Goal: Task Accomplishment & Management: Use online tool/utility

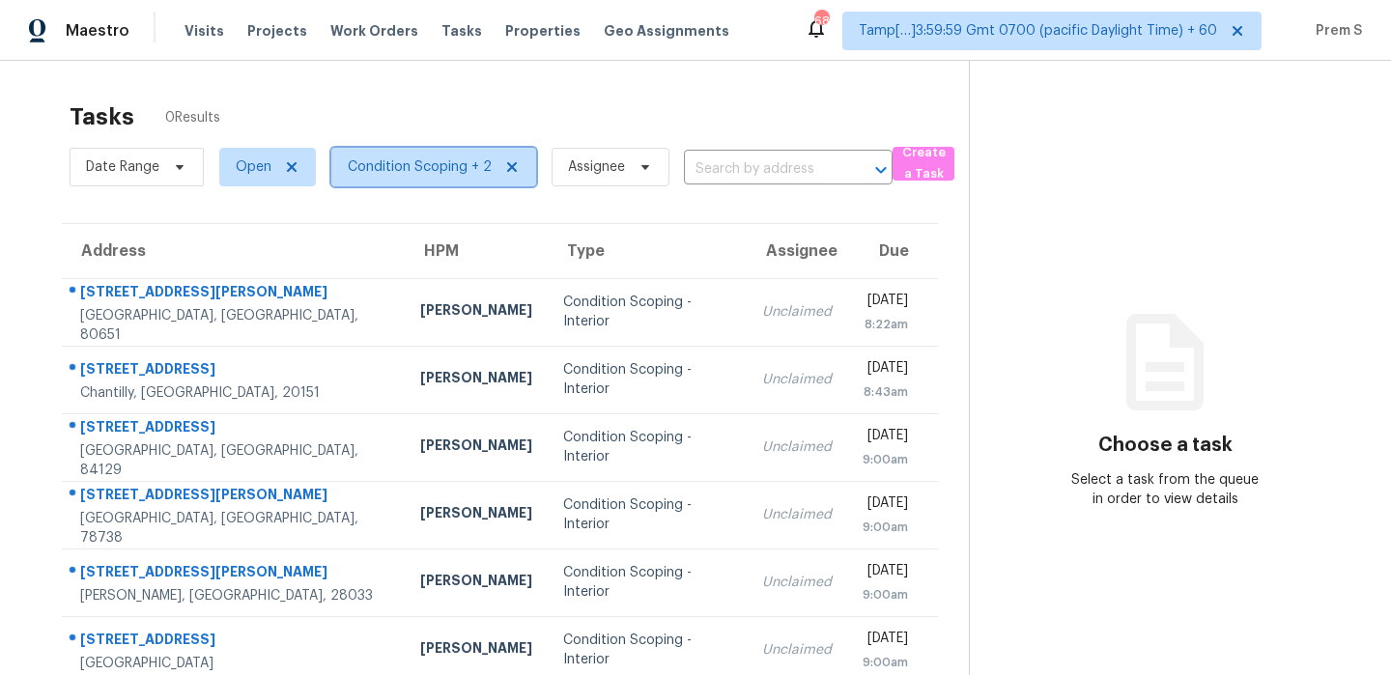
click at [411, 159] on span "Condition Scoping + 2" at bounding box center [420, 166] width 144 height 19
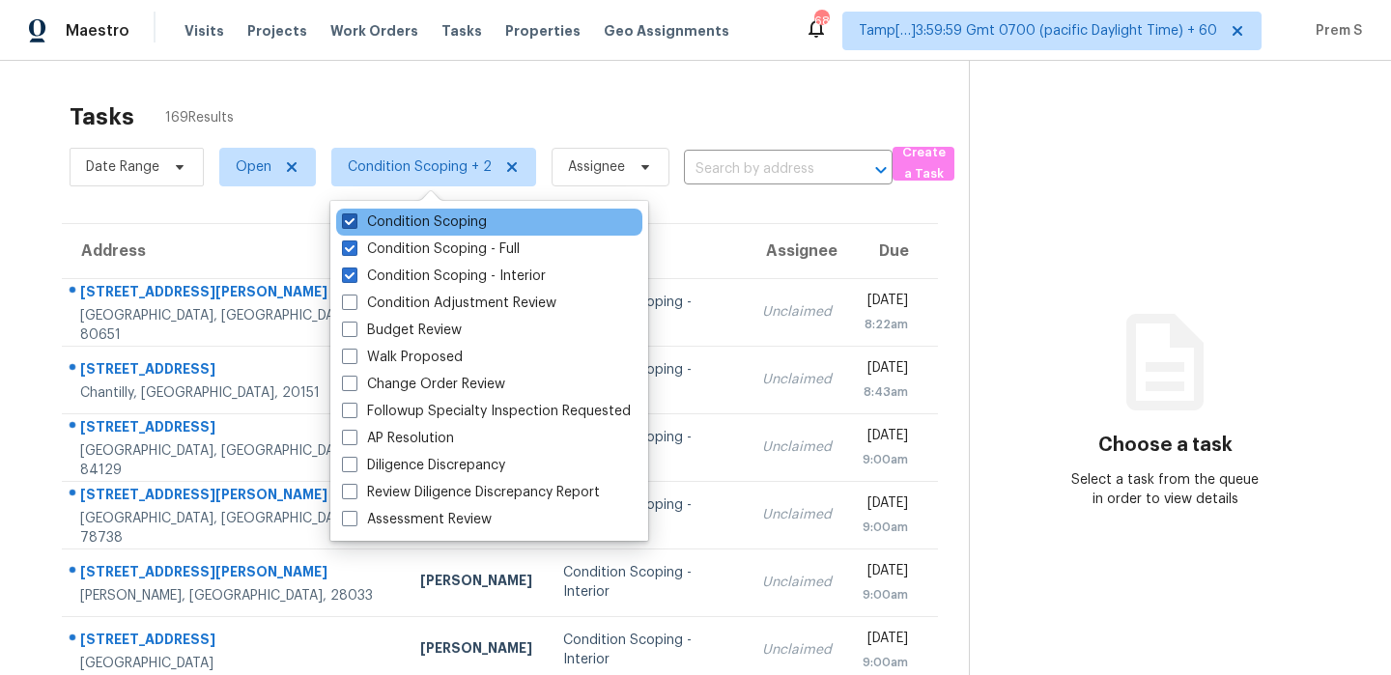
click at [458, 229] on label "Condition Scoping" at bounding box center [414, 221] width 145 height 19
click at [354, 225] on input "Condition Scoping" at bounding box center [348, 218] width 13 height 13
checkbox input "false"
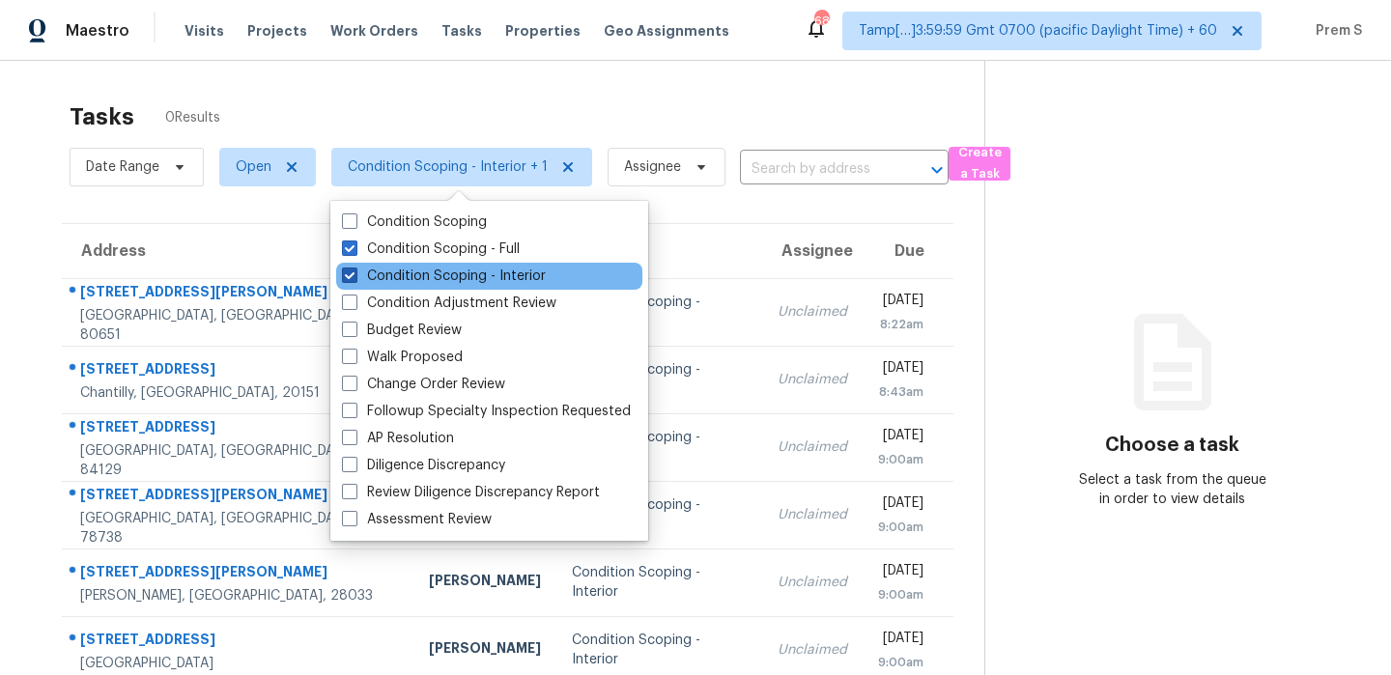
click at [506, 267] on label "Condition Scoping - Interior" at bounding box center [444, 276] width 204 height 19
click at [354, 267] on input "Condition Scoping - Interior" at bounding box center [348, 273] width 13 height 13
checkbox input "false"
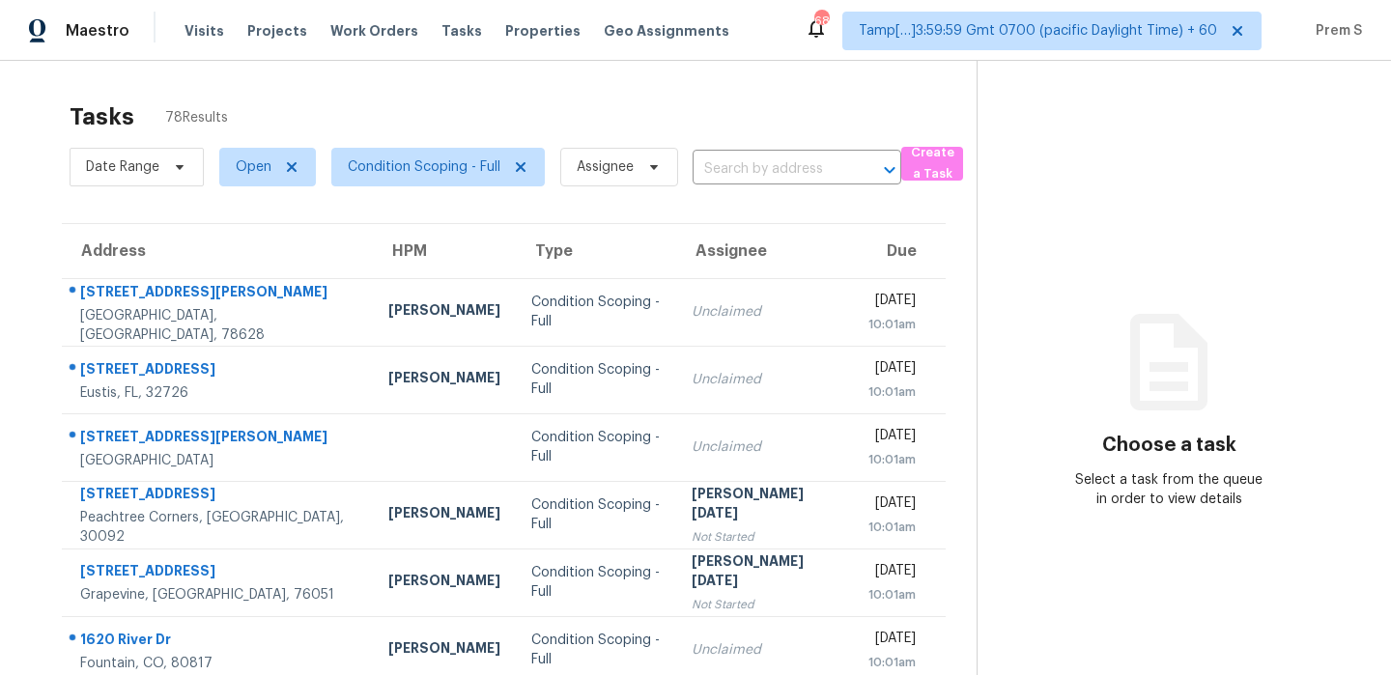
click at [853, 240] on th "Due" at bounding box center [899, 251] width 93 height 54
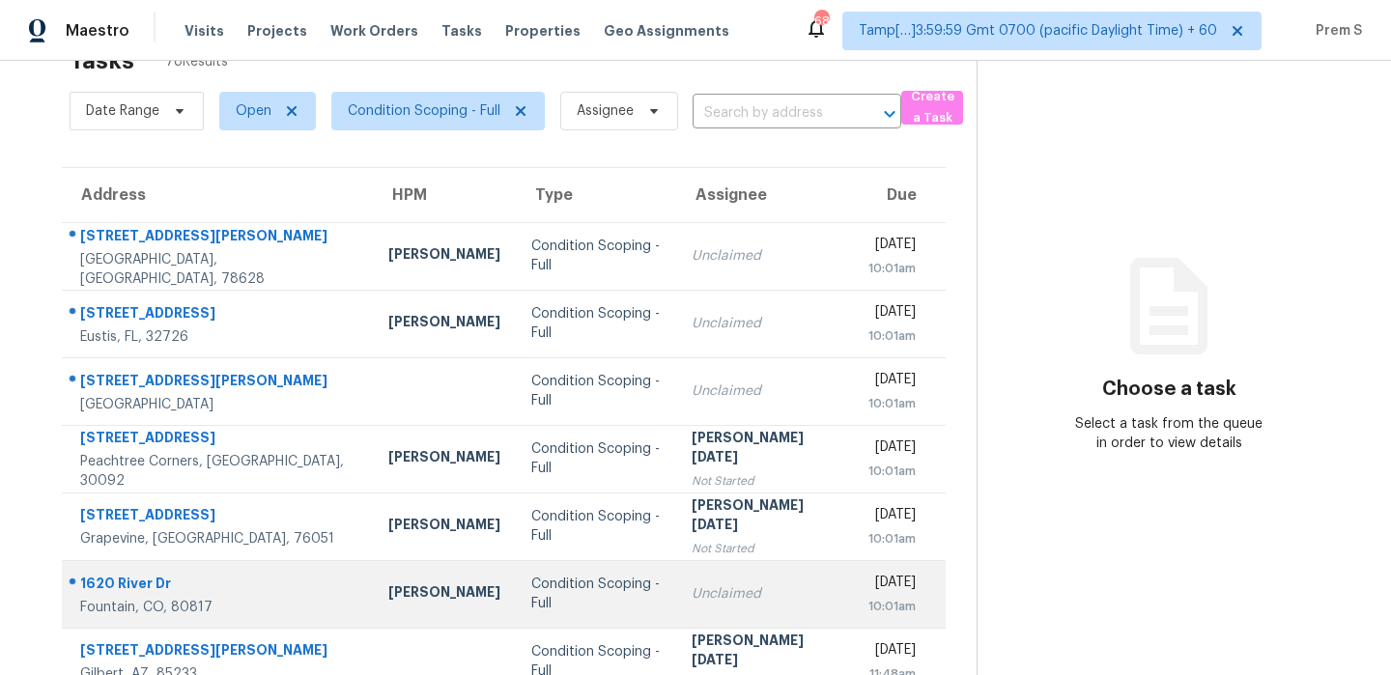
scroll to position [54, 0]
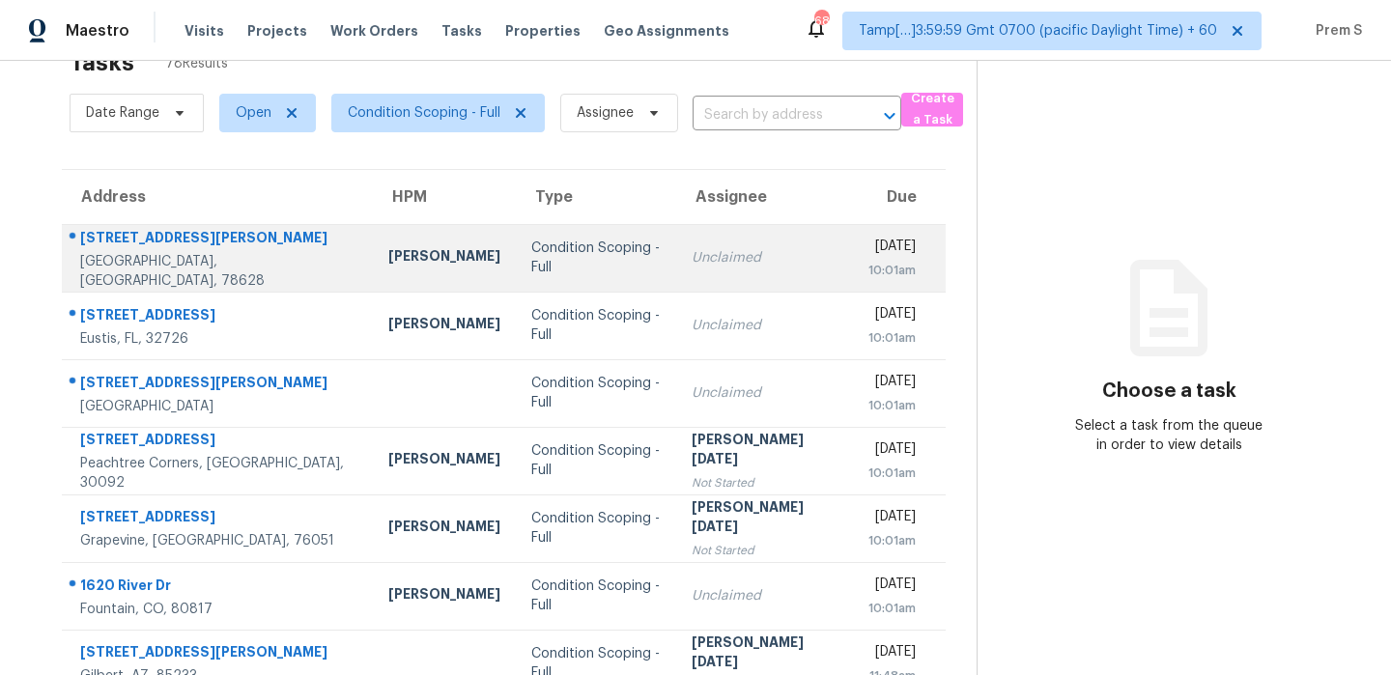
click at [700, 267] on div "Unclaimed" at bounding box center [764, 257] width 147 height 19
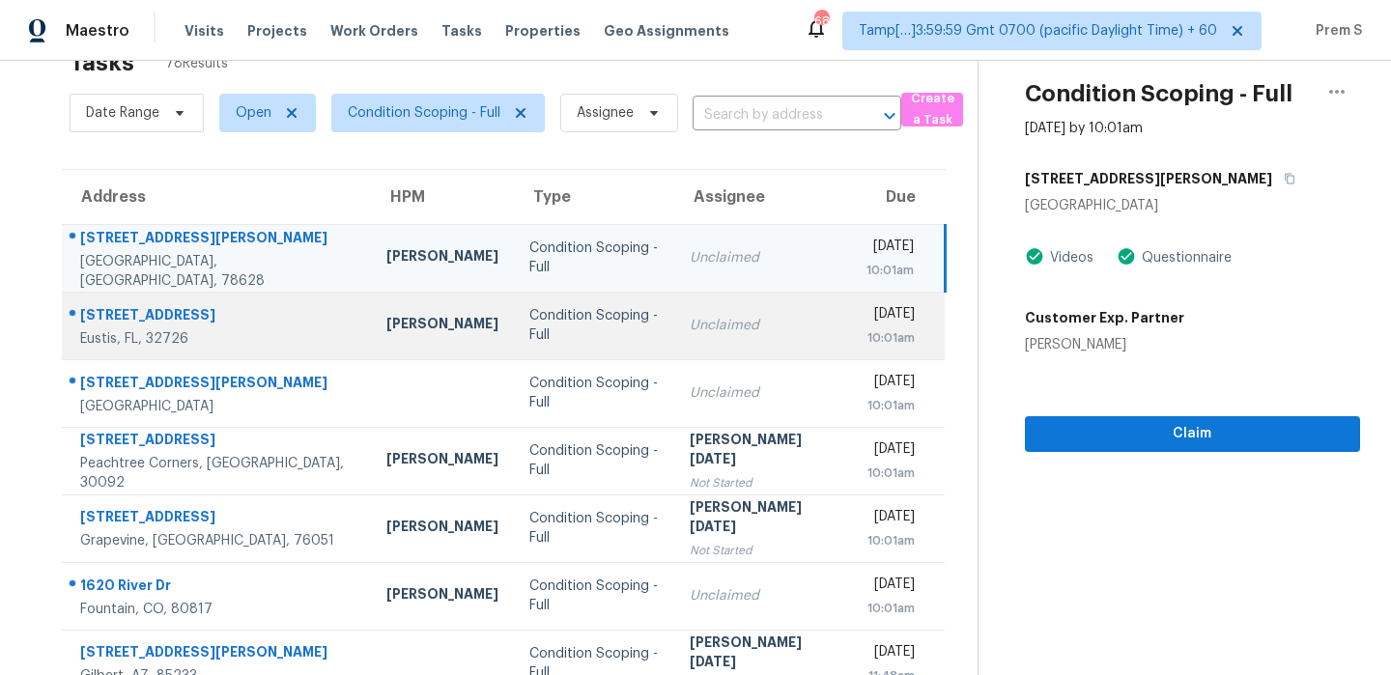
click at [733, 329] on div "Unclaimed" at bounding box center [762, 325] width 146 height 19
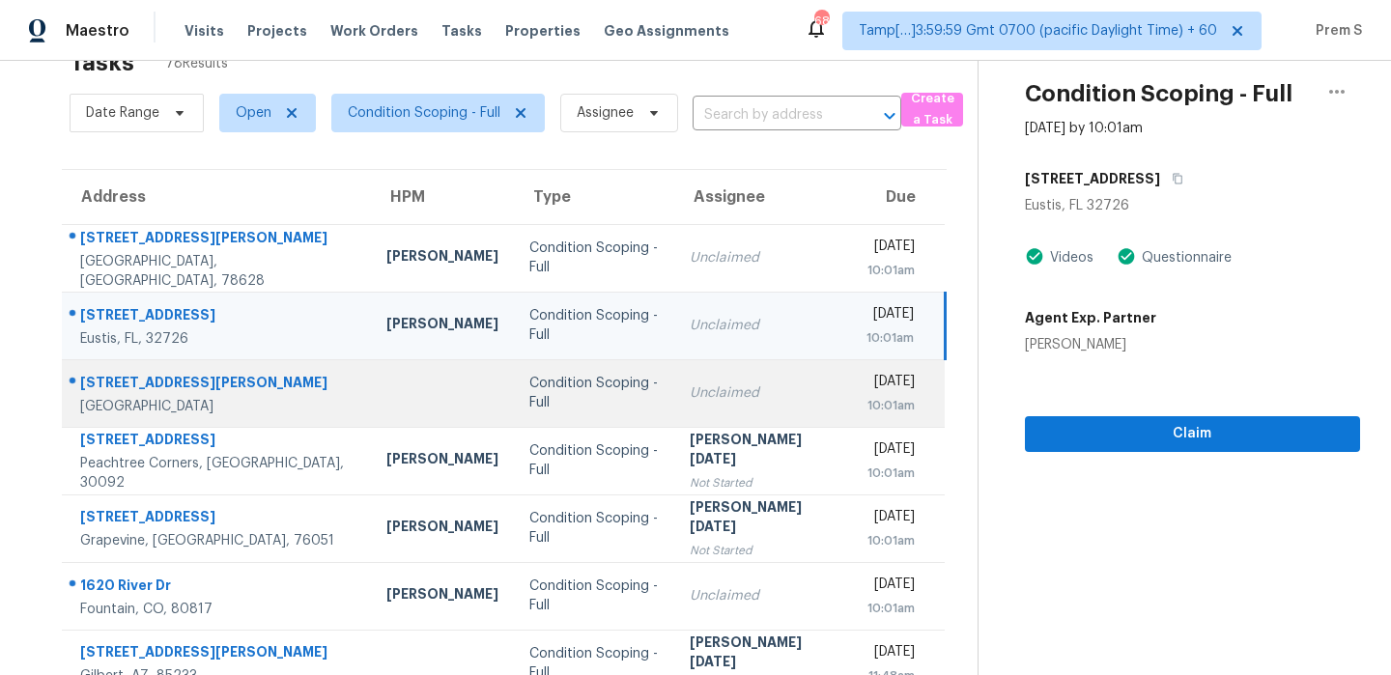
click at [851, 409] on td "Wed, Oct 1st 2025 10:01am" at bounding box center [898, 393] width 95 height 68
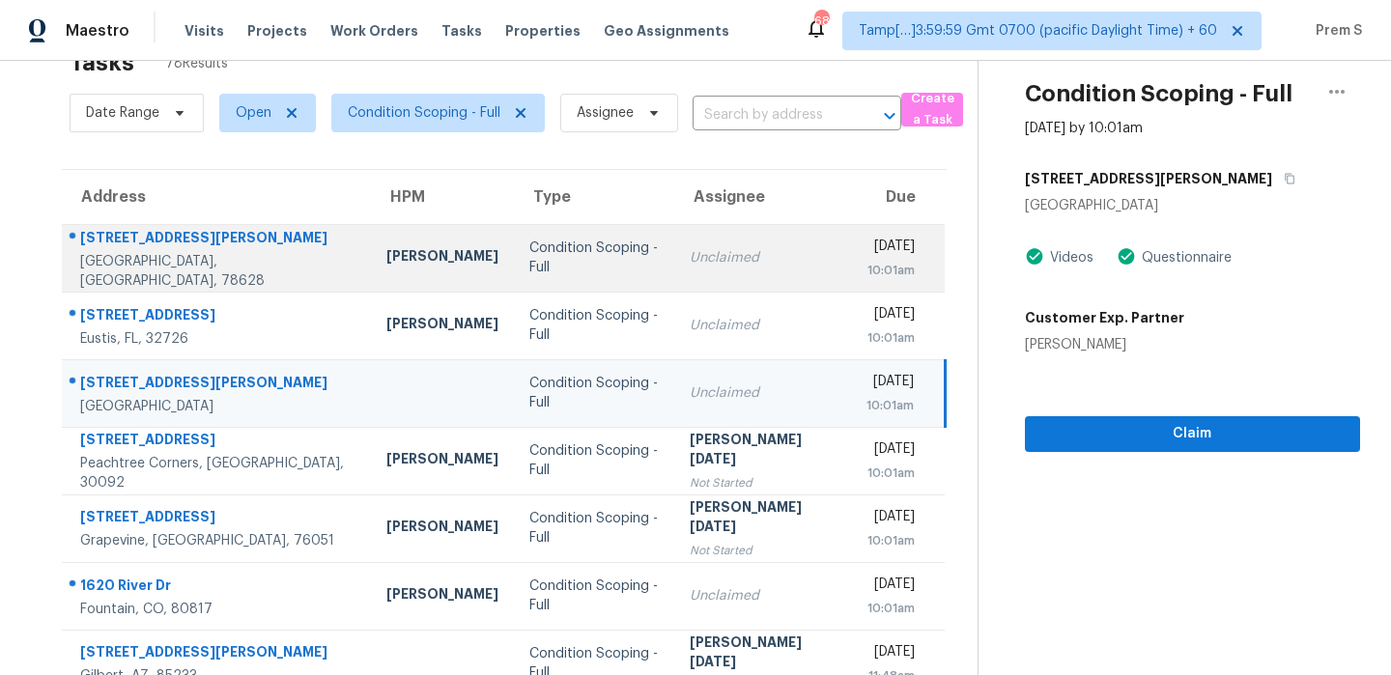
click at [742, 269] on td "Unclaimed" at bounding box center [762, 258] width 177 height 68
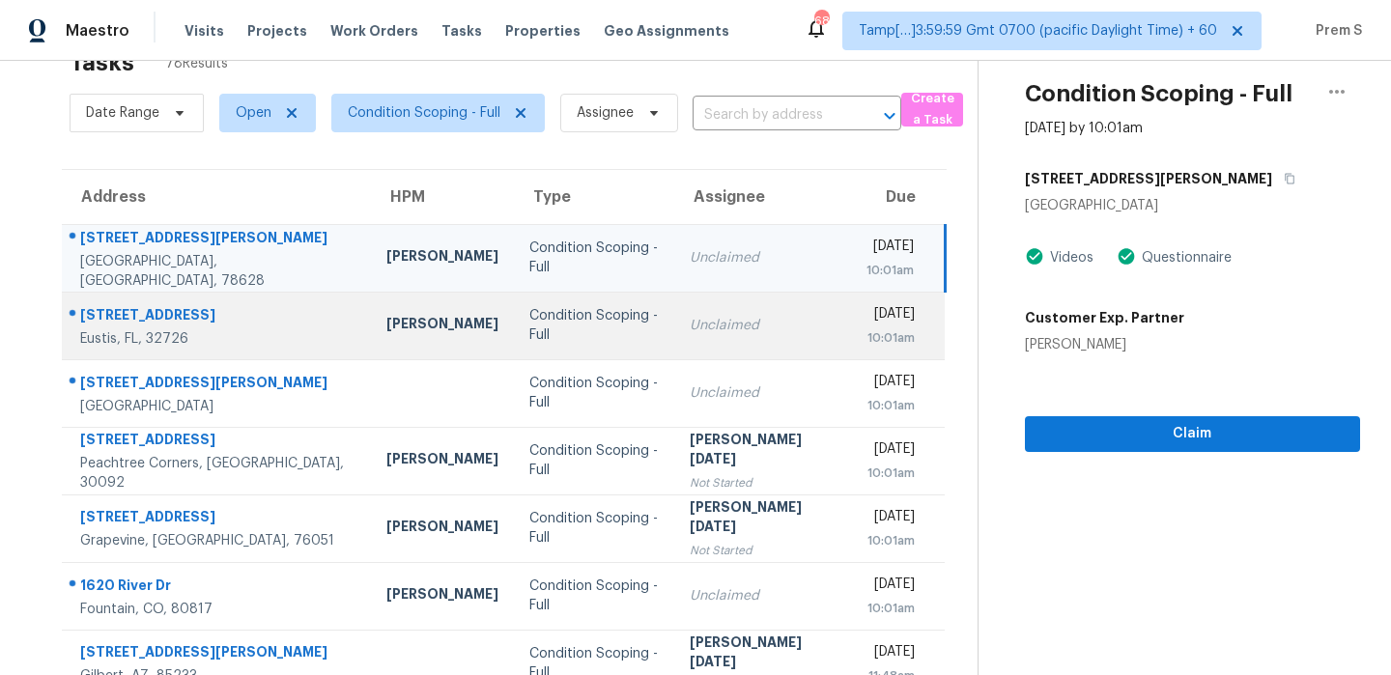
click at [757, 332] on td "Unclaimed" at bounding box center [762, 326] width 177 height 68
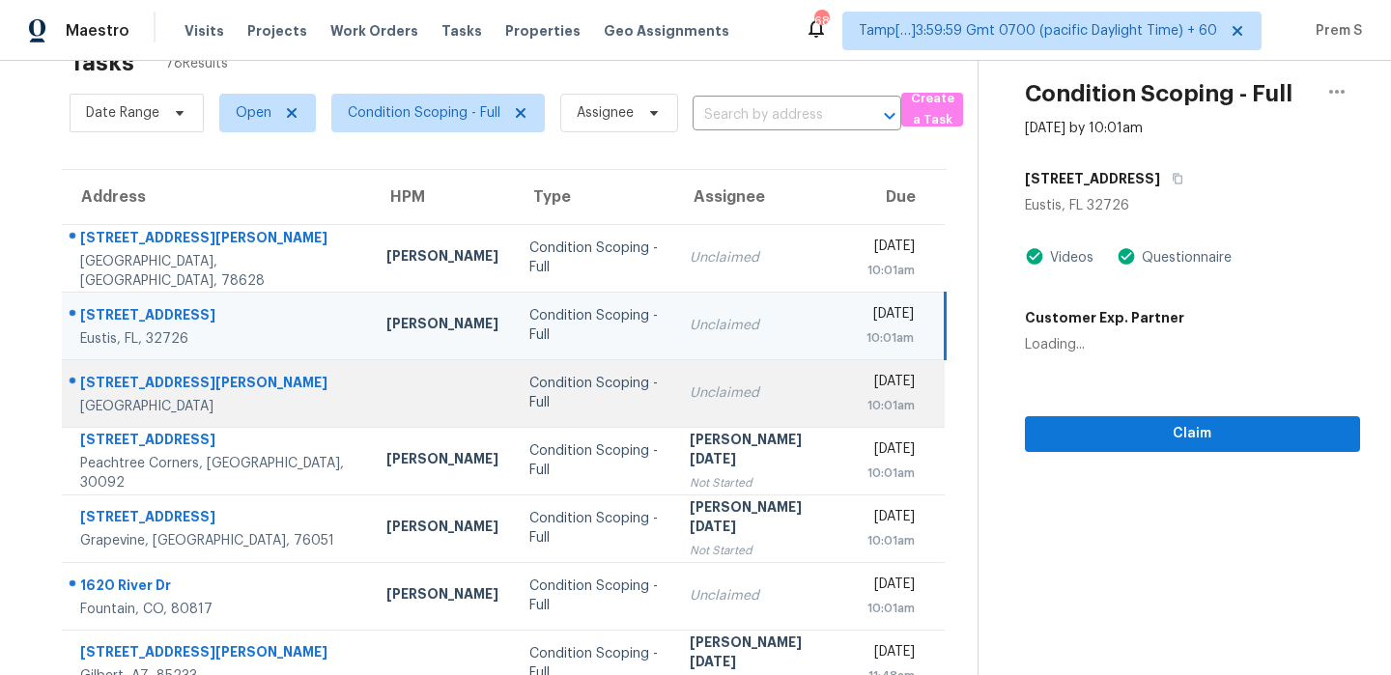
click at [764, 393] on td "Unclaimed" at bounding box center [762, 393] width 177 height 68
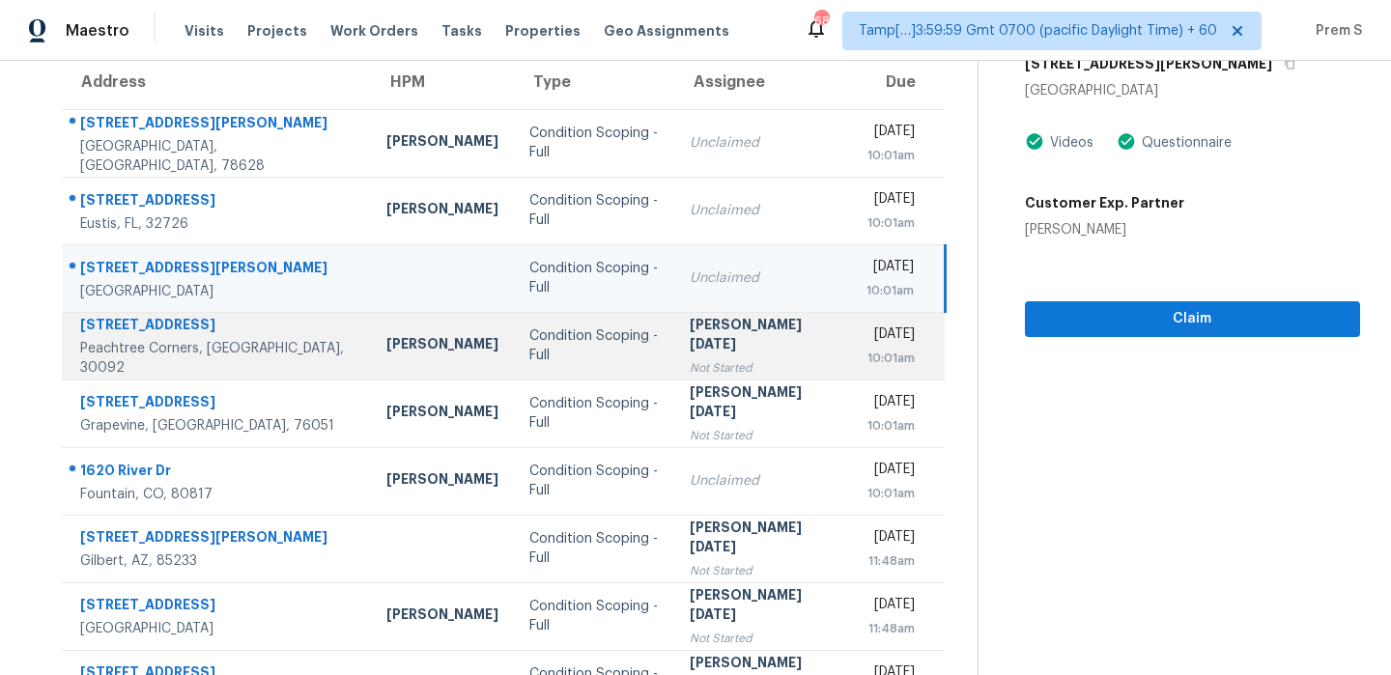
scroll to position [168, 0]
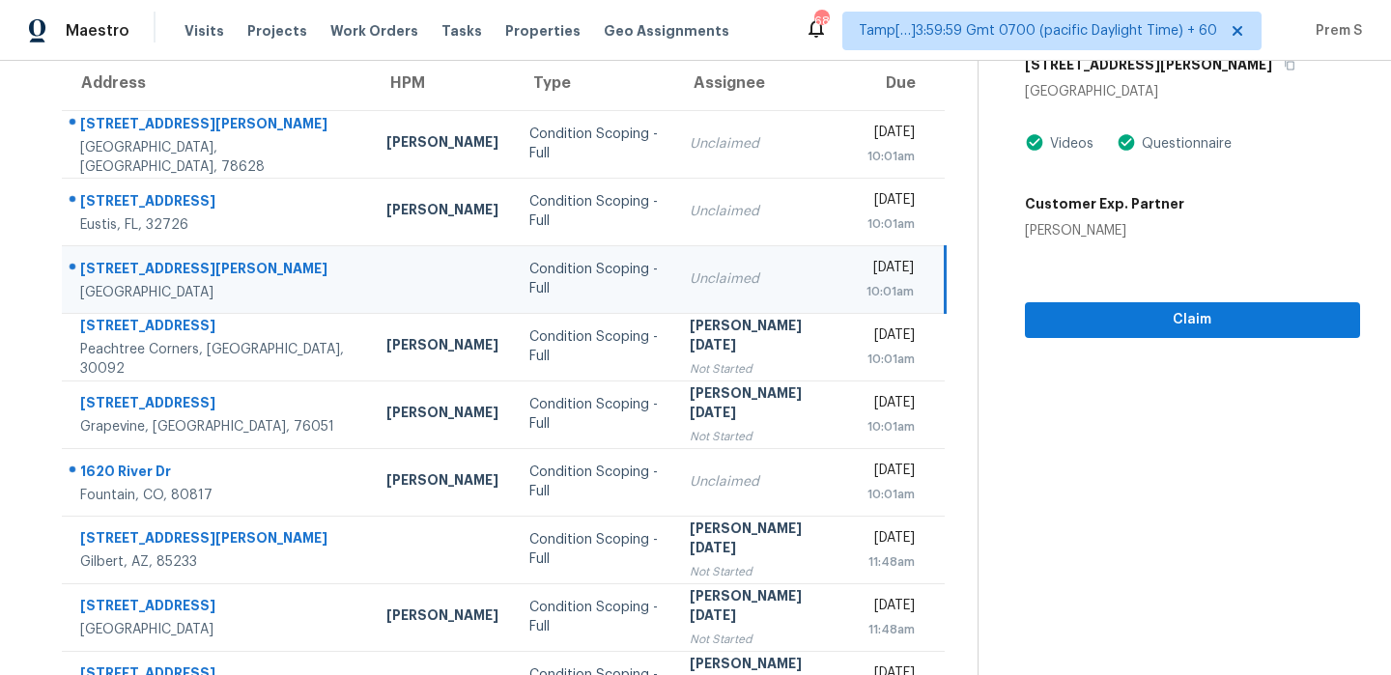
click at [758, 276] on td "Unclaimed" at bounding box center [762, 279] width 177 height 68
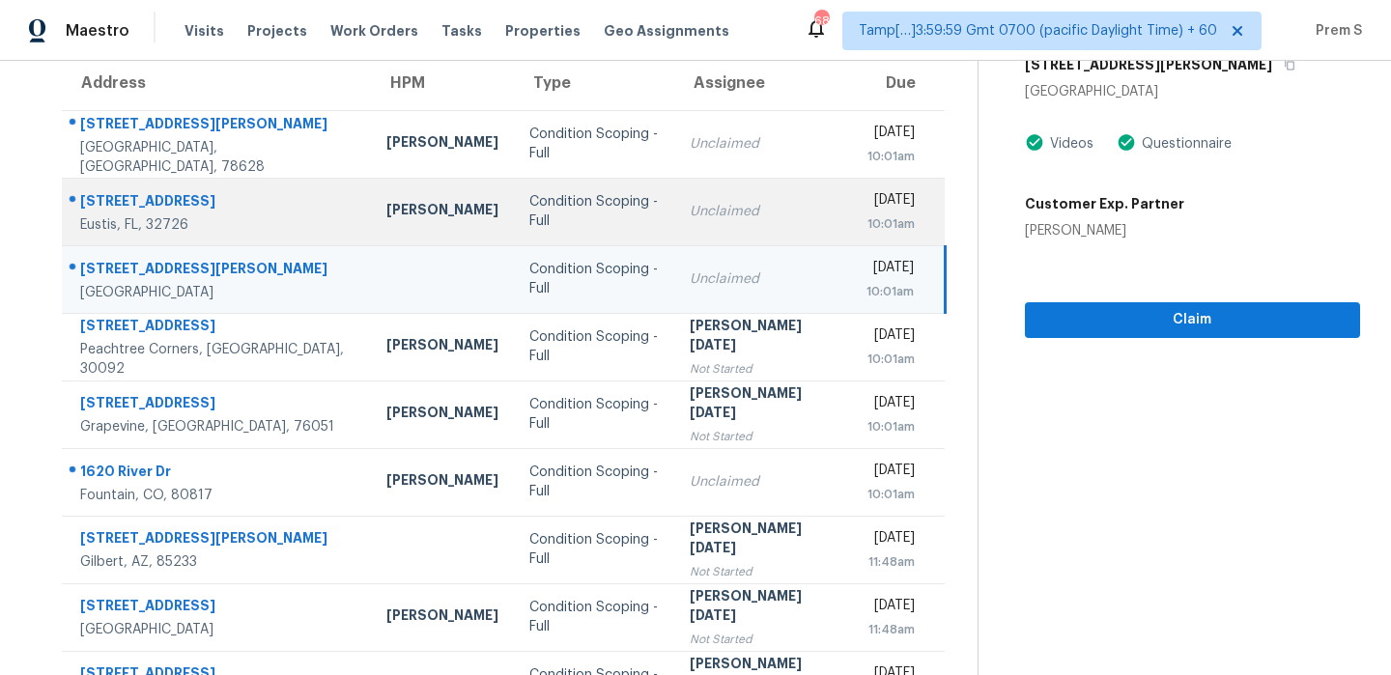
click at [755, 183] on td "Unclaimed" at bounding box center [762, 212] width 177 height 68
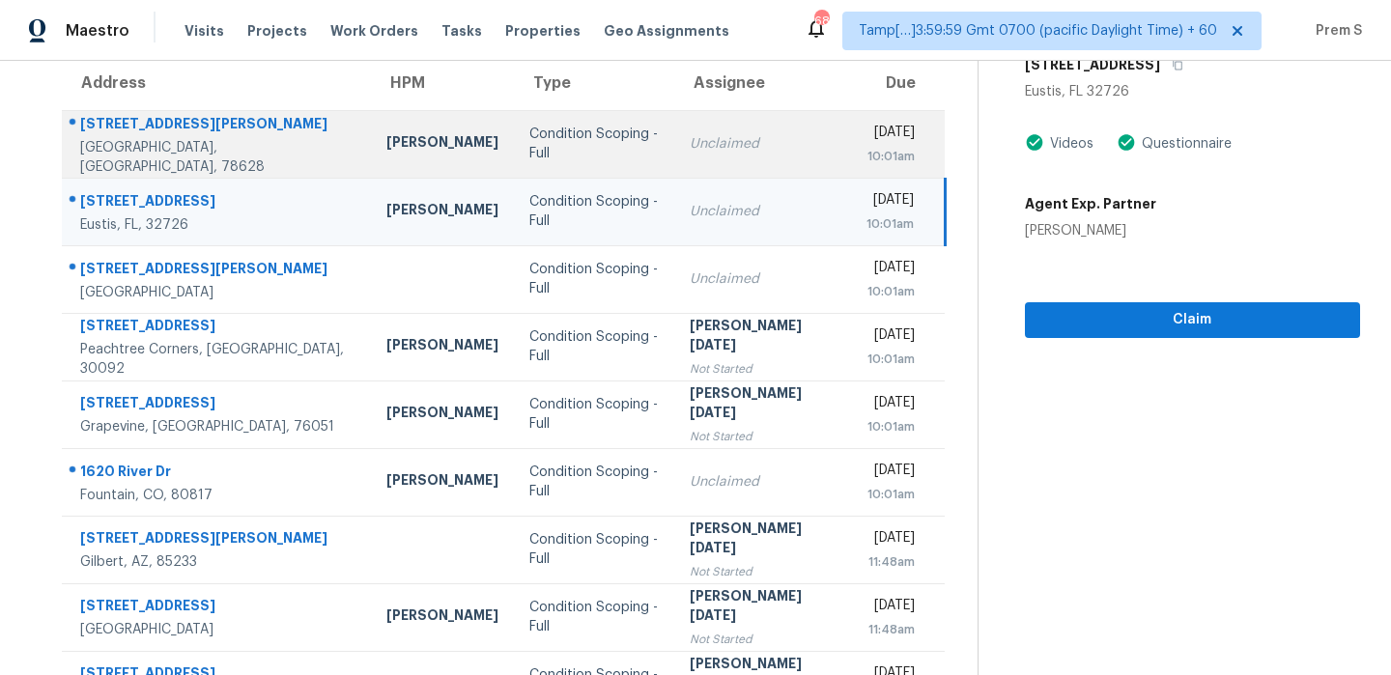
click at [760, 126] on td "Unclaimed" at bounding box center [762, 144] width 177 height 68
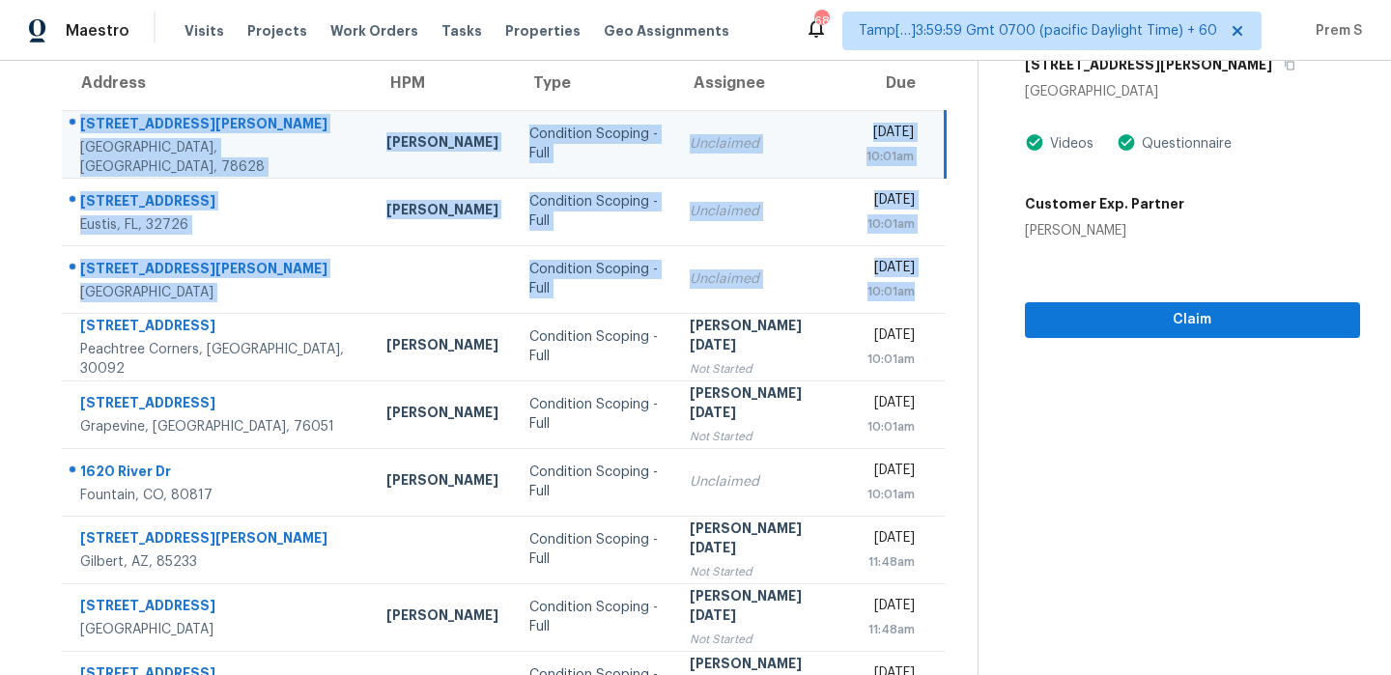
drag, startPoint x: 916, startPoint y: 297, endPoint x: 81, endPoint y: 127, distance: 852.4
click at [81, 127] on tbody "525 Garner Park Dr Georgetown, TX, 78628 Nelson Figueroa Condition Scoping - Fu…" at bounding box center [503, 448] width 883 height 676
copy tbody "525 Garner Park Dr Georgetown, TX, 78628 Nelson Figueroa Condition Scoping - Fu…"
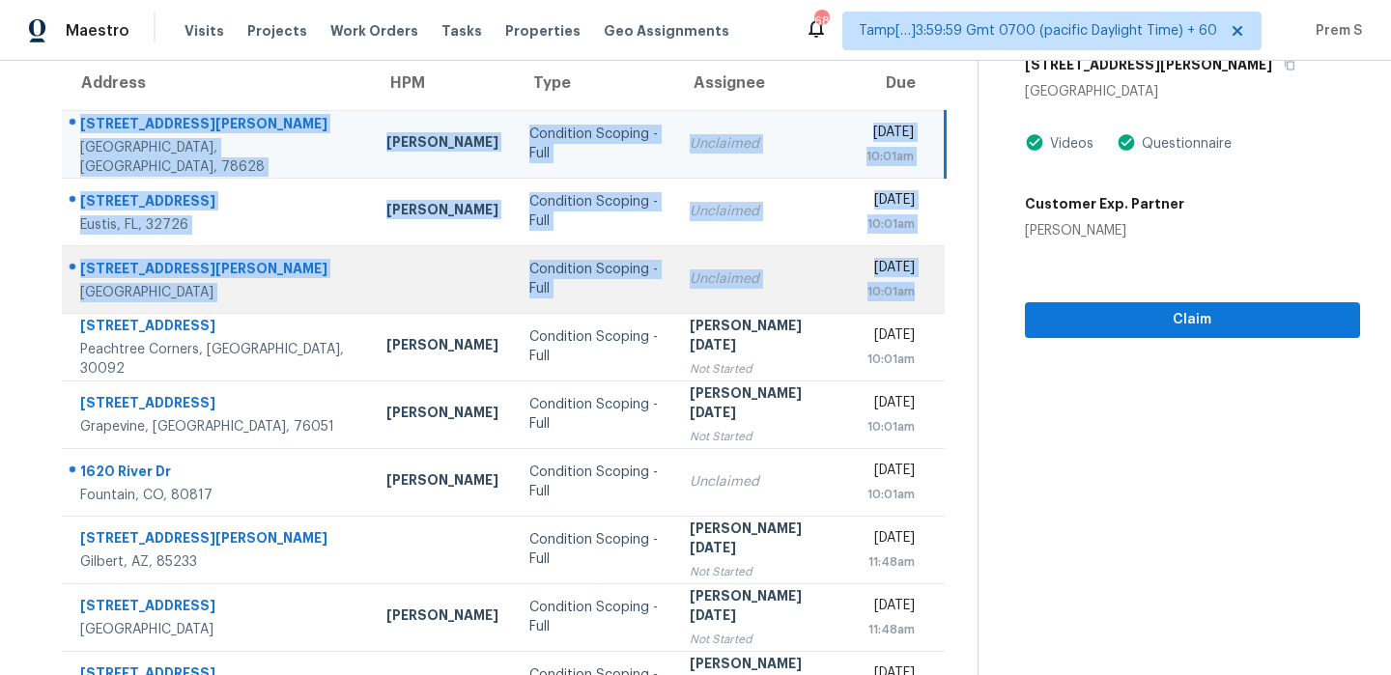
click at [920, 291] on div "Wed, Oct 1st 2025 10:01am" at bounding box center [905, 279] width 78 height 43
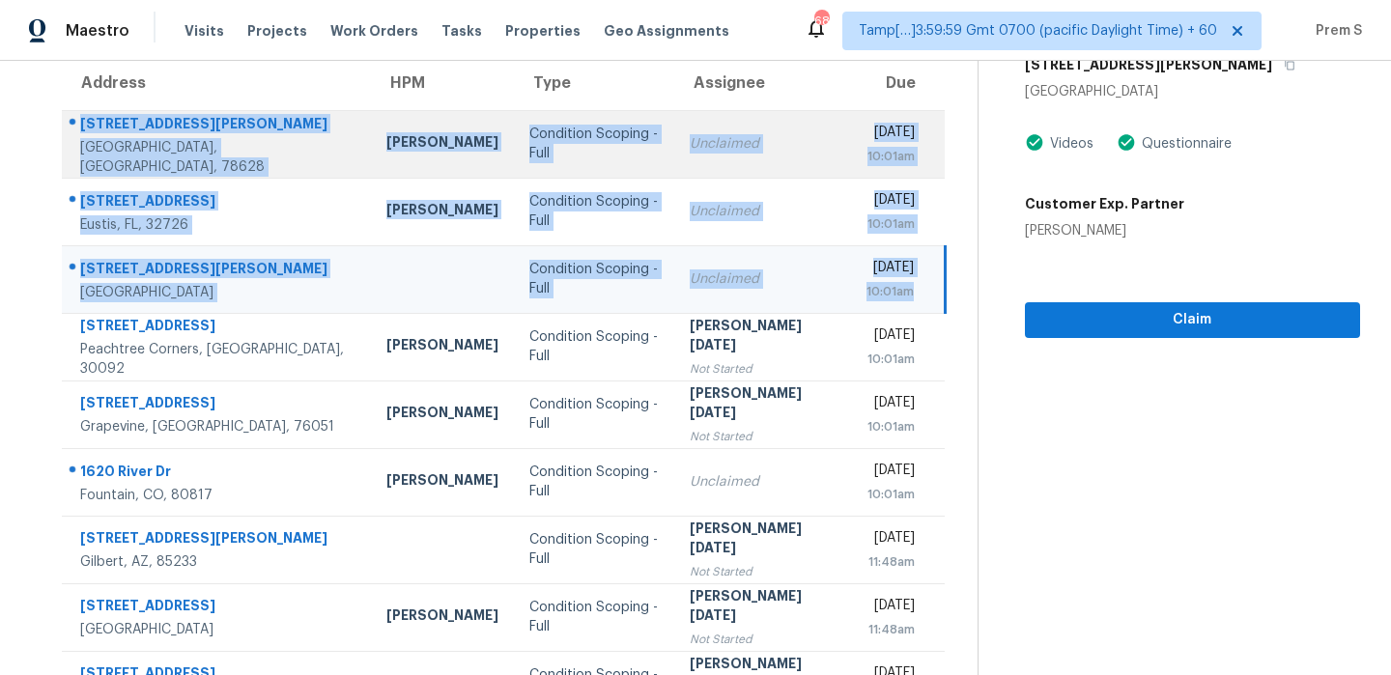
drag, startPoint x: 920, startPoint y: 291, endPoint x: 81, endPoint y: 113, distance: 857.8
click at [81, 113] on tbody "525 Garner Park Dr Georgetown, TX, 78628 Nelson Figueroa Condition Scoping - Fu…" at bounding box center [503, 448] width 883 height 676
copy tbody "525 Garner Park Dr Georgetown, TX, 78628 Nelson Figueroa Condition Scoping - Fu…"
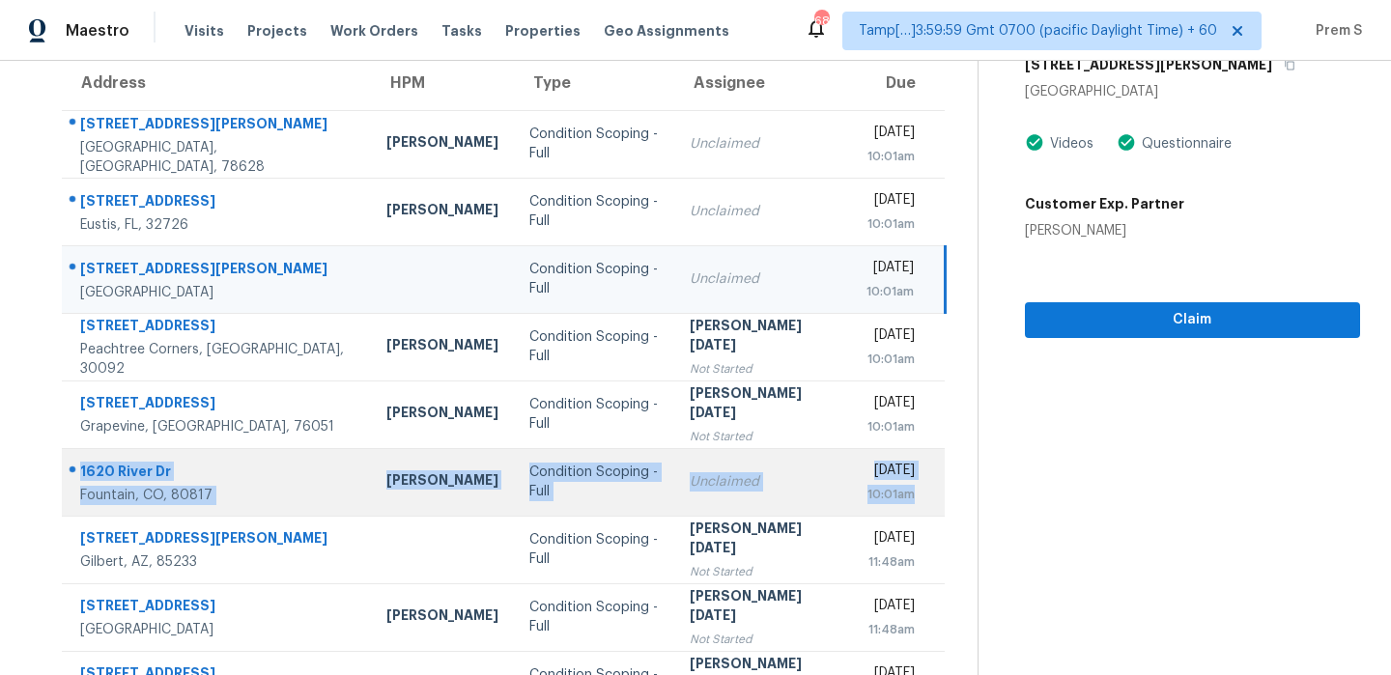
drag, startPoint x: 921, startPoint y: 491, endPoint x: 80, endPoint y: 459, distance: 841.7
click at [80, 459] on tr "1620 River Dr Fountain, CO, 80817 Chris Thomas Condition Scoping - Full Unclaim…" at bounding box center [503, 482] width 883 height 68
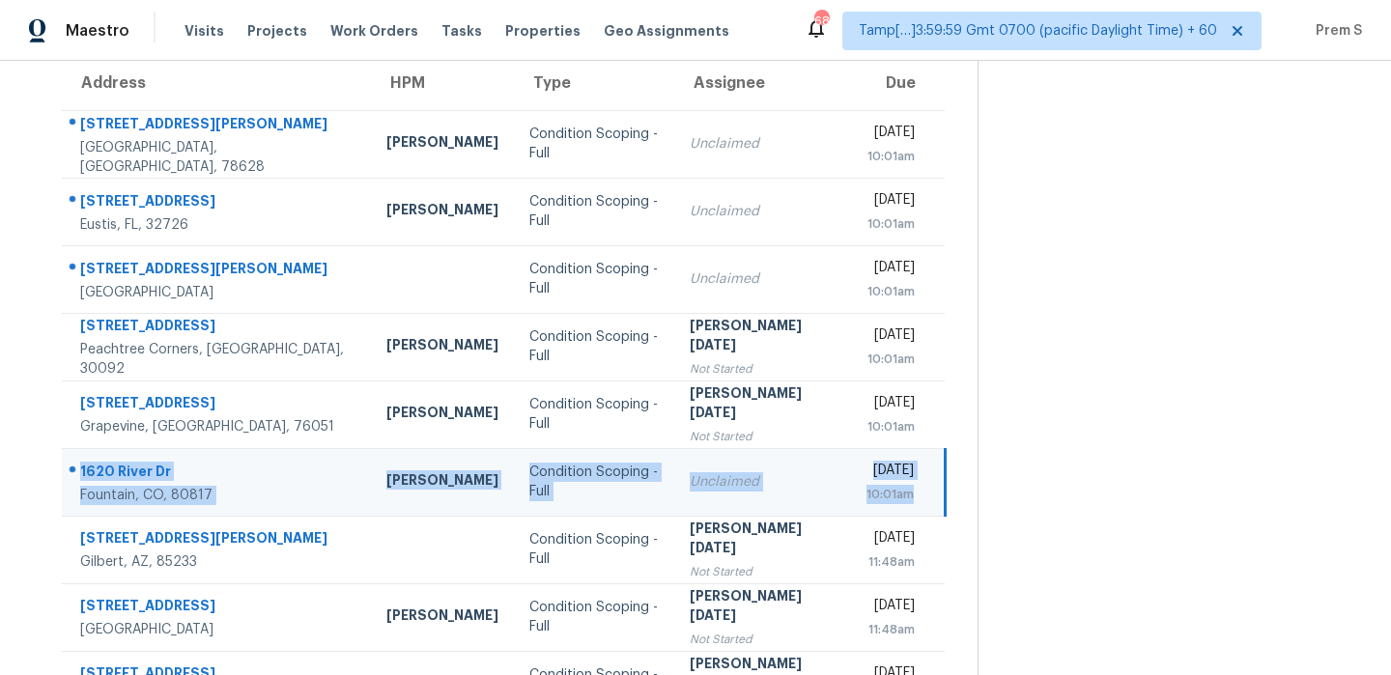
copy tr "1620 River Dr Fountain, CO, 80817 Chris Thomas Condition Scoping - Full Unclaim…"
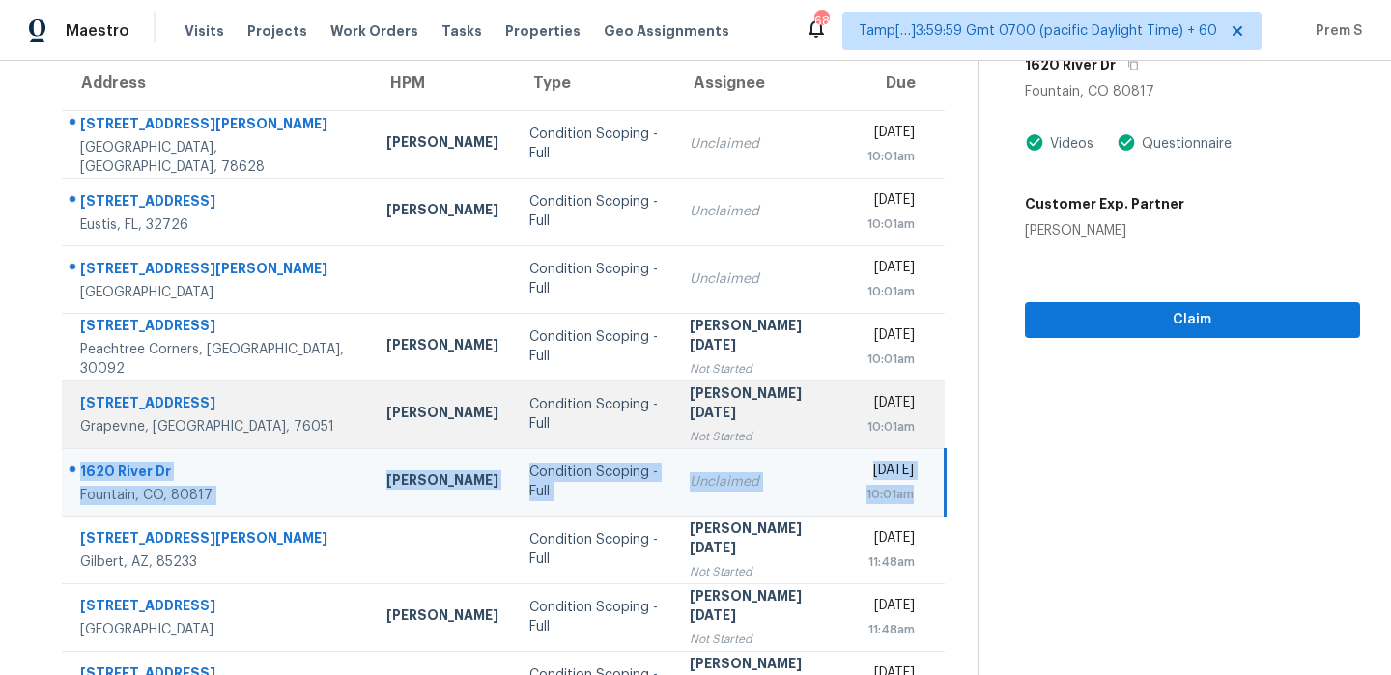
scroll to position [330, 0]
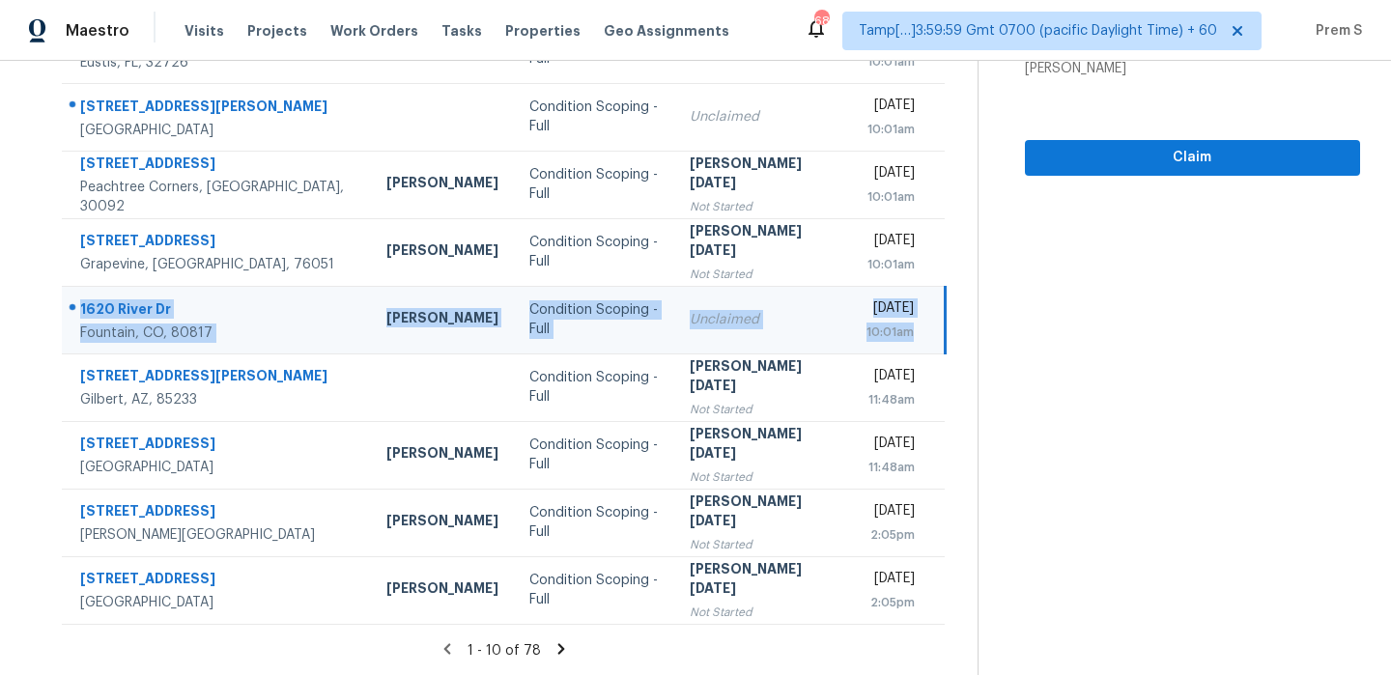
click at [552, 649] on icon at bounding box center [560, 648] width 17 height 17
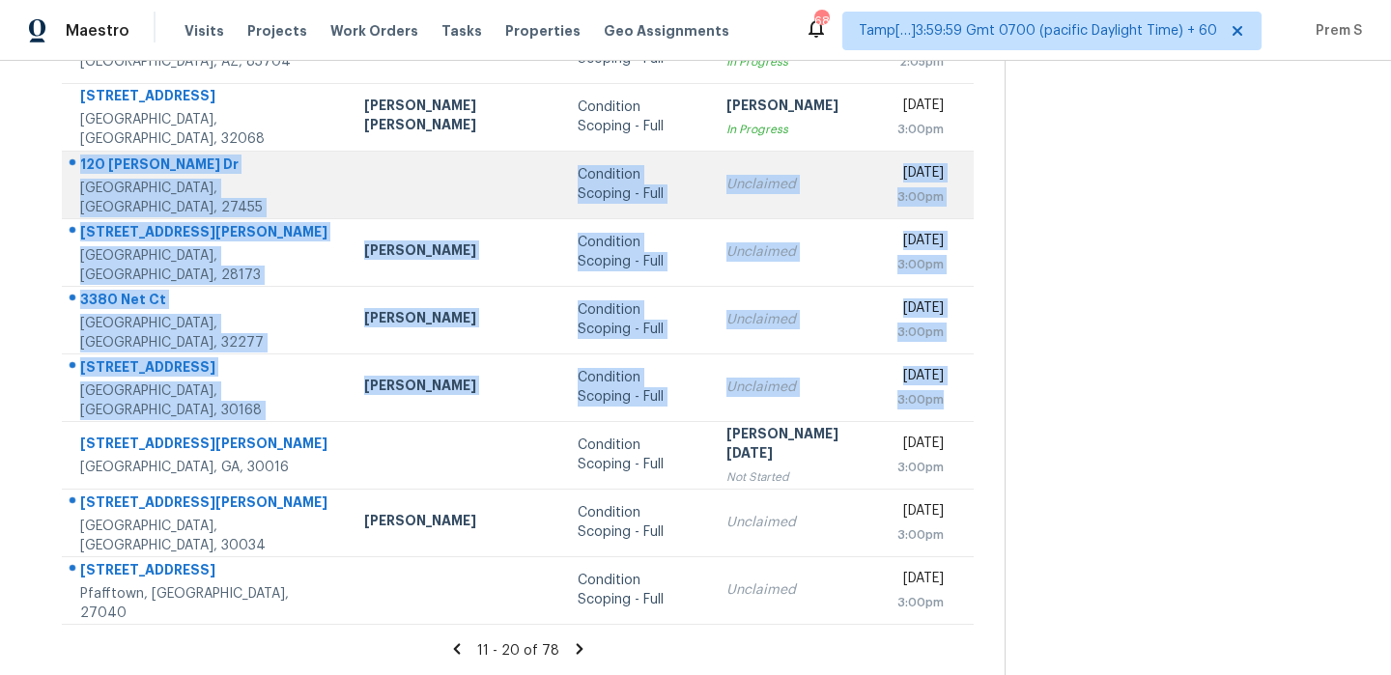
drag, startPoint x: 919, startPoint y: 396, endPoint x: 75, endPoint y: 164, distance: 875.2
click at [75, 164] on tbody "2682 Coit Dr San Jose, CA, 95124 Adam Clark Condition Scoping - Full Vigneshwar…" at bounding box center [518, 286] width 912 height 676
copy tbody "120 Arcaro Dr Greensboro, NC, 27455 Condition Scoping - Full Unclaimed Wed, Oct…"
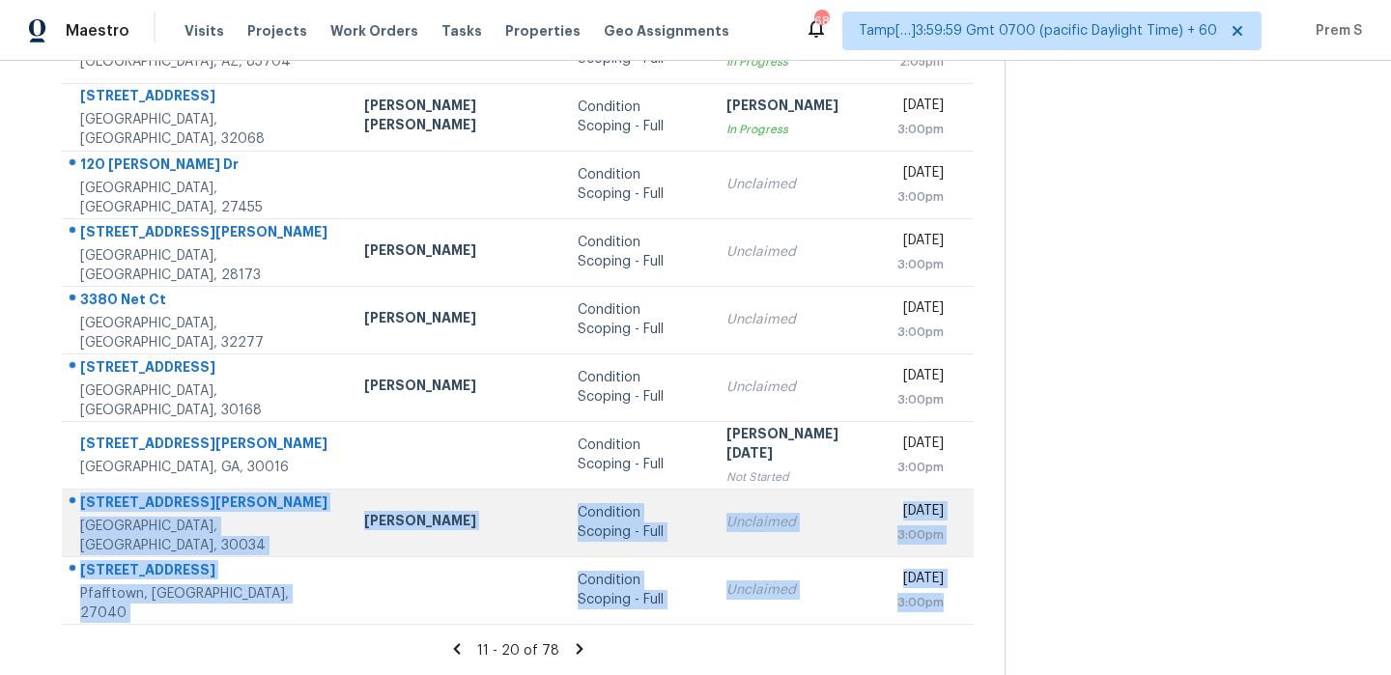
drag, startPoint x: 921, startPoint y: 610, endPoint x: 87, endPoint y: 493, distance: 842.5
click at [87, 493] on tbody "2682 Coit Dr San Jose, CA, 95124 Adam Clark Condition Scoping - Full Vigneshwar…" at bounding box center [518, 286] width 912 height 676
copy tbody "2725 Vining Ridge Ter Decatur, GA, 30034 Juan Lozano Condition Scoping - Full U…"
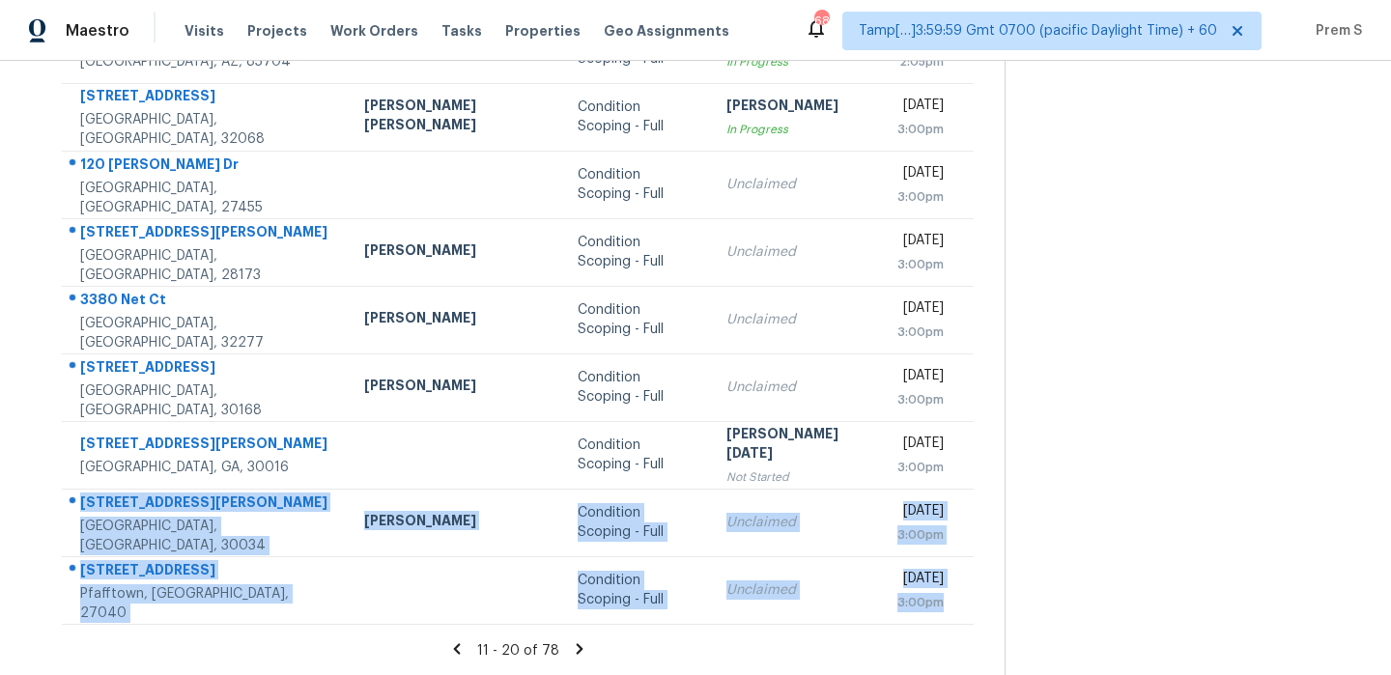
click at [571, 649] on icon at bounding box center [579, 648] width 17 height 17
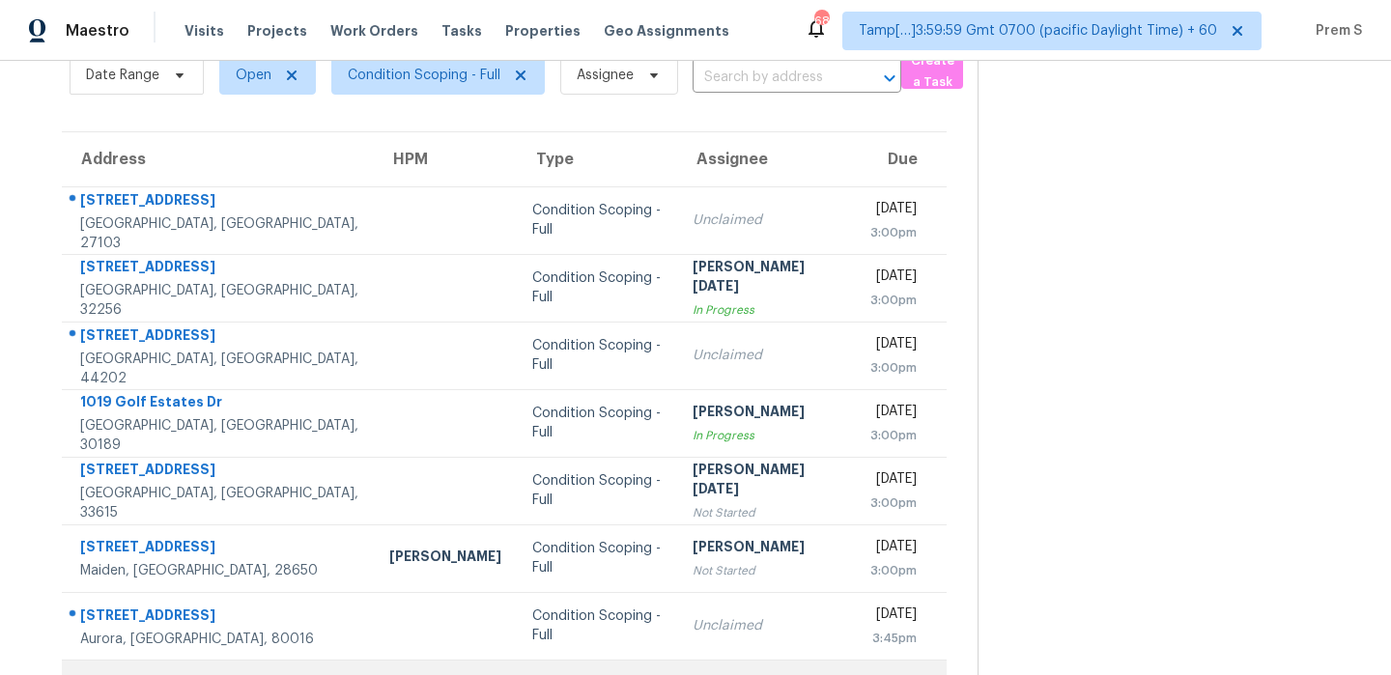
scroll to position [2, 0]
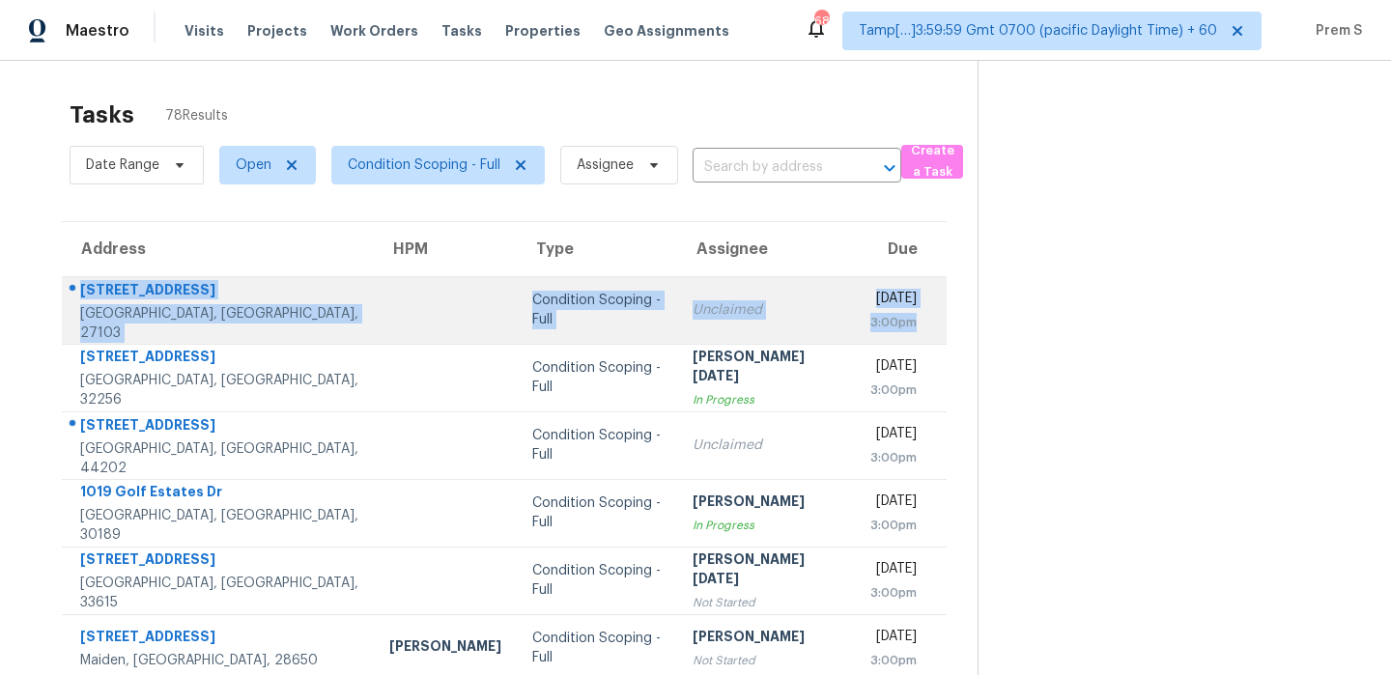
drag, startPoint x: 917, startPoint y: 328, endPoint x: 77, endPoint y: 301, distance: 840.6
click at [77, 301] on tr "615 Corona St Winston Salem, NC, 27103 Condition Scoping - Full Unclaimed Wed, …" at bounding box center [504, 310] width 885 height 68
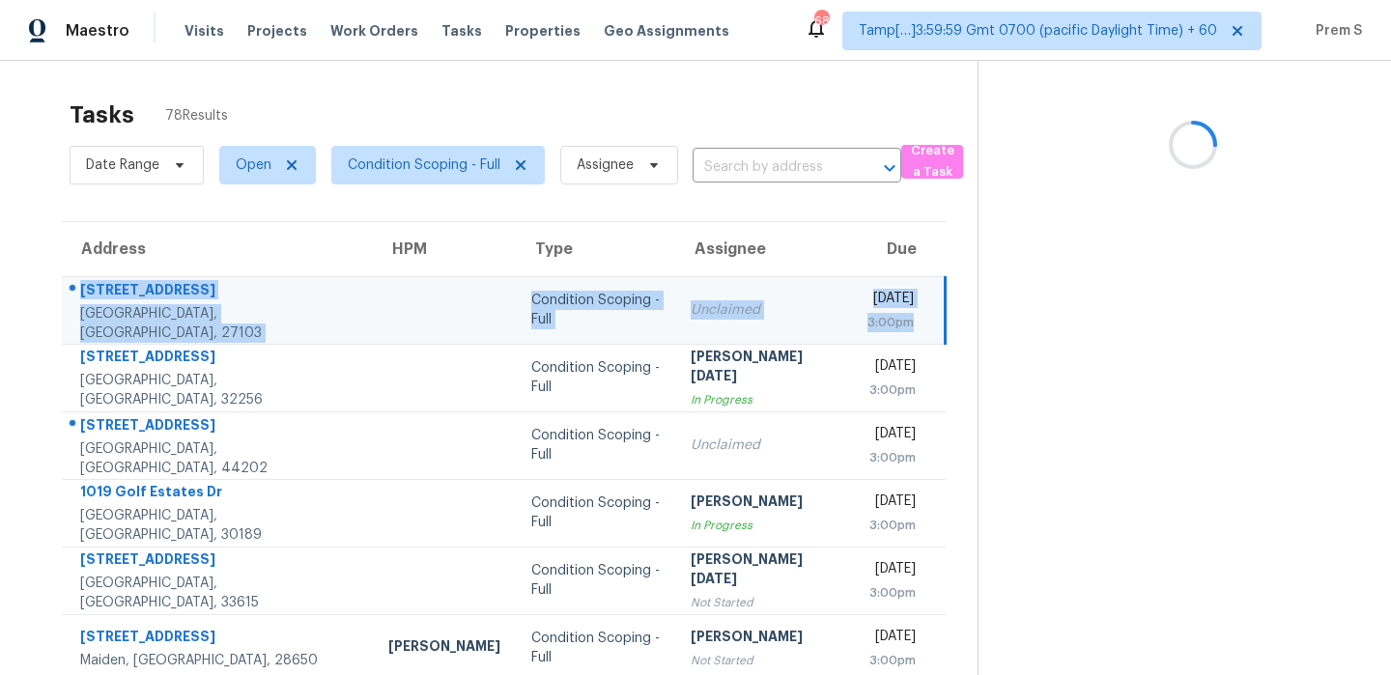
copy tr "615 Corona St Winston Salem, NC, 27103 Condition Scoping - Full Unclaimed Wed, …"
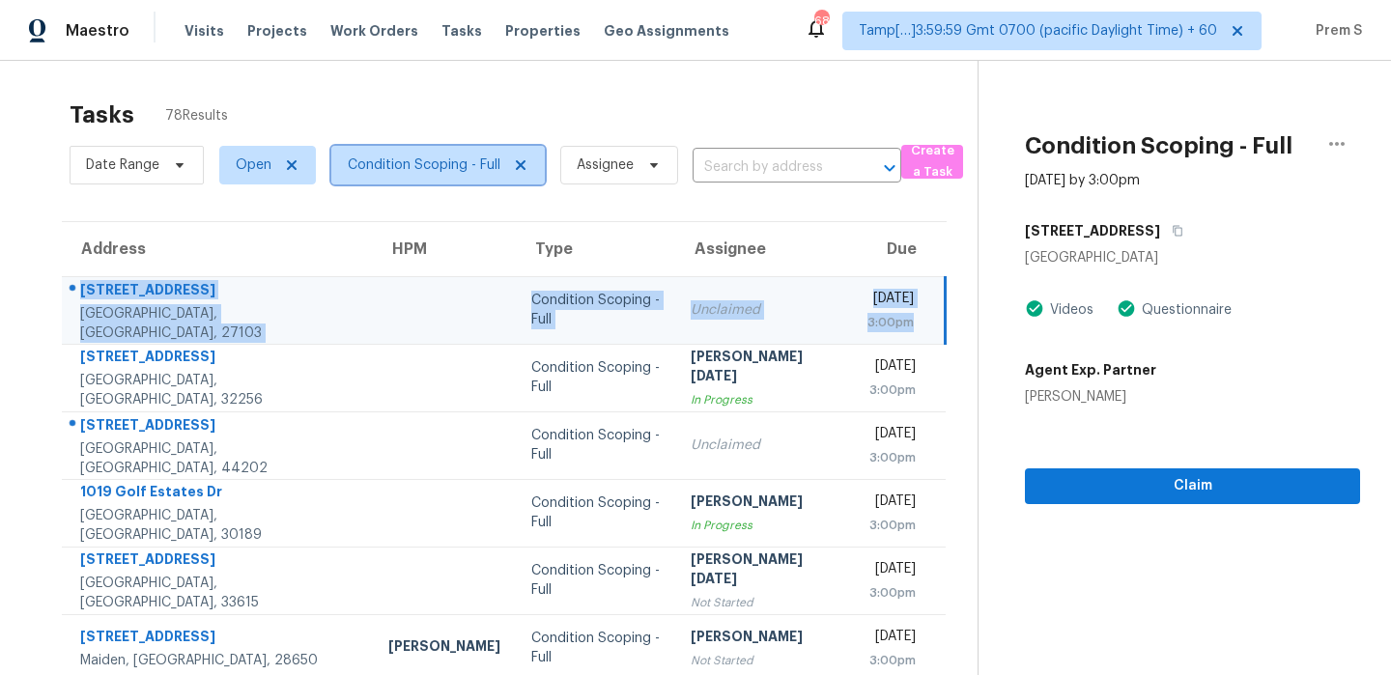
click at [459, 148] on span "Condition Scoping - Full" at bounding box center [437, 165] width 213 height 39
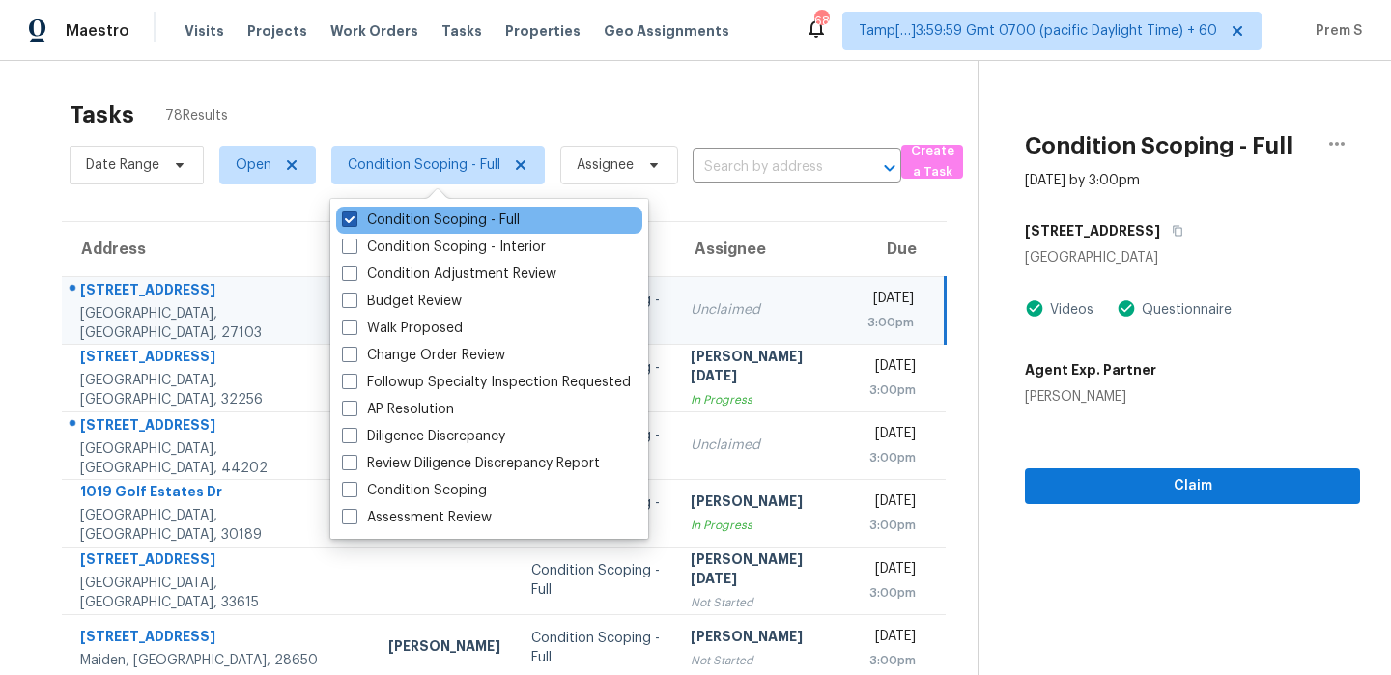
click at [441, 211] on label "Condition Scoping - Full" at bounding box center [431, 220] width 178 height 19
click at [354, 211] on input "Condition Scoping - Full" at bounding box center [348, 217] width 13 height 13
checkbox input "false"
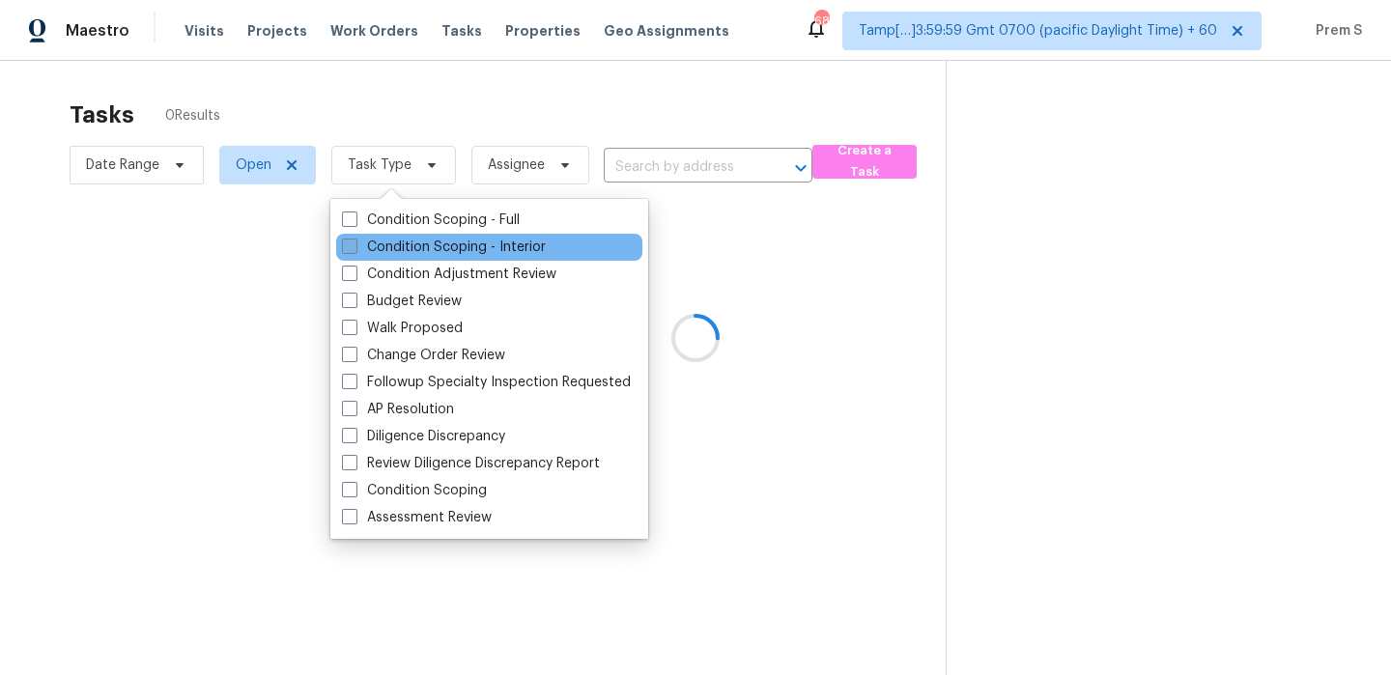
click at [432, 240] on label "Condition Scoping - Interior" at bounding box center [444, 247] width 204 height 19
click at [354, 240] on input "Condition Scoping - Interior" at bounding box center [348, 244] width 13 height 13
checkbox input "true"
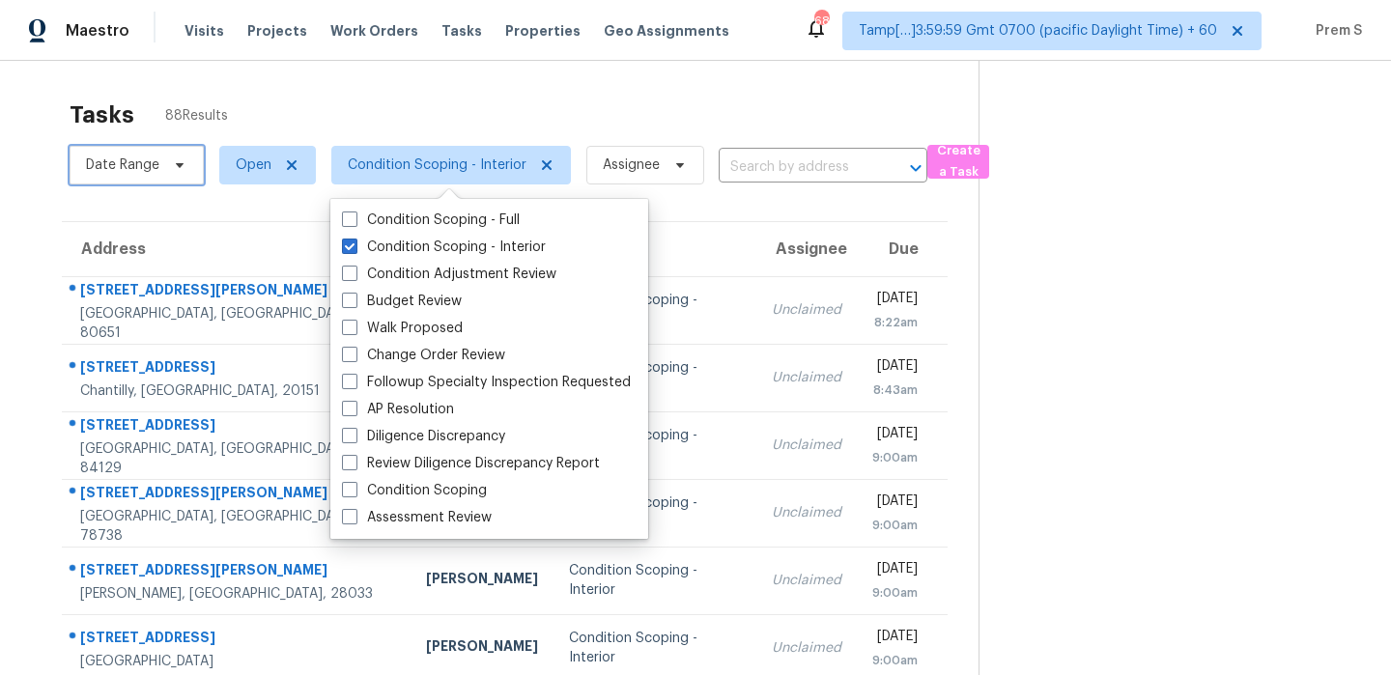
click at [136, 167] on span "Date Range" at bounding box center [122, 164] width 73 height 19
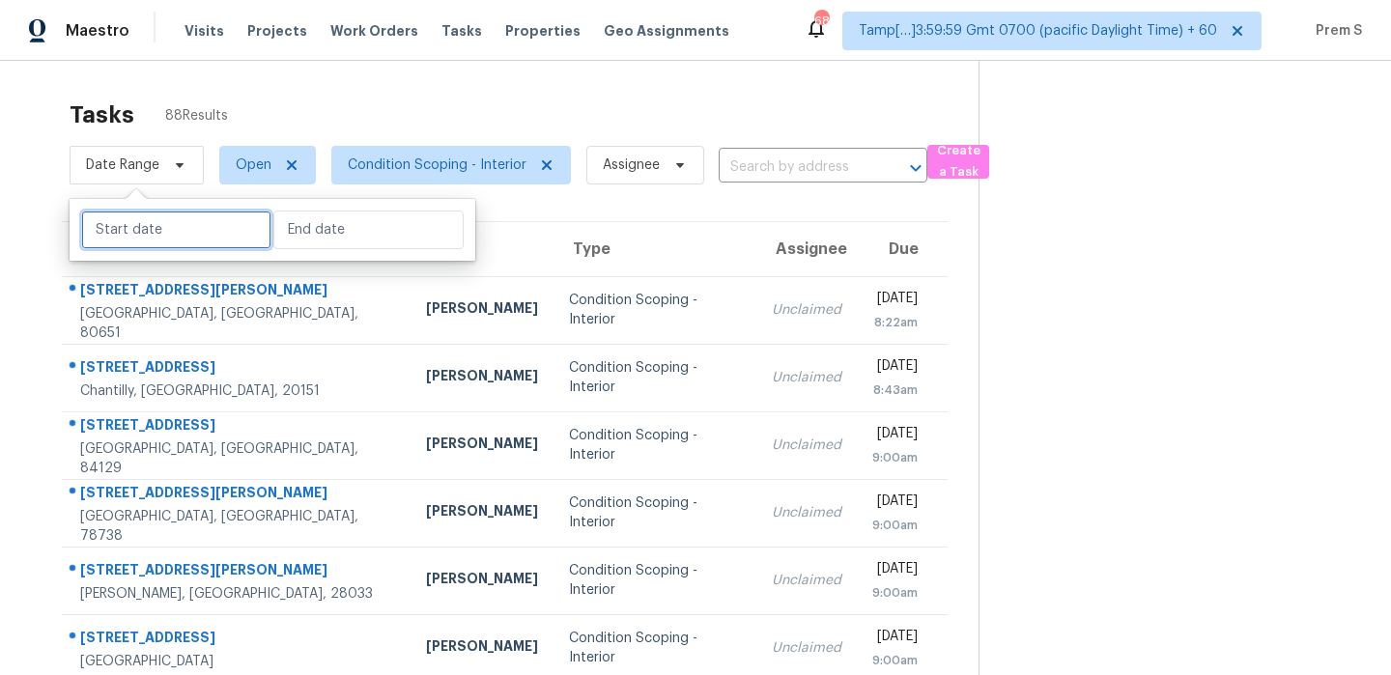
click at [177, 235] on input "text" at bounding box center [176, 230] width 190 height 39
select select "9"
select select "2025"
select select "10"
select select "2025"
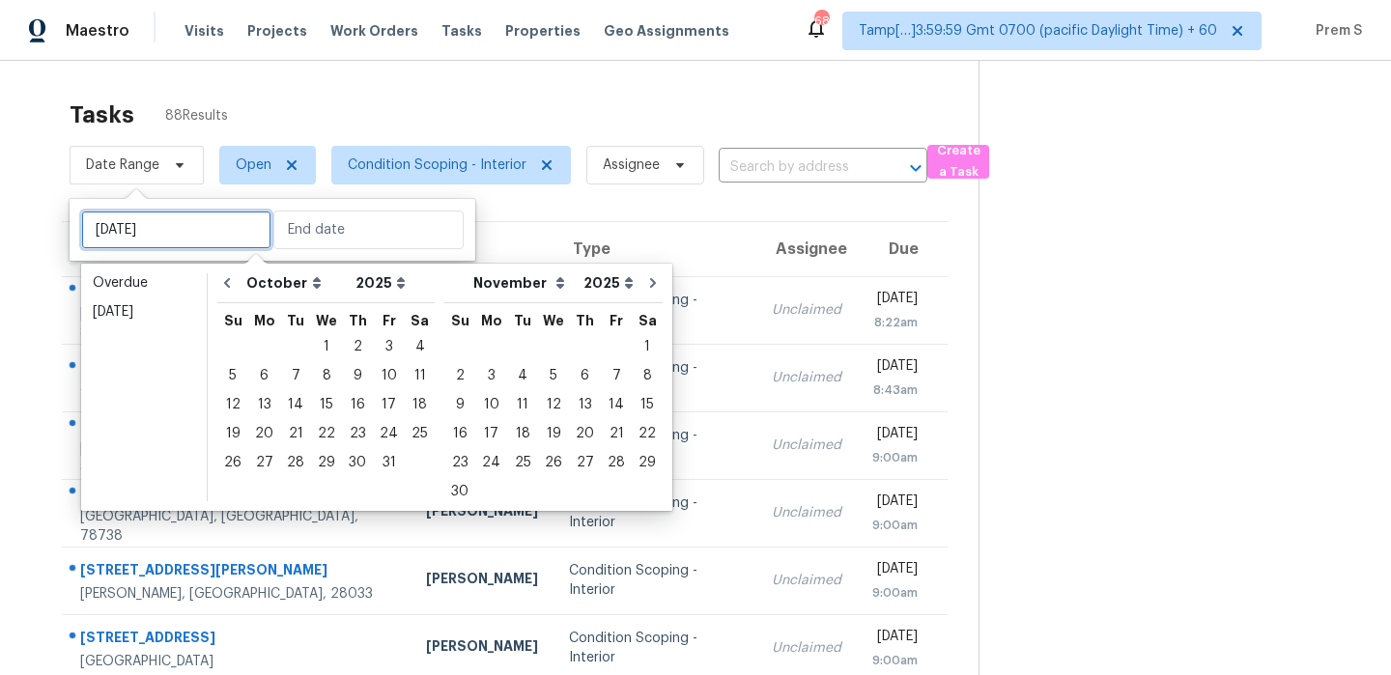
type input "[DATE]"
click at [325, 354] on div "1" at bounding box center [326, 346] width 31 height 27
type input "[DATE]"
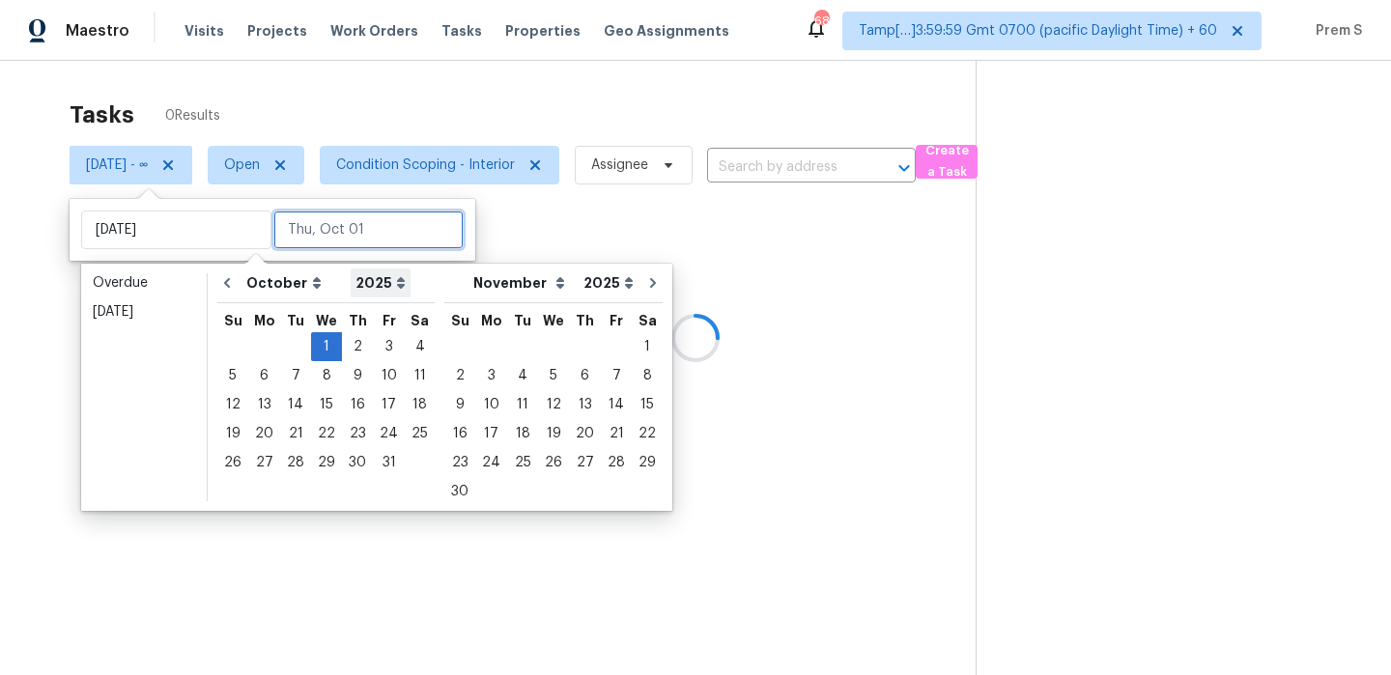
type input "Thu, Oct 02"
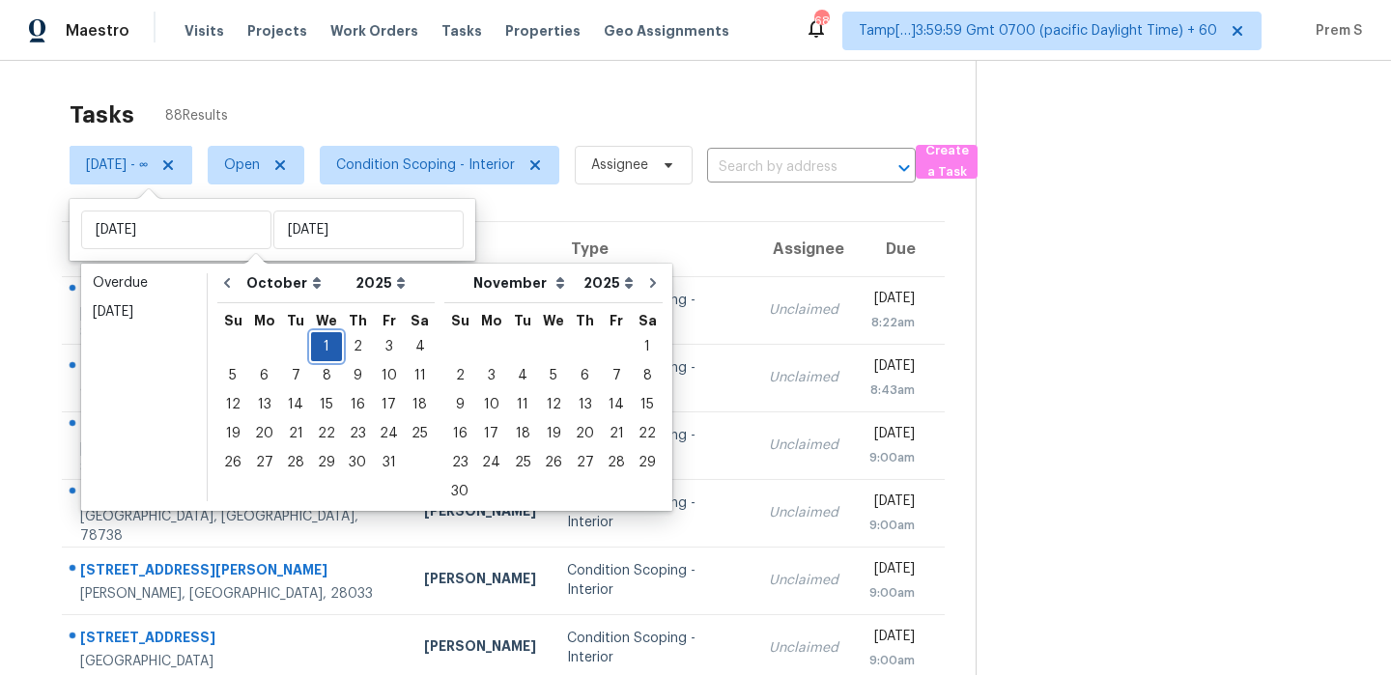
click at [330, 351] on div "1" at bounding box center [326, 346] width 31 height 27
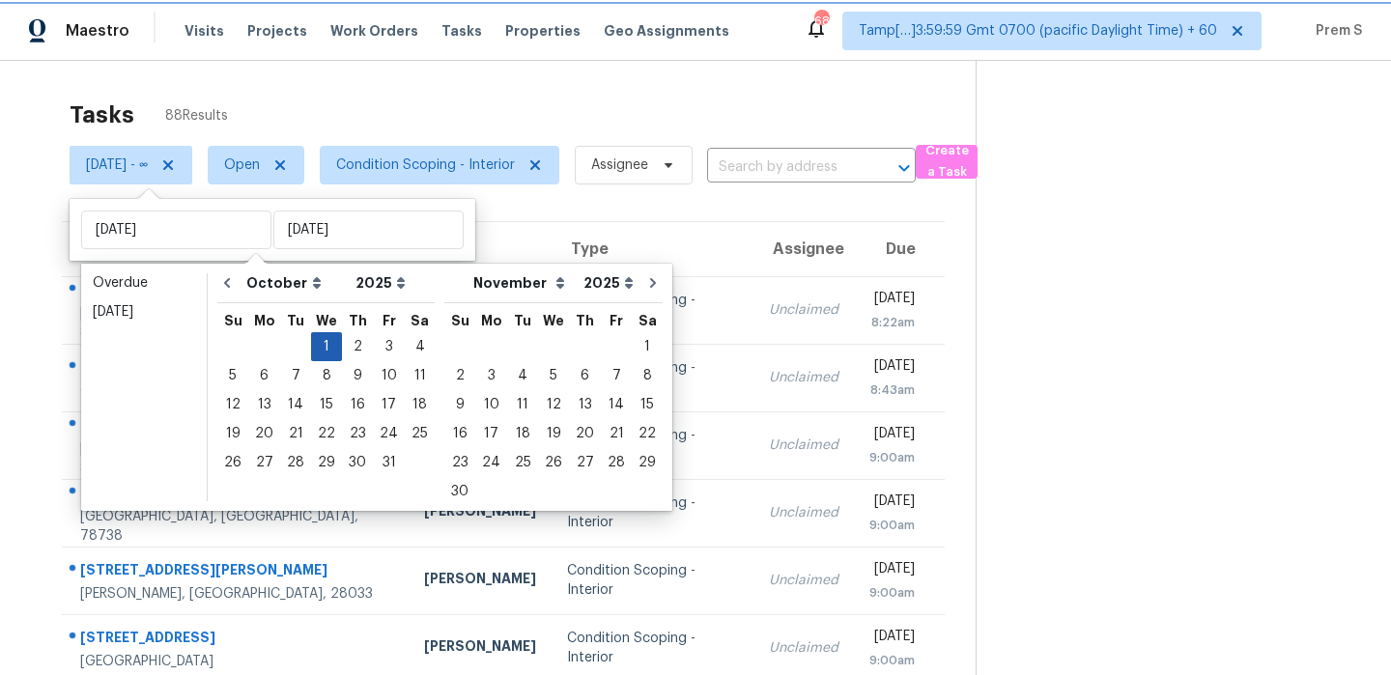
type input "[DATE]"
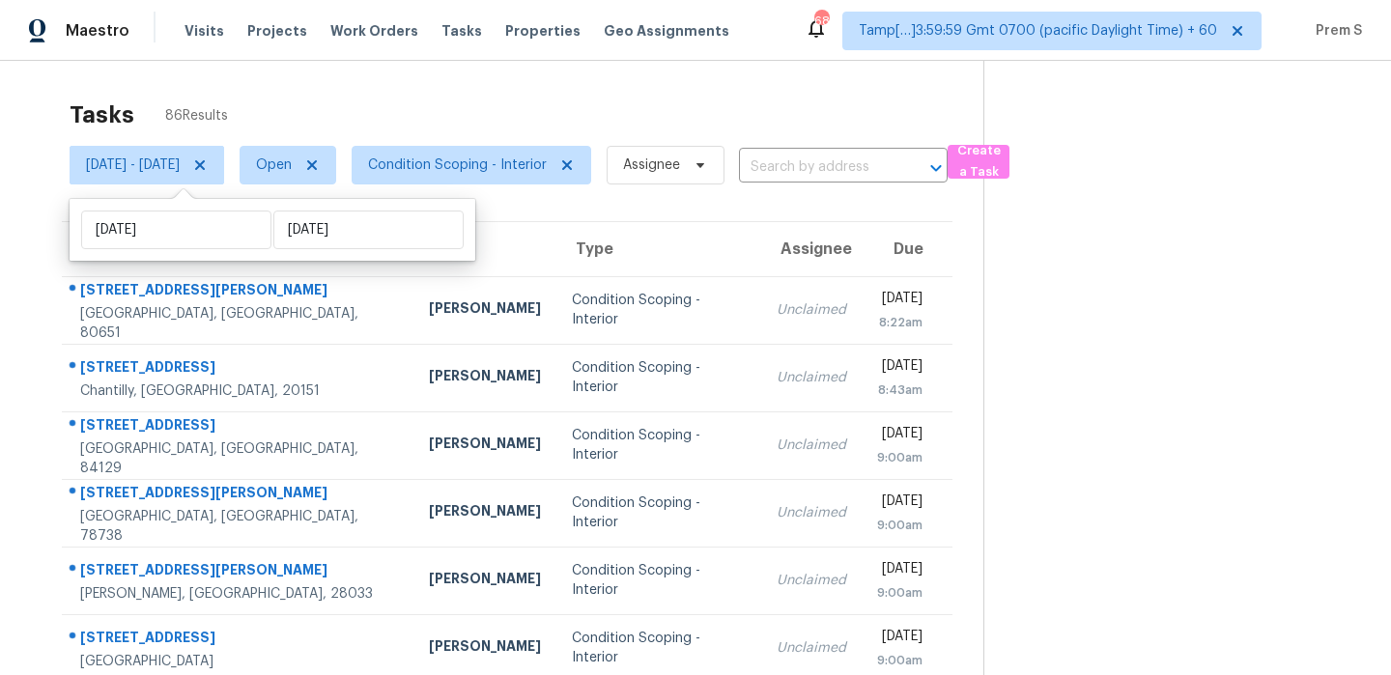
click at [551, 127] on div "Tasks 86 Results" at bounding box center [527, 115] width 914 height 50
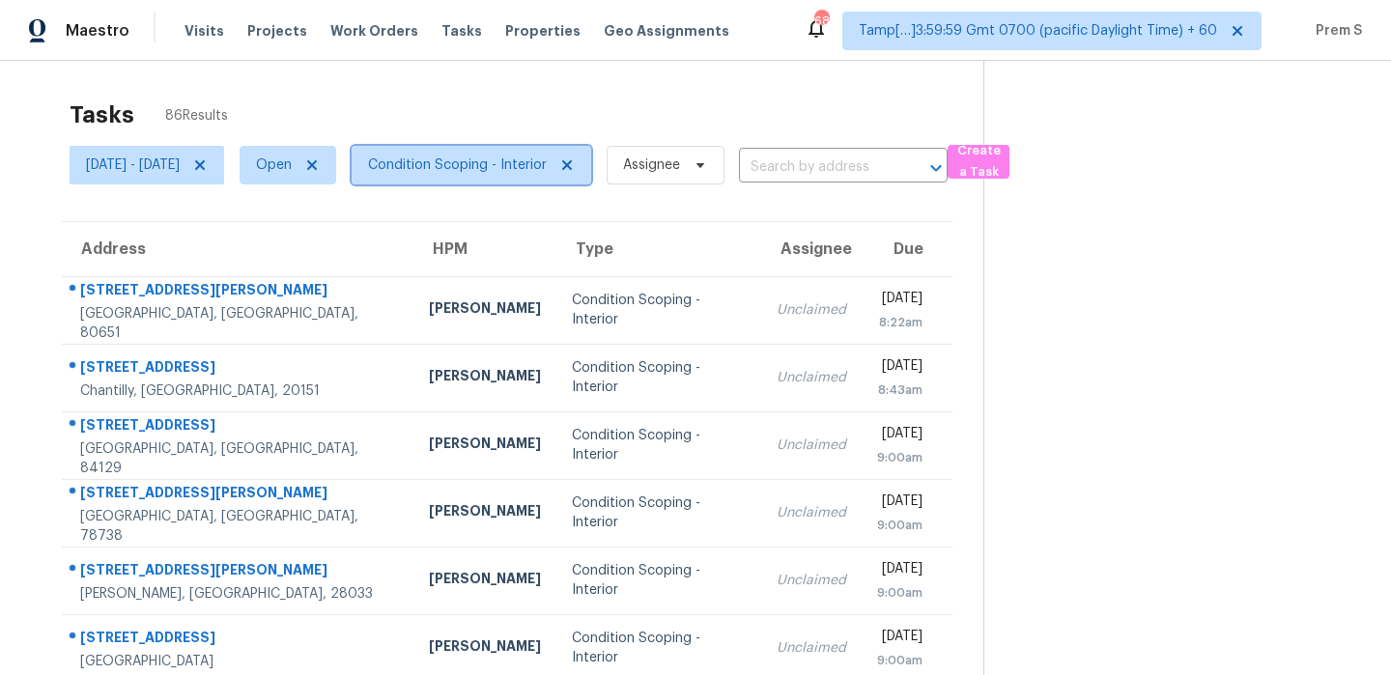
click at [465, 175] on span "Condition Scoping - Interior" at bounding box center [470, 165] width 239 height 39
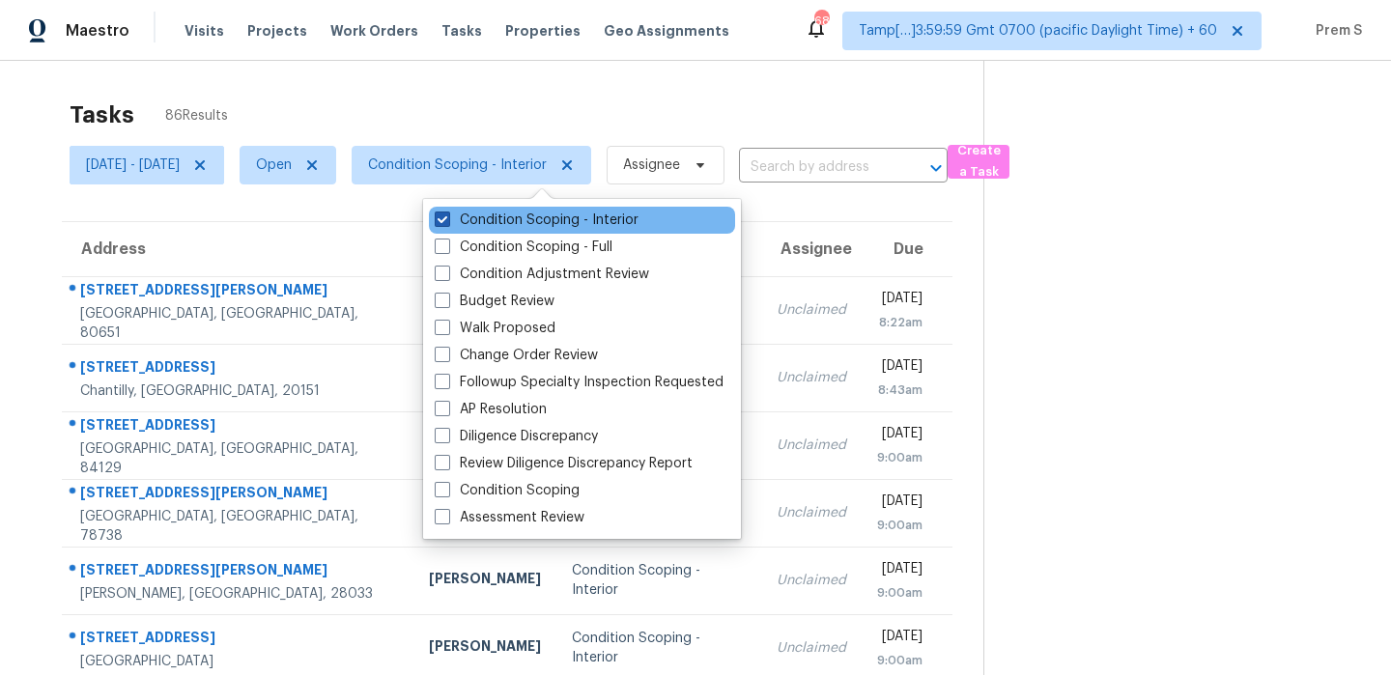
click at [482, 224] on label "Condition Scoping - Interior" at bounding box center [537, 220] width 204 height 19
click at [447, 223] on input "Condition Scoping - Interior" at bounding box center [441, 217] width 13 height 13
checkbox input "false"
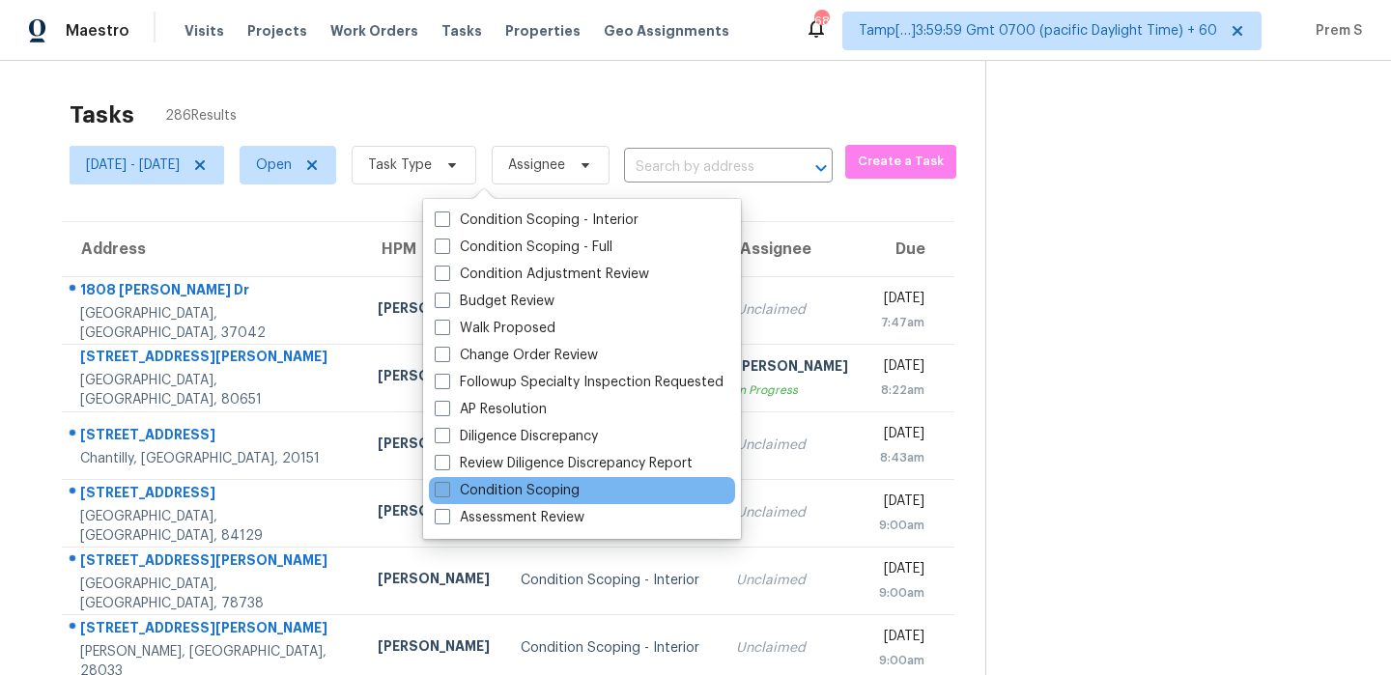
click at [502, 493] on label "Condition Scoping" at bounding box center [507, 490] width 145 height 19
click at [447, 493] on input "Condition Scoping" at bounding box center [441, 487] width 13 height 13
checkbox input "true"
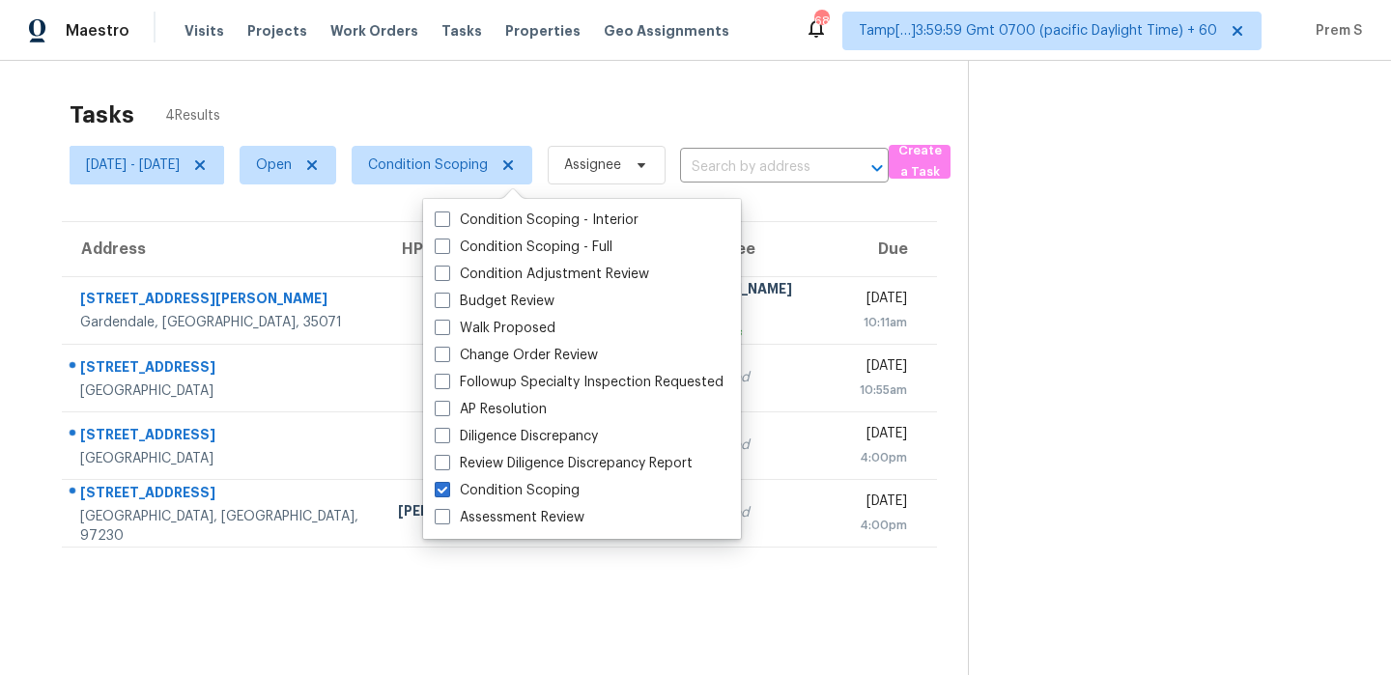
click at [844, 235] on th "Due" at bounding box center [890, 249] width 93 height 54
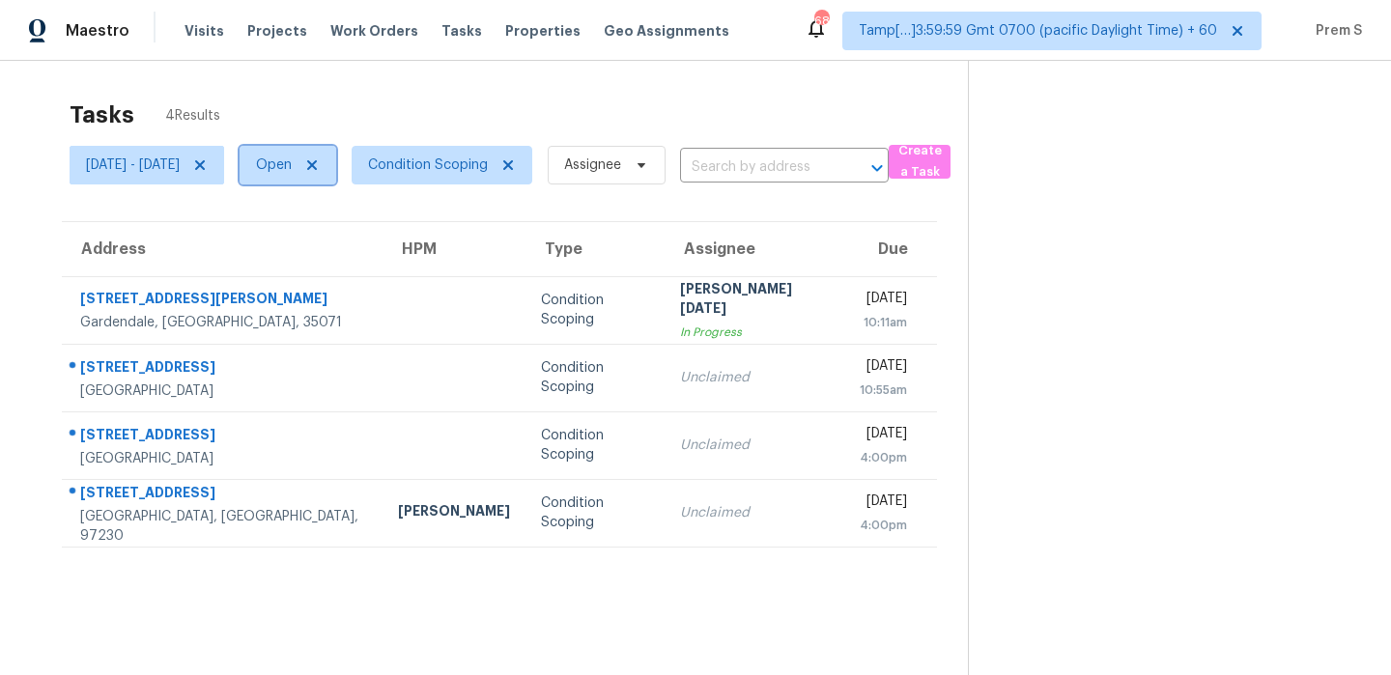
click at [292, 169] on span "Open" at bounding box center [274, 164] width 36 height 19
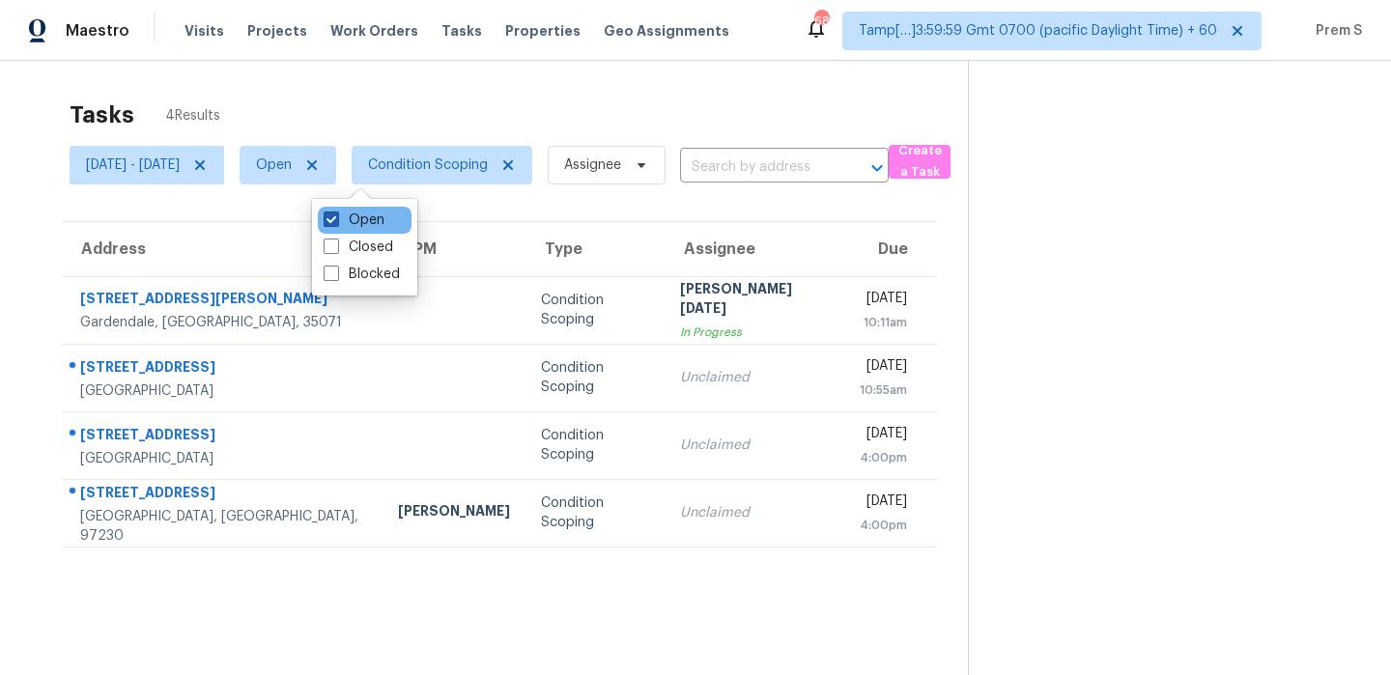
click at [359, 218] on label "Open" at bounding box center [353, 220] width 61 height 19
click at [336, 218] on input "Open" at bounding box center [329, 217] width 13 height 13
checkbox input "false"
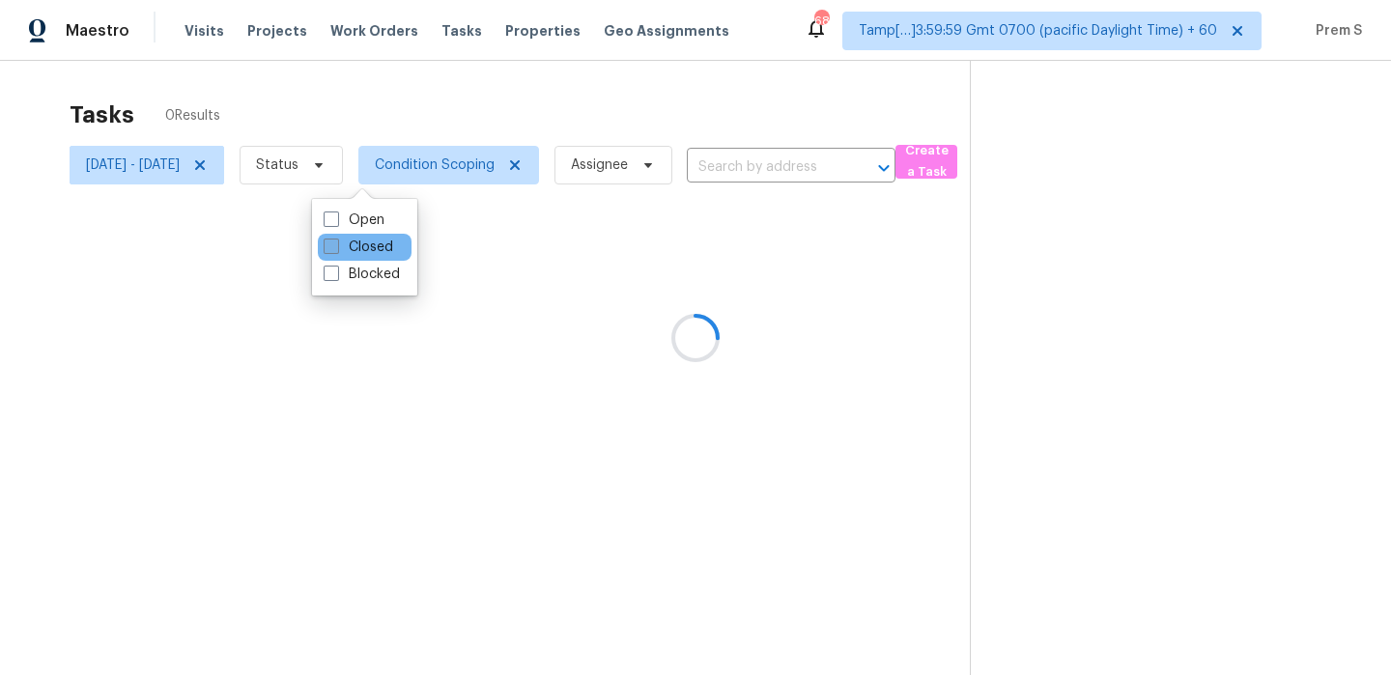
click at [354, 245] on label "Closed" at bounding box center [358, 247] width 70 height 19
click at [336, 245] on input "Closed" at bounding box center [329, 244] width 13 height 13
checkbox input "true"
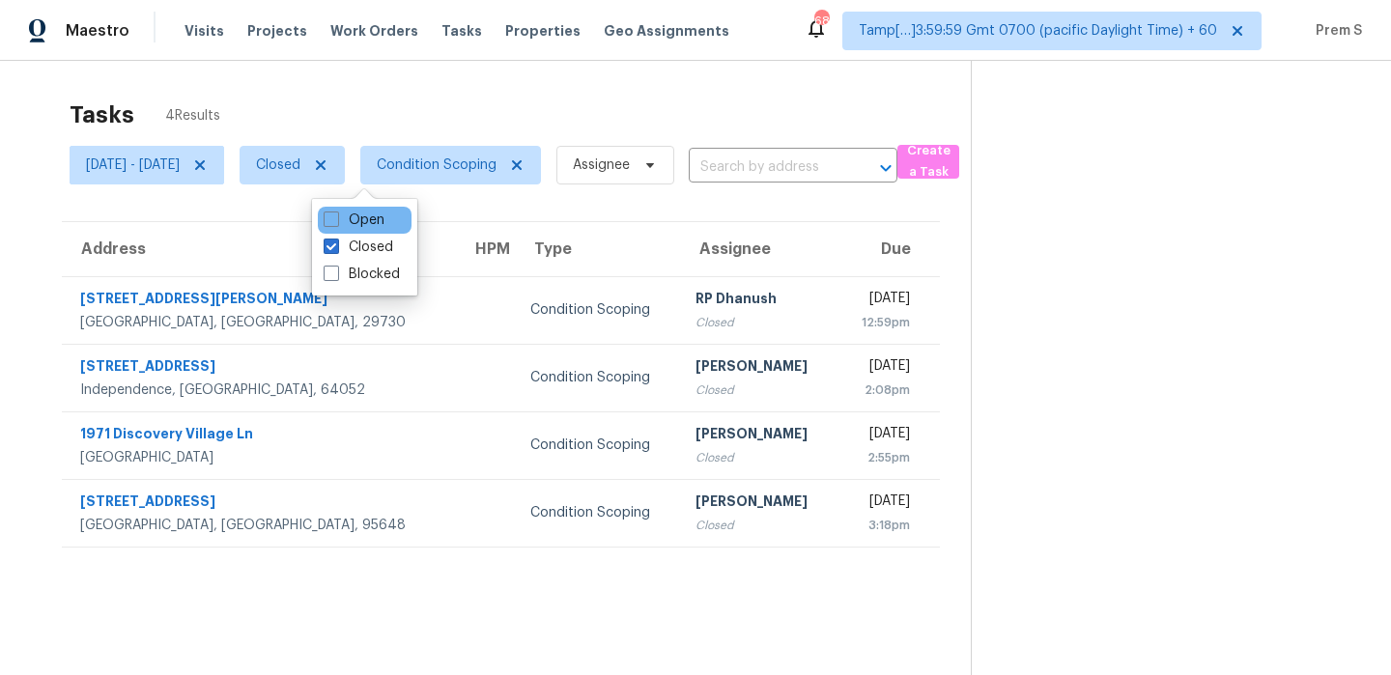
click at [349, 209] on div "Open" at bounding box center [365, 220] width 94 height 27
click at [331, 221] on span at bounding box center [330, 218] width 15 height 15
click at [331, 221] on input "Open" at bounding box center [329, 217] width 13 height 13
checkbox input "true"
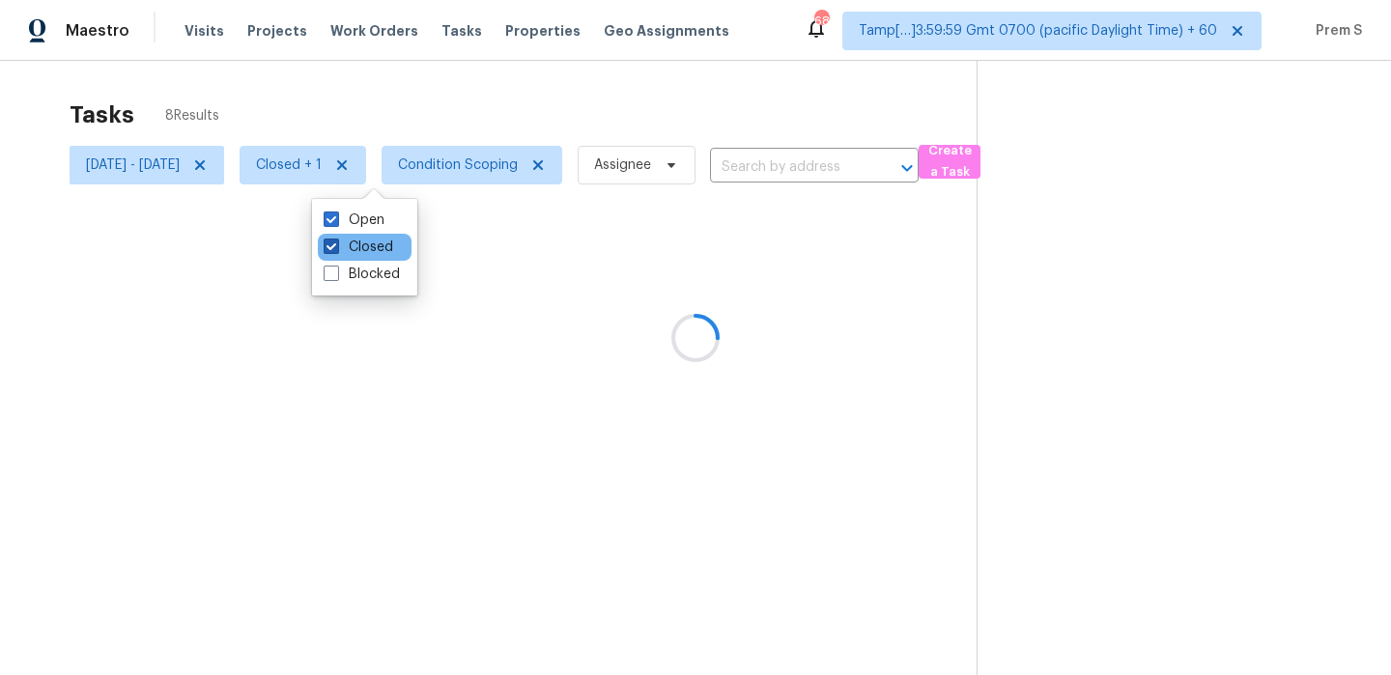
click at [331, 243] on span at bounding box center [330, 246] width 15 height 15
click at [331, 243] on input "Closed" at bounding box center [329, 244] width 13 height 13
checkbox input "false"
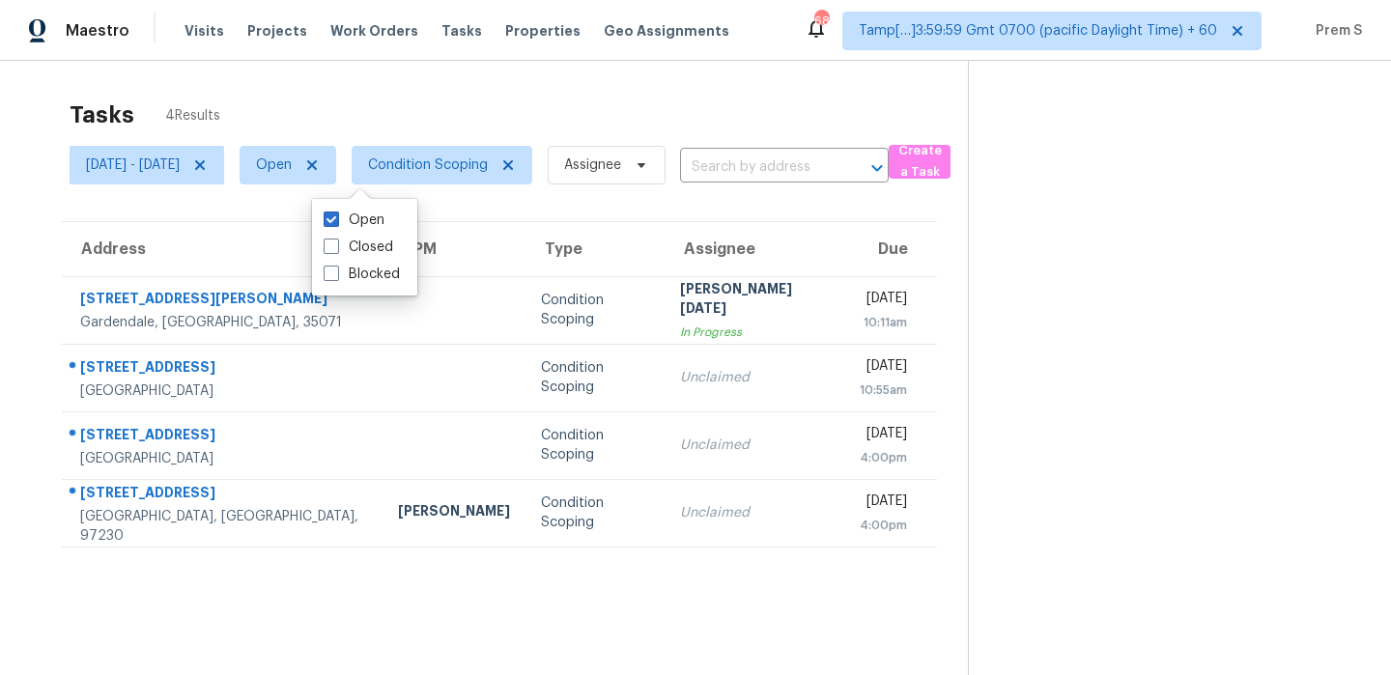
click at [509, 118] on div "Tasks 4 Results" at bounding box center [519, 115] width 898 height 50
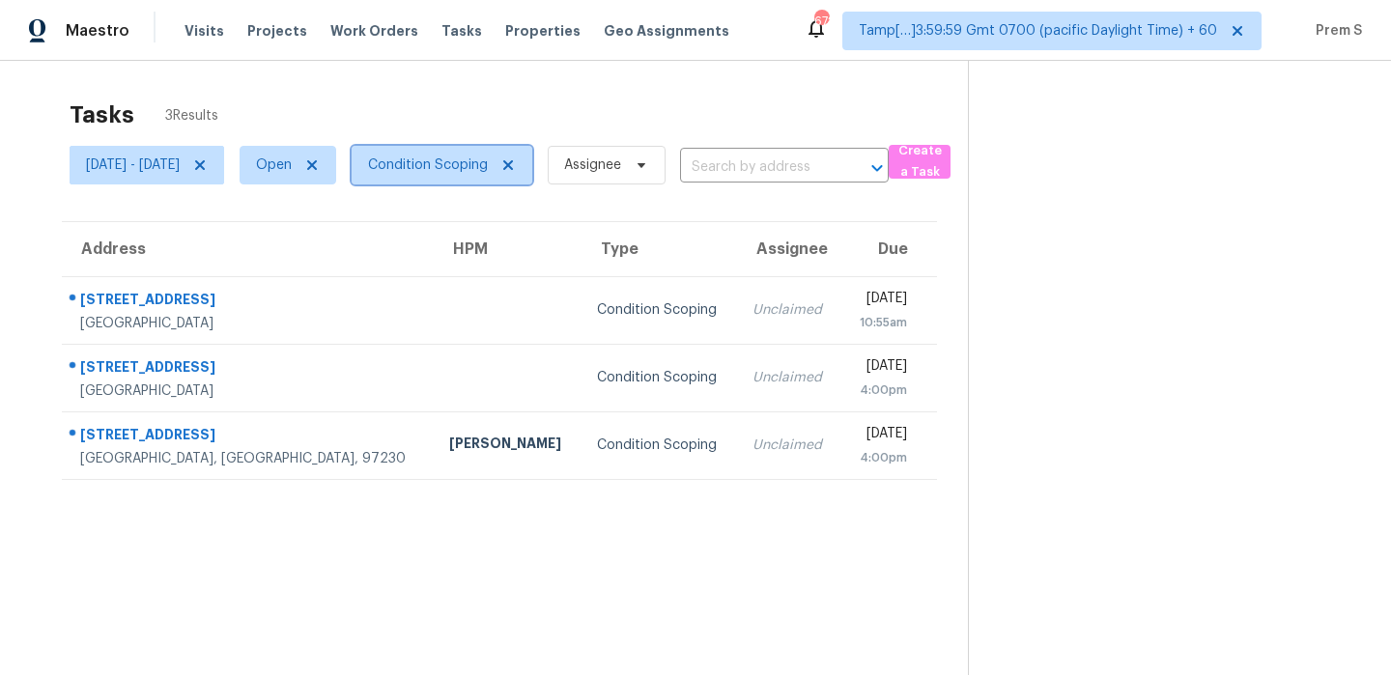
click at [454, 162] on span "Condition Scoping" at bounding box center [428, 164] width 120 height 19
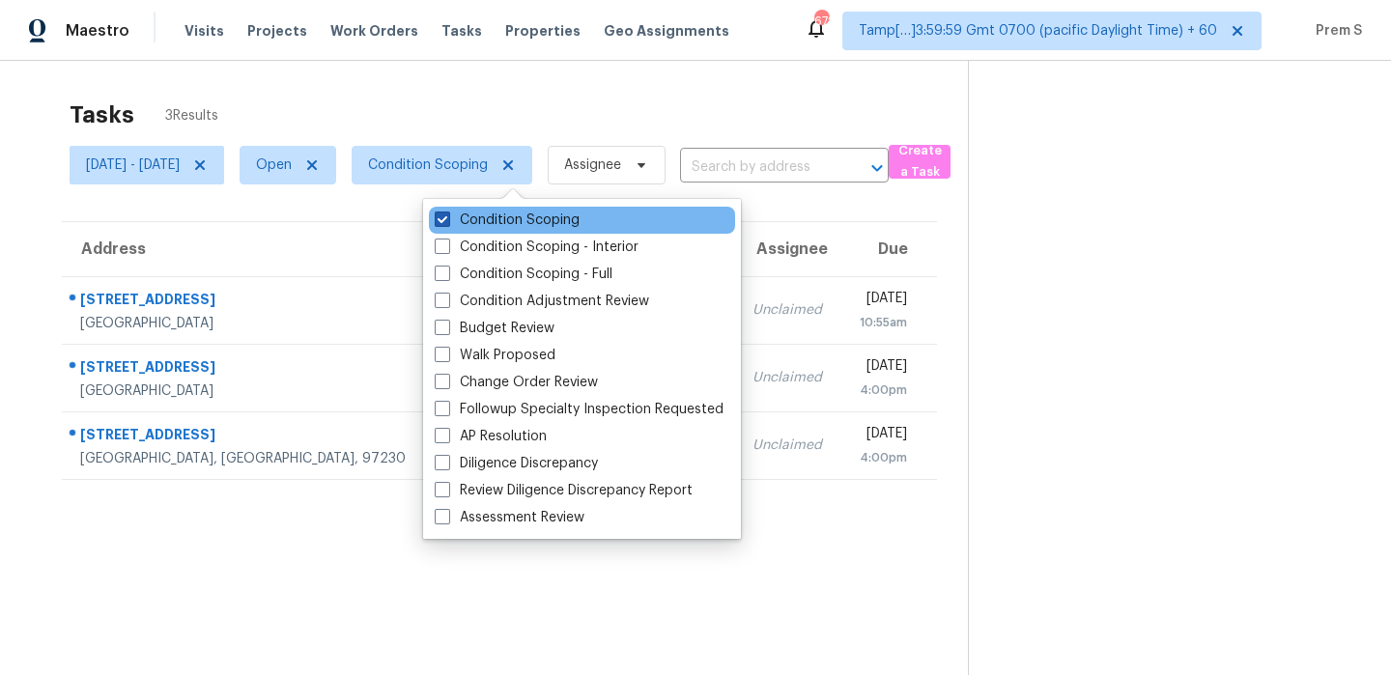
click at [529, 217] on label "Condition Scoping" at bounding box center [507, 220] width 145 height 19
click at [447, 217] on input "Condition Scoping" at bounding box center [441, 217] width 13 height 13
checkbox input "false"
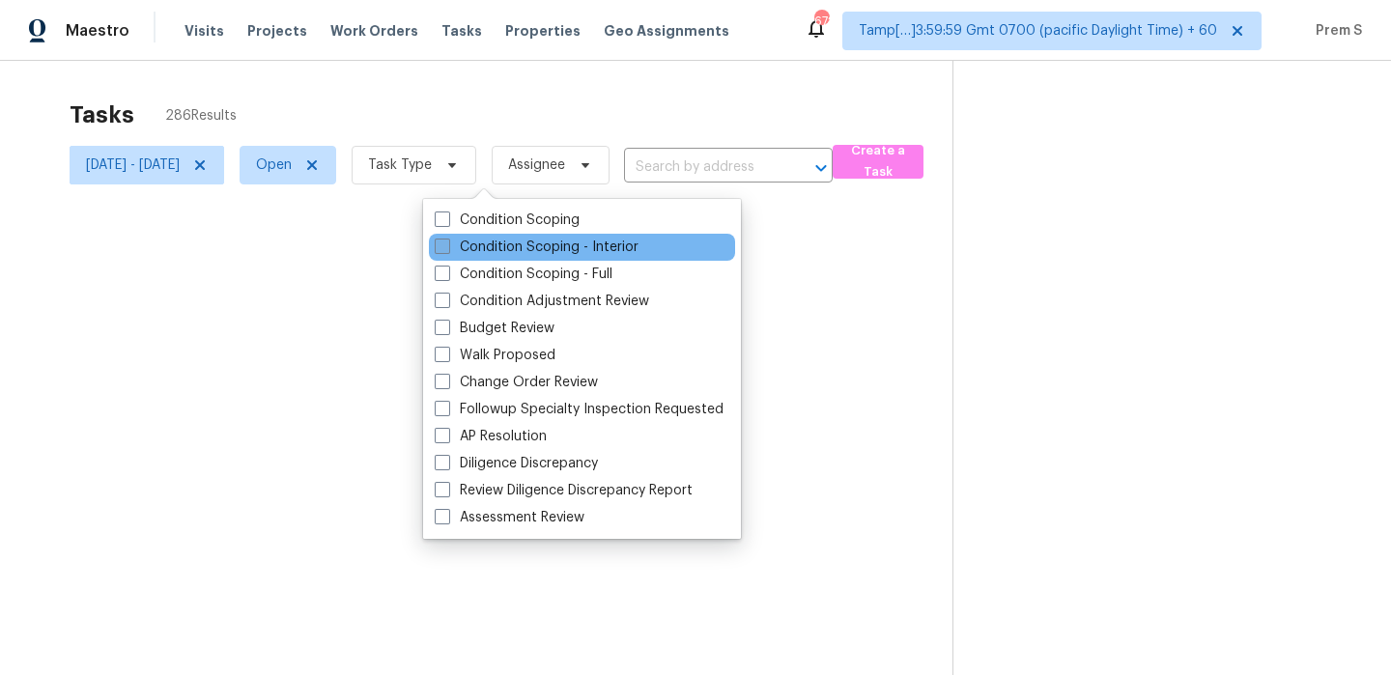
click at [507, 248] on label "Condition Scoping - Interior" at bounding box center [537, 247] width 204 height 19
click at [447, 248] on input "Condition Scoping - Interior" at bounding box center [441, 244] width 13 height 13
checkbox input "true"
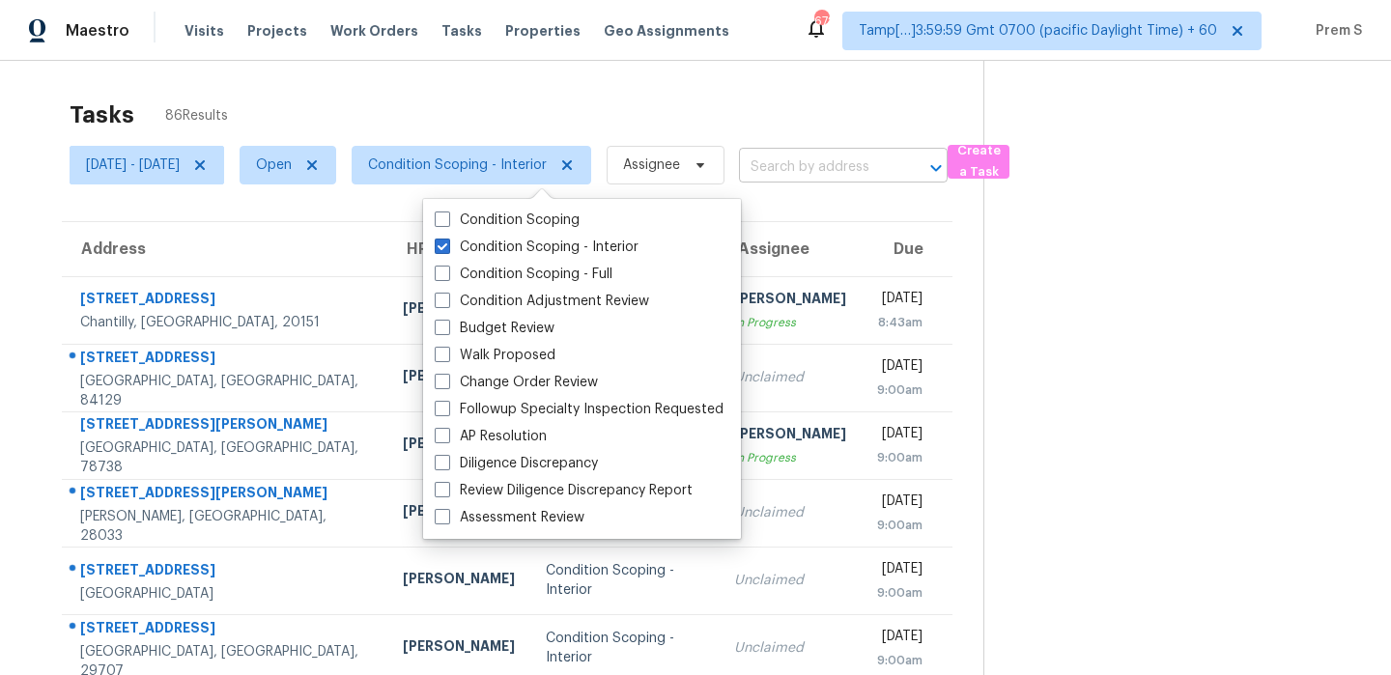
click at [880, 175] on input "text" at bounding box center [816, 168] width 155 height 30
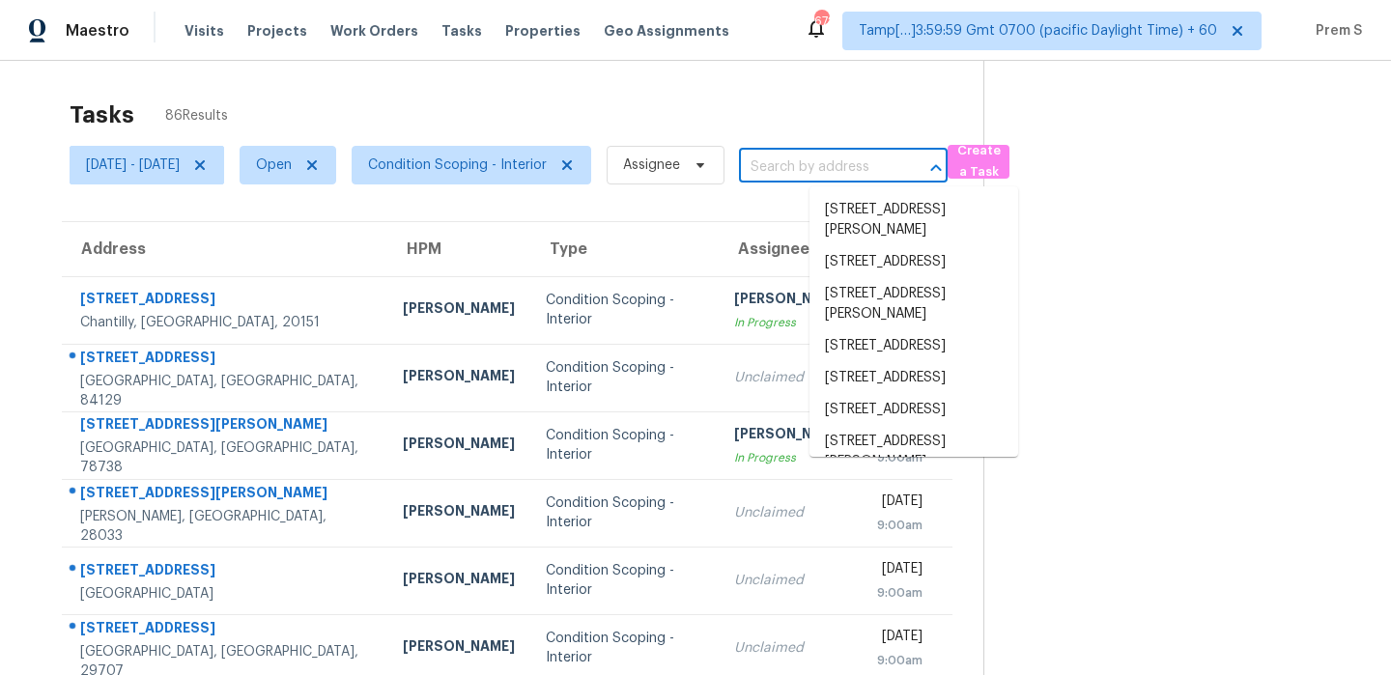
paste input "[STREET_ADDRESS]"
type input "[STREET_ADDRESS]"
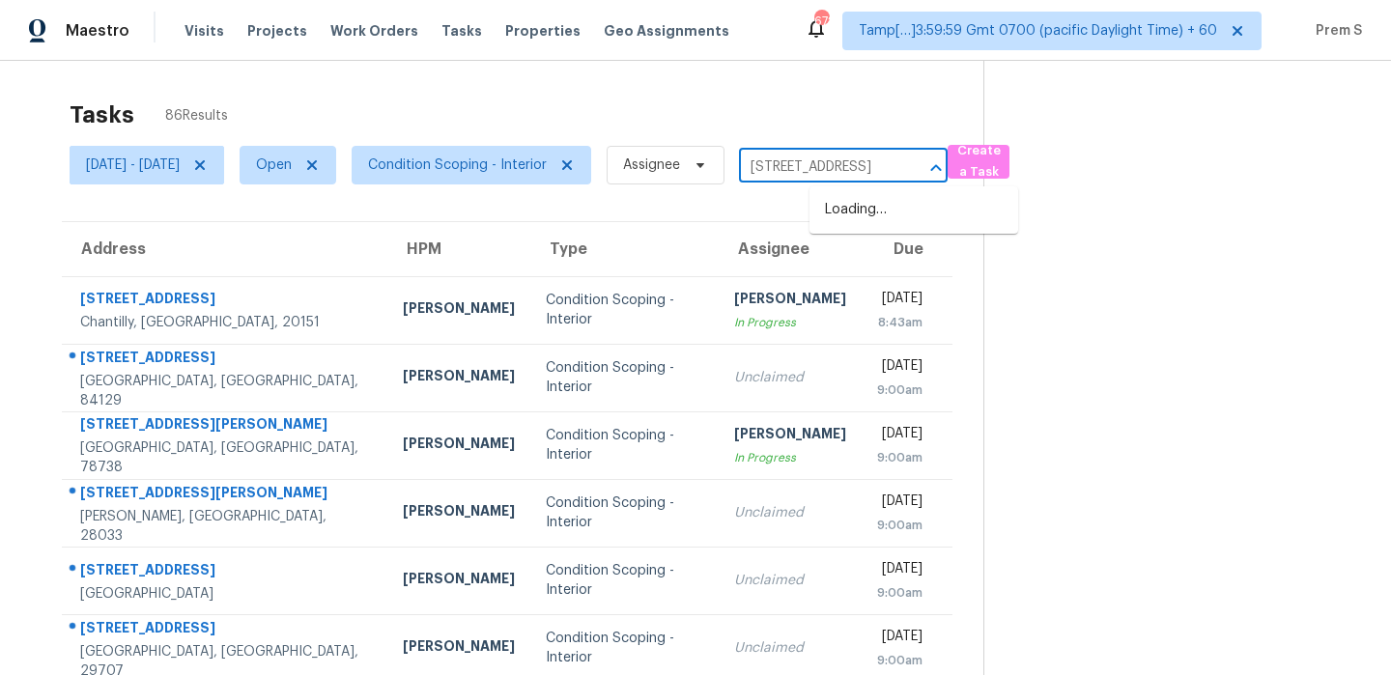
scroll to position [0, 101]
click at [880, 209] on li "[STREET_ADDRESS]" at bounding box center [913, 210] width 209 height 32
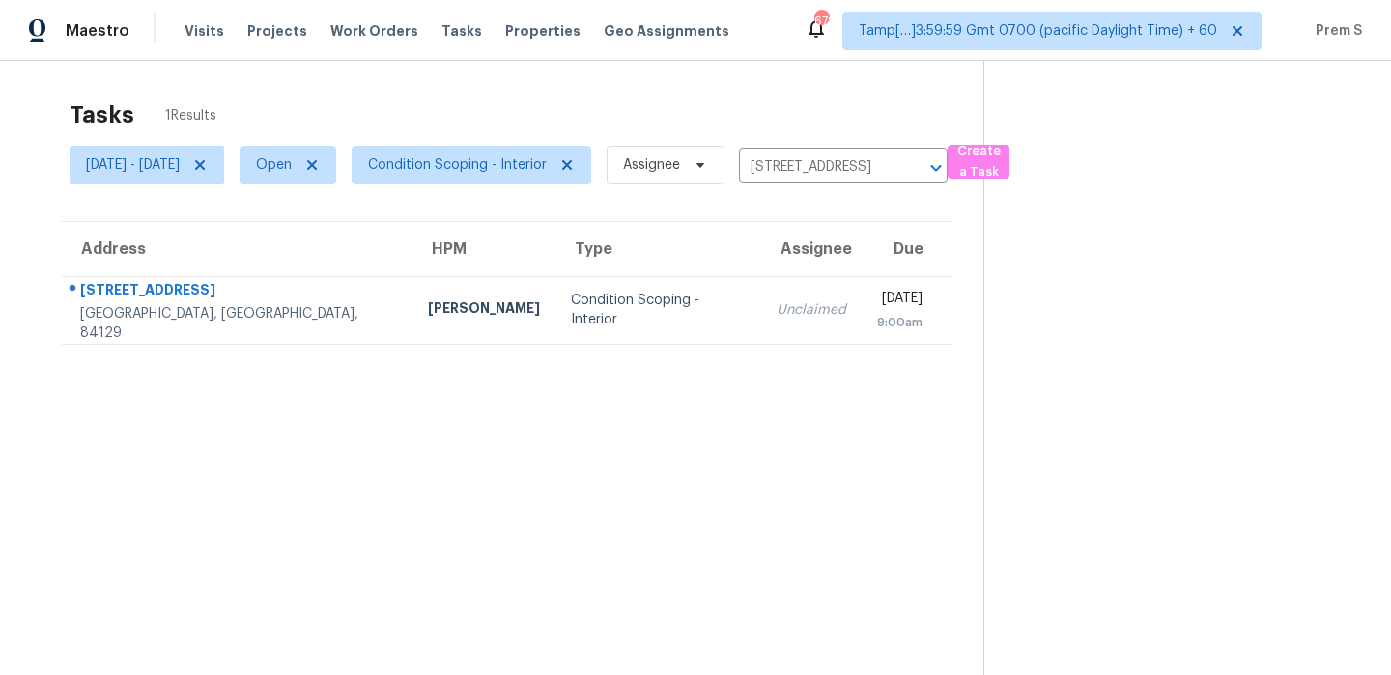
click at [877, 296] on div "Wed, Oct 1st 2025" at bounding box center [899, 301] width 45 height 24
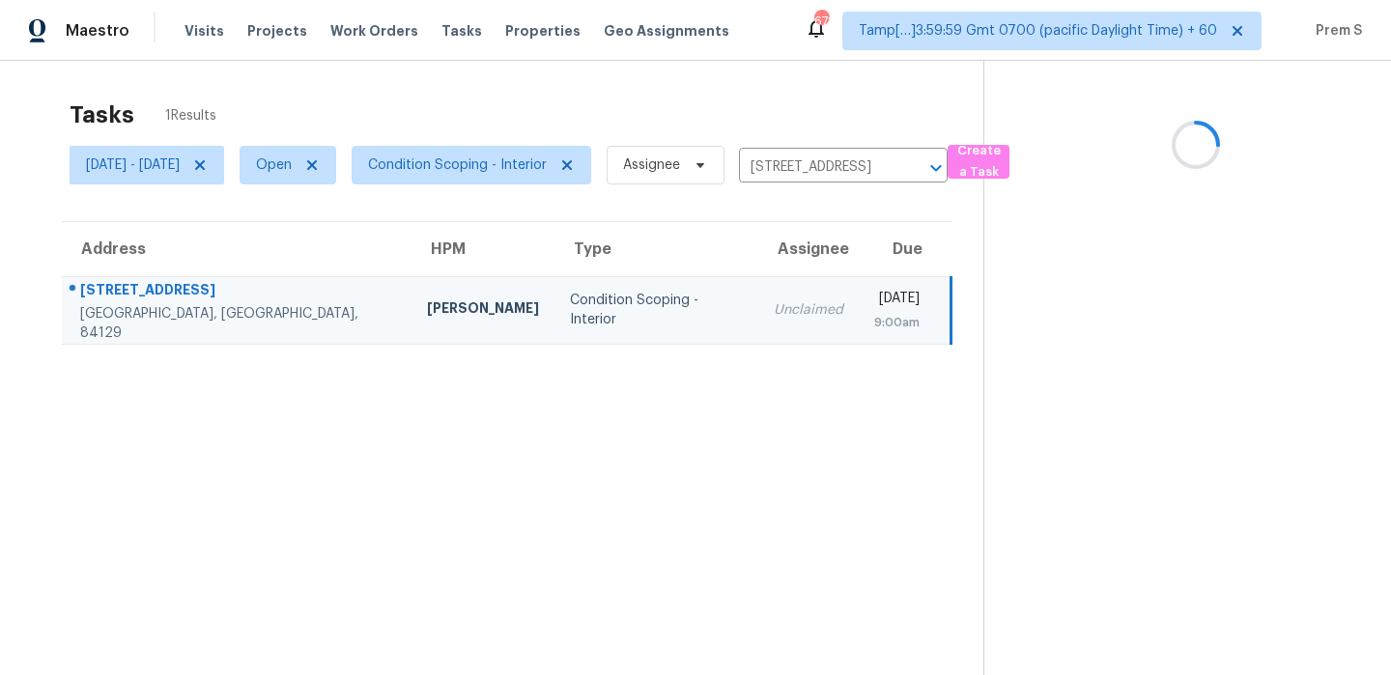
scroll to position [61, 0]
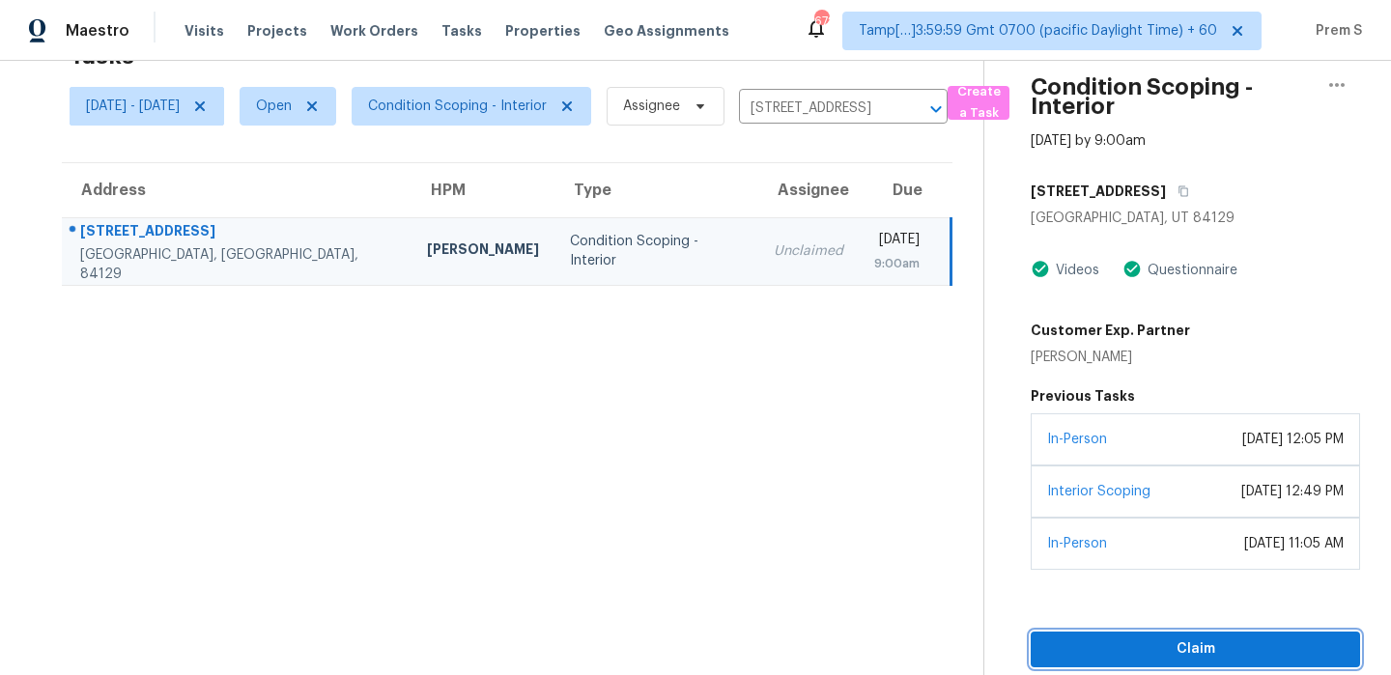
click at [1122, 660] on span "Claim" at bounding box center [1195, 649] width 298 height 24
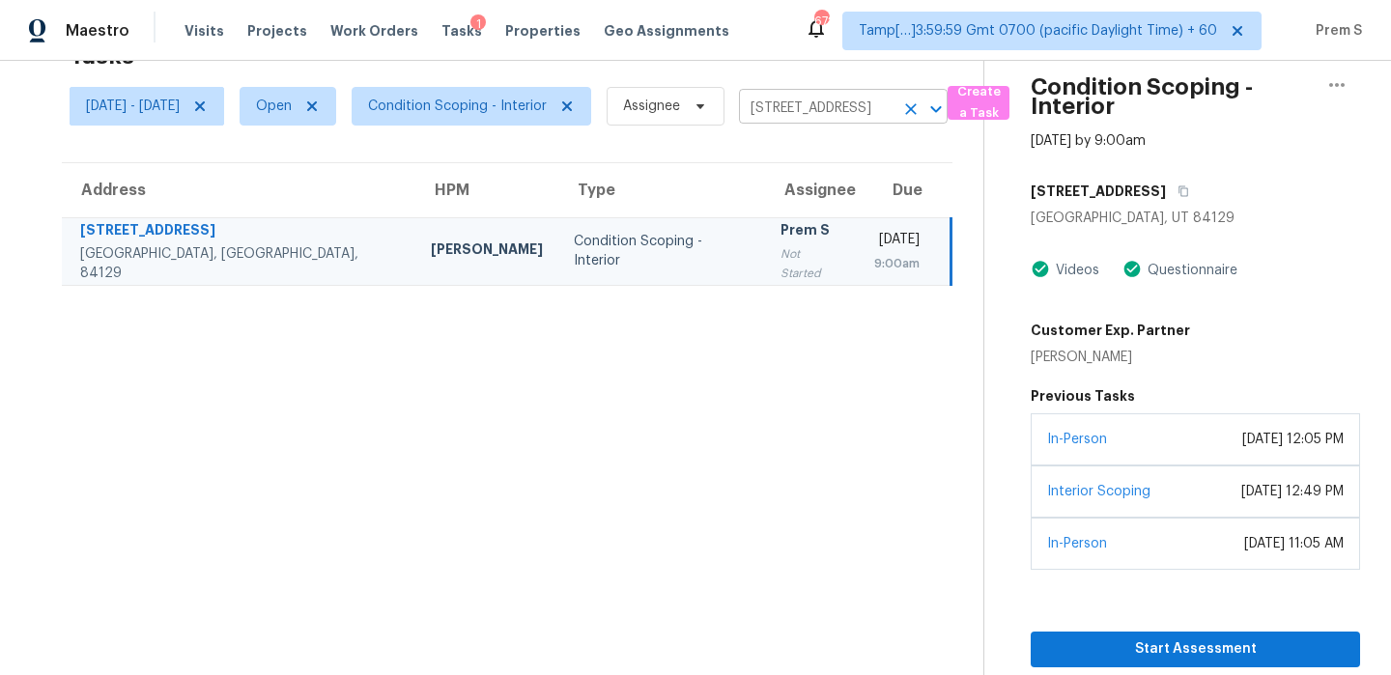
click at [920, 108] on icon "Clear" at bounding box center [910, 108] width 19 height 19
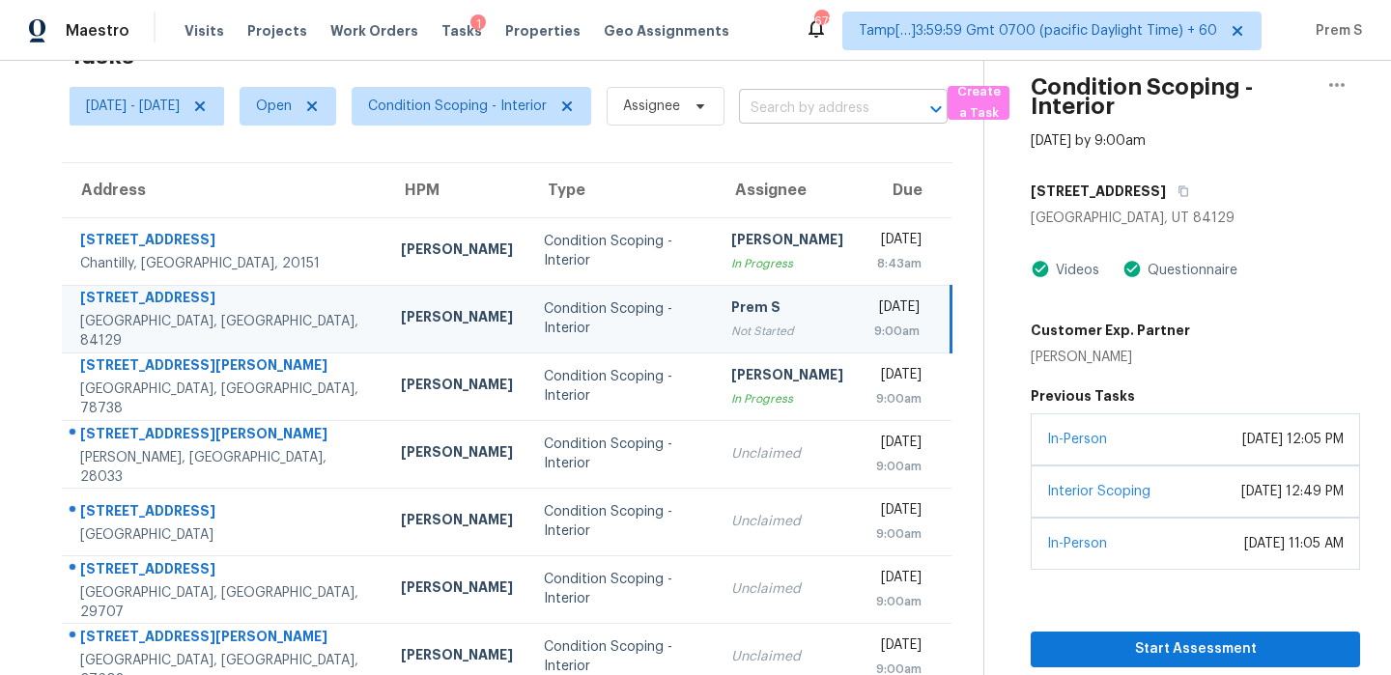
click at [885, 114] on input "text" at bounding box center [816, 109] width 155 height 30
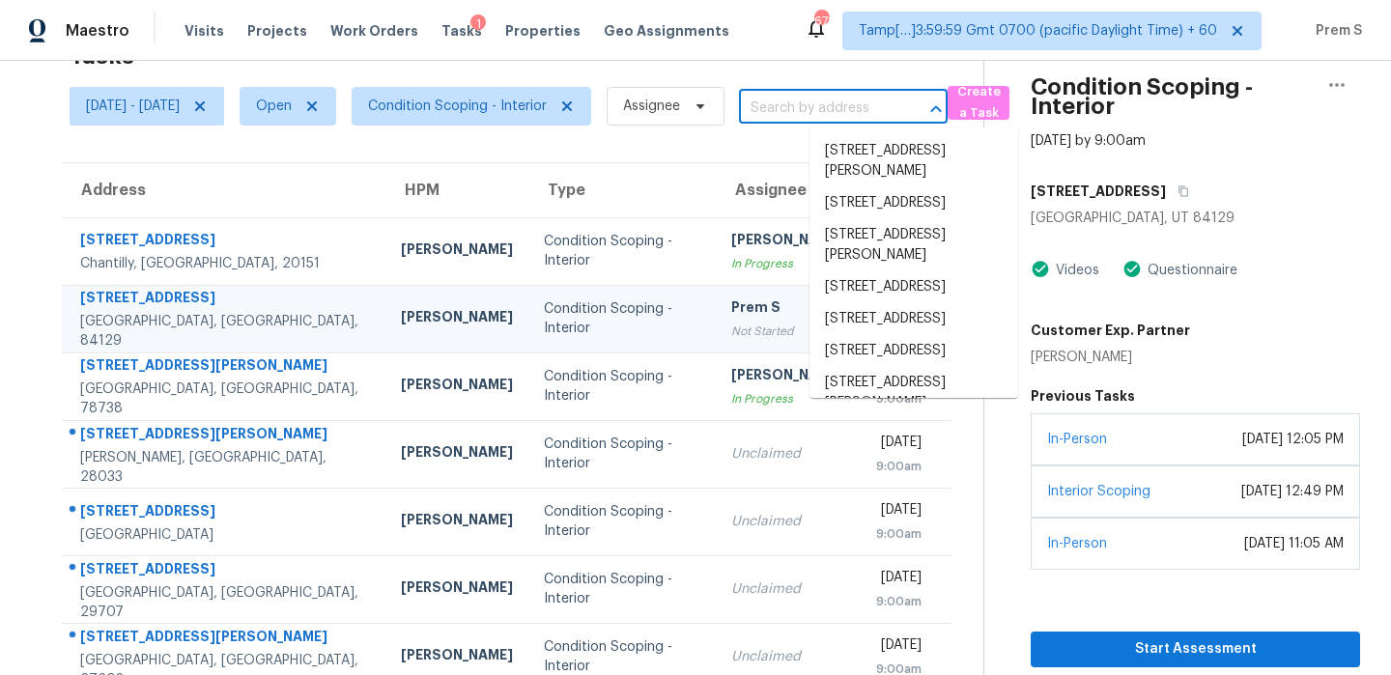
paste input "308 Ansley Cv Austin TX 78738"
type input "308 Ansley Cv Austin TX 78738"
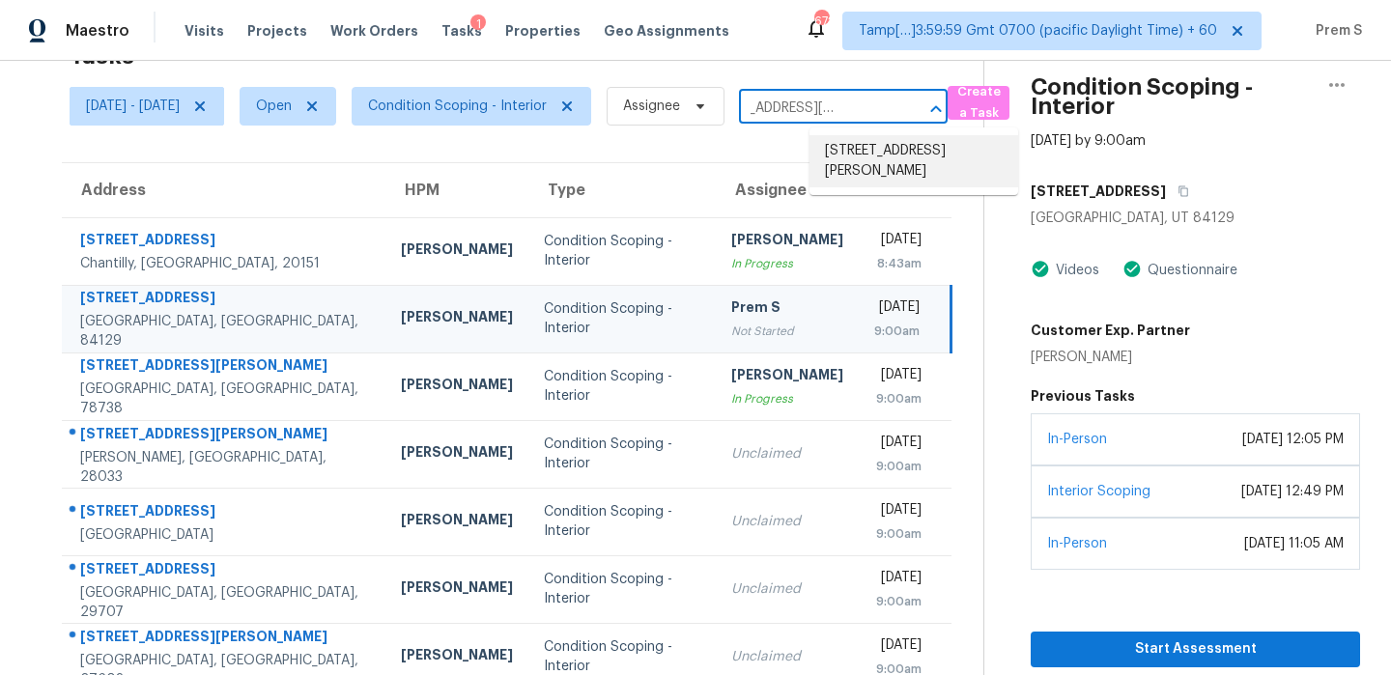
click at [888, 145] on li "308 Ansley Cv, Austin, TX 78738" at bounding box center [913, 161] width 209 height 52
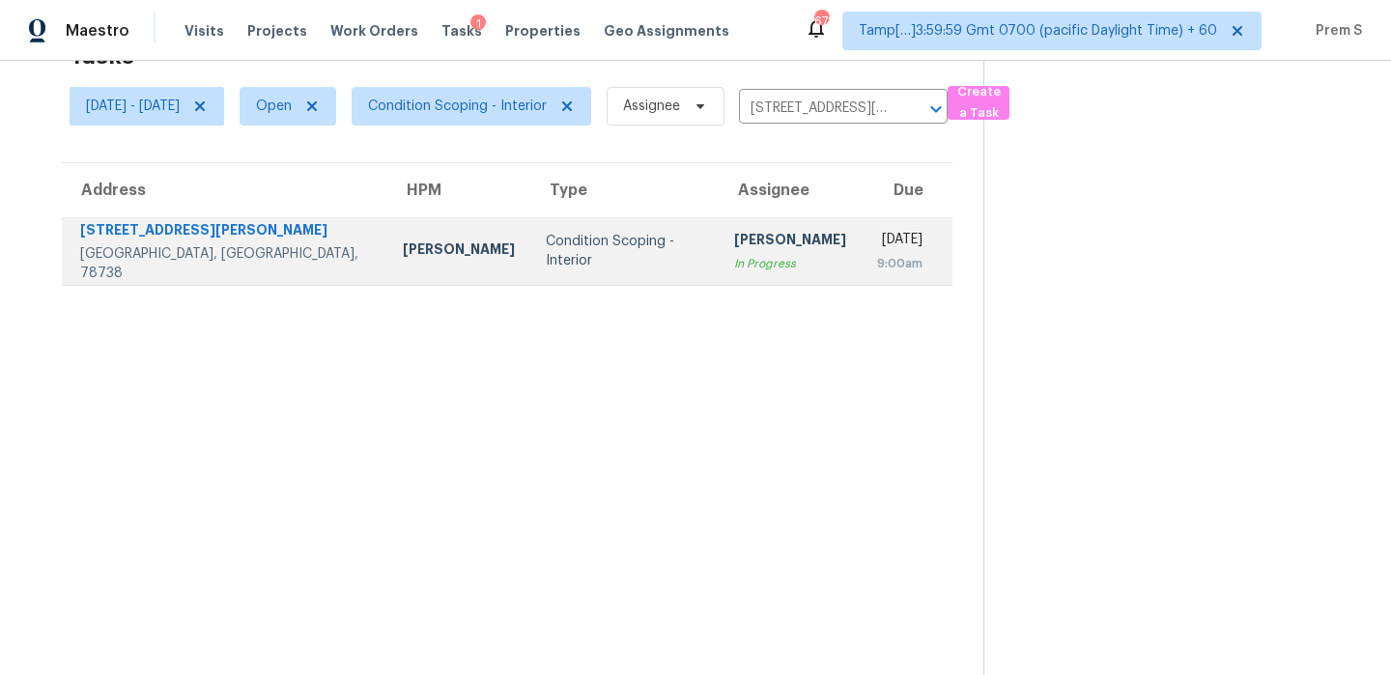
click at [877, 256] on div "9:00am" at bounding box center [899, 263] width 45 height 19
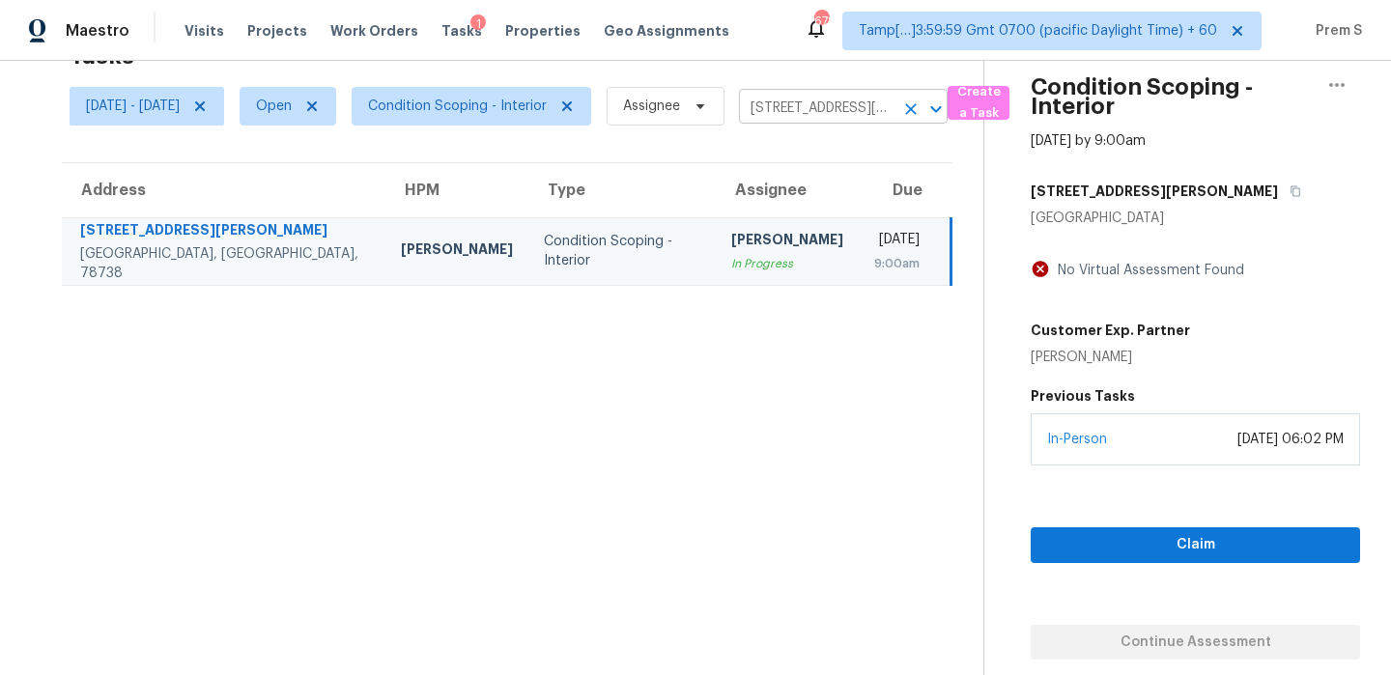
click at [920, 115] on icon "Clear" at bounding box center [910, 108] width 19 height 19
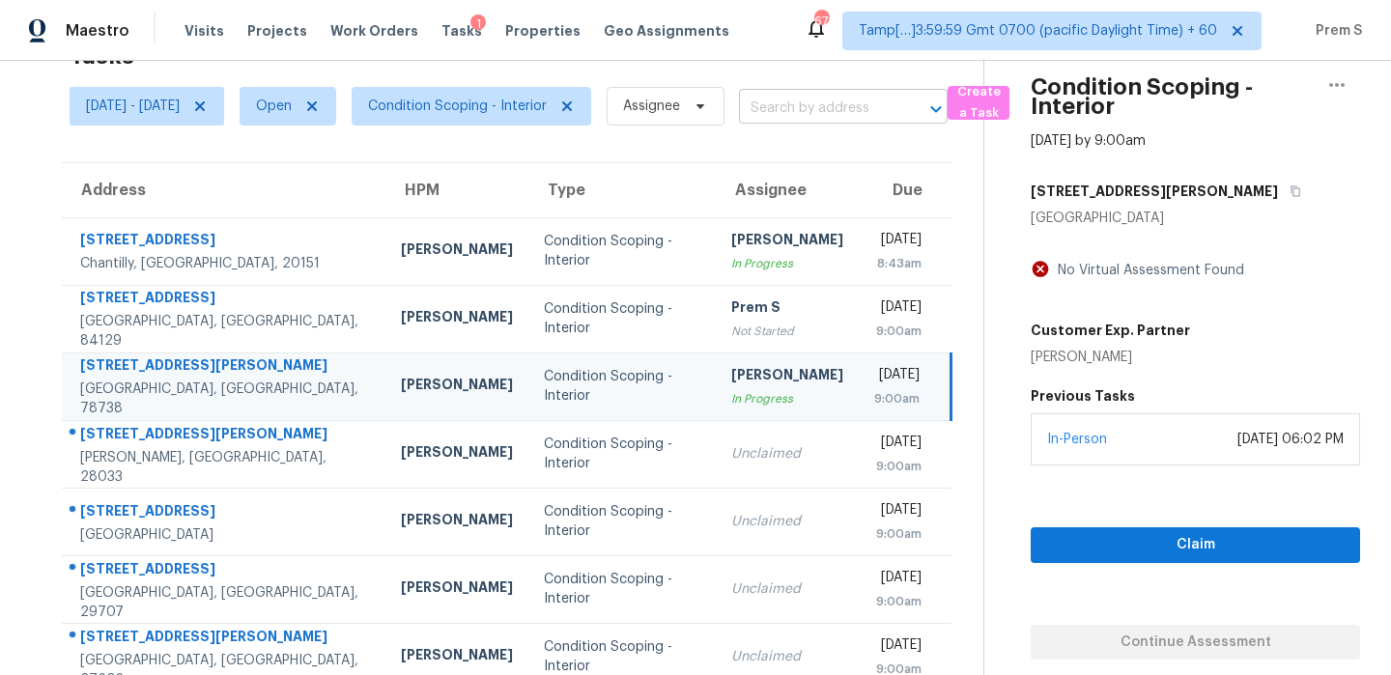
click at [834, 118] on input "text" at bounding box center [816, 109] width 155 height 30
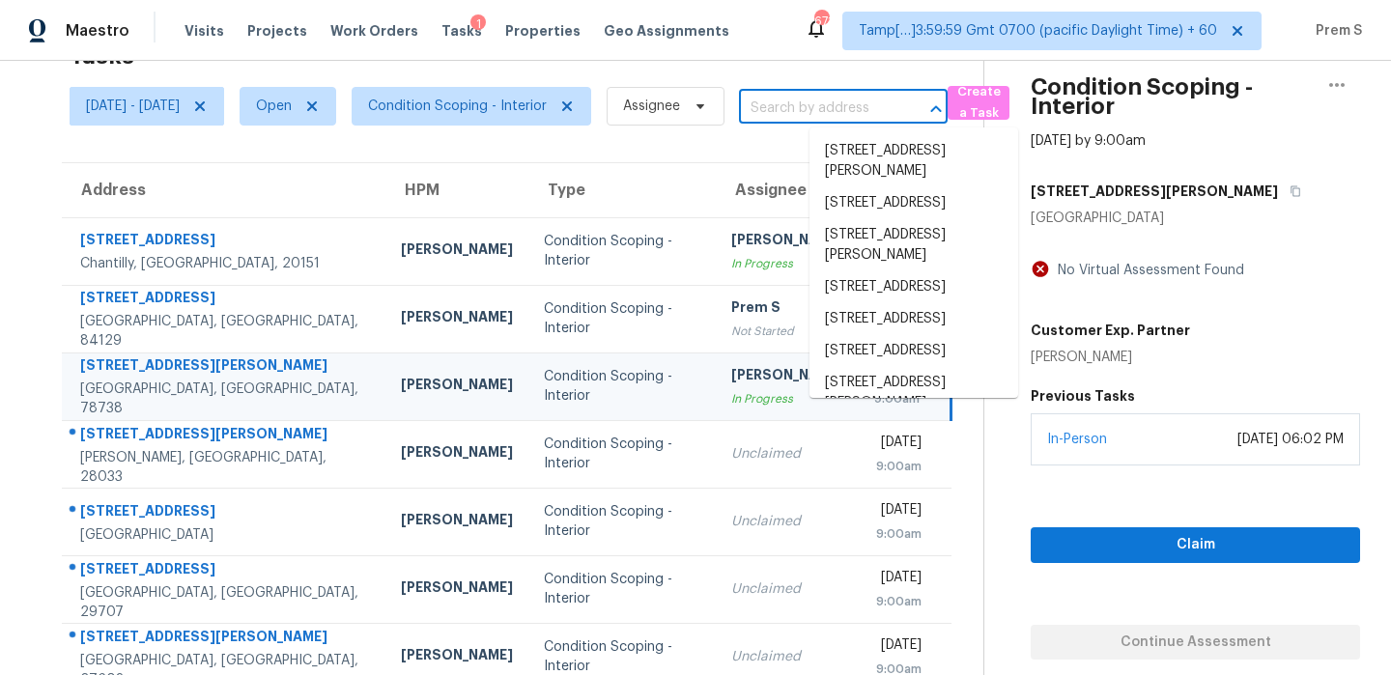
paste input "309 Mel Ln Crouse NC 28033"
type input "309 Mel Ln Crouse NC 28033"
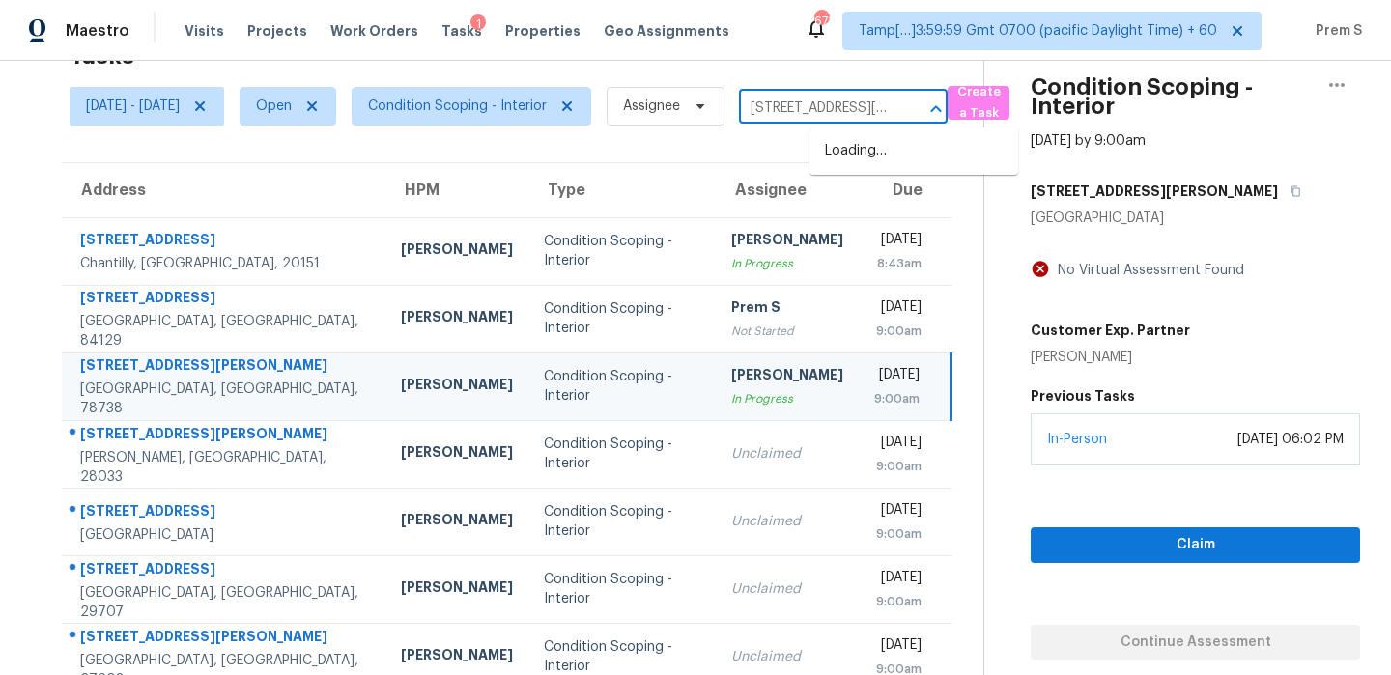
scroll to position [0, 43]
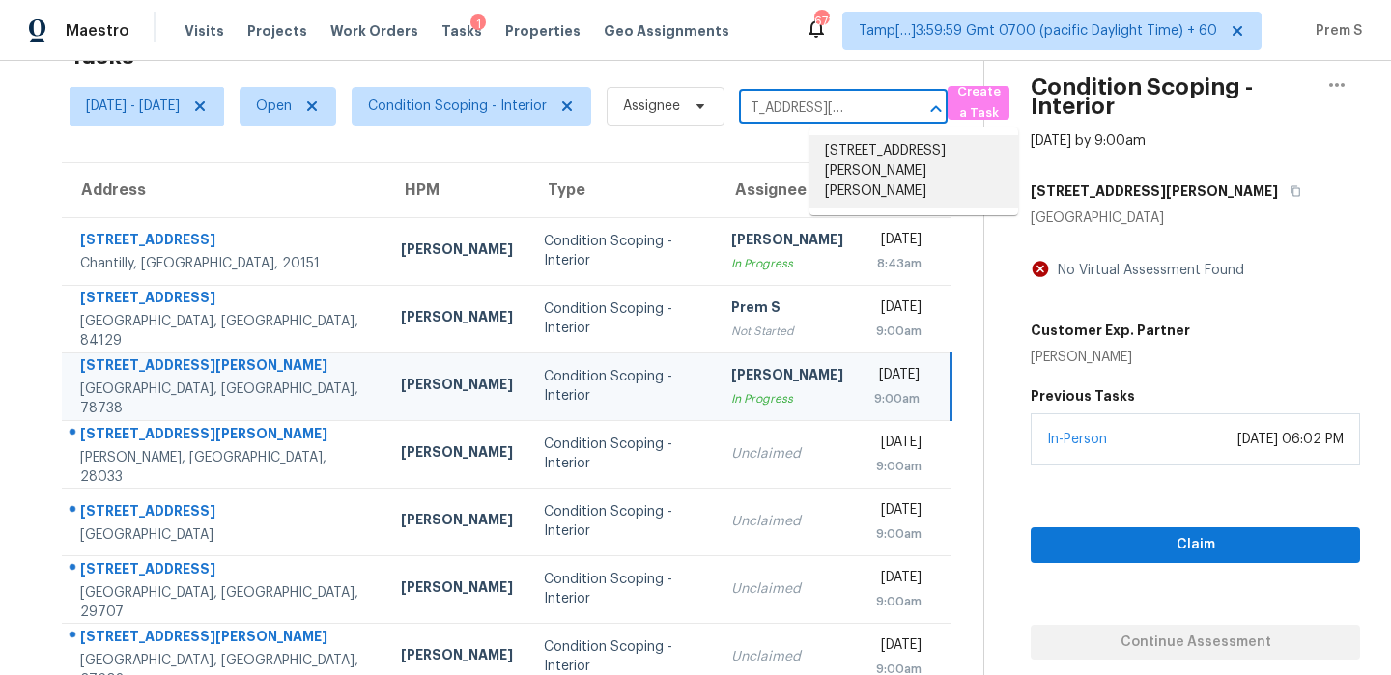
click at [845, 162] on li "309 Mel Ln, Crouse, NC 28033" at bounding box center [913, 171] width 209 height 72
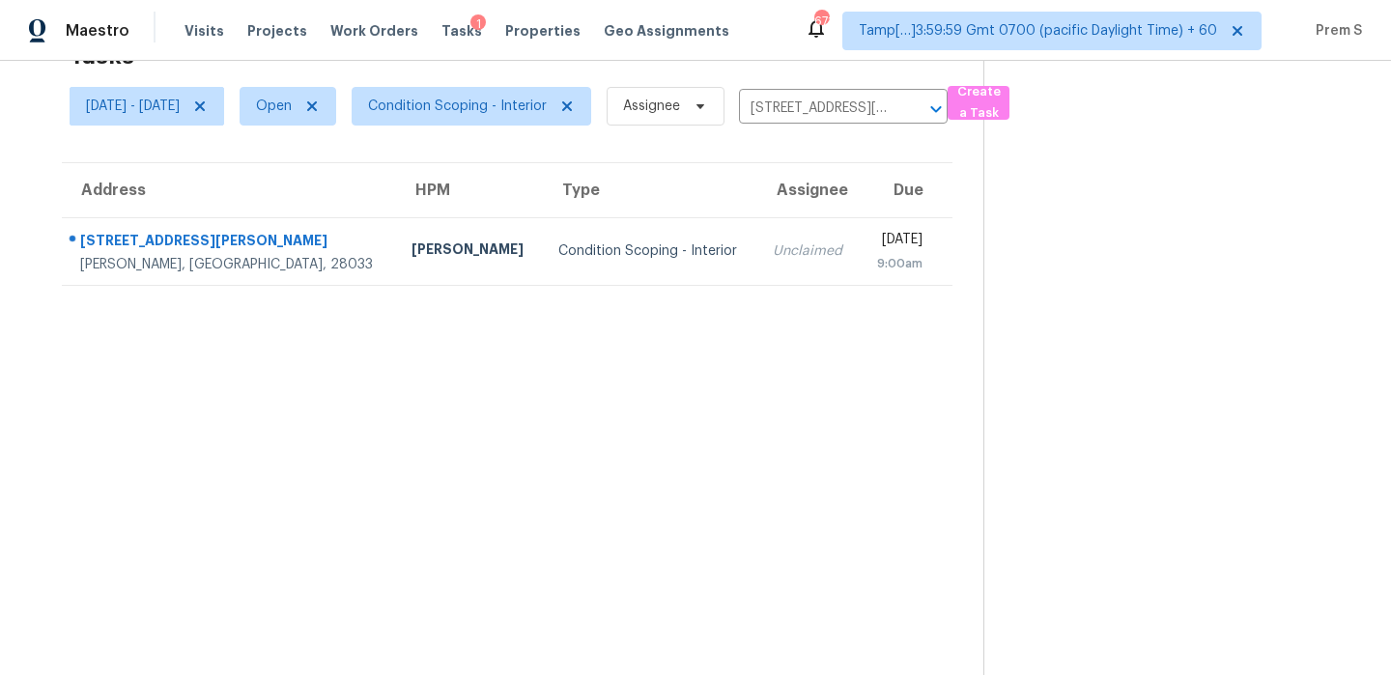
click at [859, 276] on td "Wed, Oct 1st 2025 9:00am" at bounding box center [905, 251] width 93 height 68
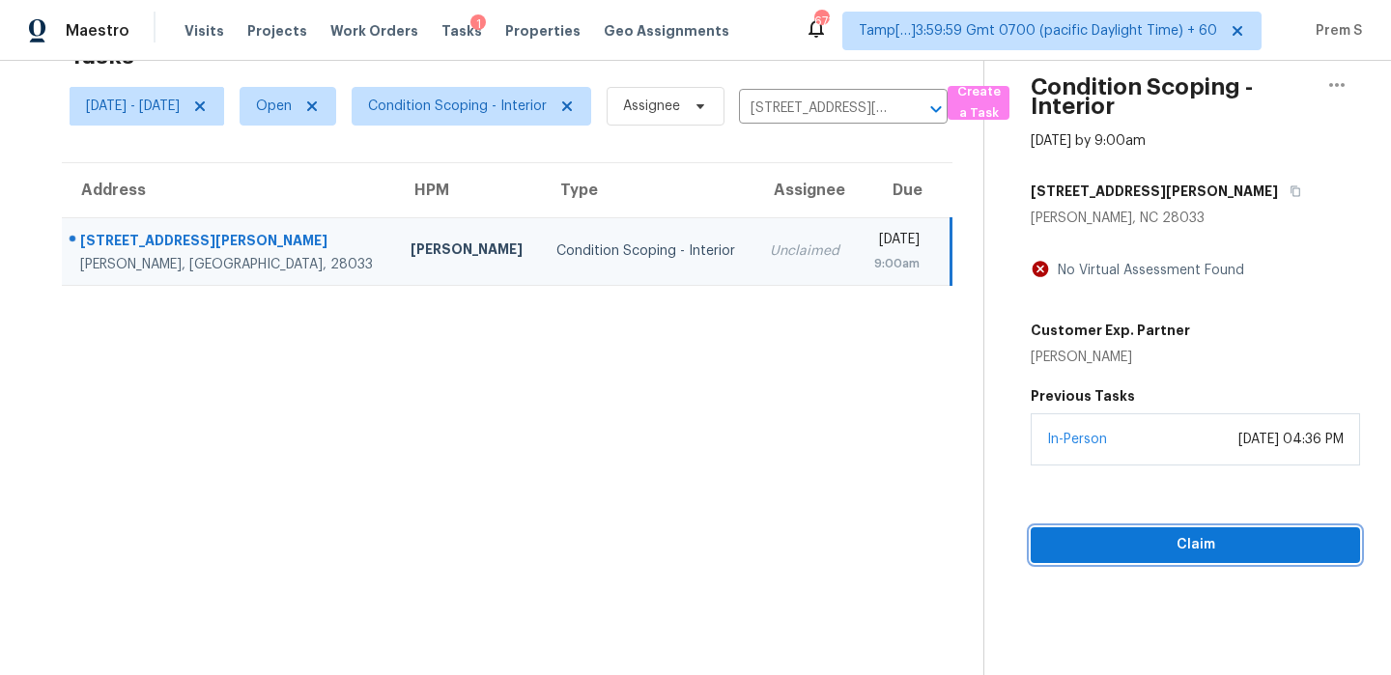
click at [1173, 543] on span "Claim" at bounding box center [1195, 545] width 298 height 24
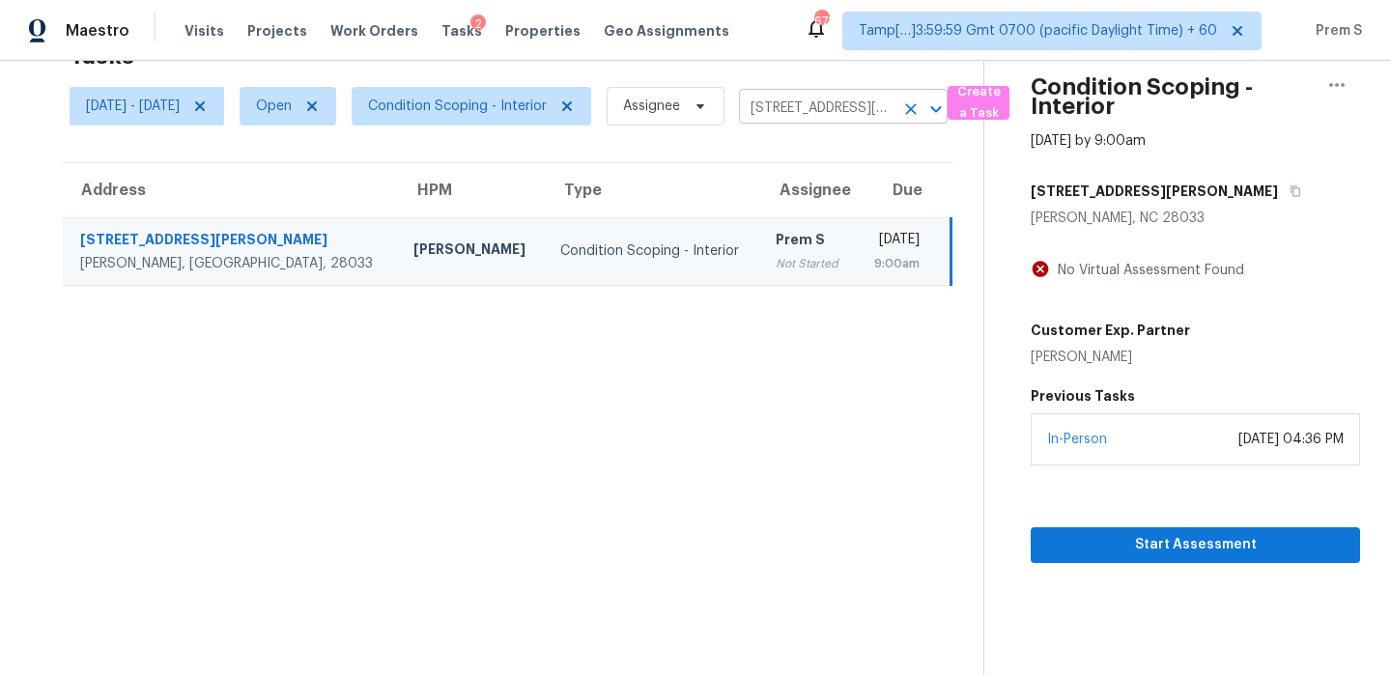
click at [920, 109] on icon "Clear" at bounding box center [910, 108] width 19 height 19
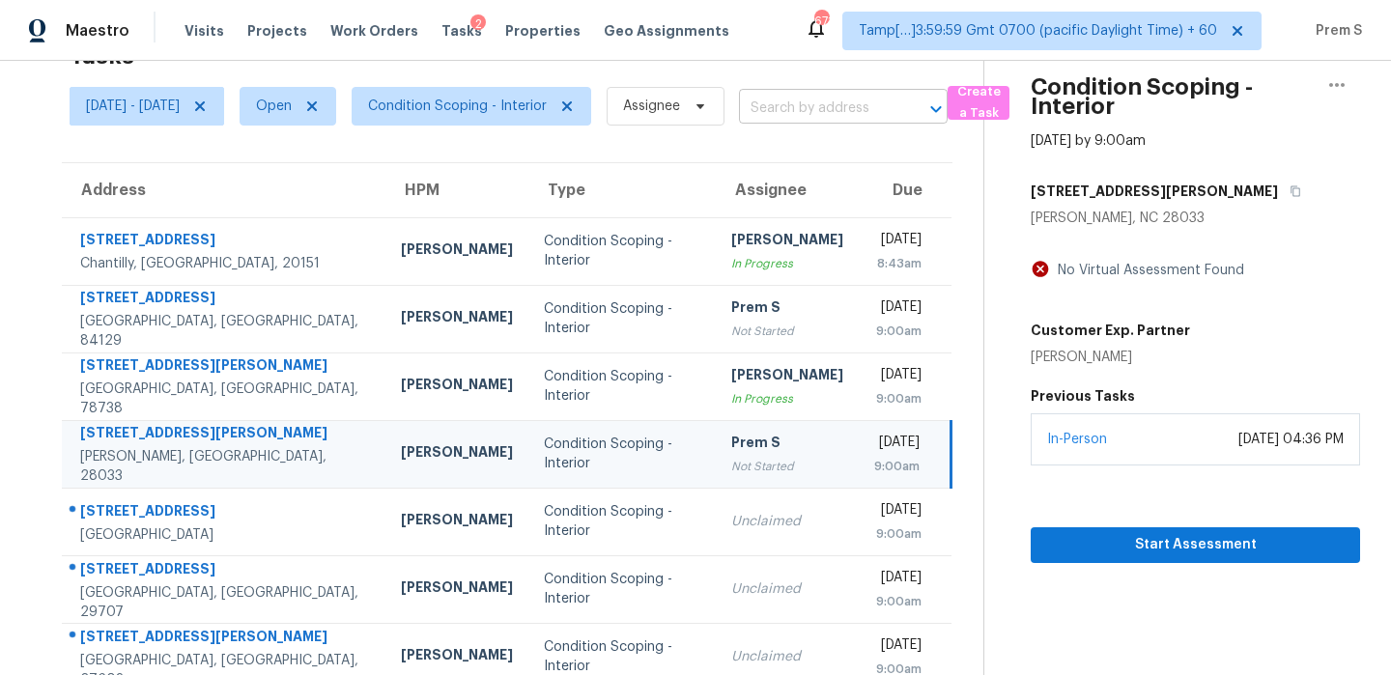
click at [866, 110] on input "text" at bounding box center [816, 109] width 155 height 30
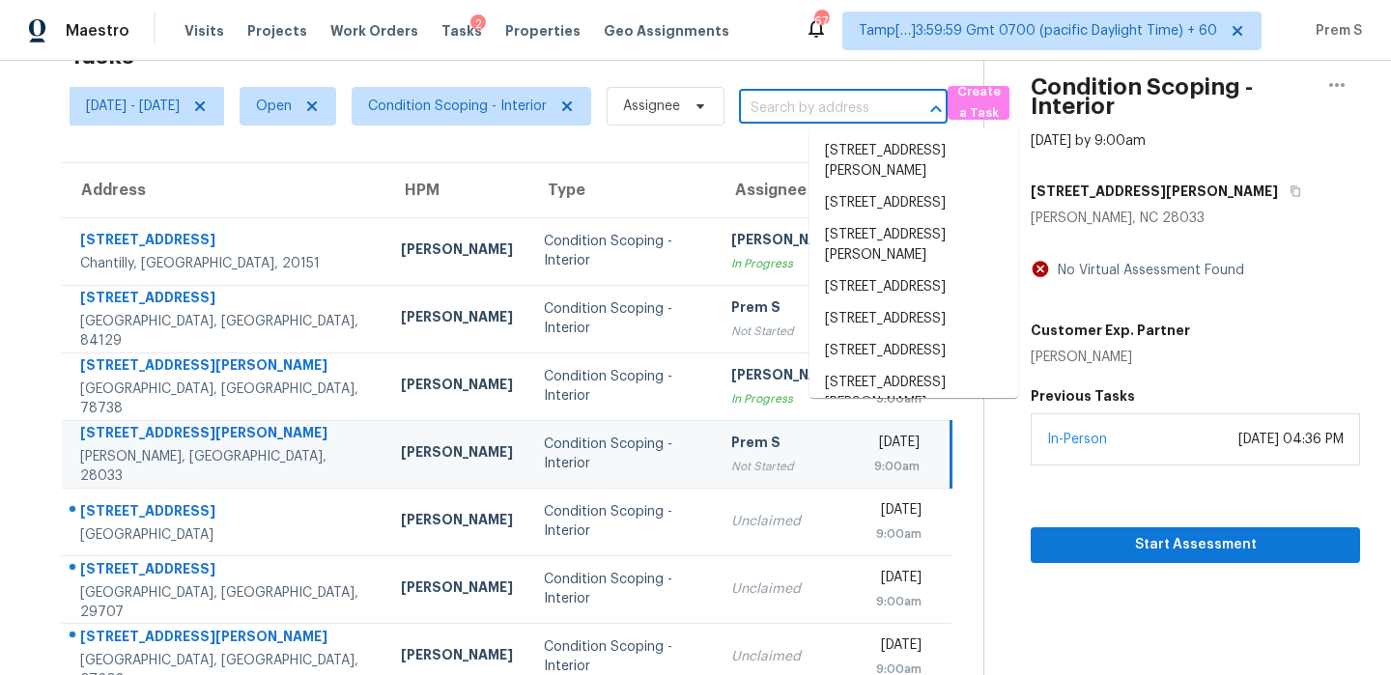
paste input "111 Oakview Dr Double Oak TX 75077"
type input "111 Oakview Dr Double Oak TX 75077"
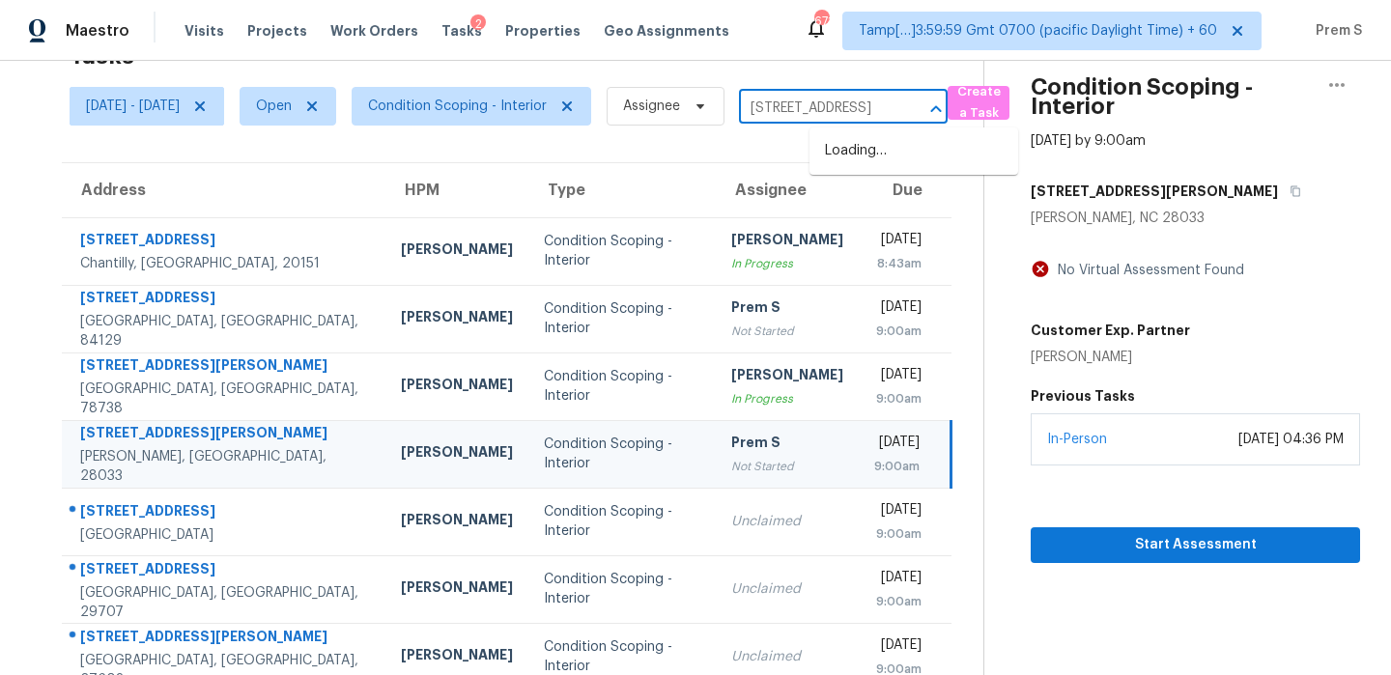
scroll to position [0, 88]
click at [883, 163] on li "111 Oakview Dr, Double Oak, TX 75077" at bounding box center [913, 151] width 209 height 32
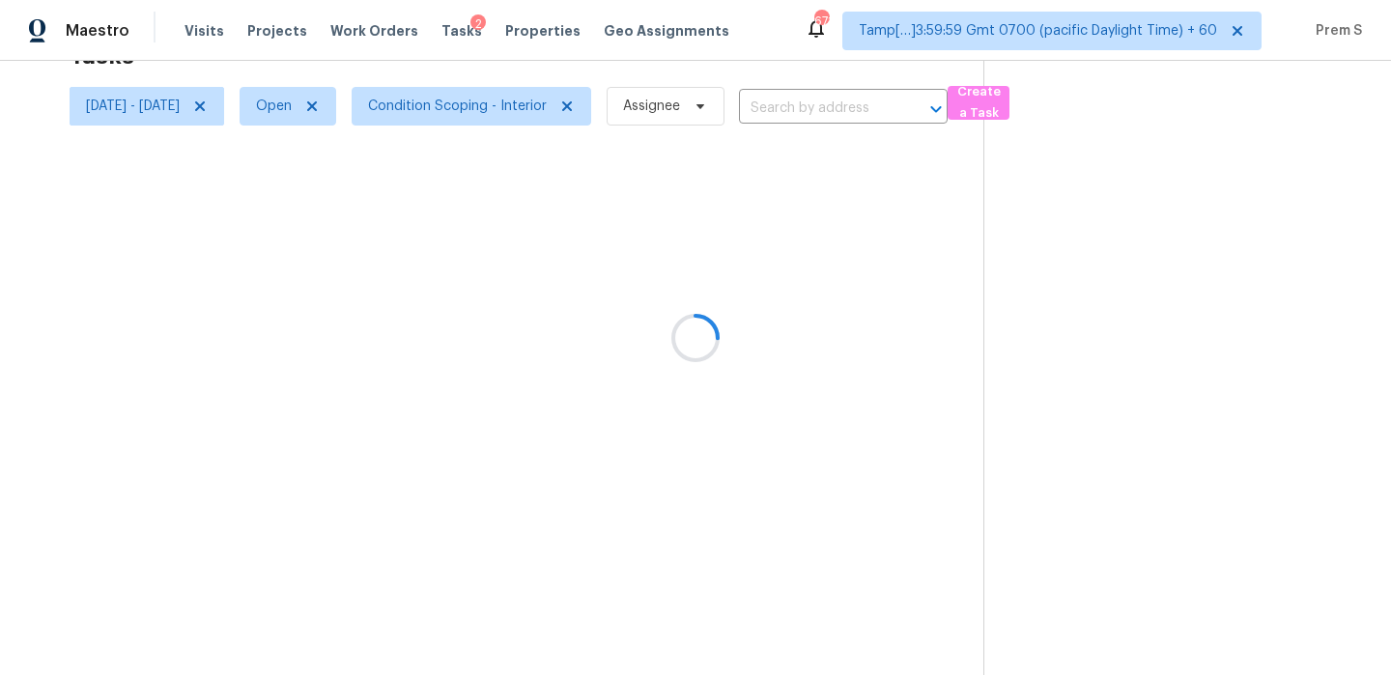
type input "111 Oakview Dr, Double Oak, TX 75077"
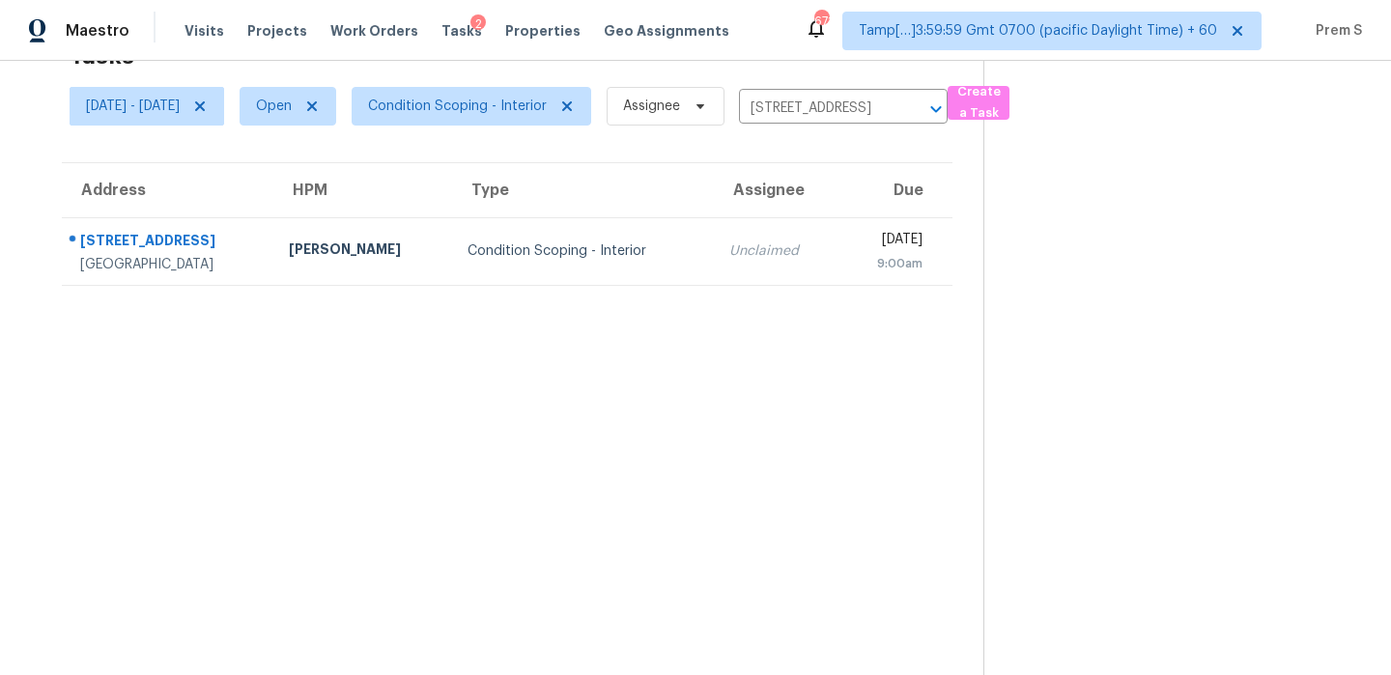
click at [855, 269] on div "9:00am" at bounding box center [889, 263] width 69 height 19
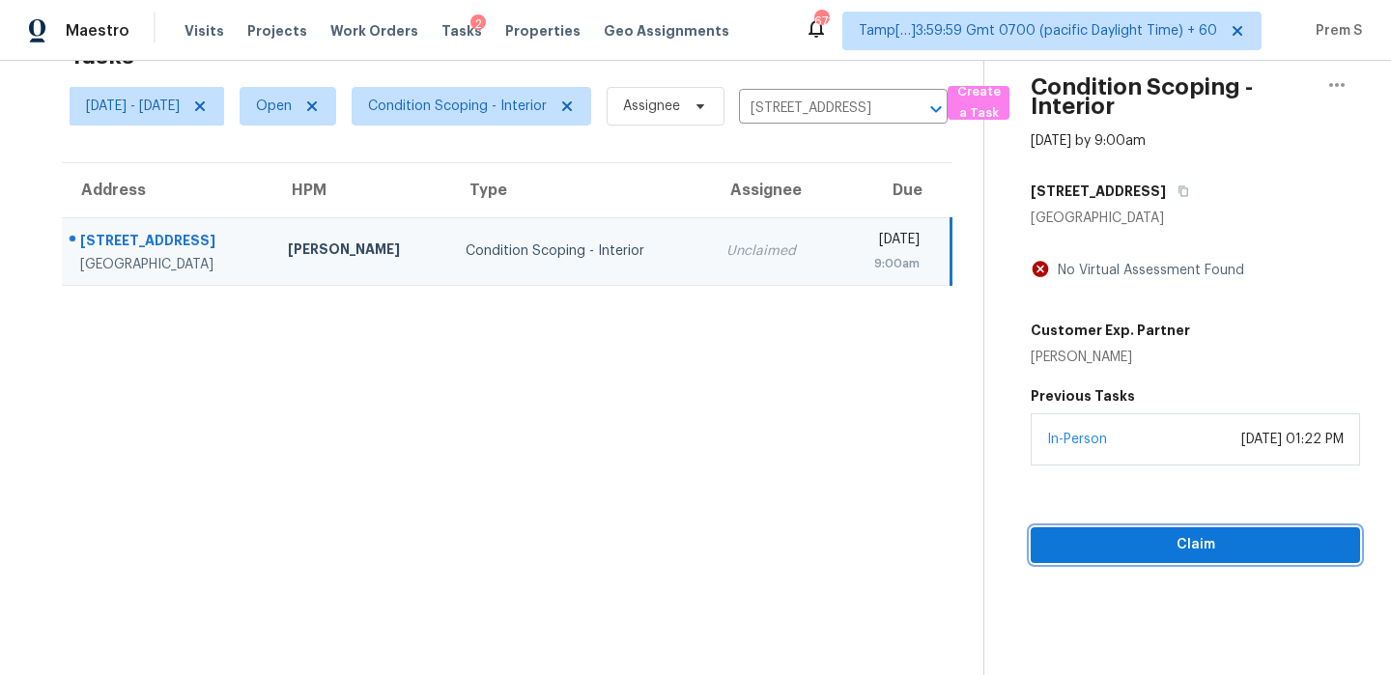
click at [1139, 556] on button "Claim" at bounding box center [1194, 545] width 329 height 36
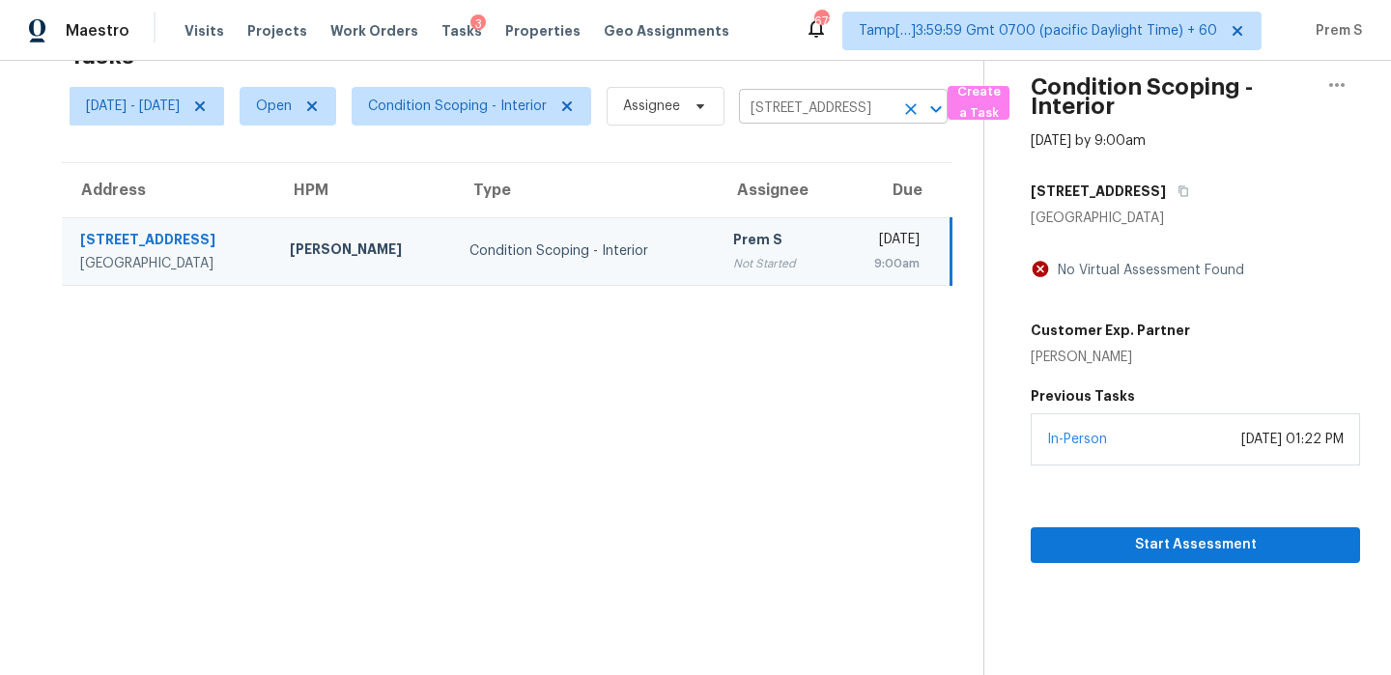
click at [920, 118] on icon "Clear" at bounding box center [910, 108] width 19 height 19
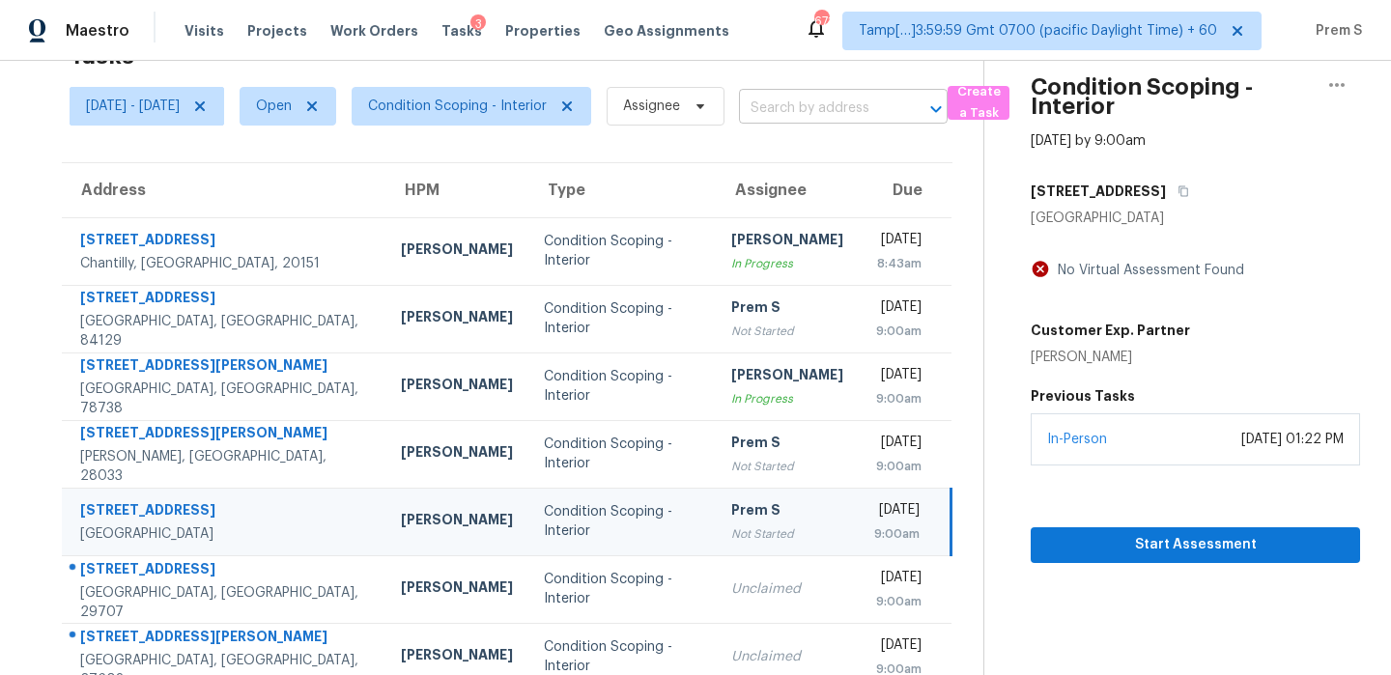
click at [857, 112] on input "text" at bounding box center [816, 109] width 155 height 30
paste input "3081 Crosswind Dr Fort Mill SC 29707"
type input "3081 Crosswind Dr Fort Mill SC 29707"
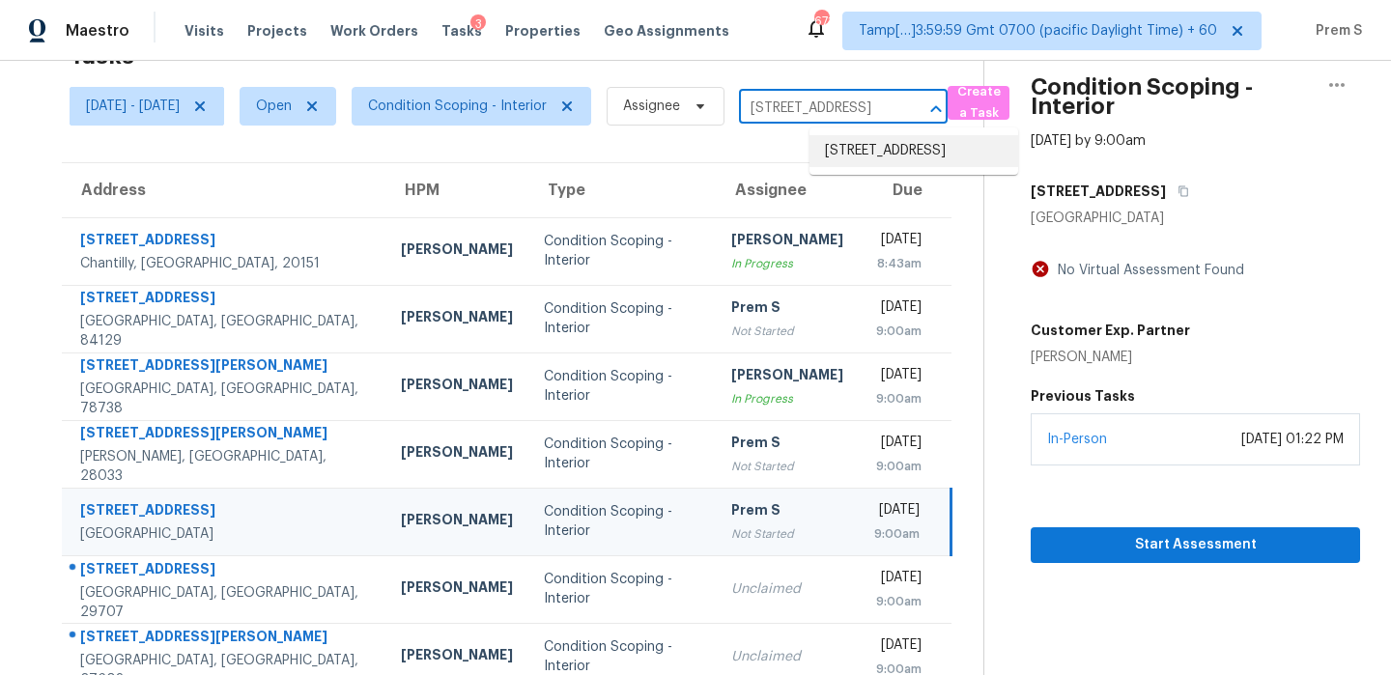
click at [872, 153] on li "3081 Crosswind Dr, Fort Mill, SC 29707" at bounding box center [913, 151] width 209 height 32
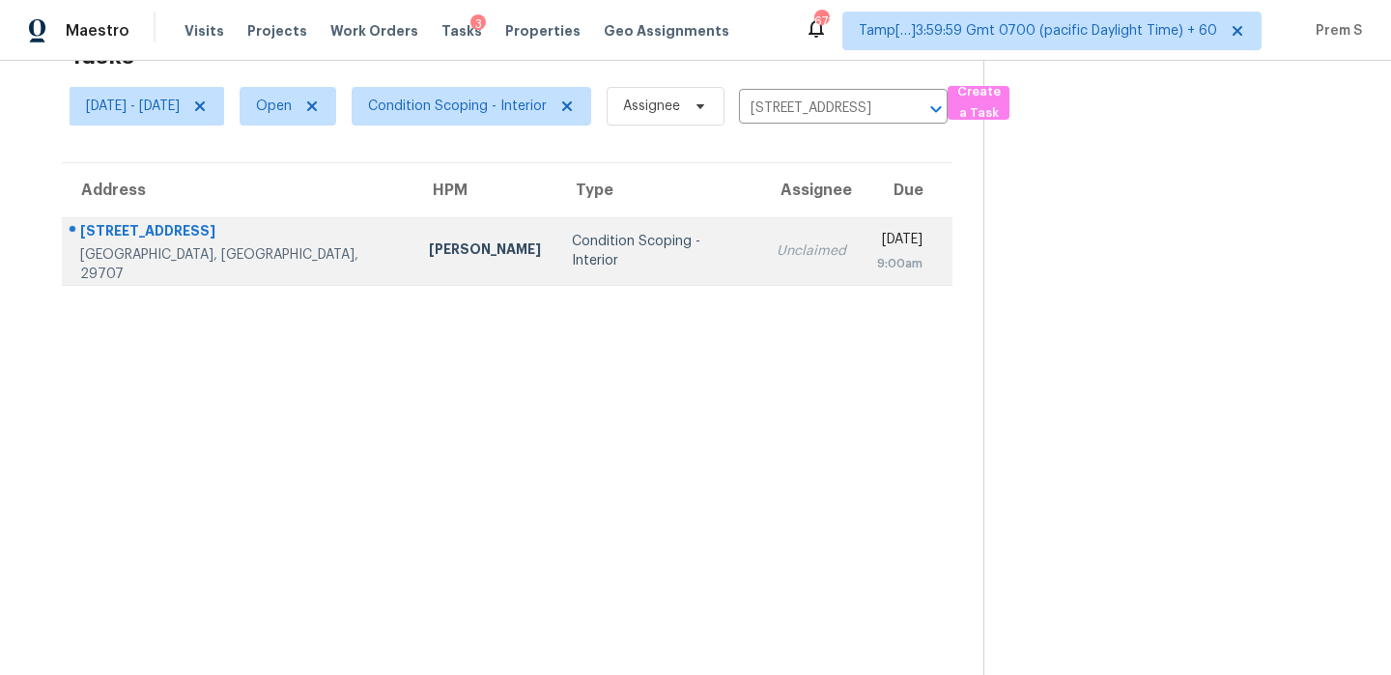
click at [861, 258] on td "Wed, Oct 1st 2025 9:00am" at bounding box center [906, 251] width 91 height 68
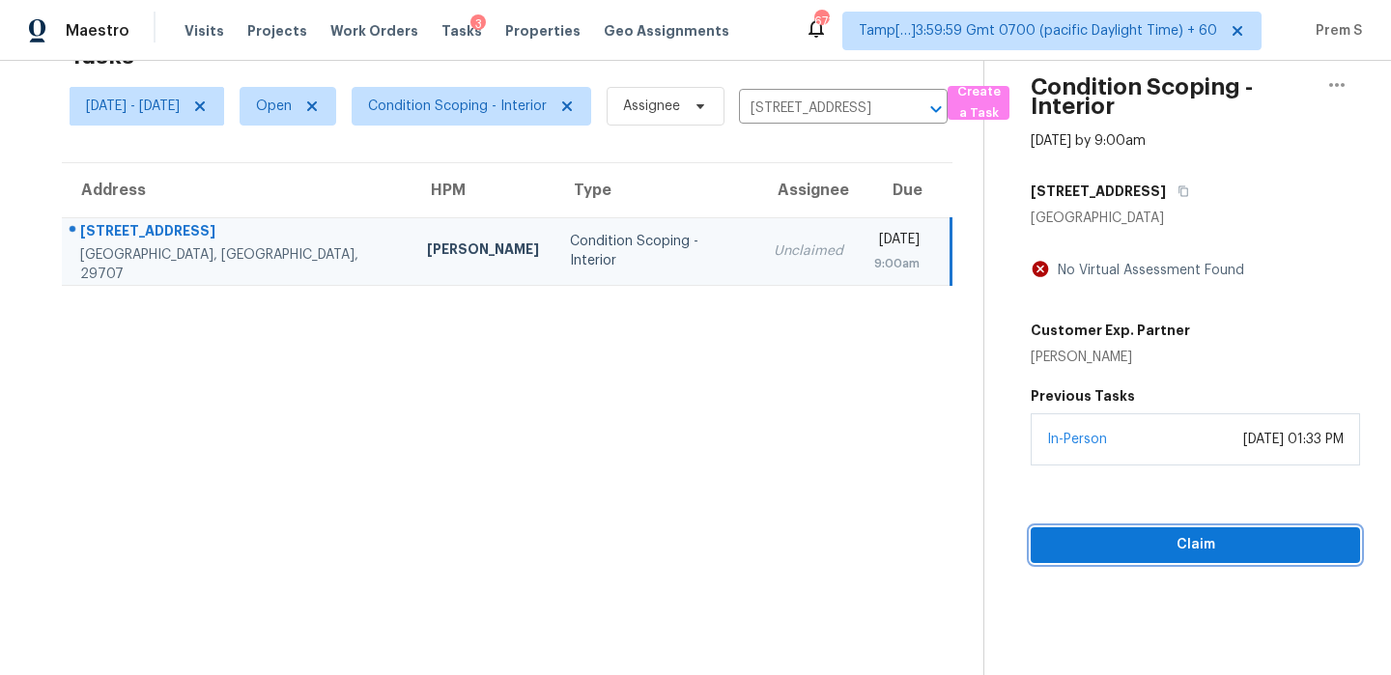
click at [1140, 538] on span "Claim" at bounding box center [1195, 545] width 298 height 24
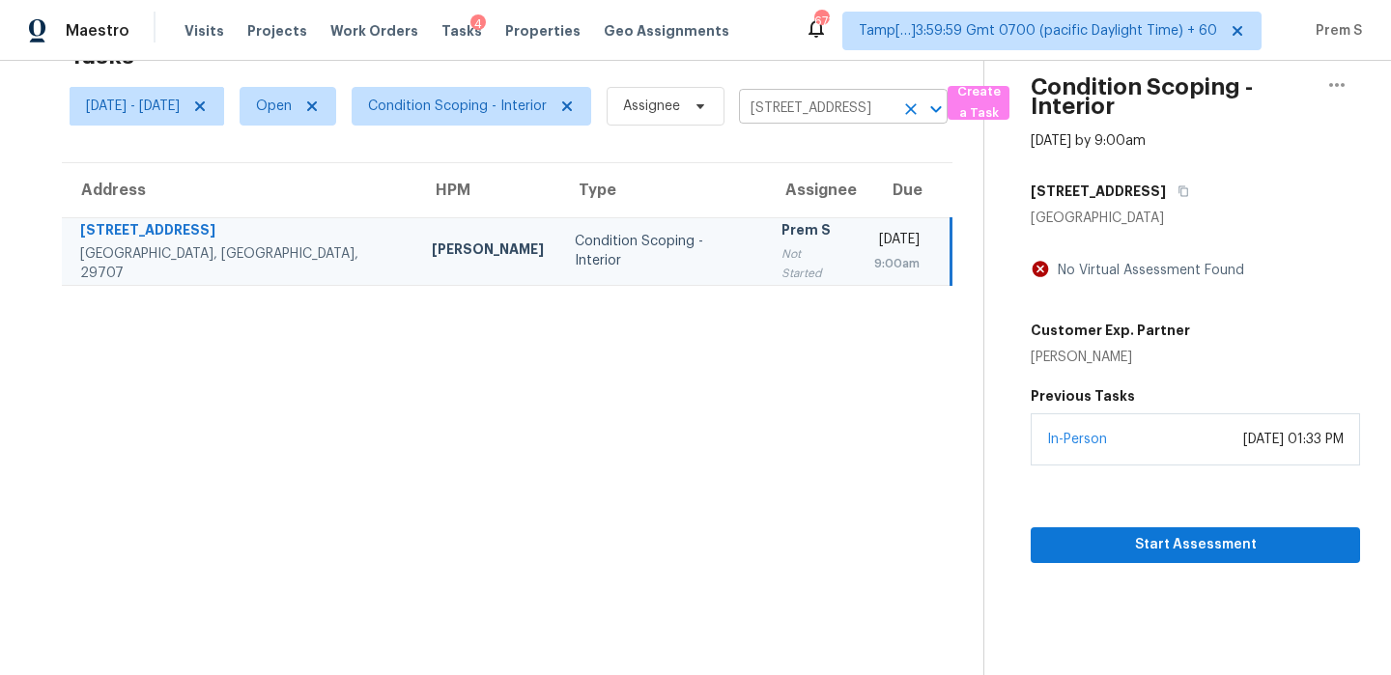
click at [920, 112] on icon "Clear" at bounding box center [910, 108] width 19 height 19
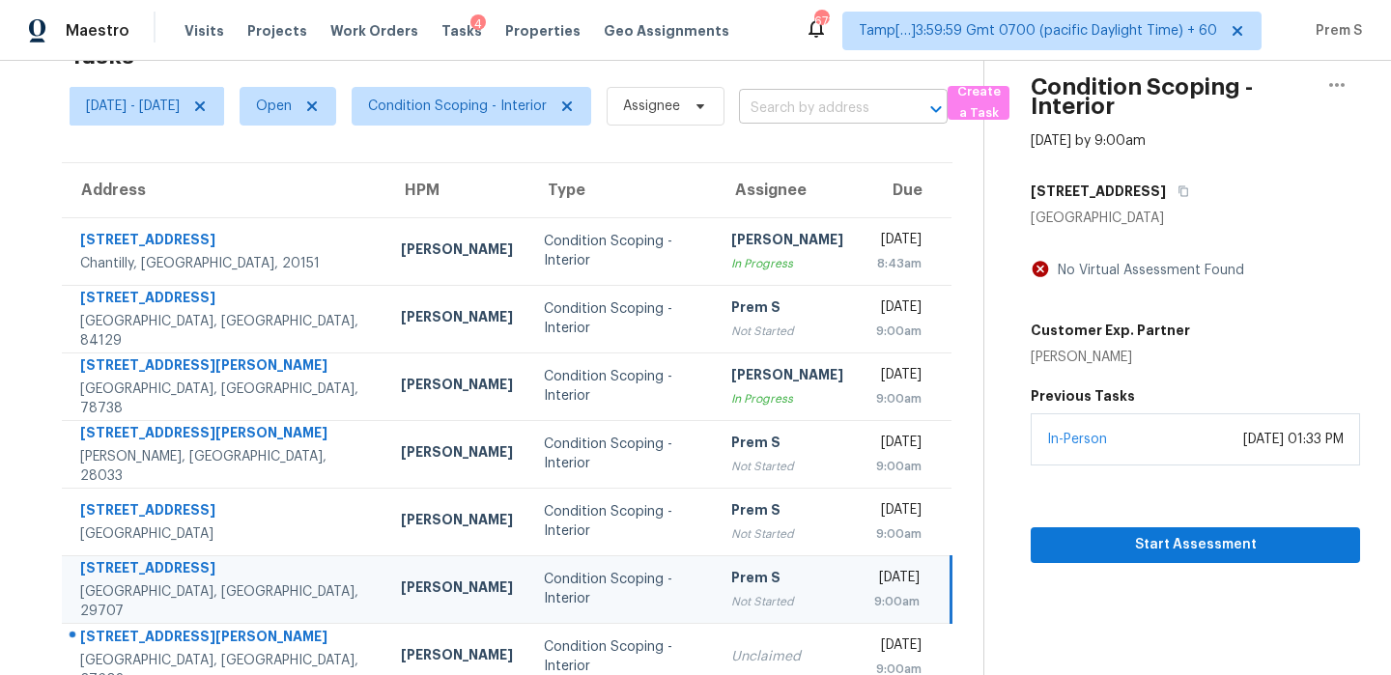
click at [885, 116] on input "text" at bounding box center [816, 109] width 155 height 30
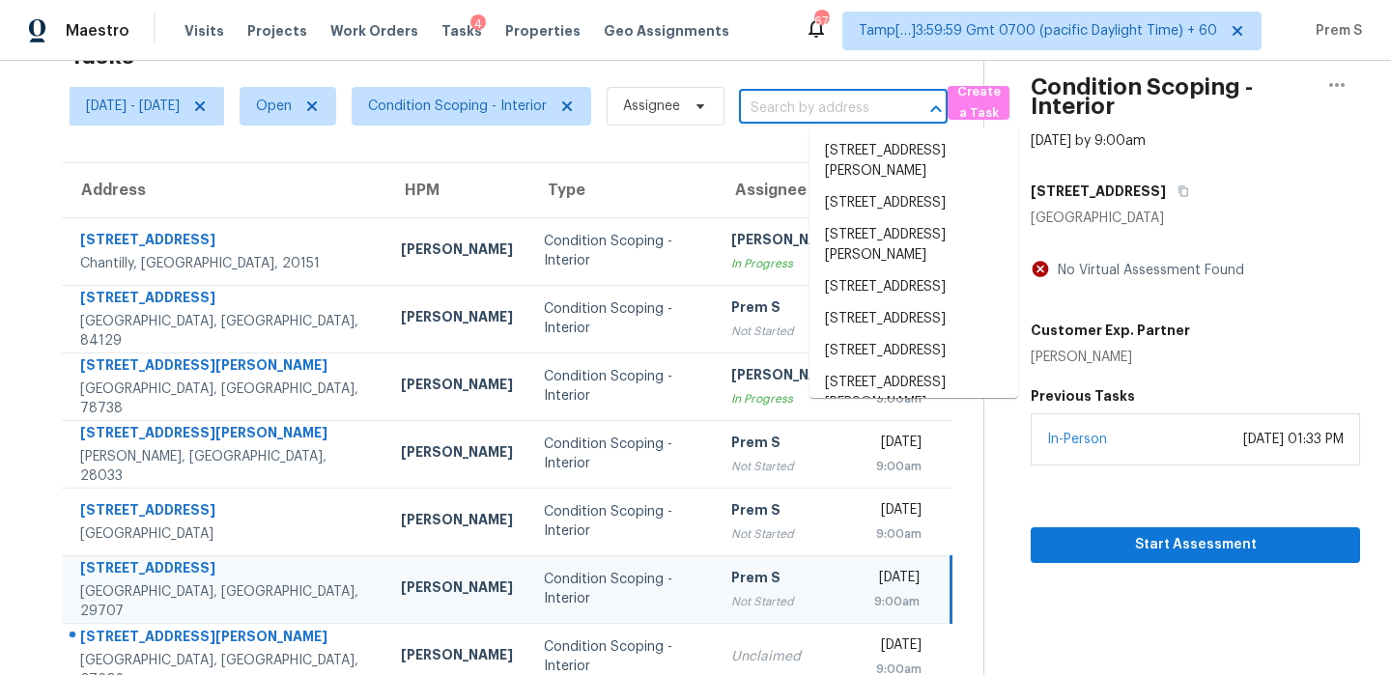
paste input "5904 Dahlberg Dr Raleigh NC 27603"
type input "5904 Dahlberg Dr Raleigh NC 27603"
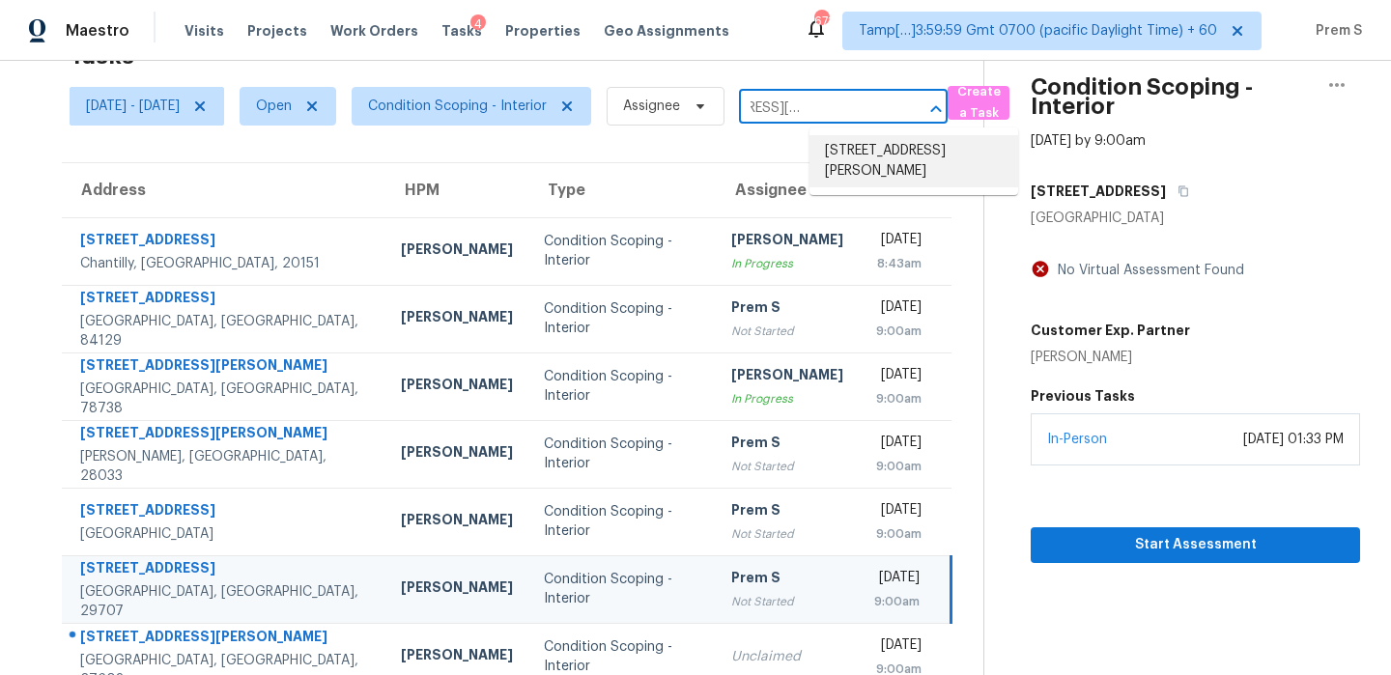
click at [883, 151] on li "5904 Dahlberg Dr, Raleigh, NC 27603" at bounding box center [913, 161] width 209 height 52
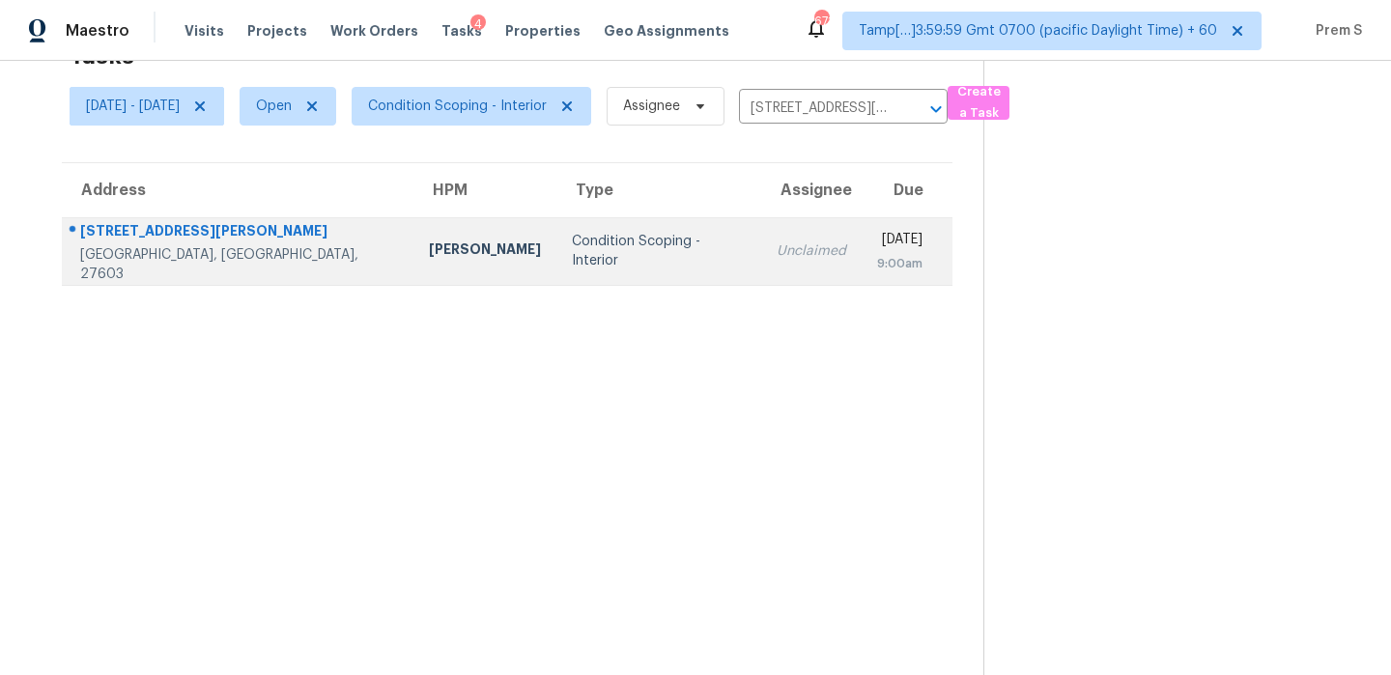
click at [877, 271] on div "9:00am" at bounding box center [899, 263] width 45 height 19
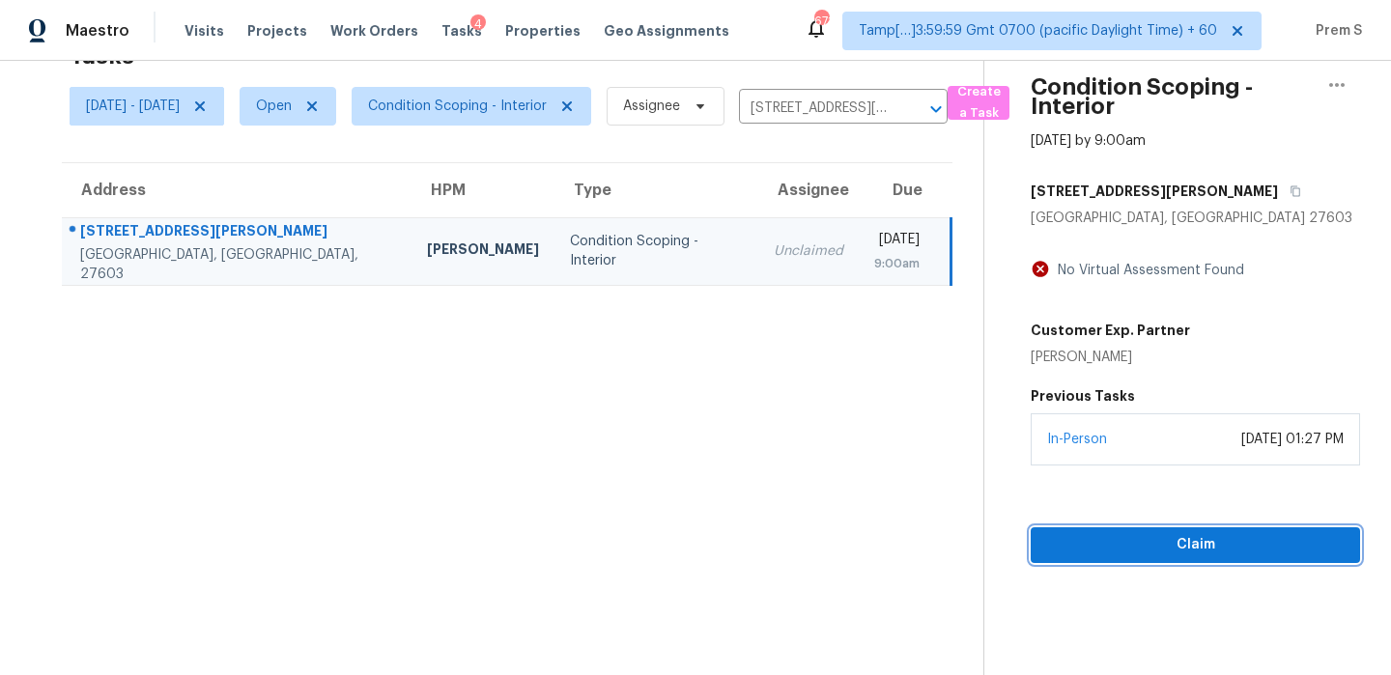
click at [1117, 542] on span "Claim" at bounding box center [1195, 545] width 298 height 24
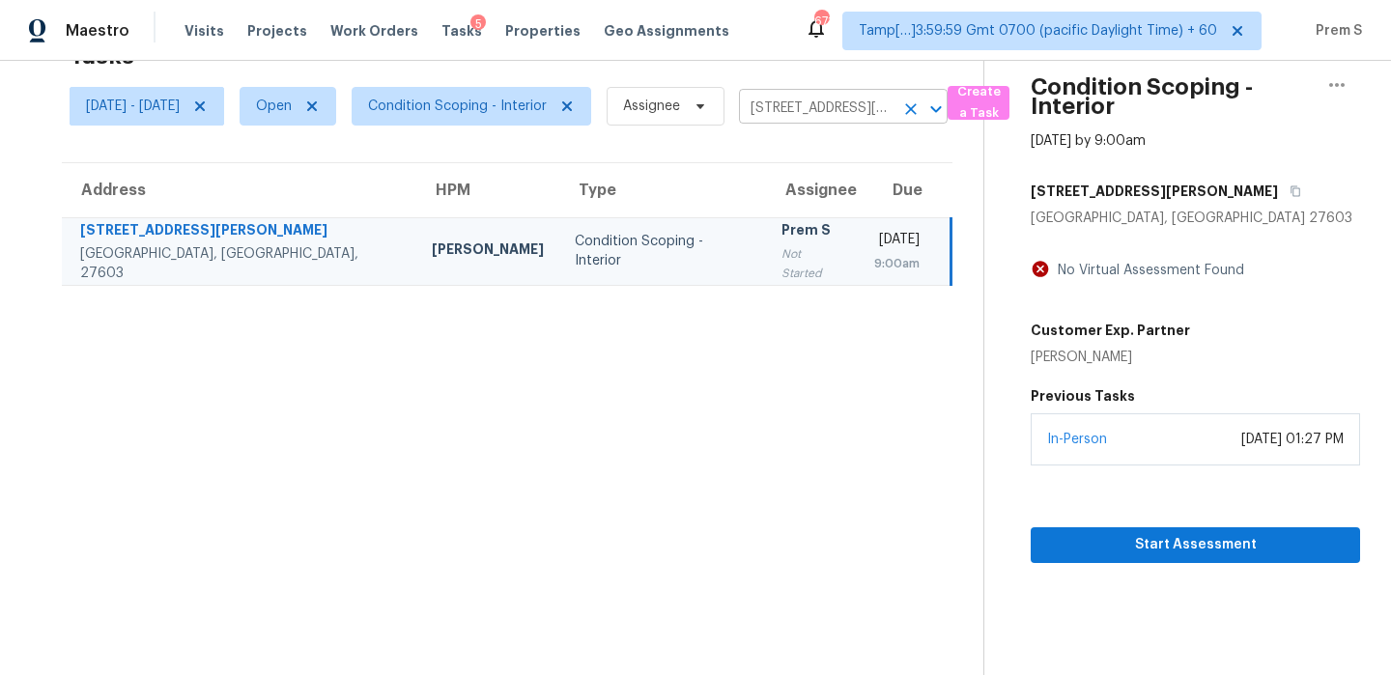
click at [916, 110] on icon "Clear" at bounding box center [911, 109] width 12 height 12
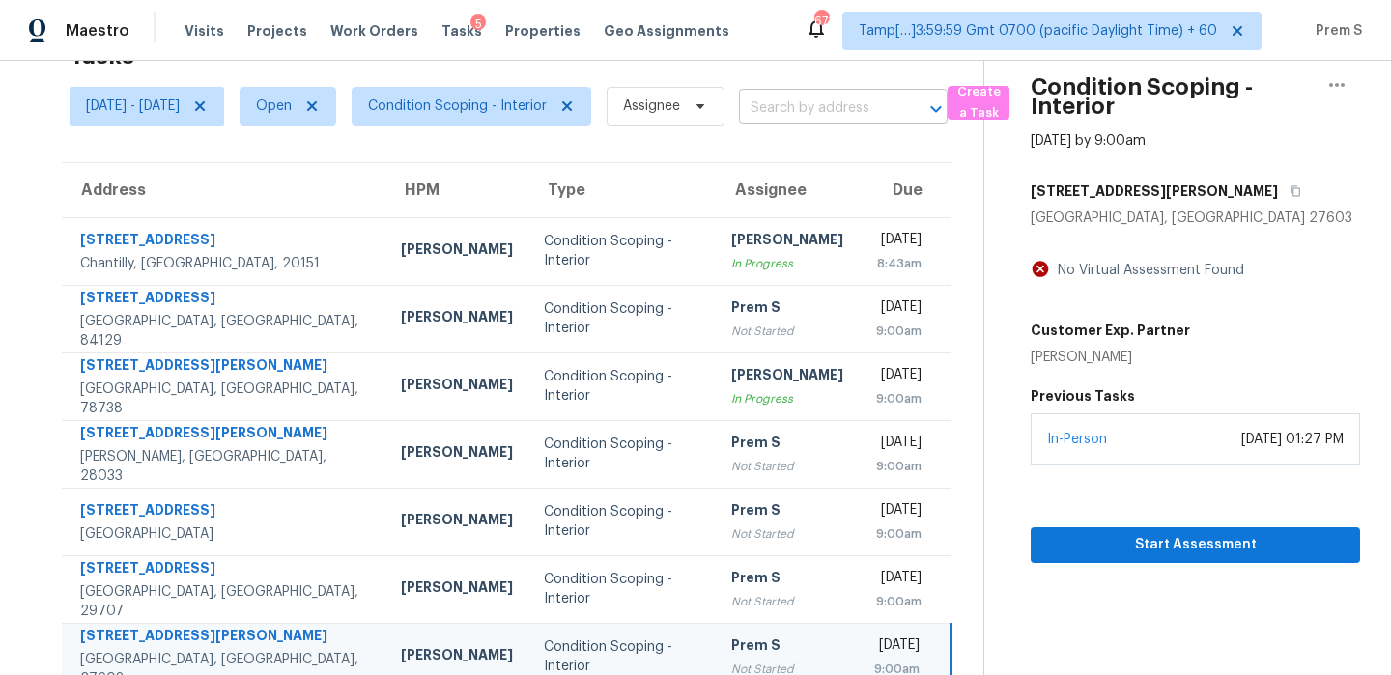
click at [843, 111] on input "text" at bounding box center [816, 109] width 155 height 30
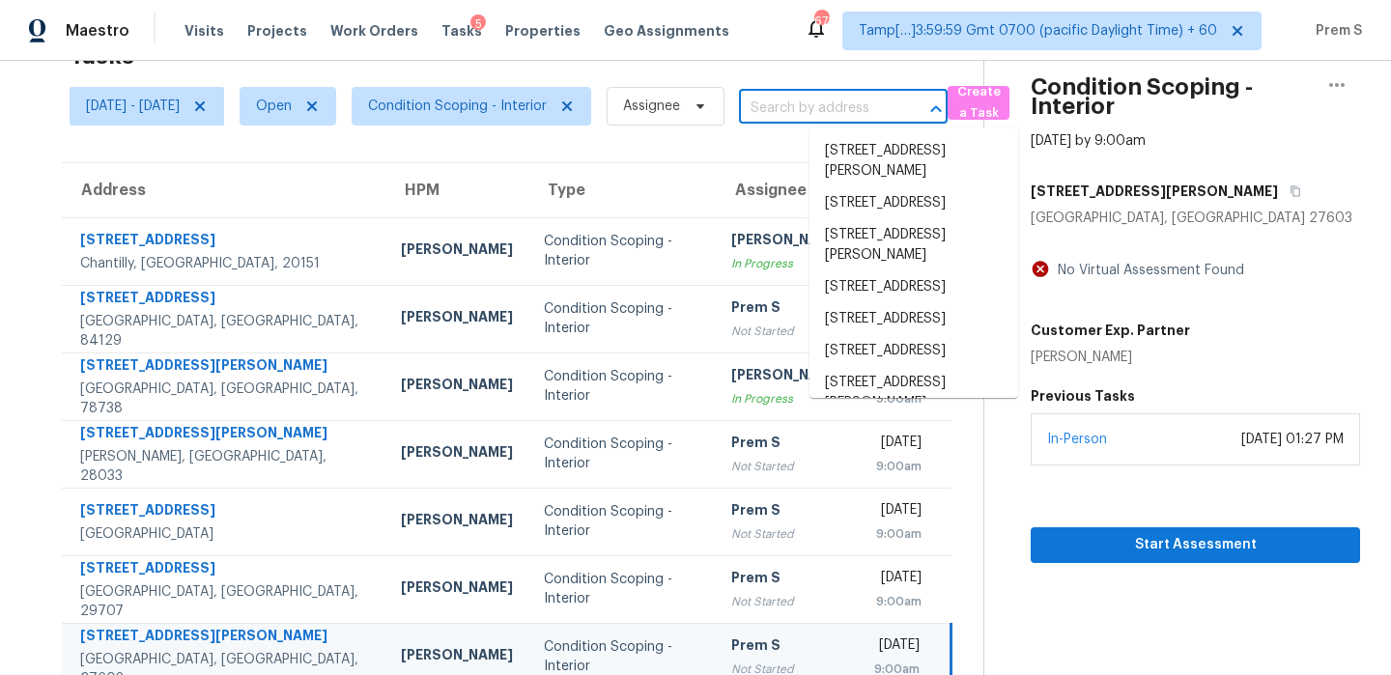
paste input "11315 Granite Rock Ln Tomball TX 77375"
type input "11315 Granite Rock Ln Tomball TX 77375"
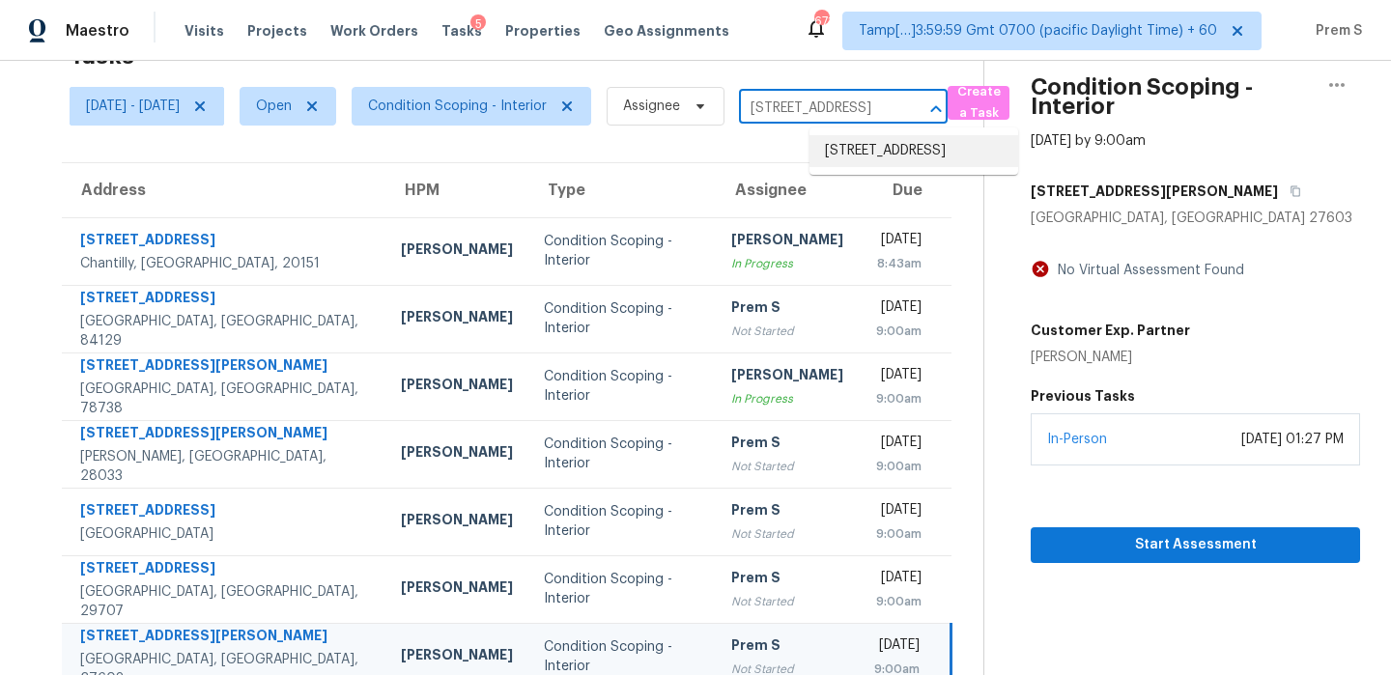
click at [880, 156] on li "11315 Granite Rock Ln, Tomball, TX 77375" at bounding box center [913, 151] width 209 height 32
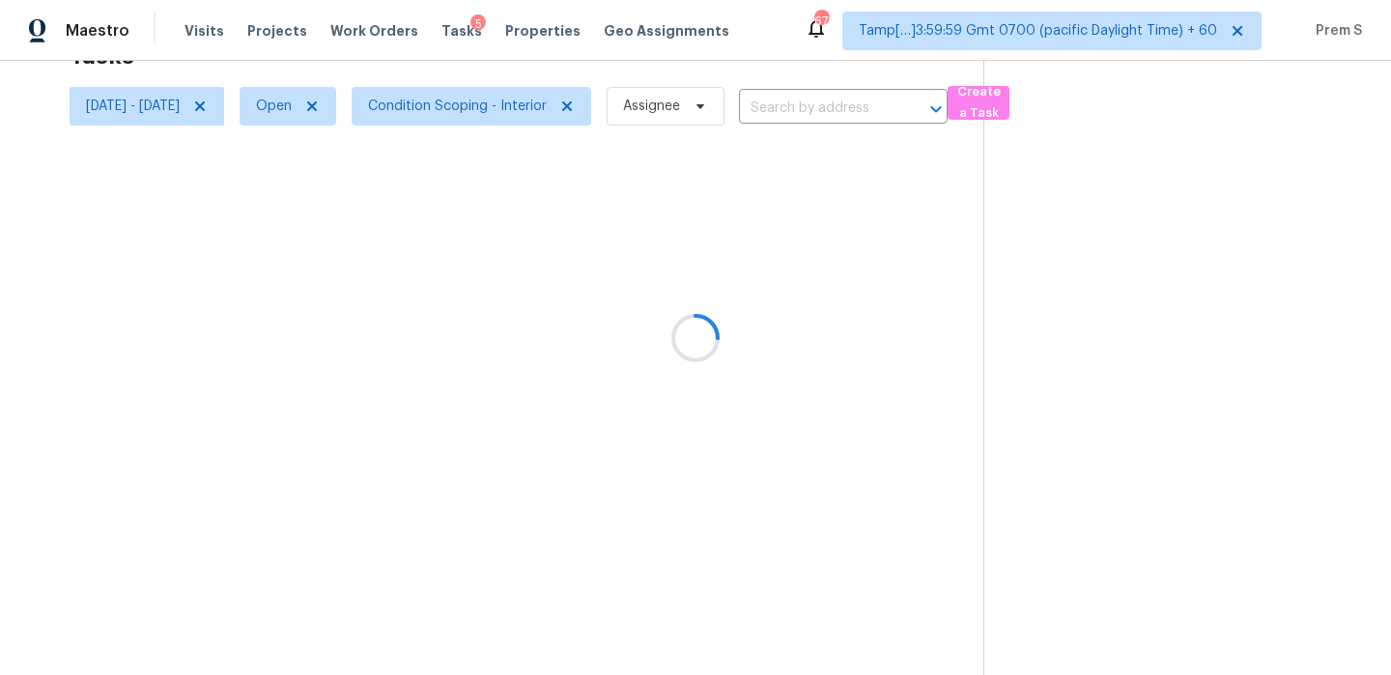
type input "11315 Granite Rock Ln, Tomball, TX 77375"
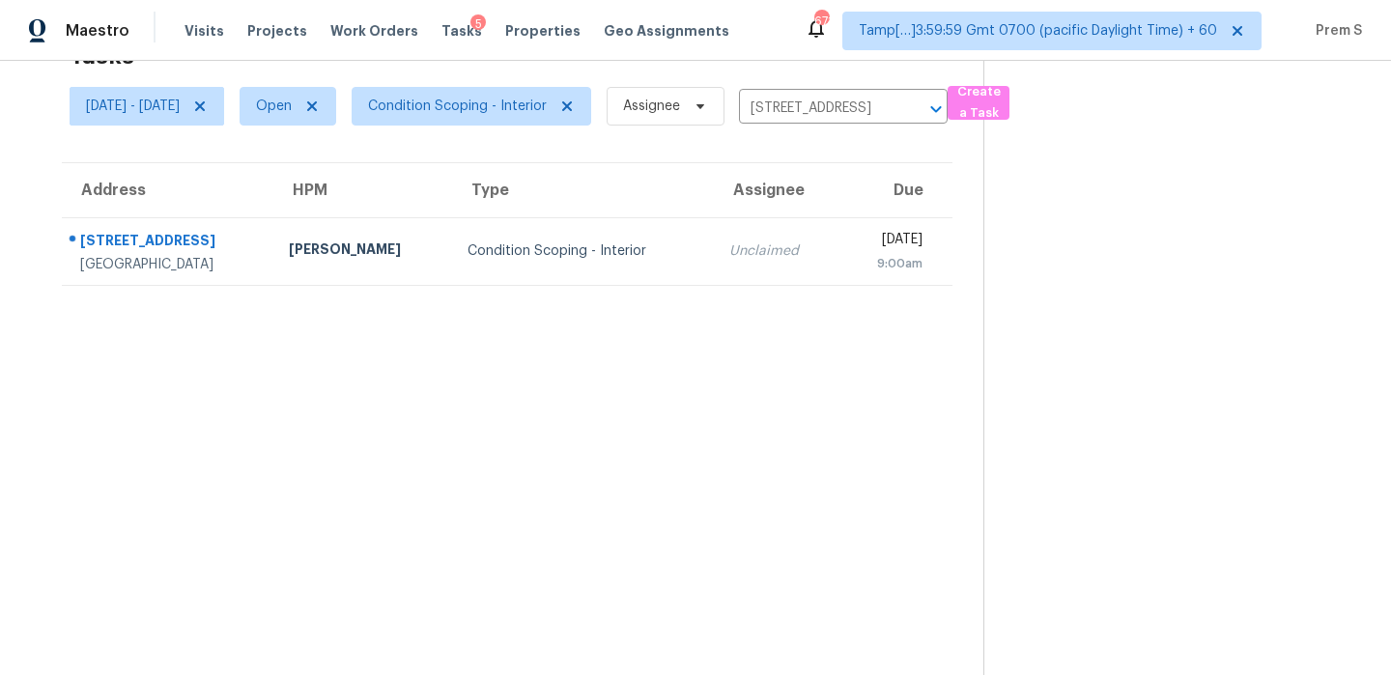
click at [839, 283] on td "Wed, Oct 1st 2025 9:00am" at bounding box center [896, 251] width 114 height 68
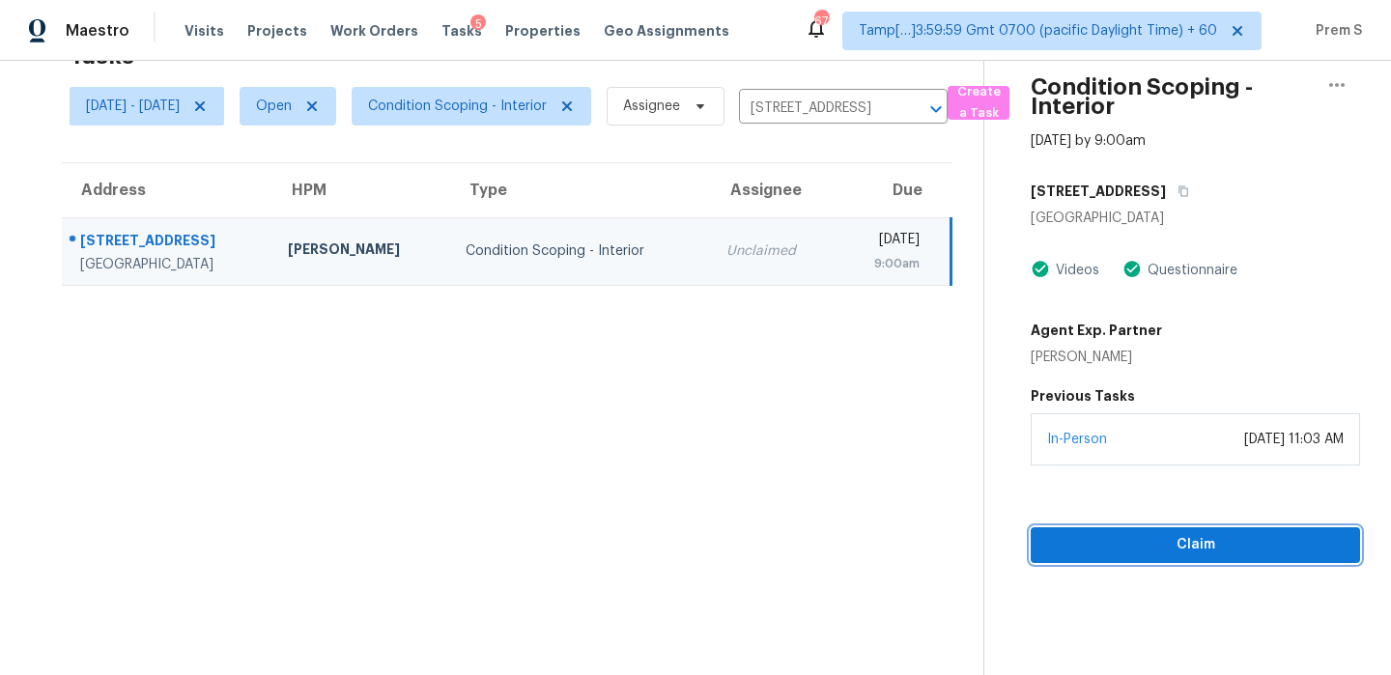
click at [1195, 554] on span "Claim" at bounding box center [1195, 545] width 298 height 24
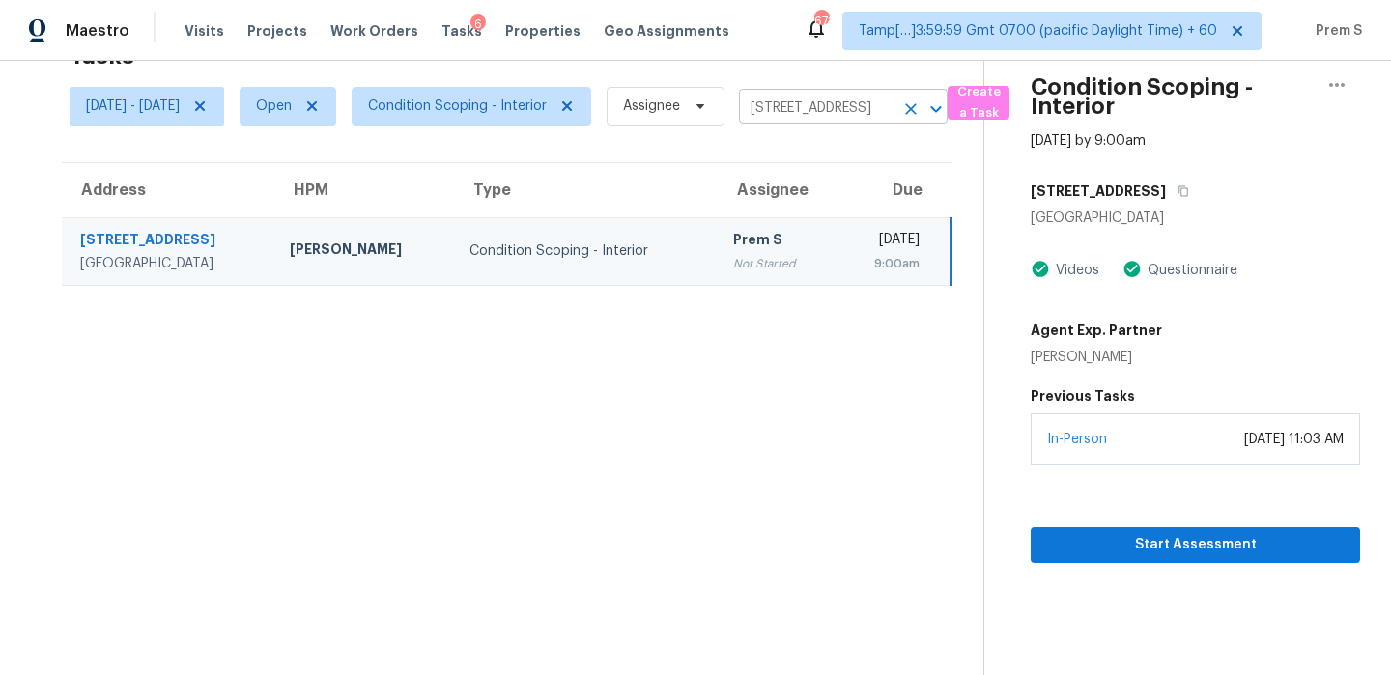
click at [924, 98] on button "Clear" at bounding box center [910, 109] width 27 height 27
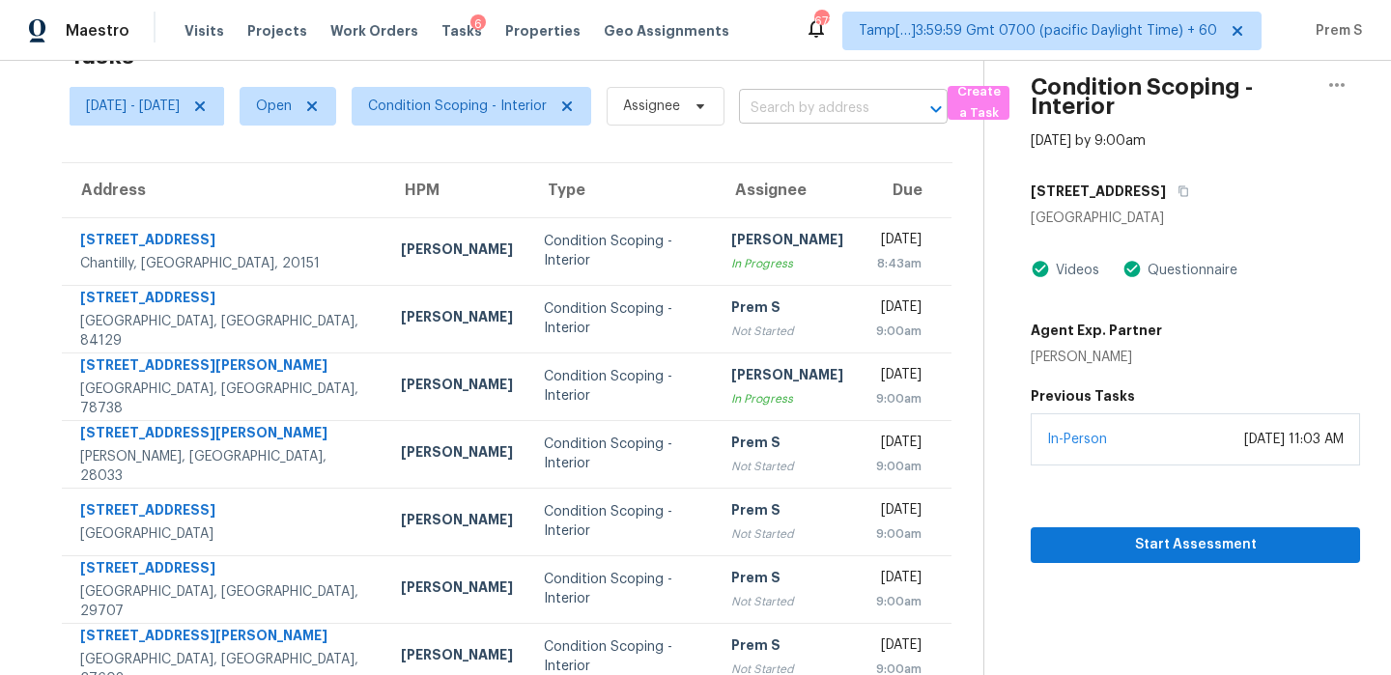
click at [859, 112] on input "text" at bounding box center [816, 109] width 155 height 30
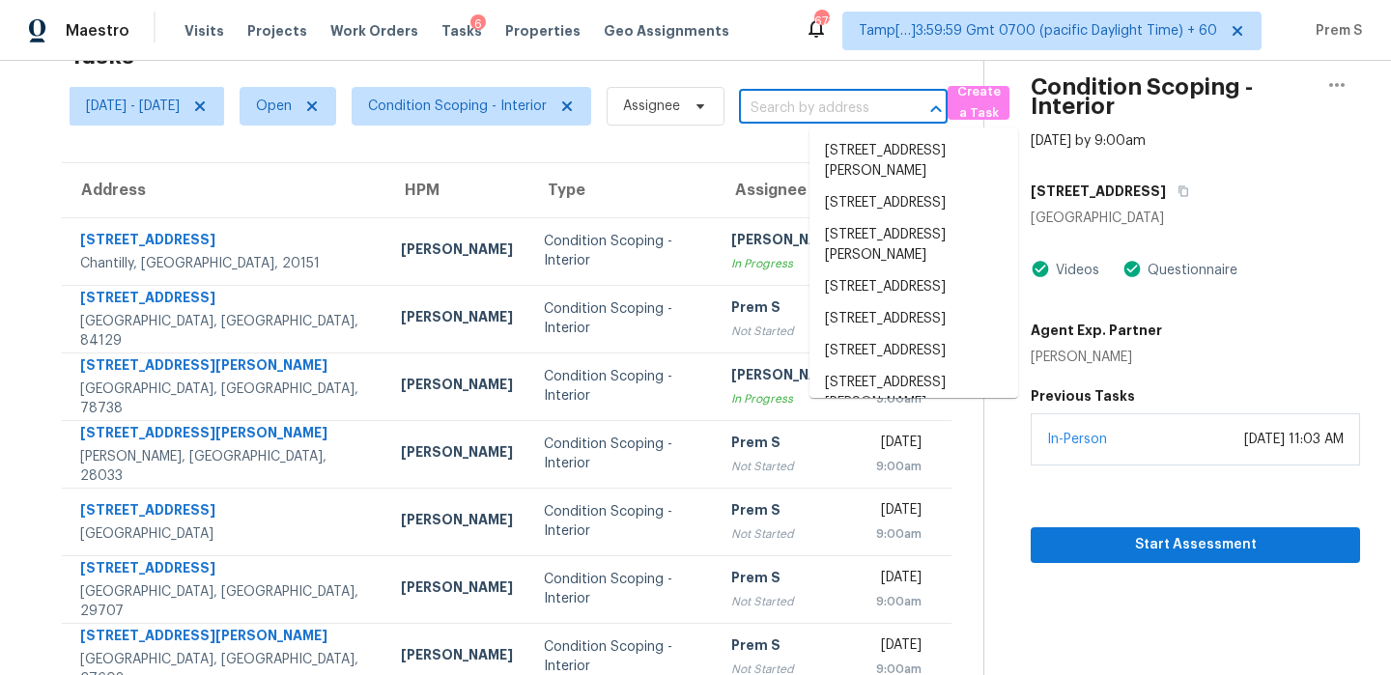
paste input "11661 Pleasant Creek Dr Jacksonville FL 32218"
type input "11661 Pleasant Creek Dr Jacksonville FL 32218"
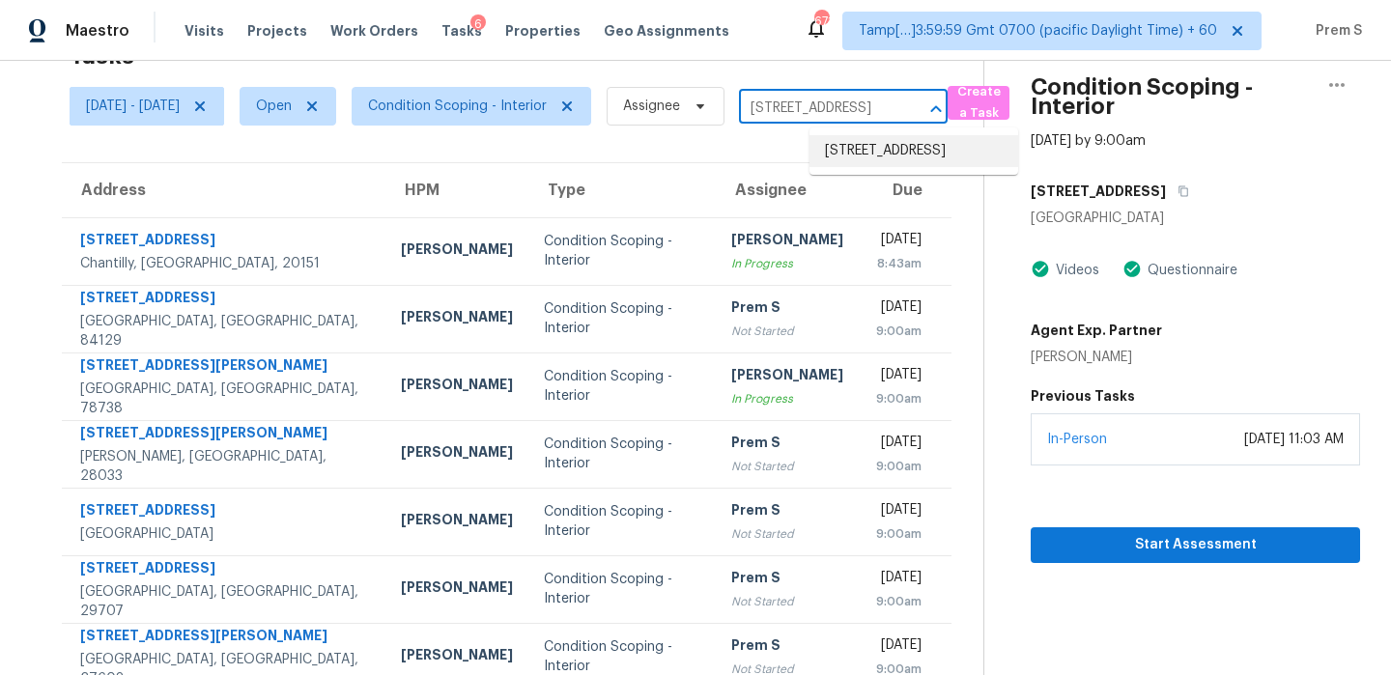
click at [912, 155] on li "11661 Pleasant Creek Dr, Jacksonville, FL 32218" at bounding box center [913, 151] width 209 height 32
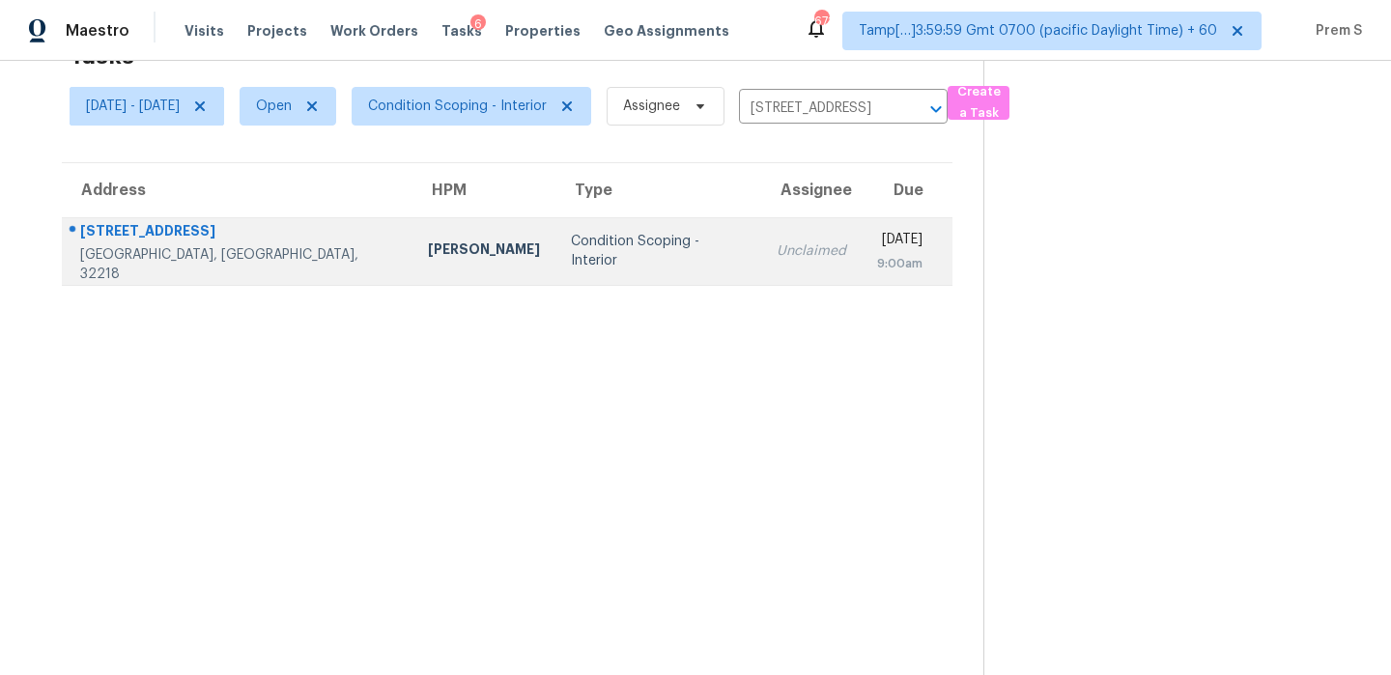
click at [877, 258] on div "9:00am" at bounding box center [899, 263] width 45 height 19
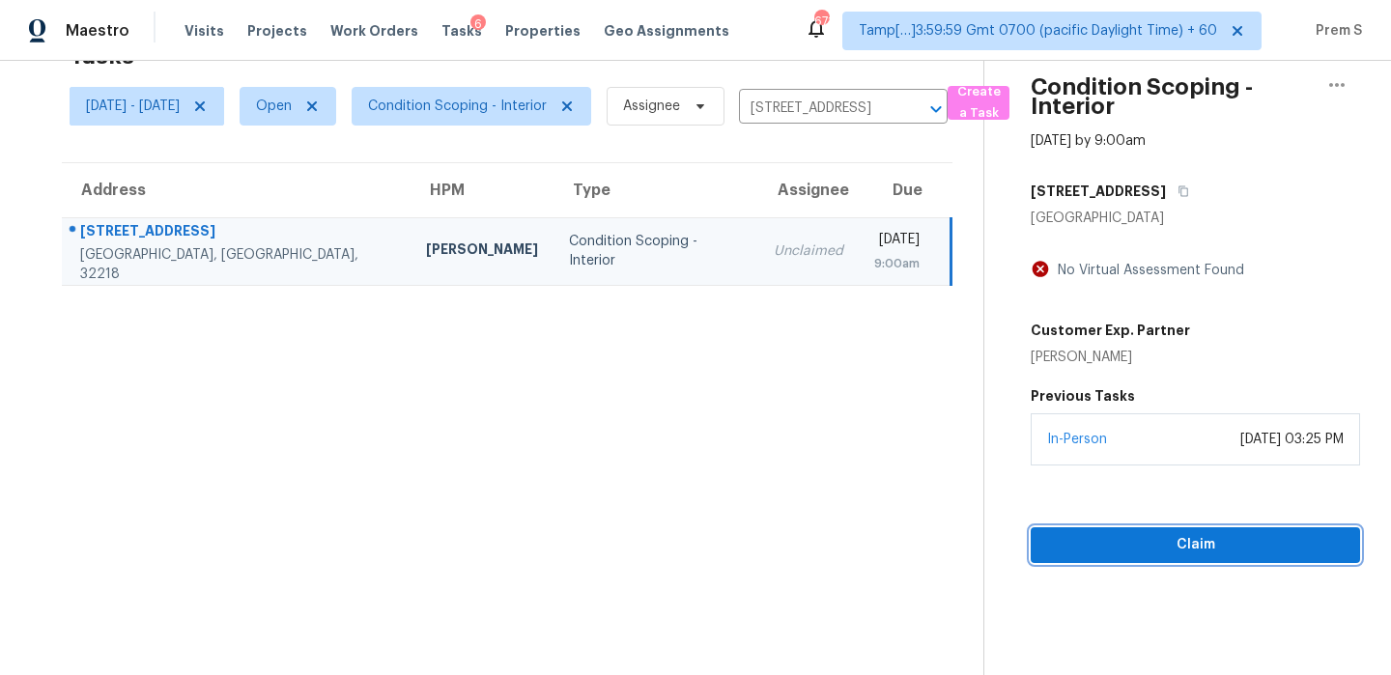
click at [1146, 547] on span "Claim" at bounding box center [1195, 545] width 298 height 24
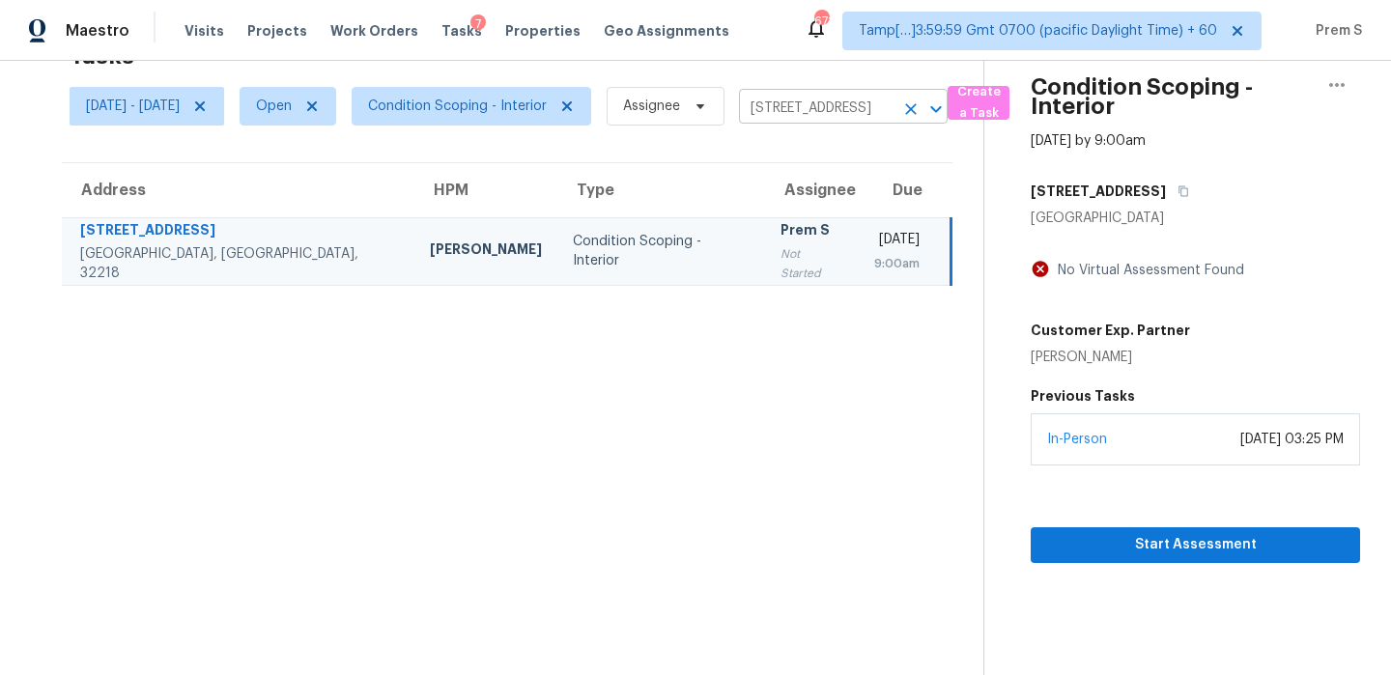
click at [920, 108] on icon "Clear" at bounding box center [910, 108] width 19 height 19
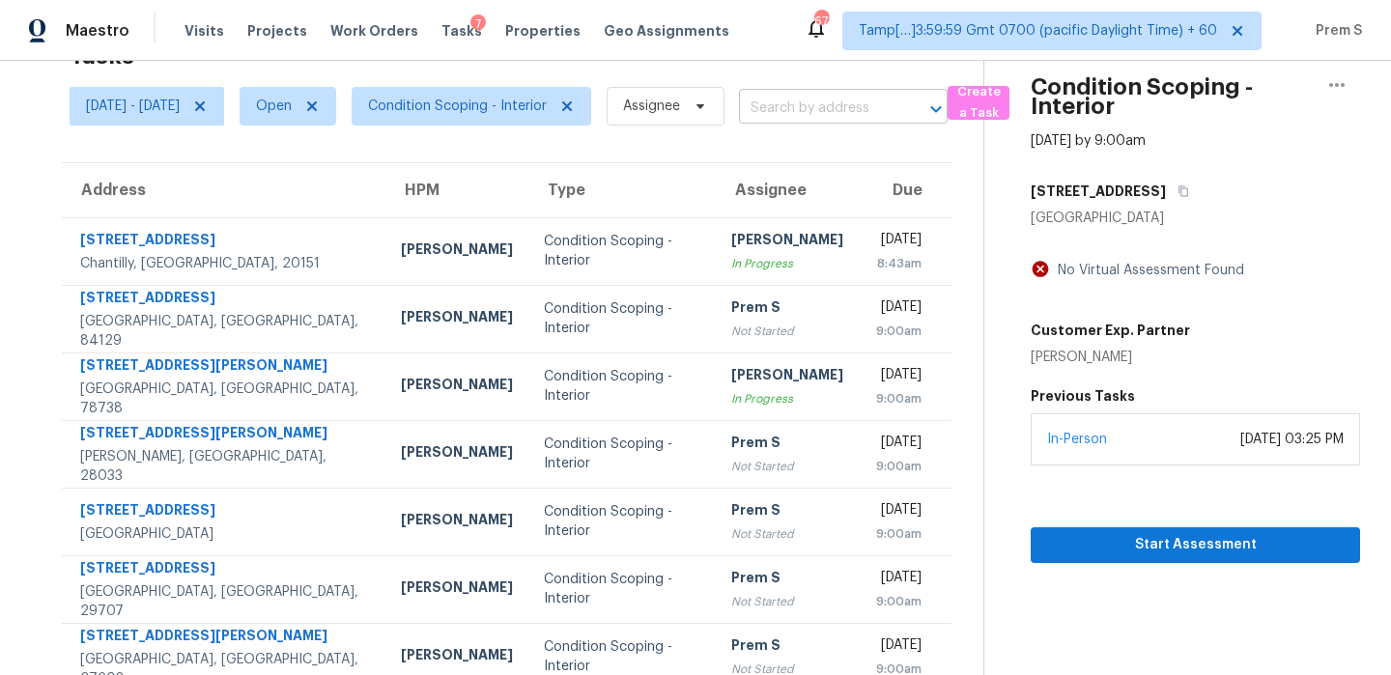
click at [893, 107] on input "text" at bounding box center [816, 109] width 155 height 30
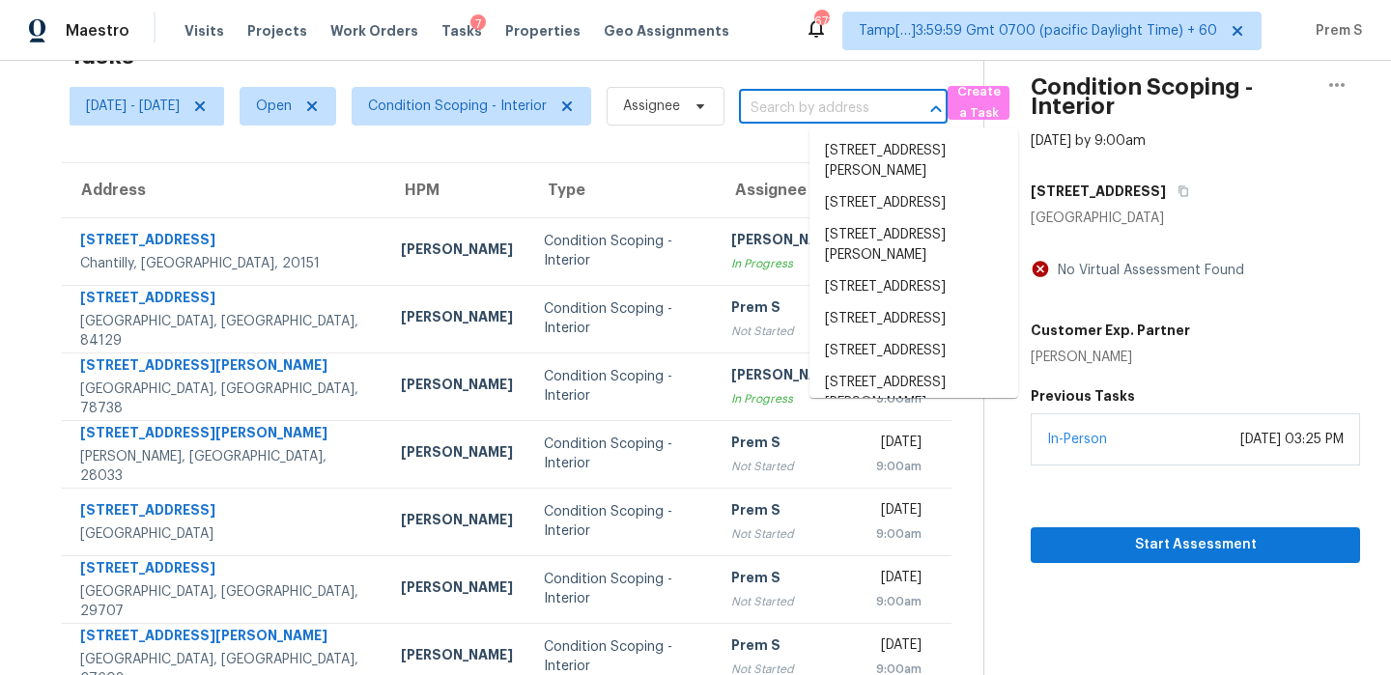
paste input "12105 Pepperidge Dr Austin TX 78739"
type input "12105 Pepperidge Dr Austin TX 78739"
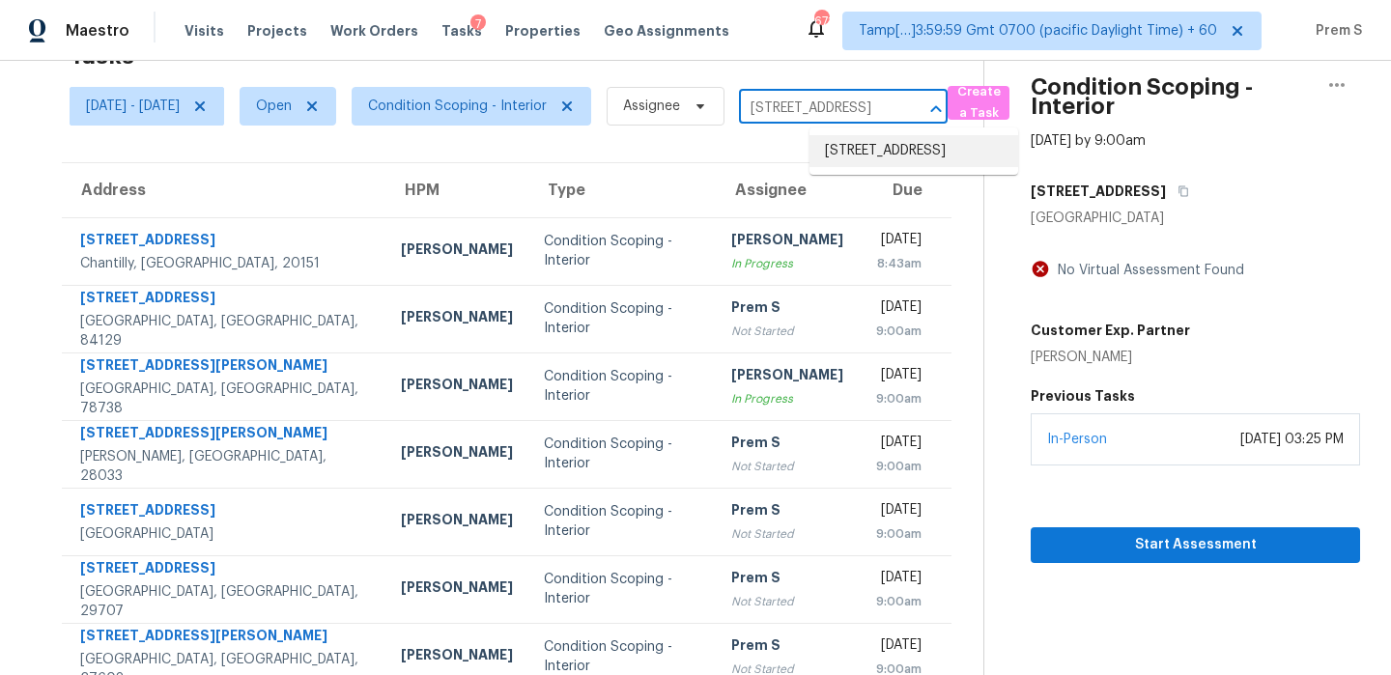
click at [883, 147] on li "12105 Pepperidge Dr, Austin, TX 78739" at bounding box center [913, 151] width 209 height 32
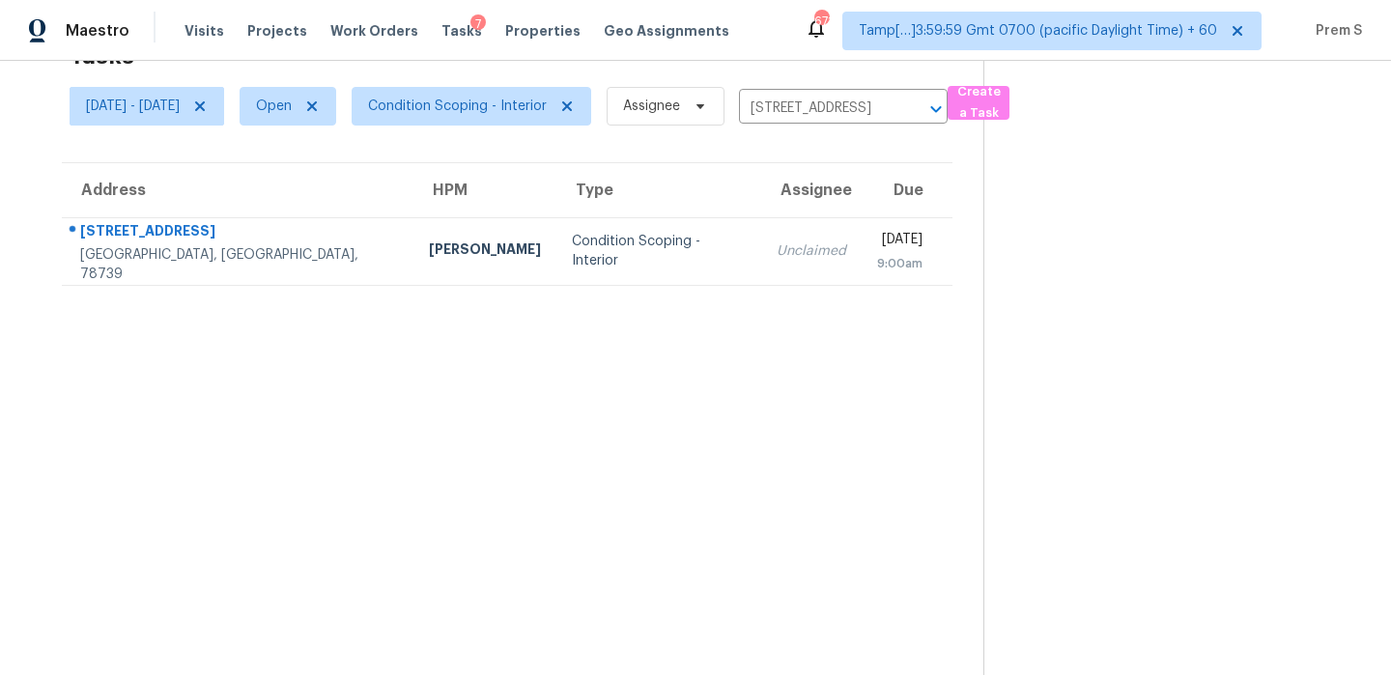
click at [877, 247] on div "Wed, Oct 1st 2025" at bounding box center [899, 242] width 45 height 24
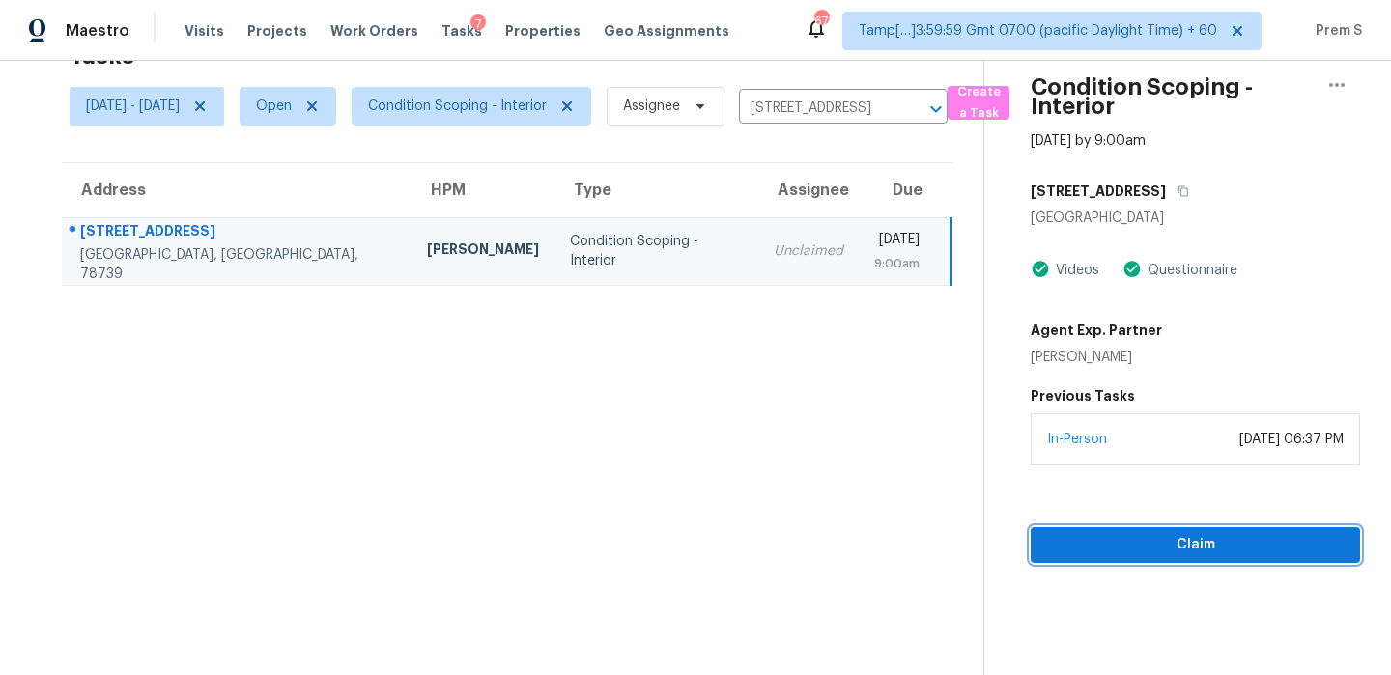
click at [1157, 546] on span "Claim" at bounding box center [1195, 545] width 298 height 24
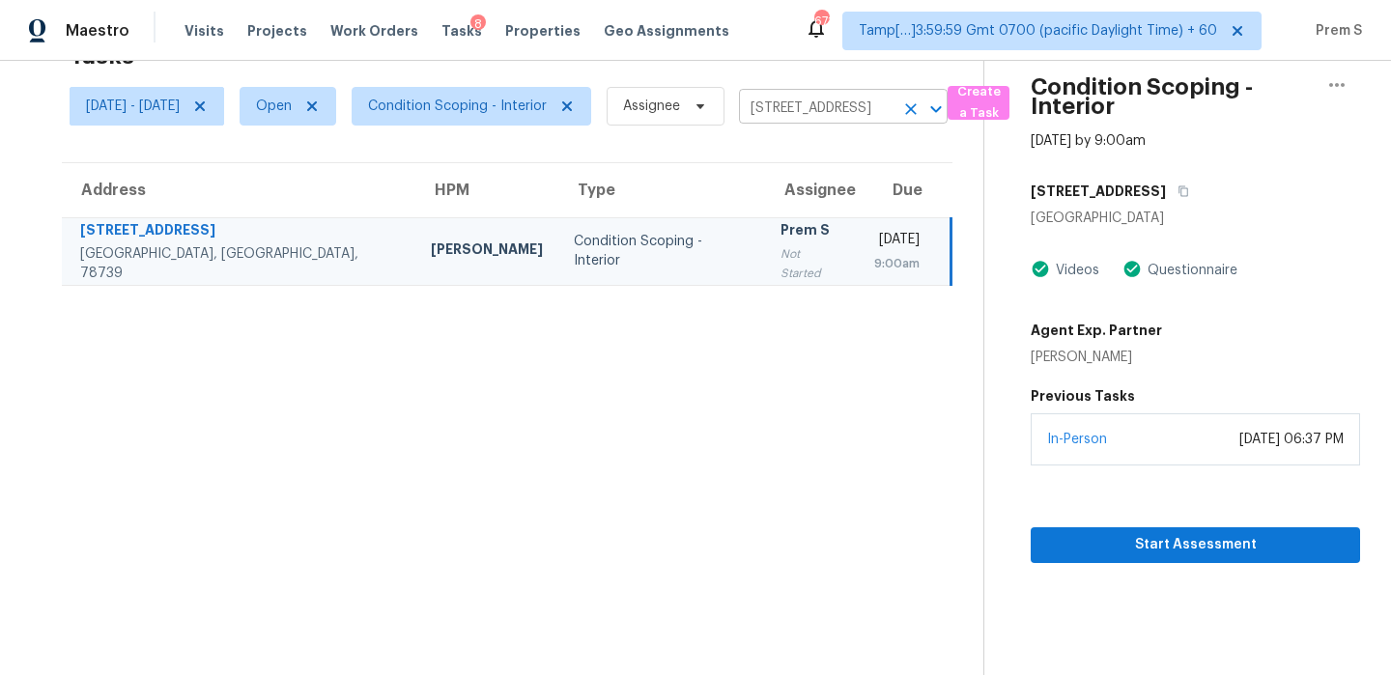
click at [916, 108] on icon "Clear" at bounding box center [911, 109] width 12 height 12
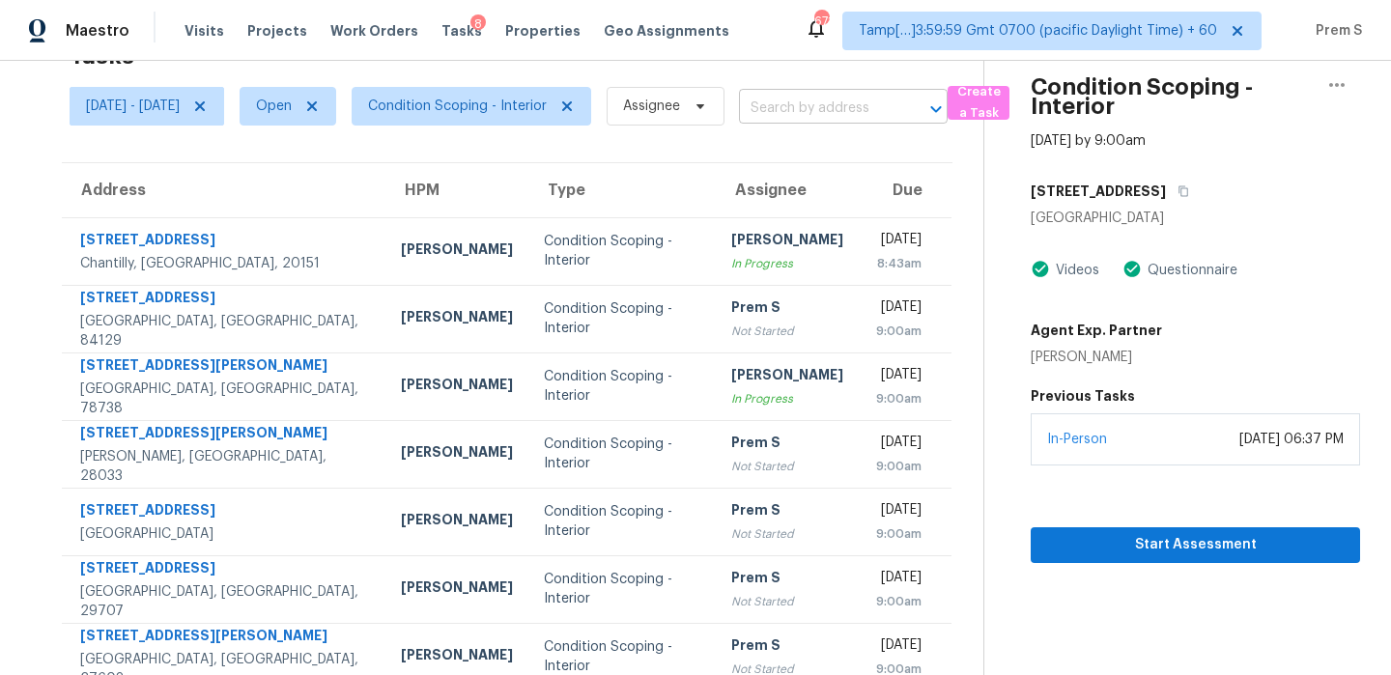
click at [884, 101] on input "text" at bounding box center [816, 109] width 155 height 30
paste input "115 9th Ave N # B Nashville TN 37203"
type input "115 9th Ave N # B Nashville TN 37203"
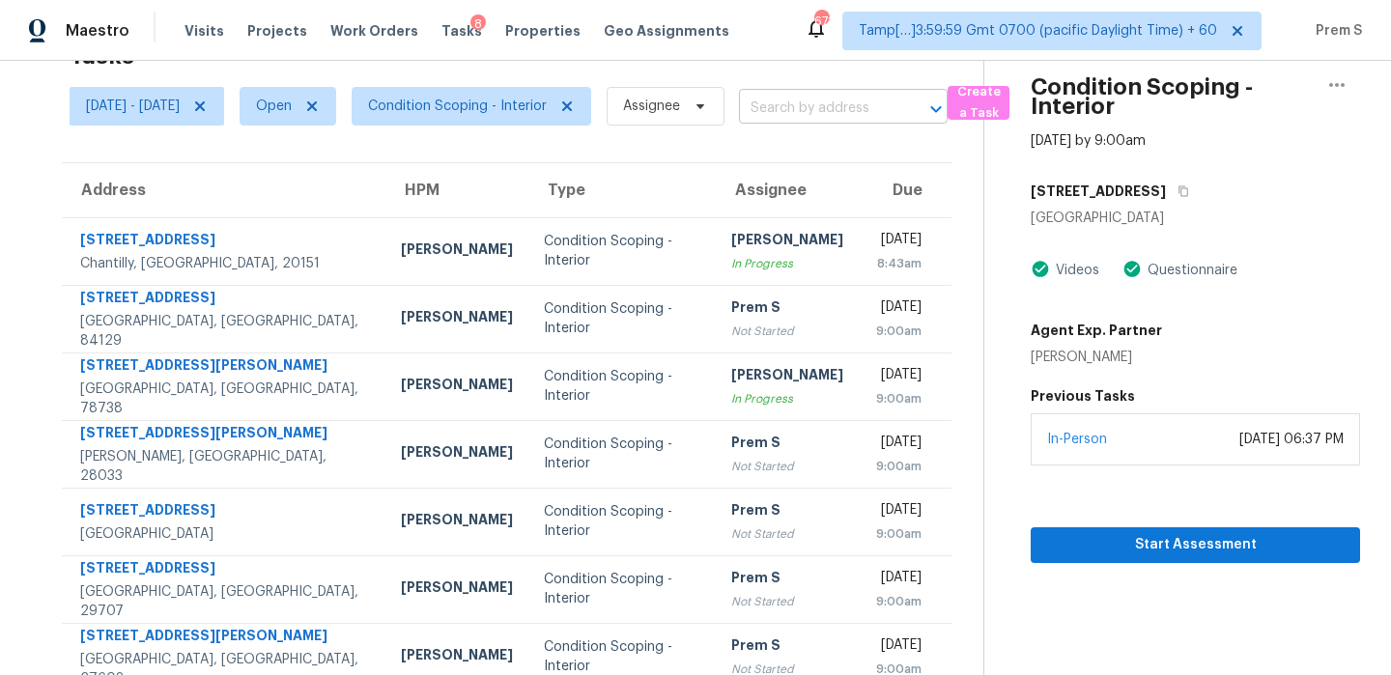
click at [839, 101] on input "text" at bounding box center [816, 109] width 155 height 30
paste input "115 9th Ave N # B Nashville TN 37203"
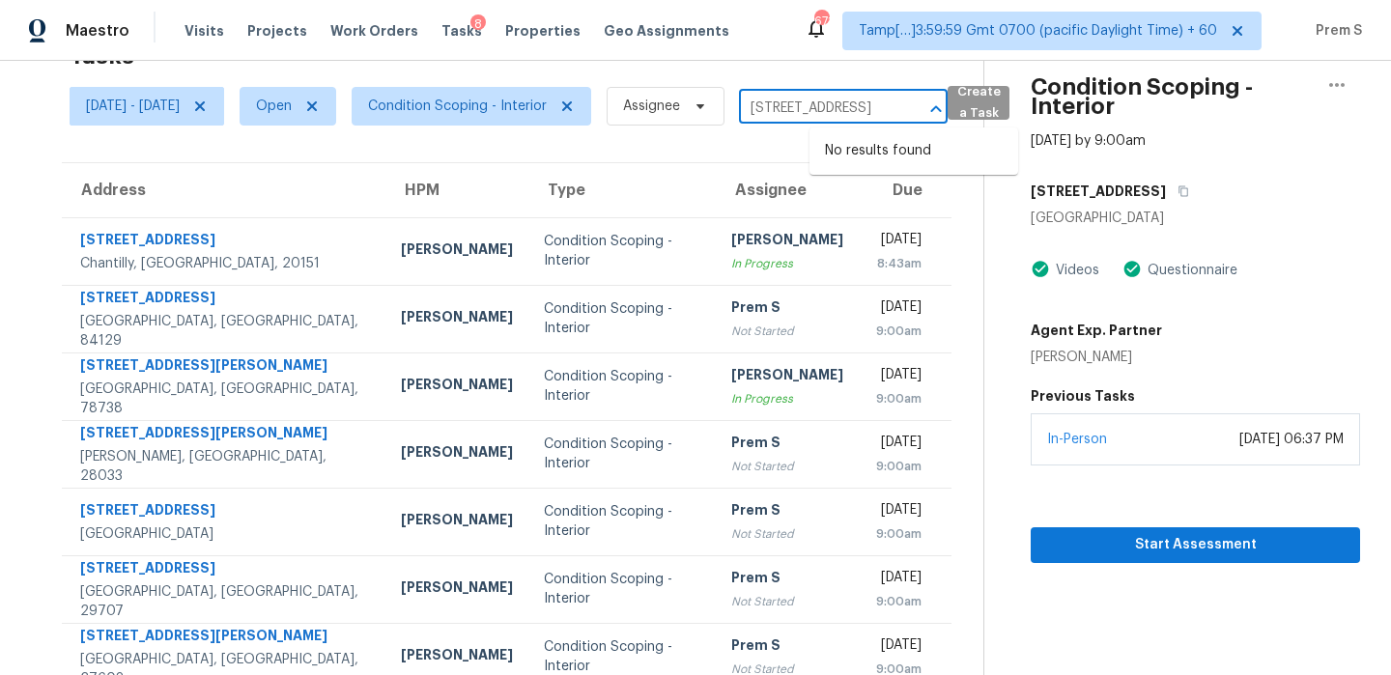
drag, startPoint x: 831, startPoint y: 108, endPoint x: 1052, endPoint y: 107, distance: 220.2
click at [983, 107] on div "Wed, Oct 01 - Wed, Oct 01 Open Condition Scoping - Interior Assignee 115 9th Av…" at bounding box center [527, 106] width 914 height 50
type input "115 9th A"
click at [905, 161] on li "115 9th Ave N # B, Nashville, TN 37203" at bounding box center [913, 151] width 209 height 32
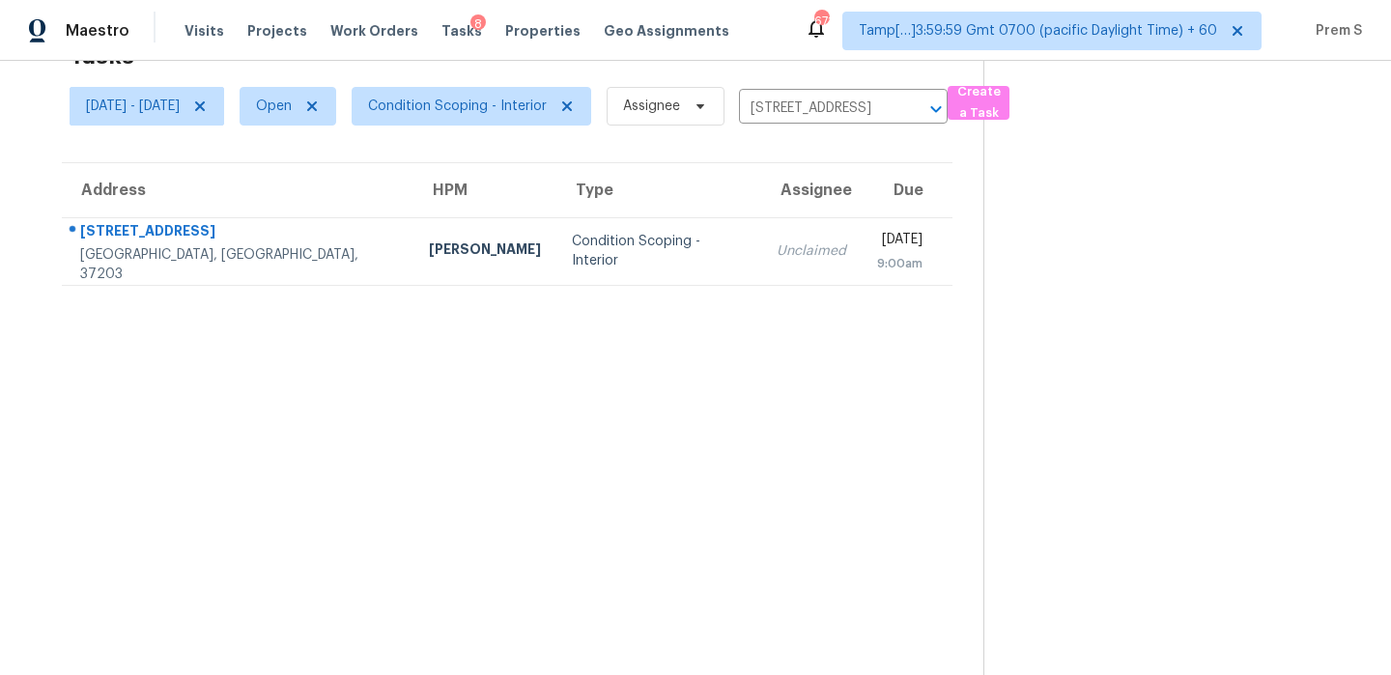
click at [861, 284] on td "Wed, Oct 1st 2025 9:00am" at bounding box center [906, 251] width 91 height 68
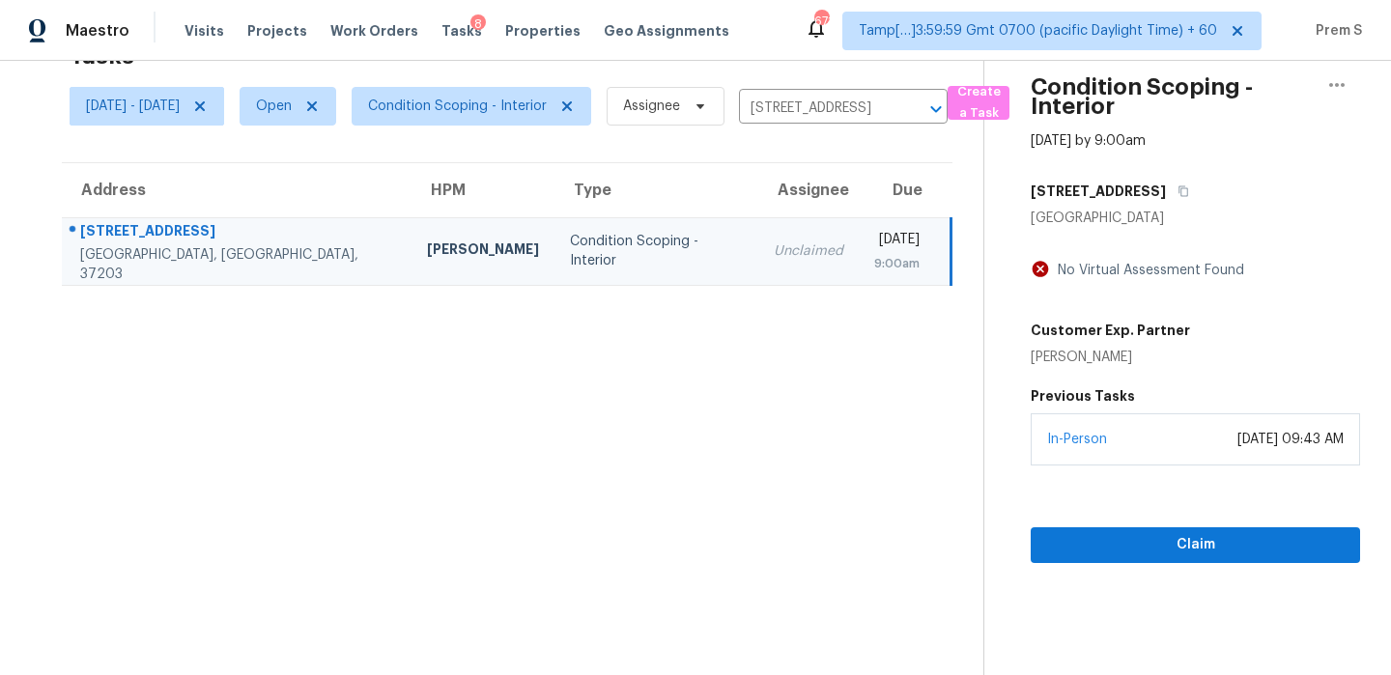
click at [1166, 562] on section "Condition Scoping - Interior Oct 1st 2025 by 9:00am 115 9th Ave N Nashville, TN…" at bounding box center [1171, 337] width 377 height 675
click at [1188, 548] on span "Claim" at bounding box center [1195, 545] width 298 height 24
click at [920, 115] on icon "Clear" at bounding box center [910, 108] width 19 height 19
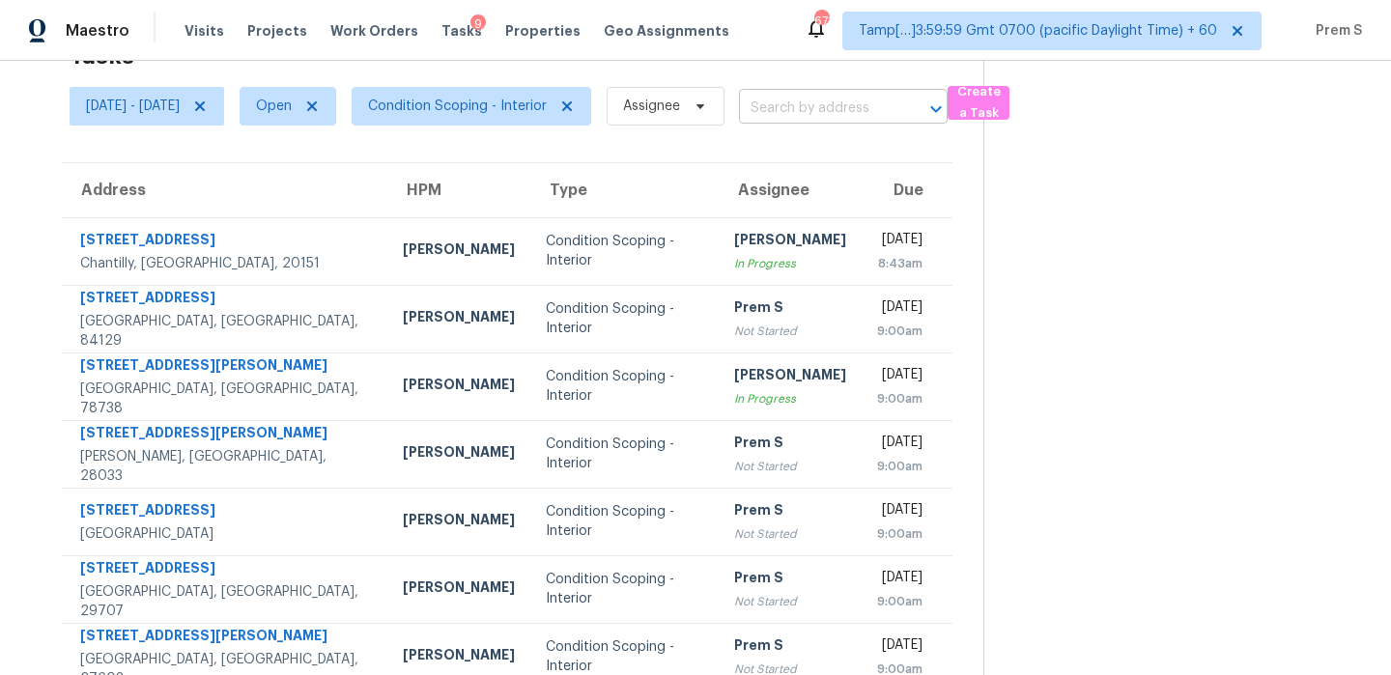
click at [865, 114] on input "text" at bounding box center [816, 109] width 155 height 30
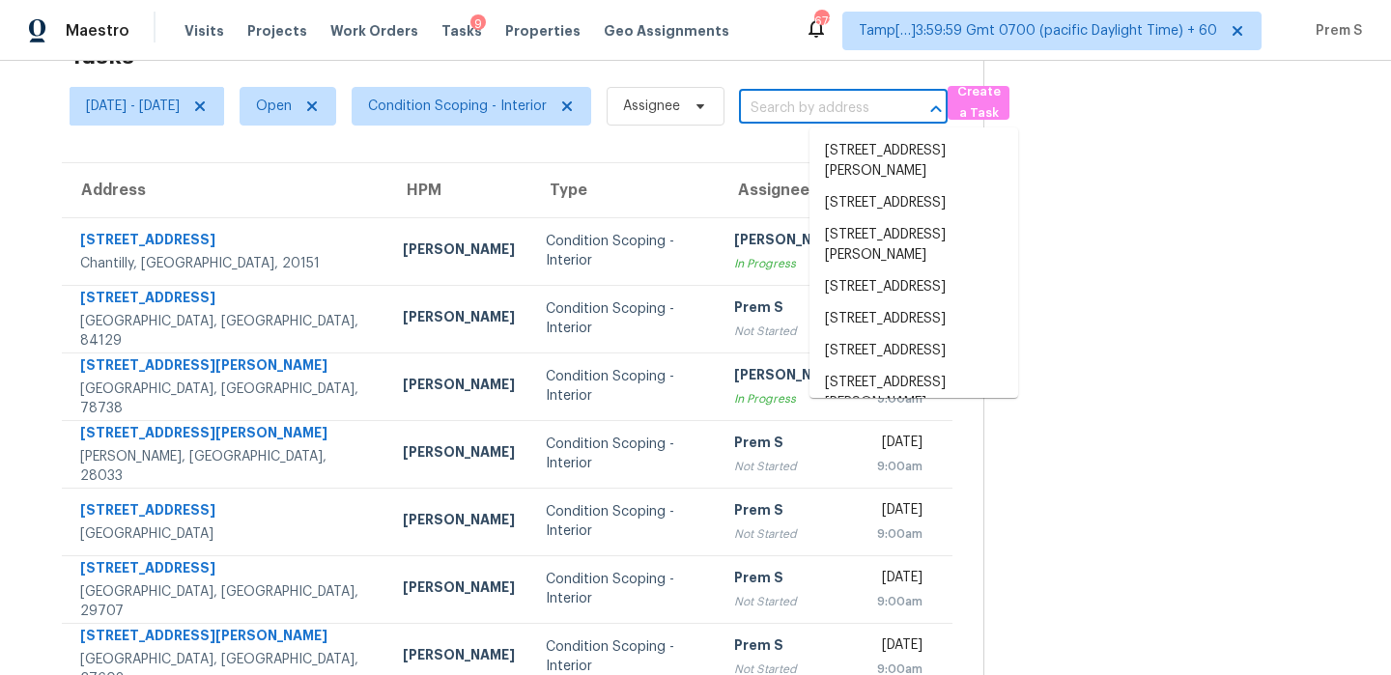
paste input "197 Buena Vista St Winder GA 30680"
type input "197 Buena Vista St Winder GA 30680"
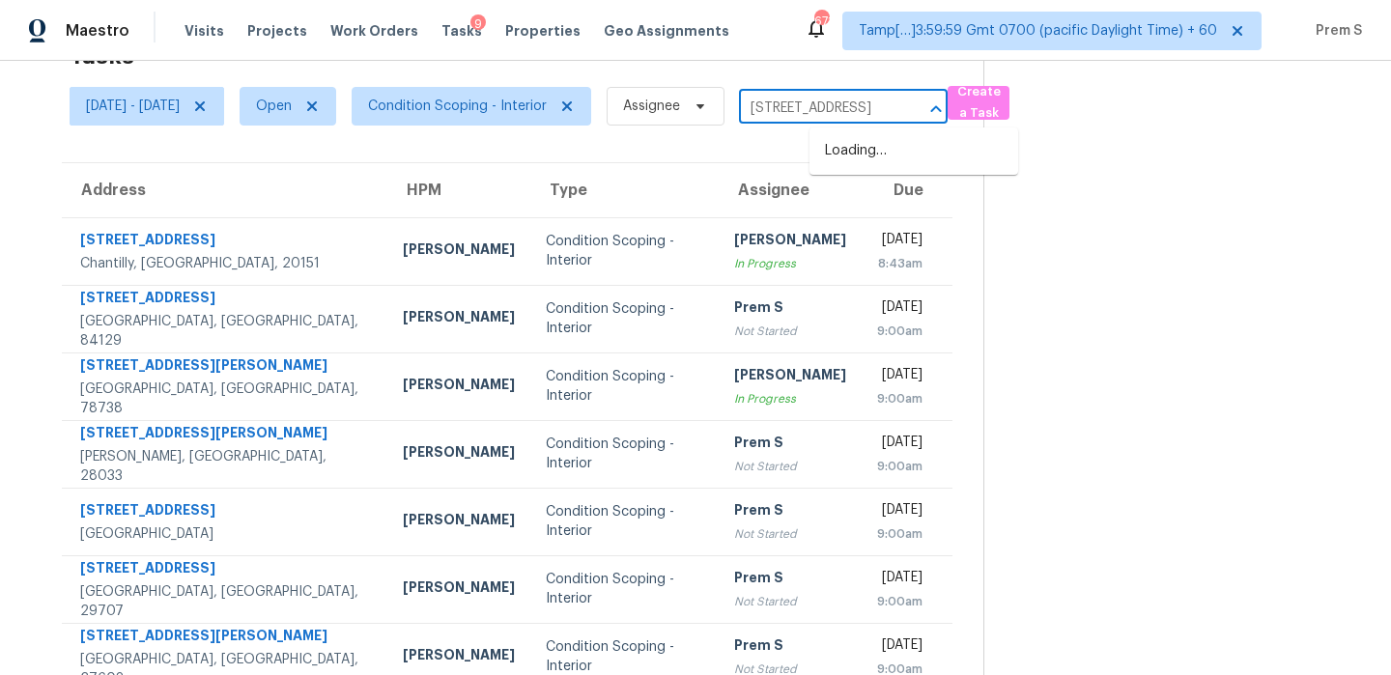
scroll to position [0, 89]
click at [868, 164] on li "197 Buena Vista St, Winder, GA 30680" at bounding box center [913, 151] width 209 height 32
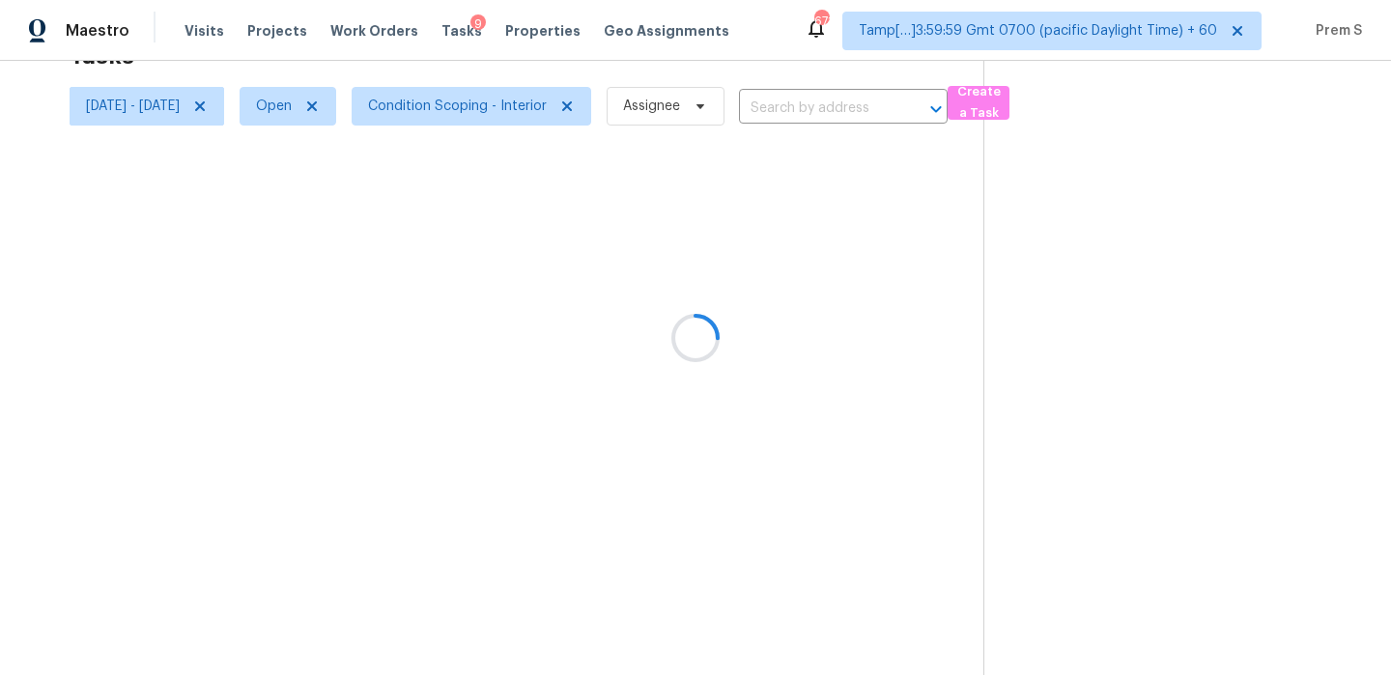
type input "197 Buena Vista St, Winder, GA 30680"
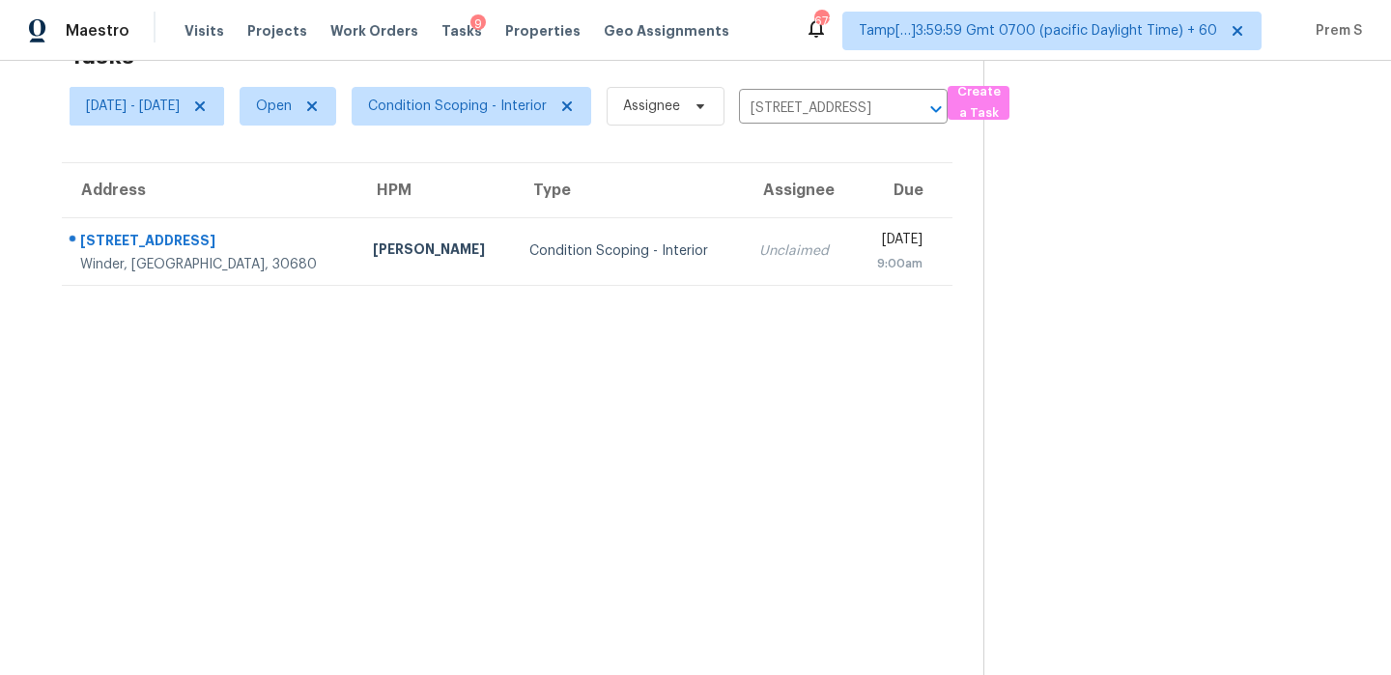
click at [772, 259] on td "Unclaimed" at bounding box center [799, 251] width 110 height 68
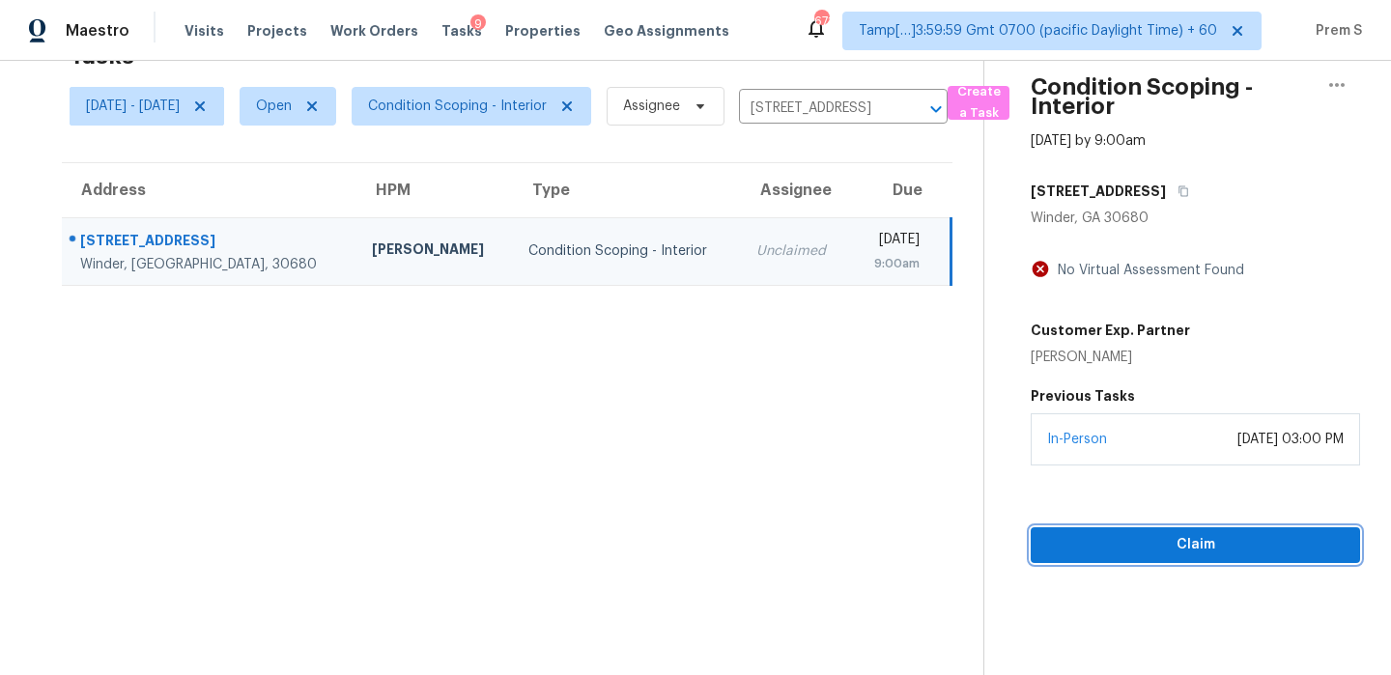
click at [1107, 545] on span "Claim" at bounding box center [1195, 545] width 298 height 24
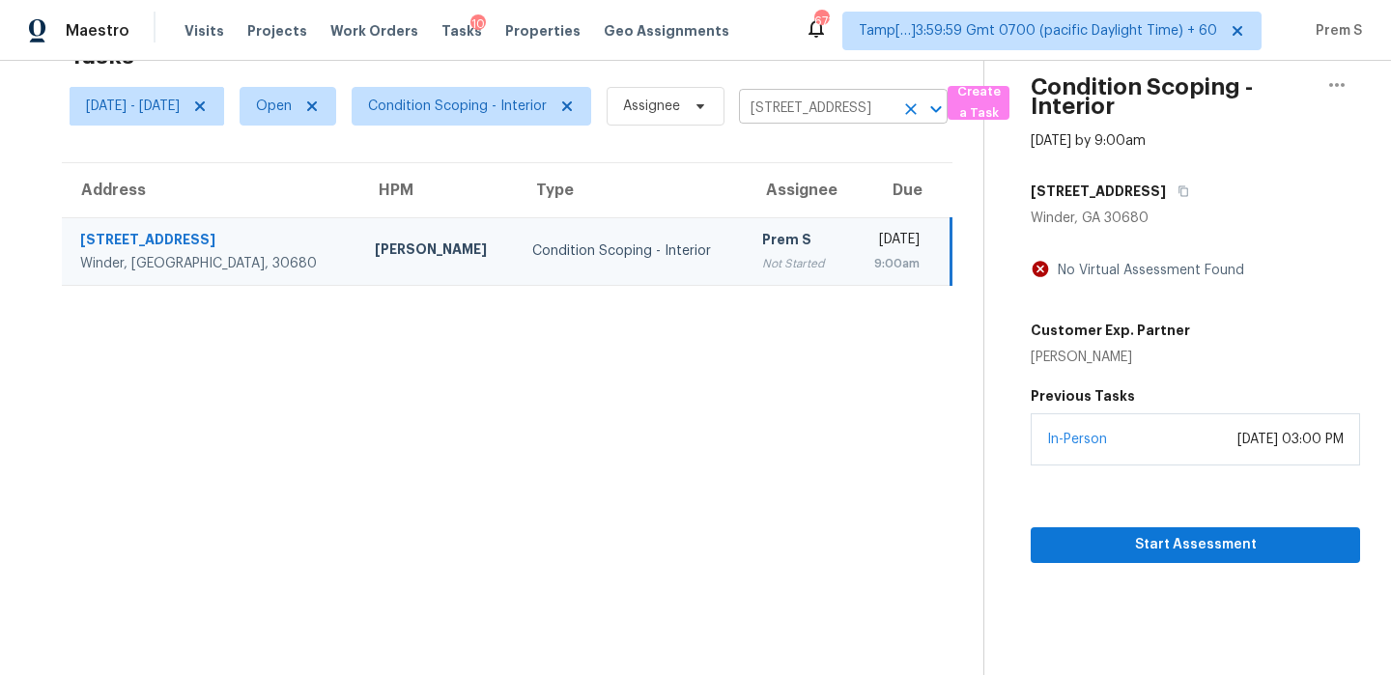
click at [920, 105] on icon "Clear" at bounding box center [910, 108] width 19 height 19
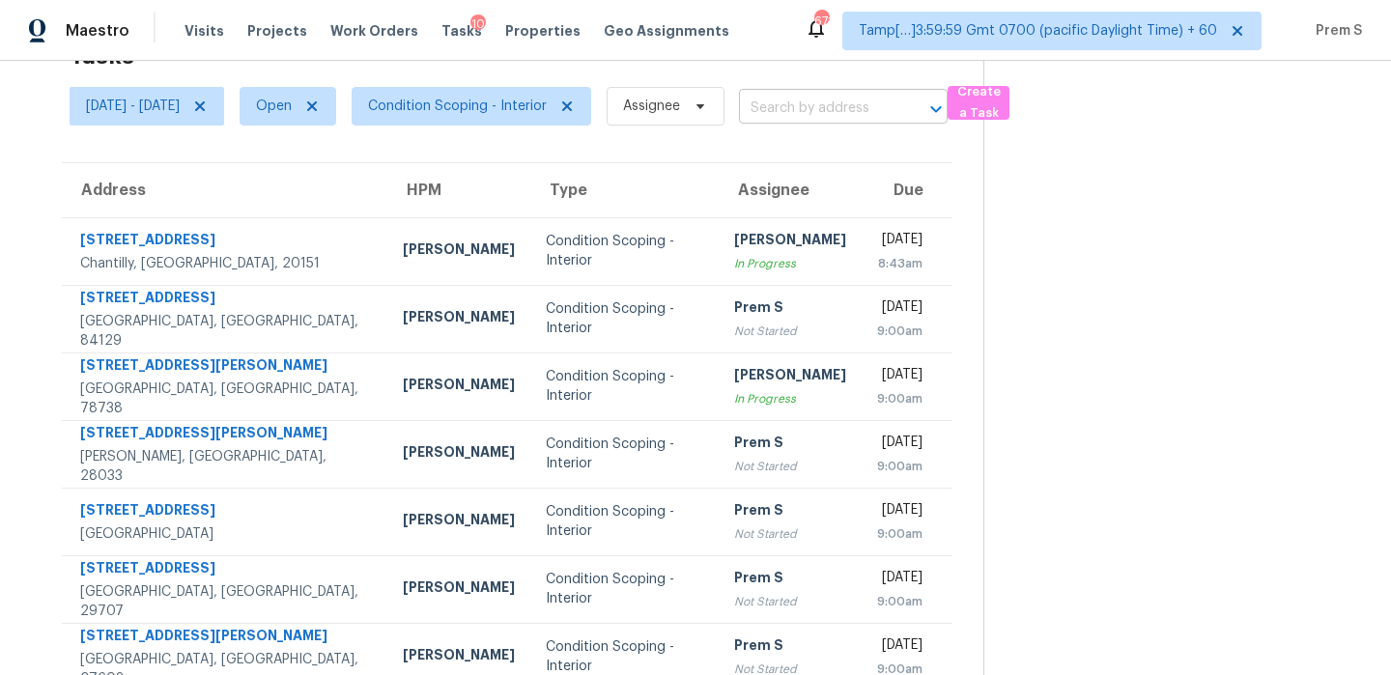
click at [843, 106] on input "text" at bounding box center [816, 109] width 155 height 30
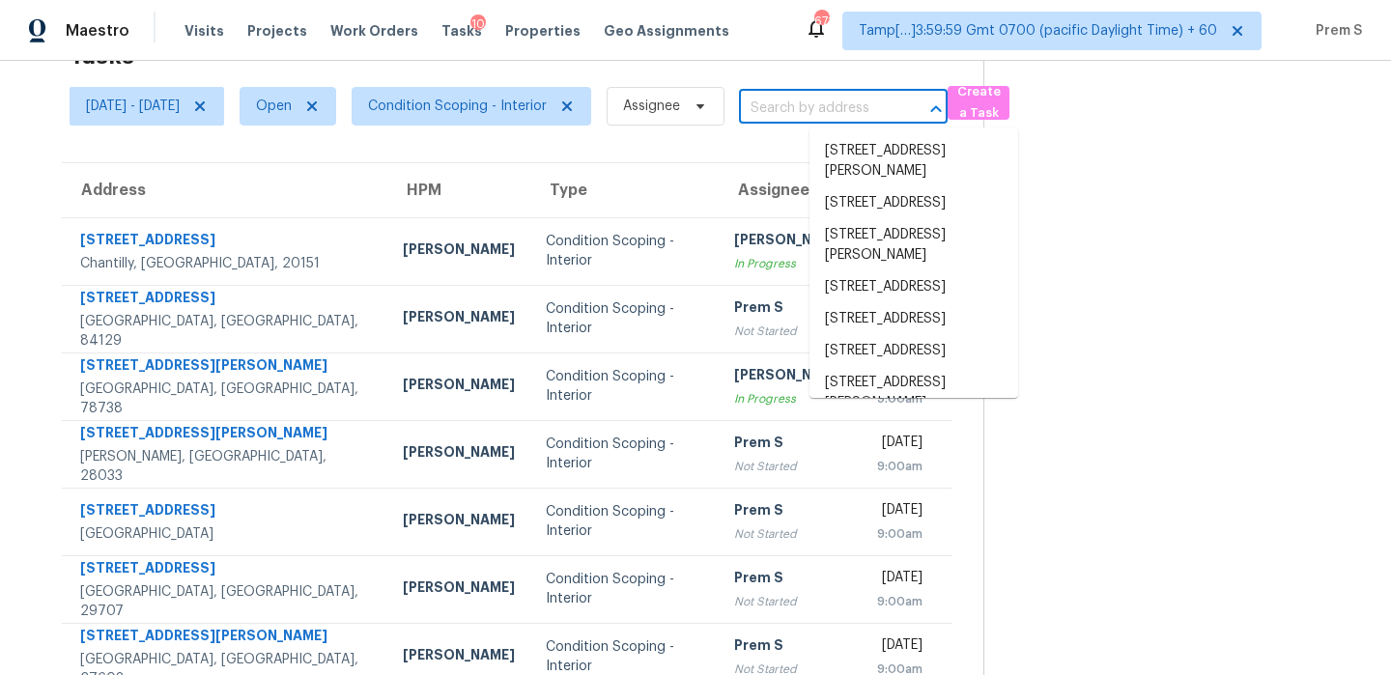
paste input "3266 Tumwater Valley Dr Pickerington OH 43147"
type input "3266 Tumwater Valley Dr Pickerington OH 43147"
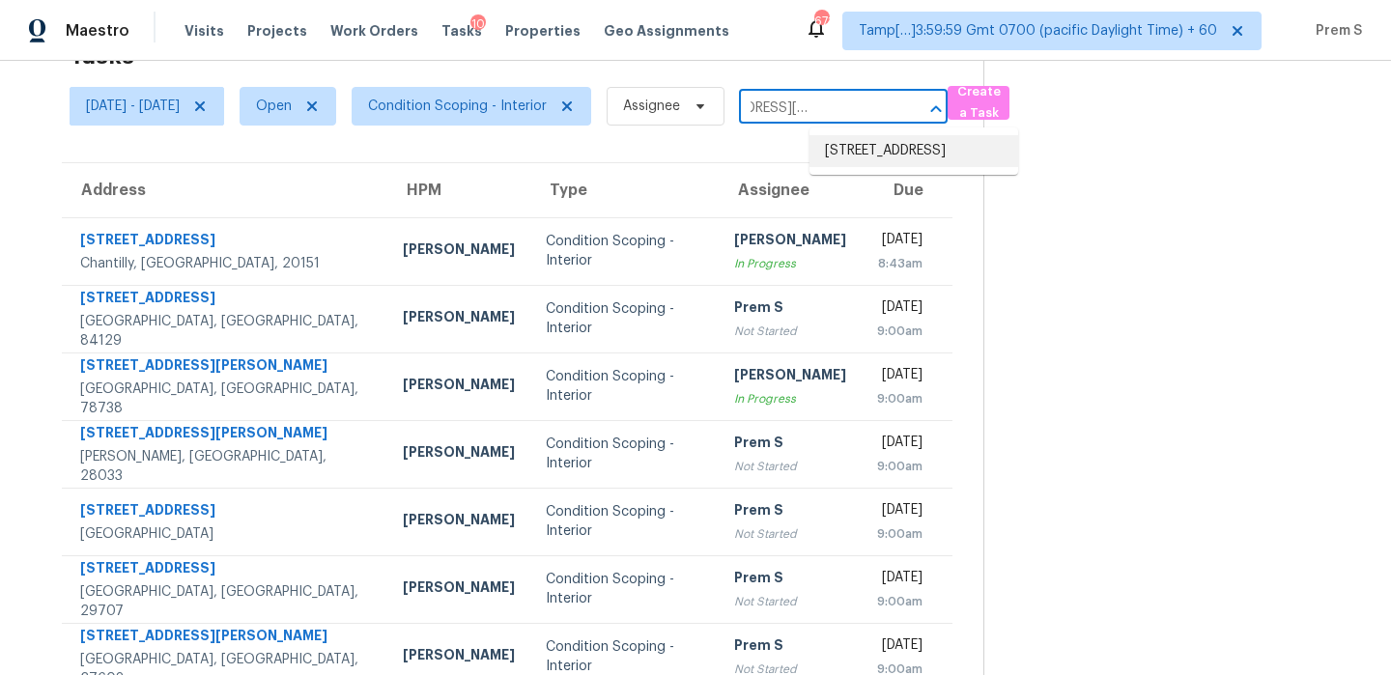
click at [871, 162] on li "3266 Tumwater Valley Dr, Pickerington, OH 43147" at bounding box center [913, 151] width 209 height 32
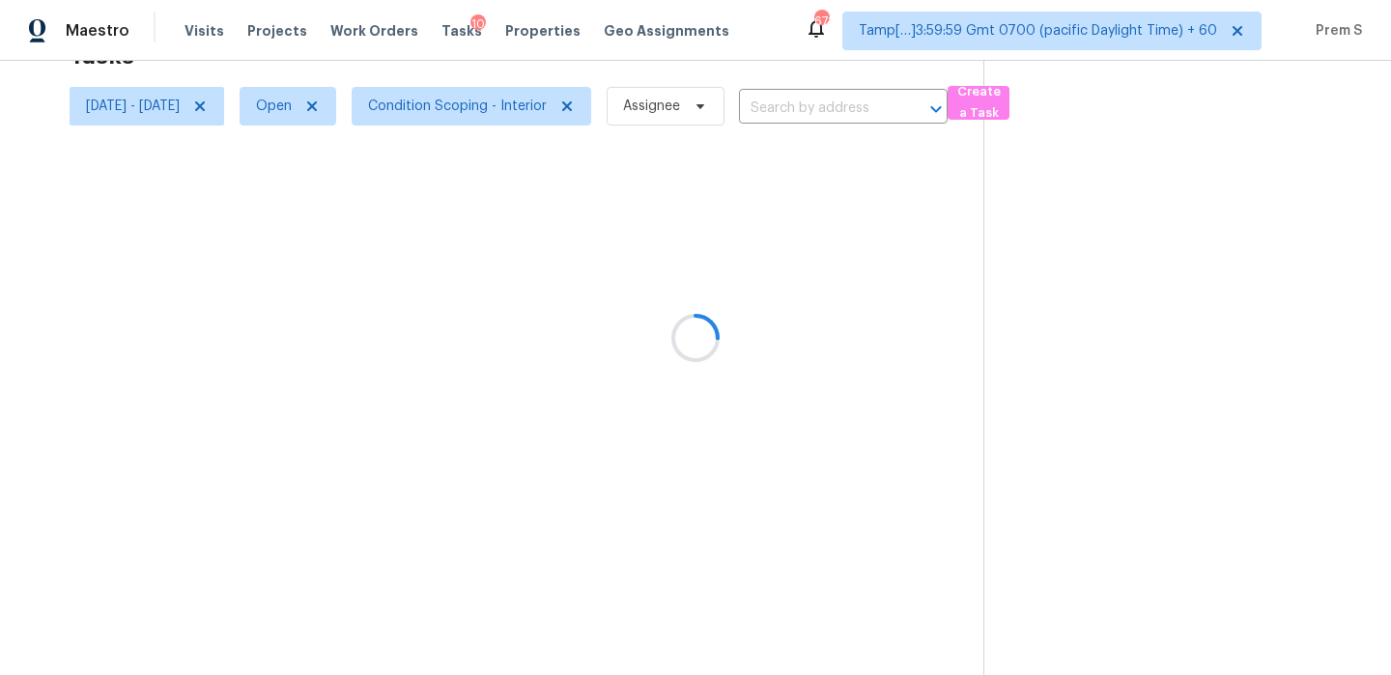
type input "3266 Tumwater Valley Dr, Pickerington, OH 43147"
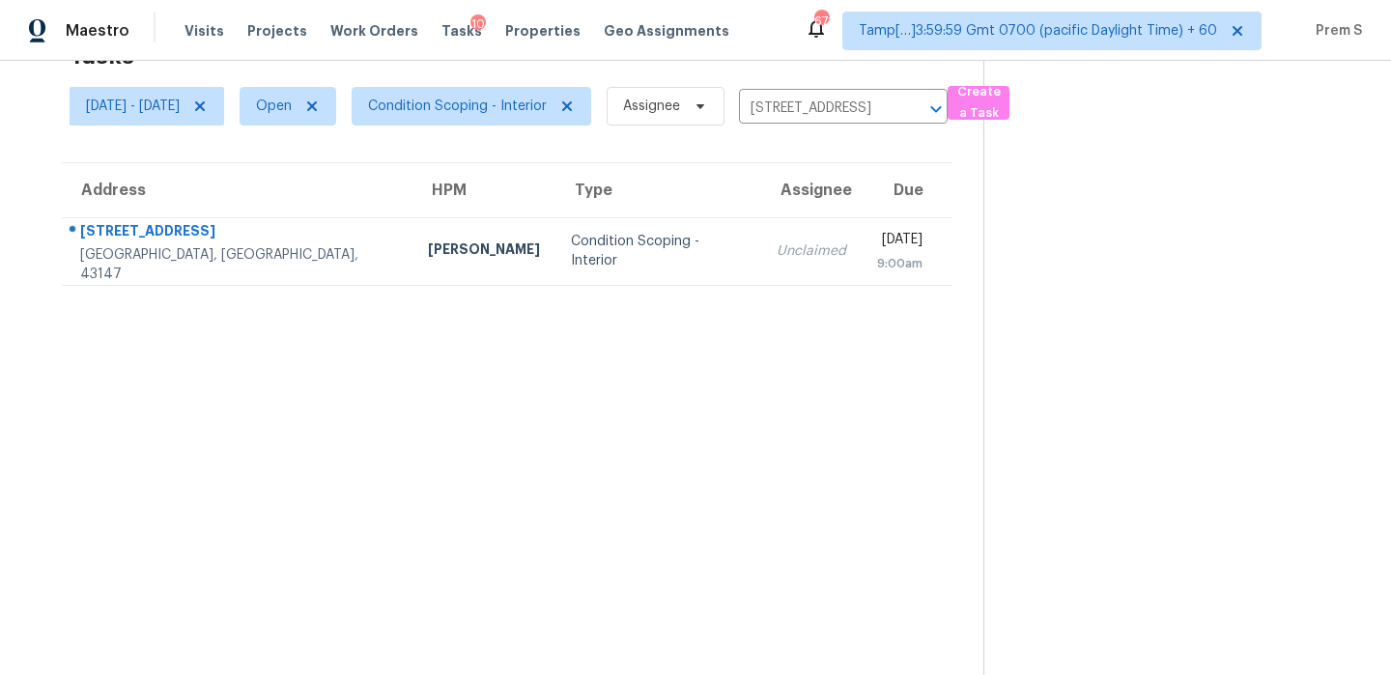
click at [761, 263] on td "Unclaimed" at bounding box center [811, 251] width 100 height 68
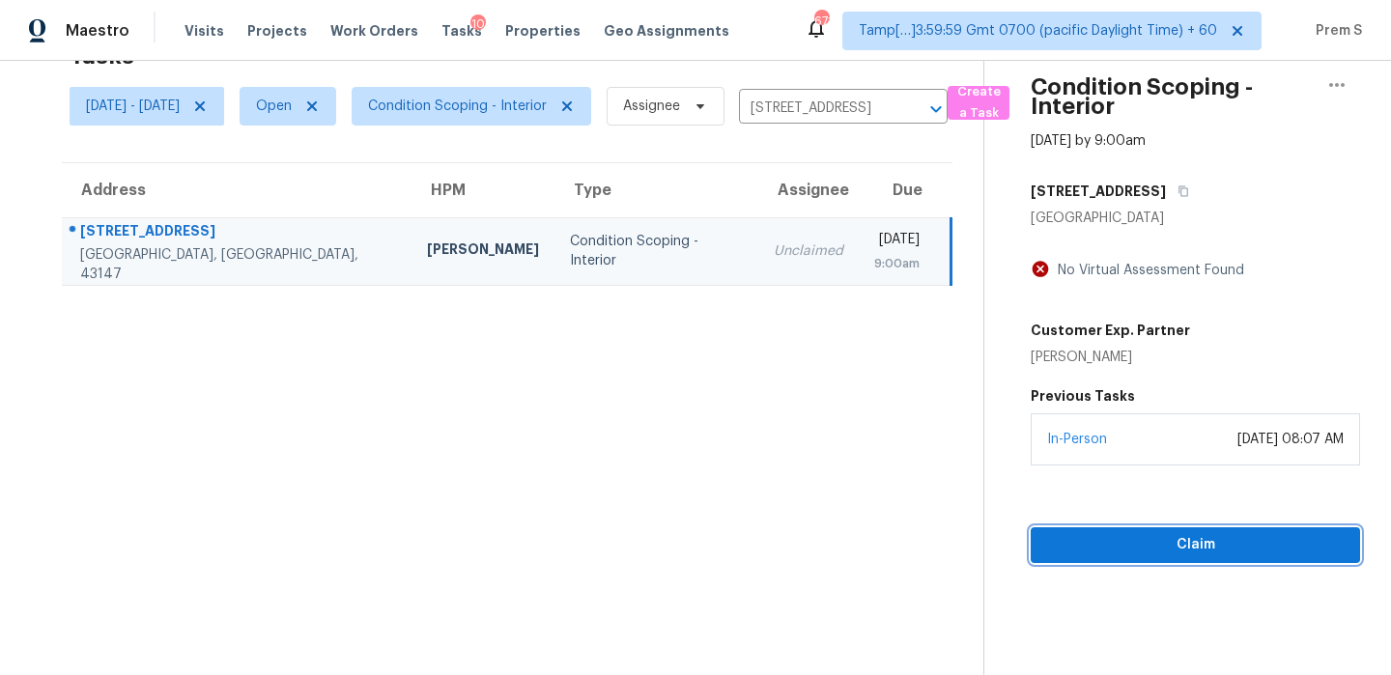
click at [1096, 549] on span "Claim" at bounding box center [1195, 545] width 298 height 24
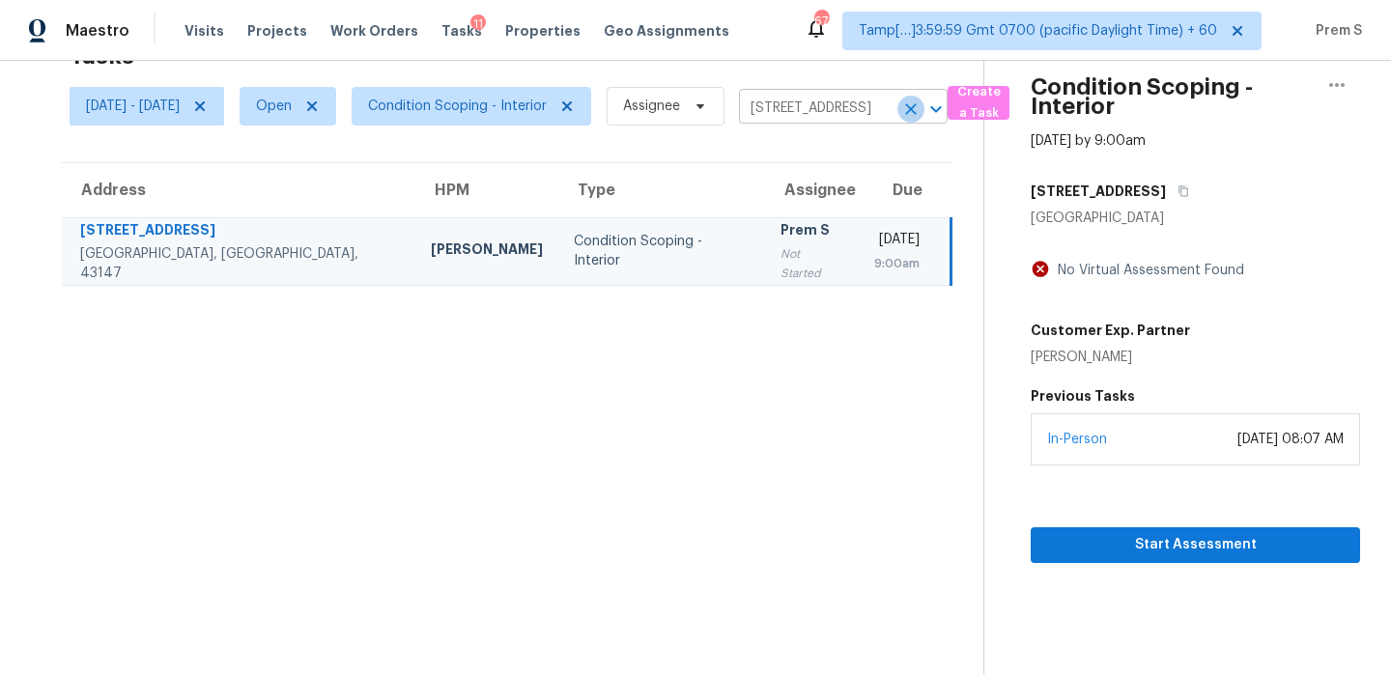
click at [920, 107] on icon "Clear" at bounding box center [910, 108] width 19 height 19
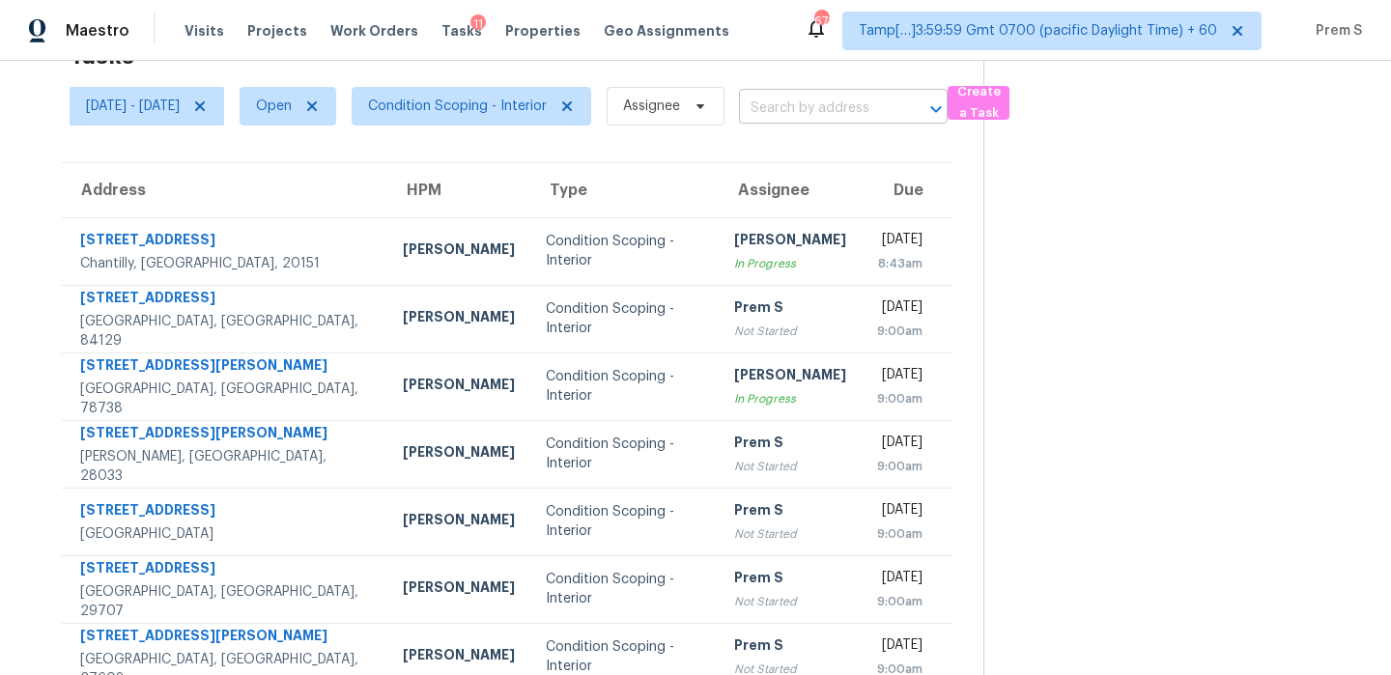
click at [871, 98] on input "text" at bounding box center [816, 109] width 155 height 30
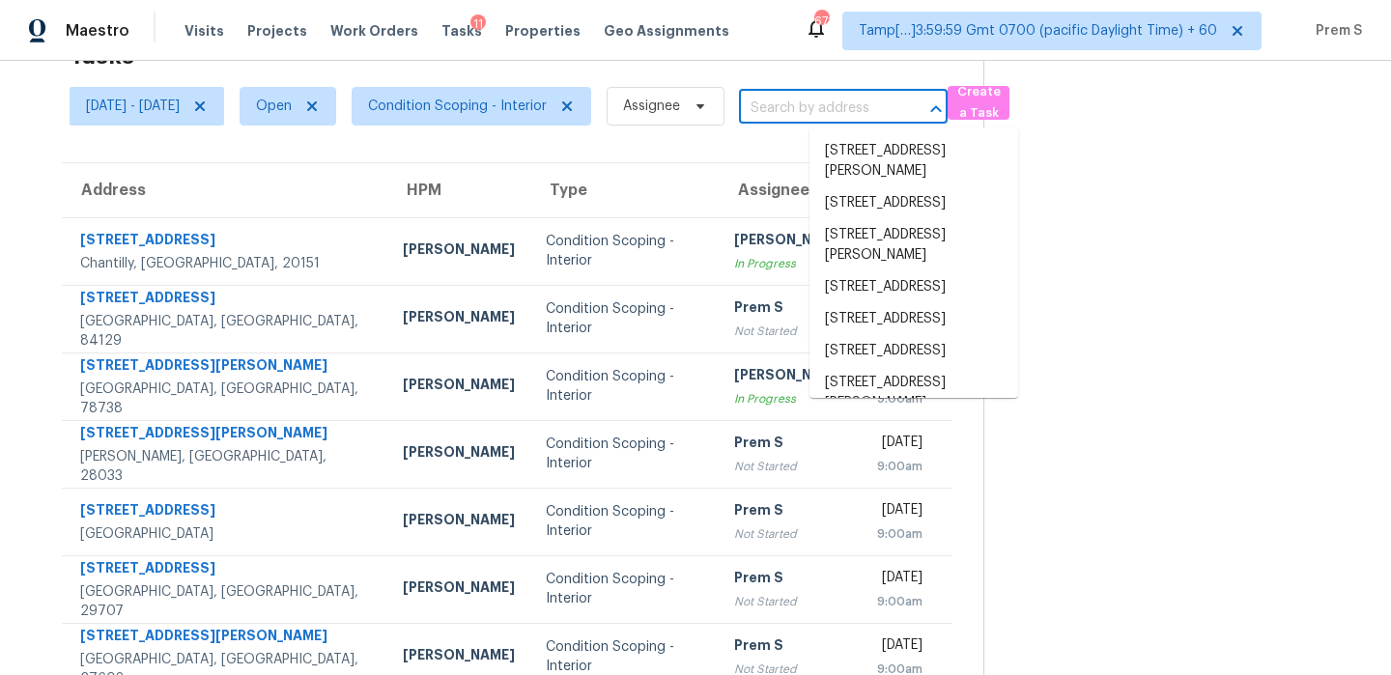
paste input "5964 Rain Cloud Rd Knoxville TN 37918"
type input "5964 Rain Cloud Rd Knoxville TN 37918"
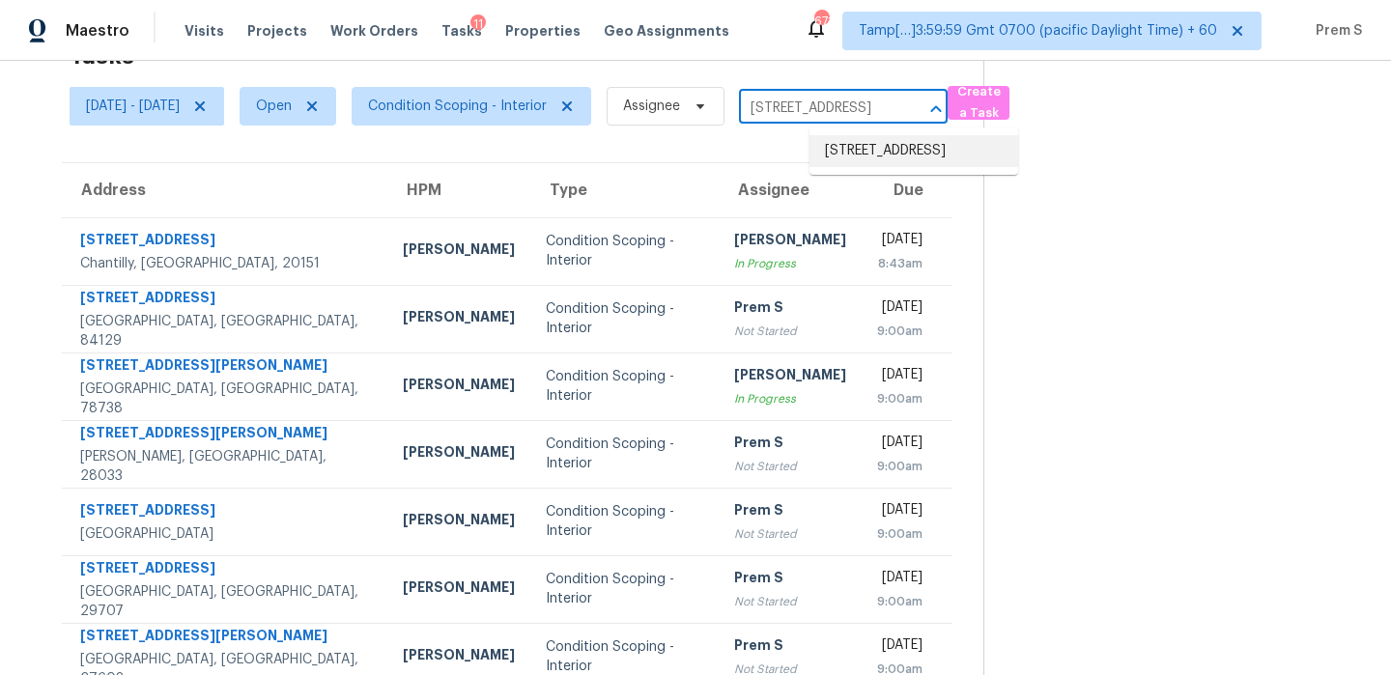
click at [897, 150] on li "5964 Rain Cloud Rd, Knoxville, TN 37918" at bounding box center [913, 151] width 209 height 32
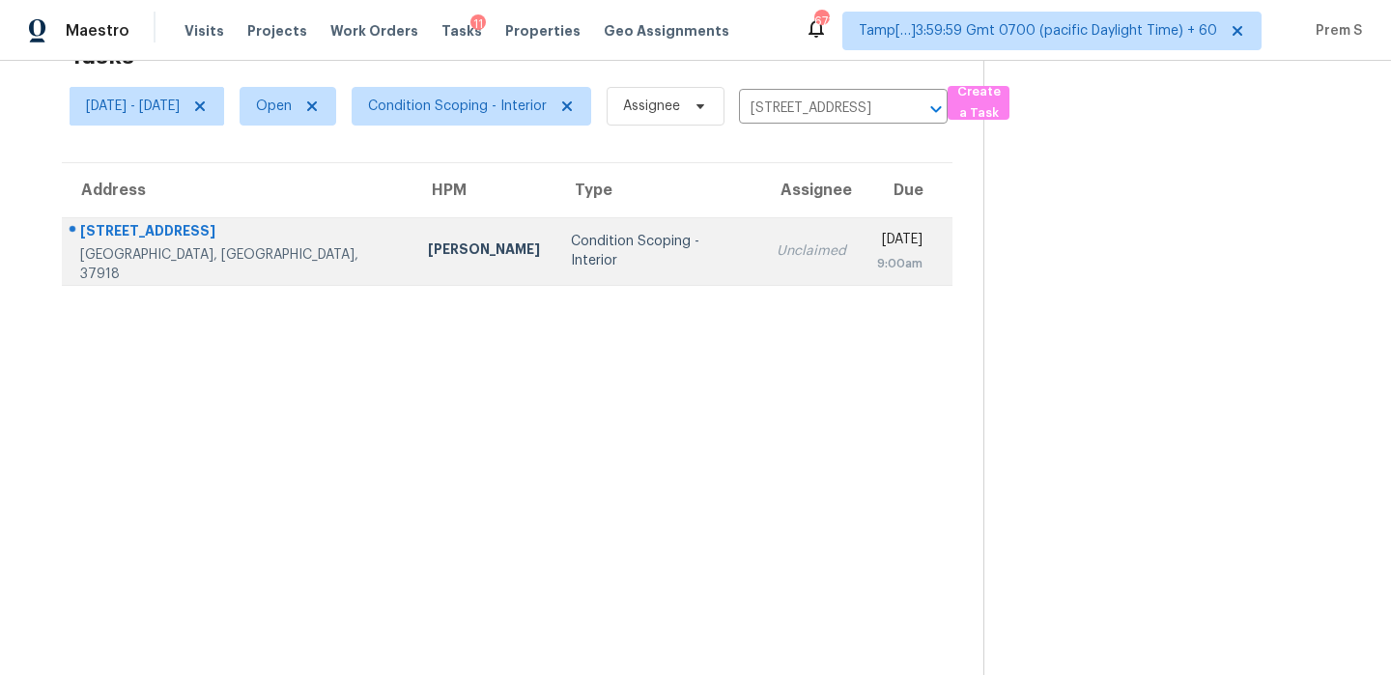
click at [877, 235] on div "Wed, Oct 1st 2025" at bounding box center [899, 242] width 45 height 24
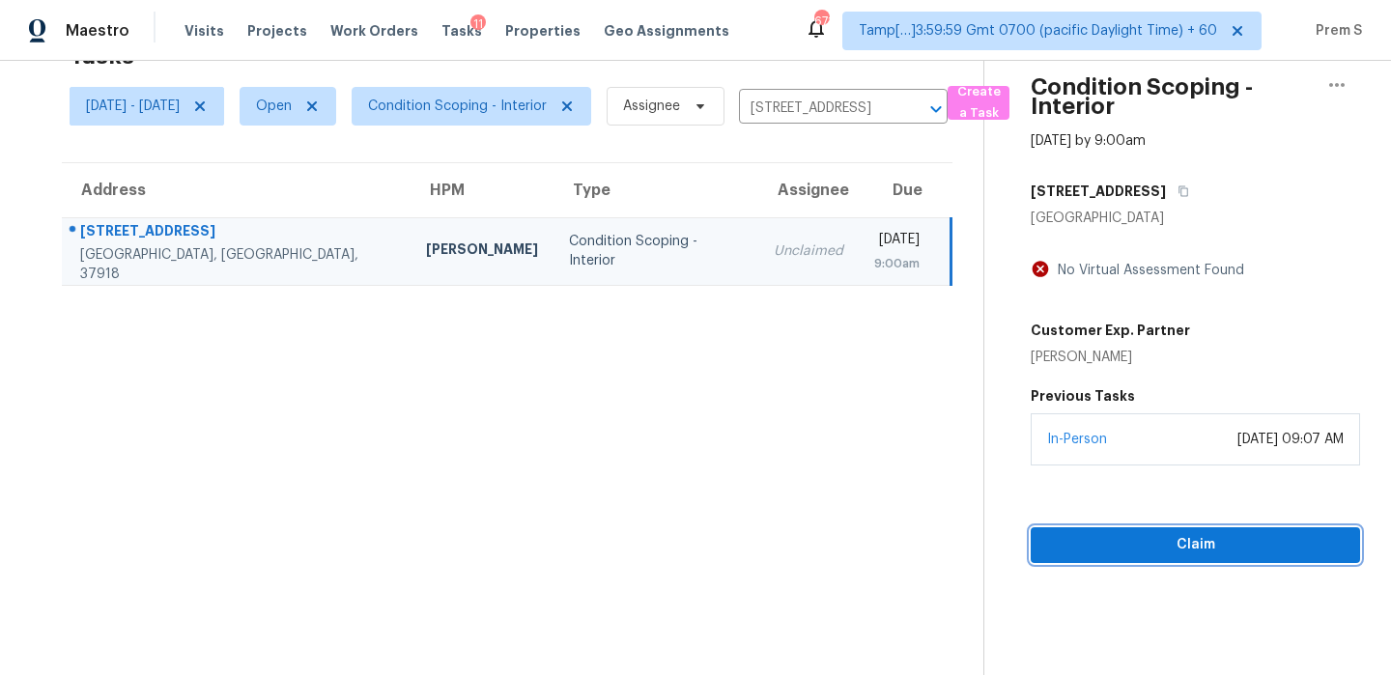
click at [1130, 536] on span "Claim" at bounding box center [1195, 545] width 298 height 24
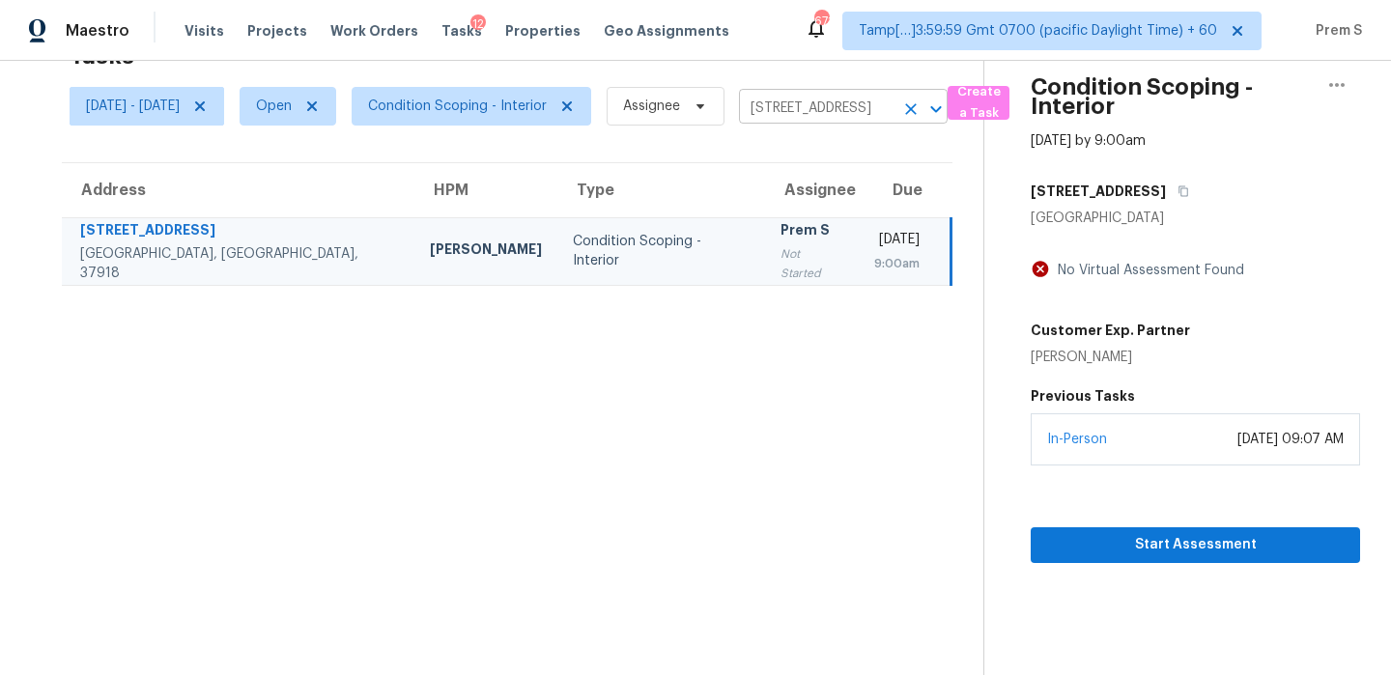
click at [920, 116] on icon "Clear" at bounding box center [910, 108] width 19 height 19
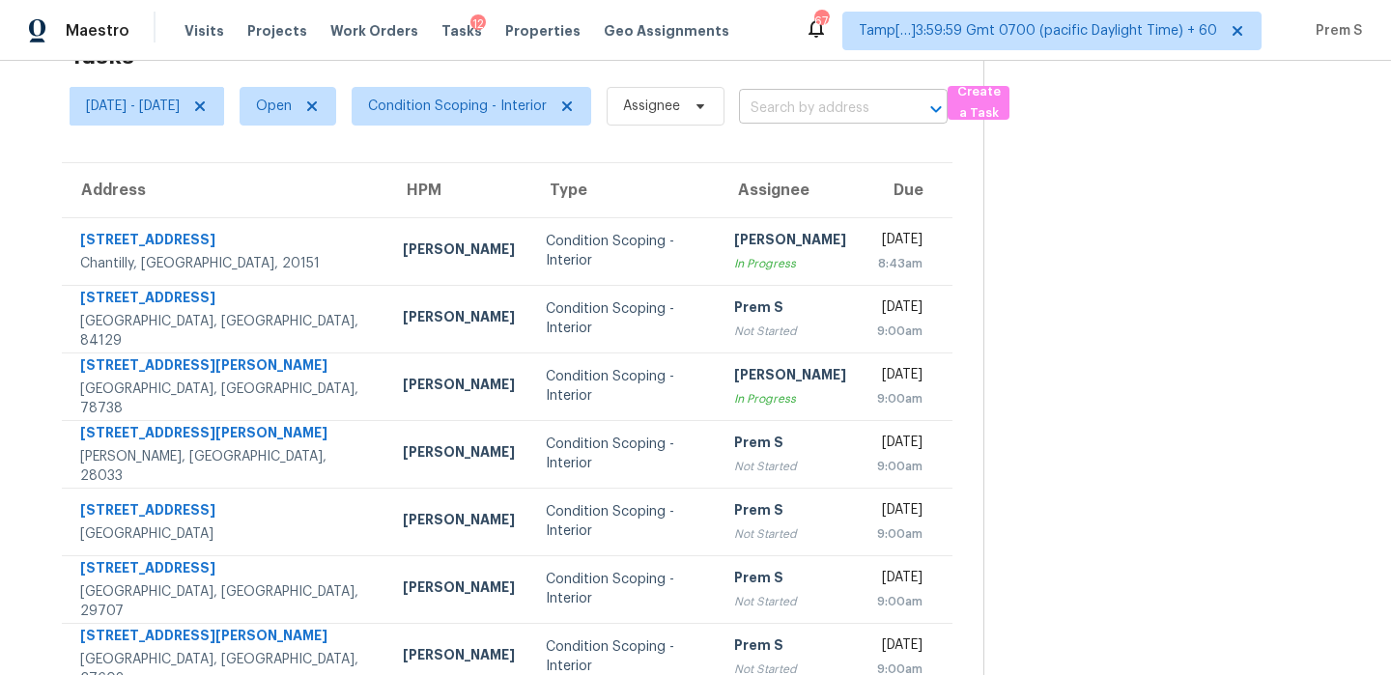
click at [853, 113] on input "text" at bounding box center [816, 109] width 155 height 30
paste input "436 Cordova Loop Seguin TX 78155"
type input "436 Cordova Loop Seguin TX 78155"
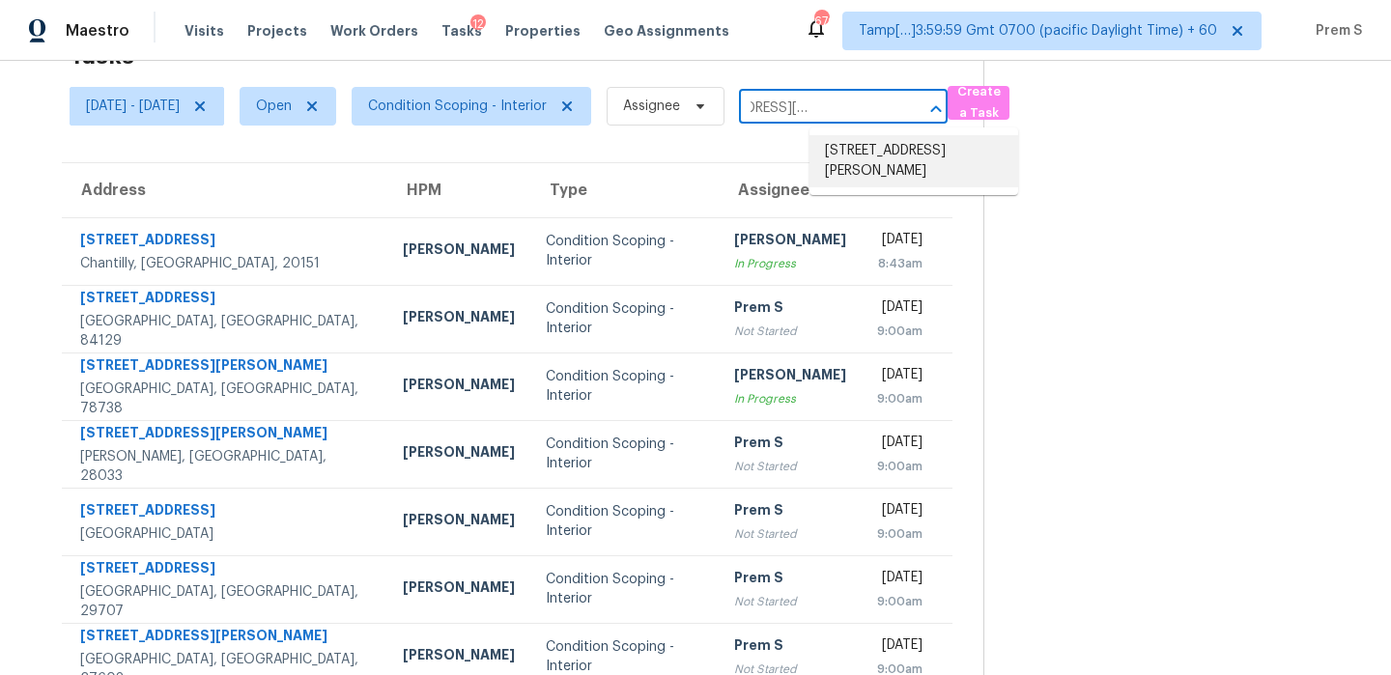
click at [859, 144] on li "436 Cordova Loop, Seguin, TX 78155" at bounding box center [913, 161] width 209 height 52
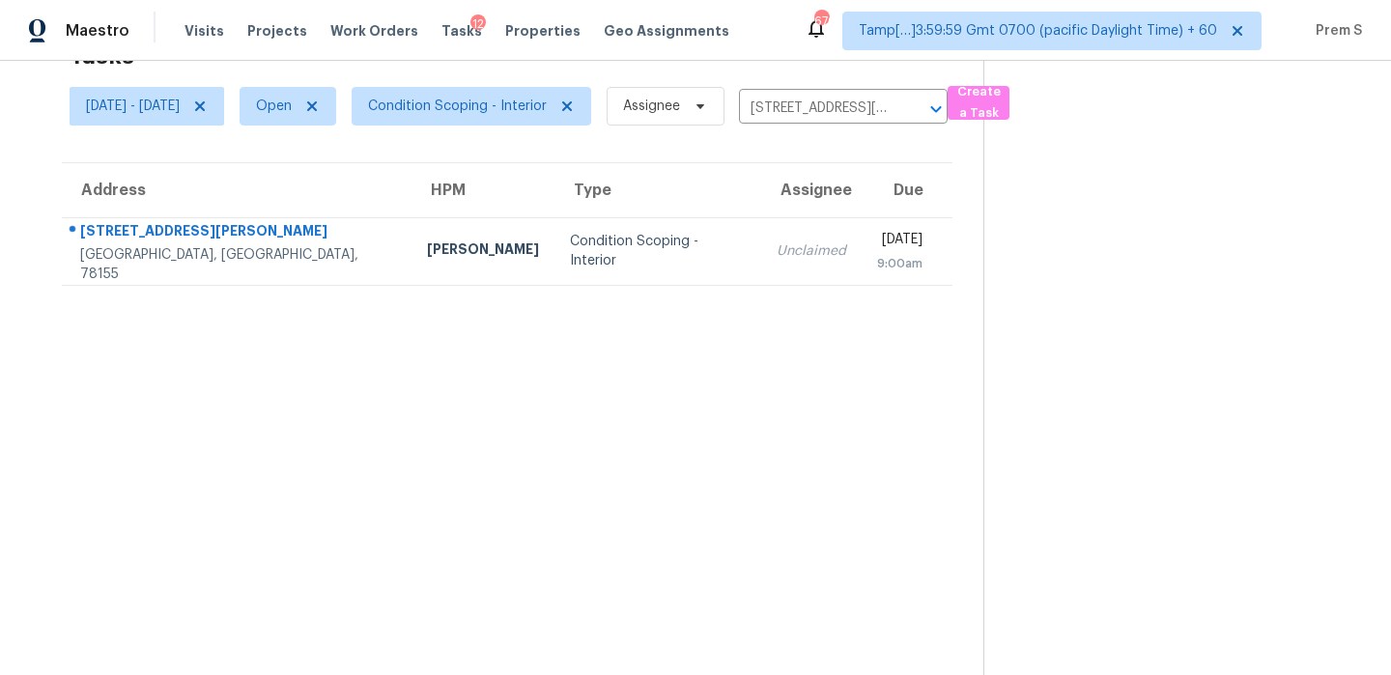
click at [761, 239] on td "Unclaimed" at bounding box center [811, 251] width 100 height 68
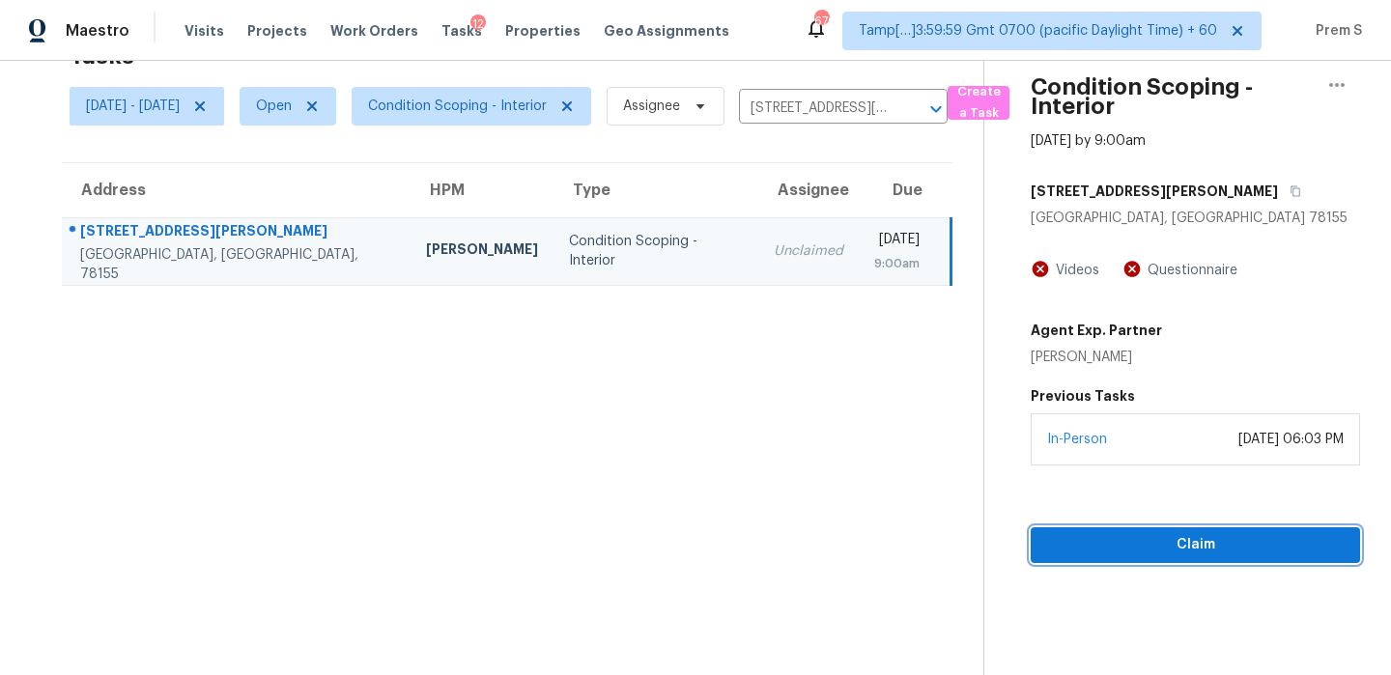
click at [1095, 546] on span "Claim" at bounding box center [1195, 545] width 298 height 24
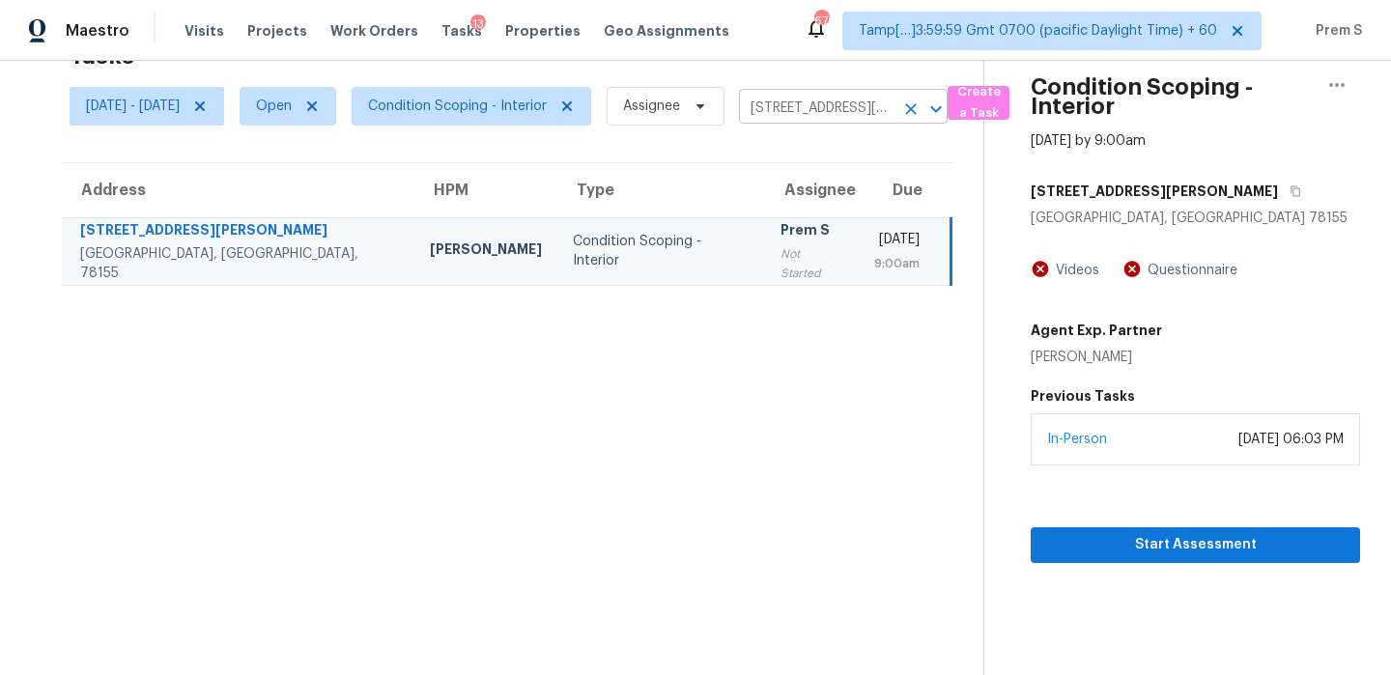
click at [920, 108] on icon "Clear" at bounding box center [910, 108] width 19 height 19
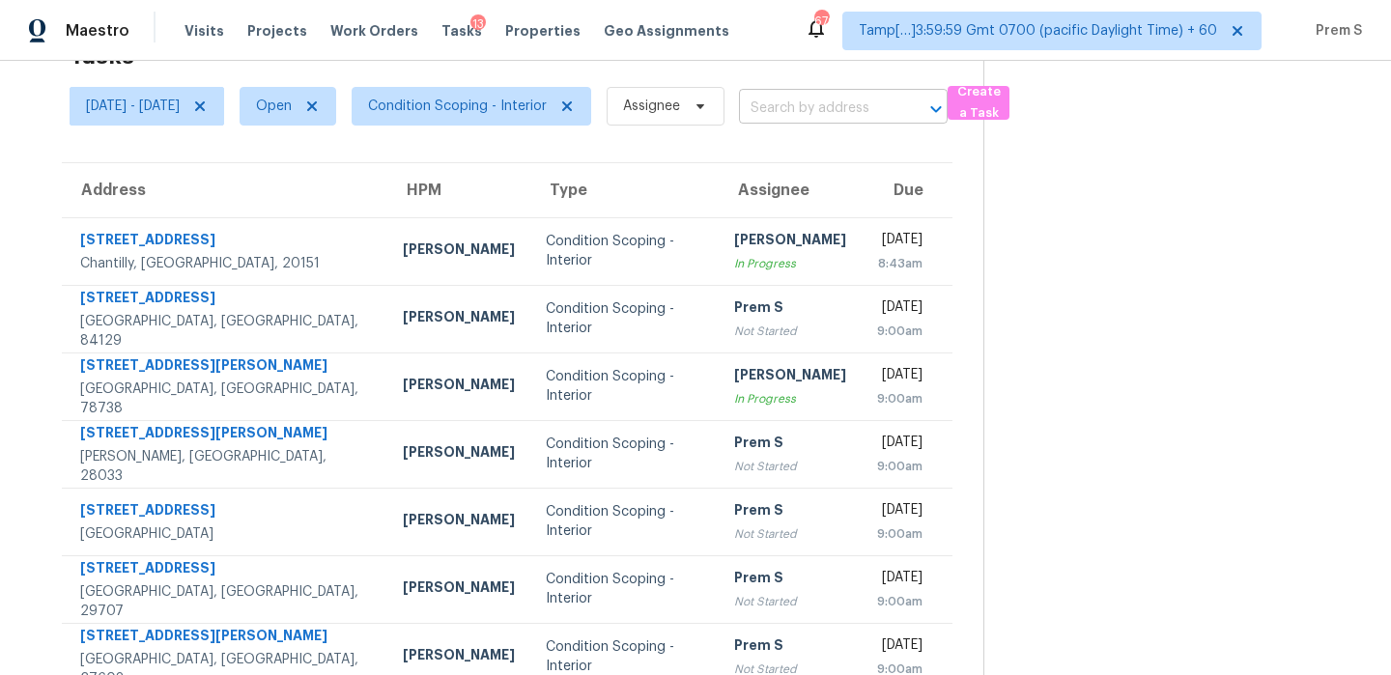
click at [872, 97] on input "text" at bounding box center [816, 109] width 155 height 30
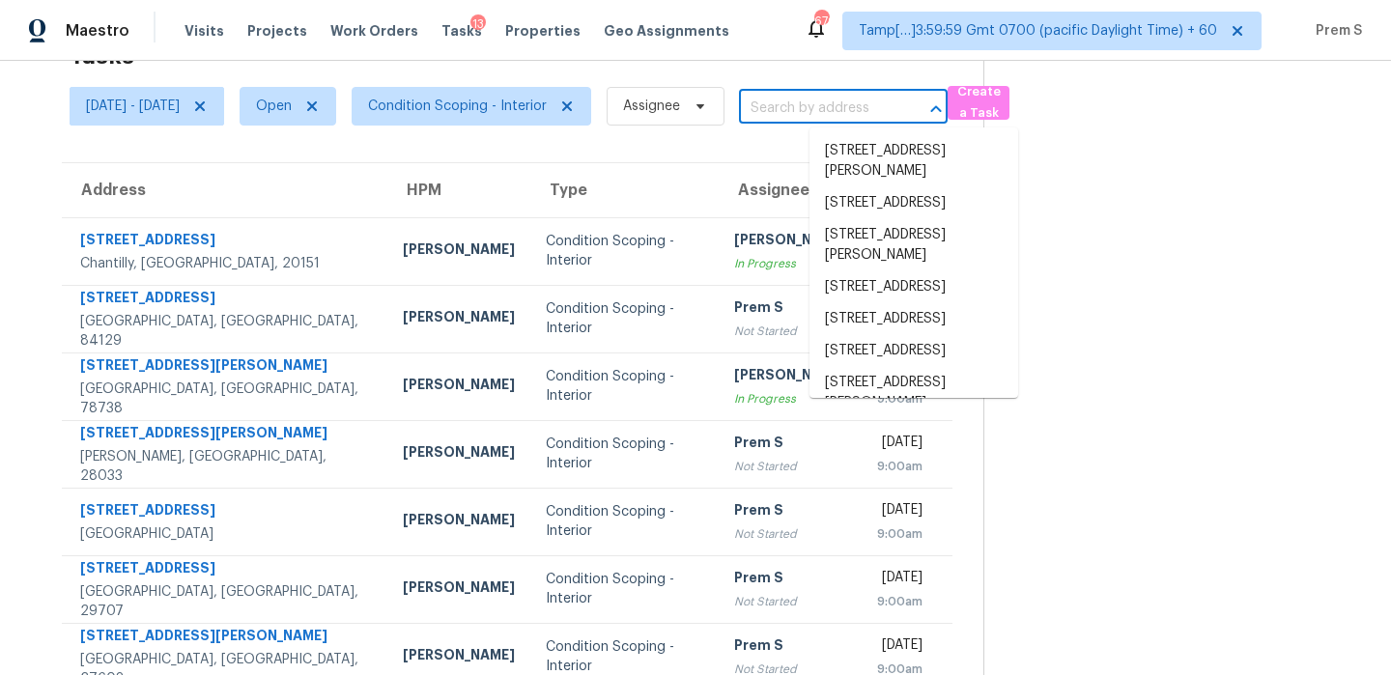
paste input "13749 Atrium Ave Rosemount MN 55068"
type input "13749 Atrium Ave Rosemount MN 55068"
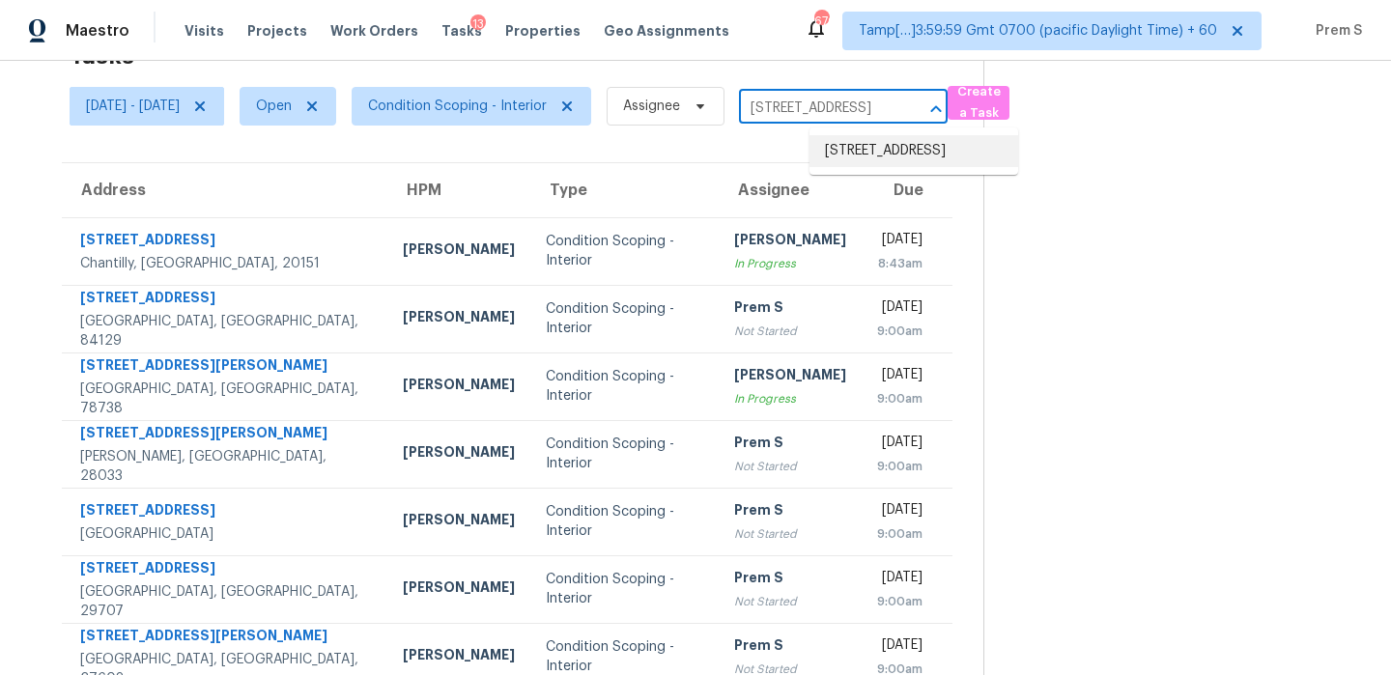
click at [870, 152] on li "13749 Atrium Ave, Rosemount, MN 55068" at bounding box center [913, 151] width 209 height 32
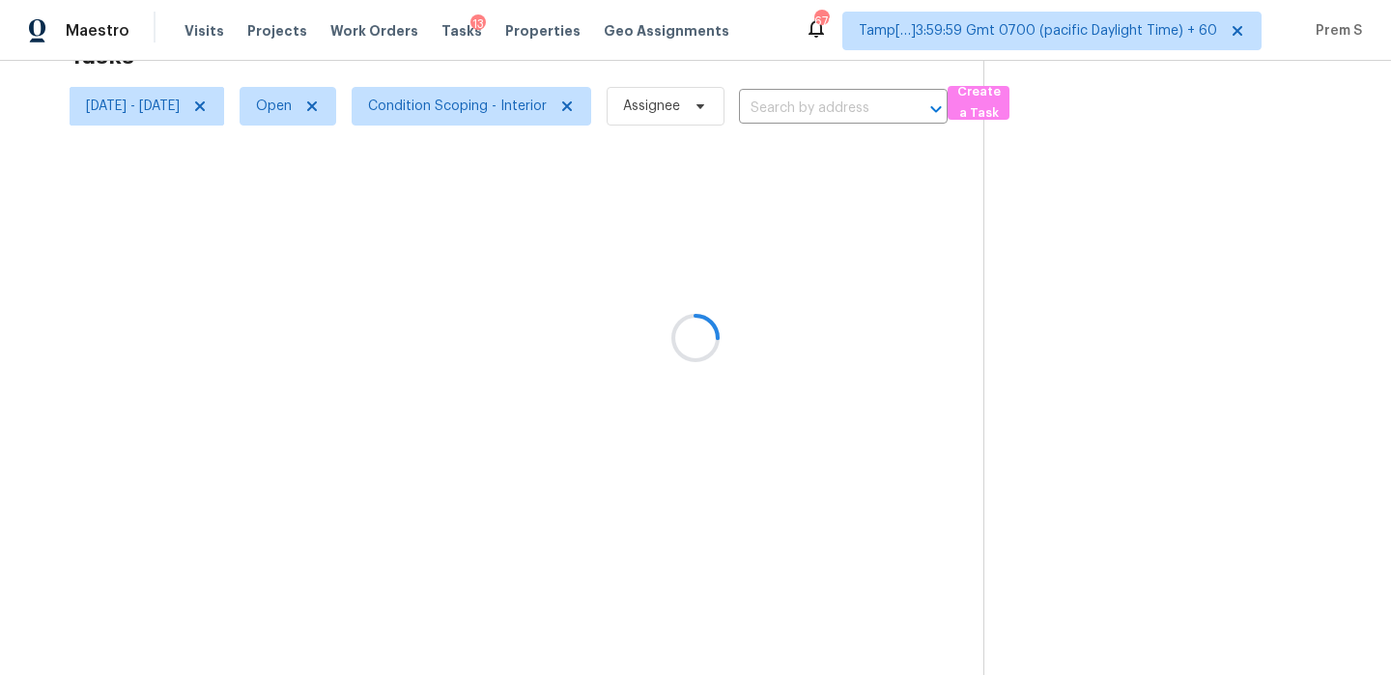
type input "13749 Atrium Ave, Rosemount, MN 55068"
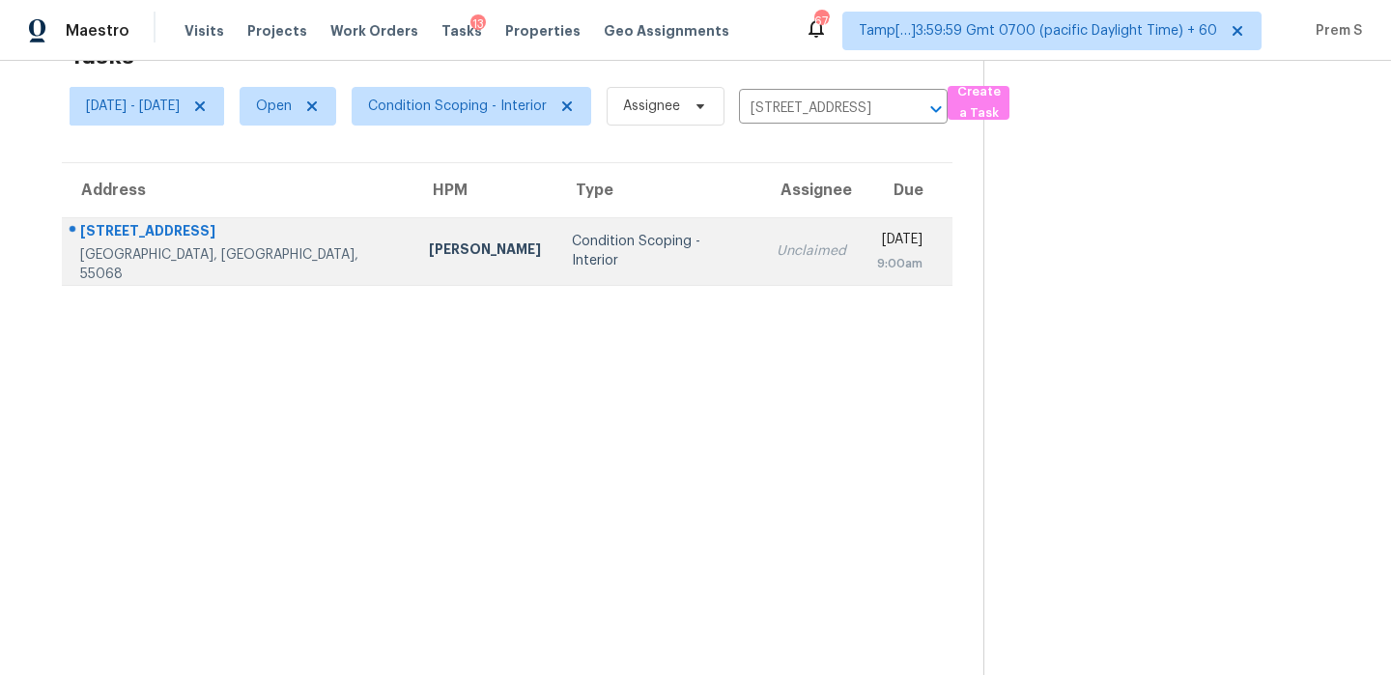
click at [877, 264] on div "9:00am" at bounding box center [899, 263] width 45 height 19
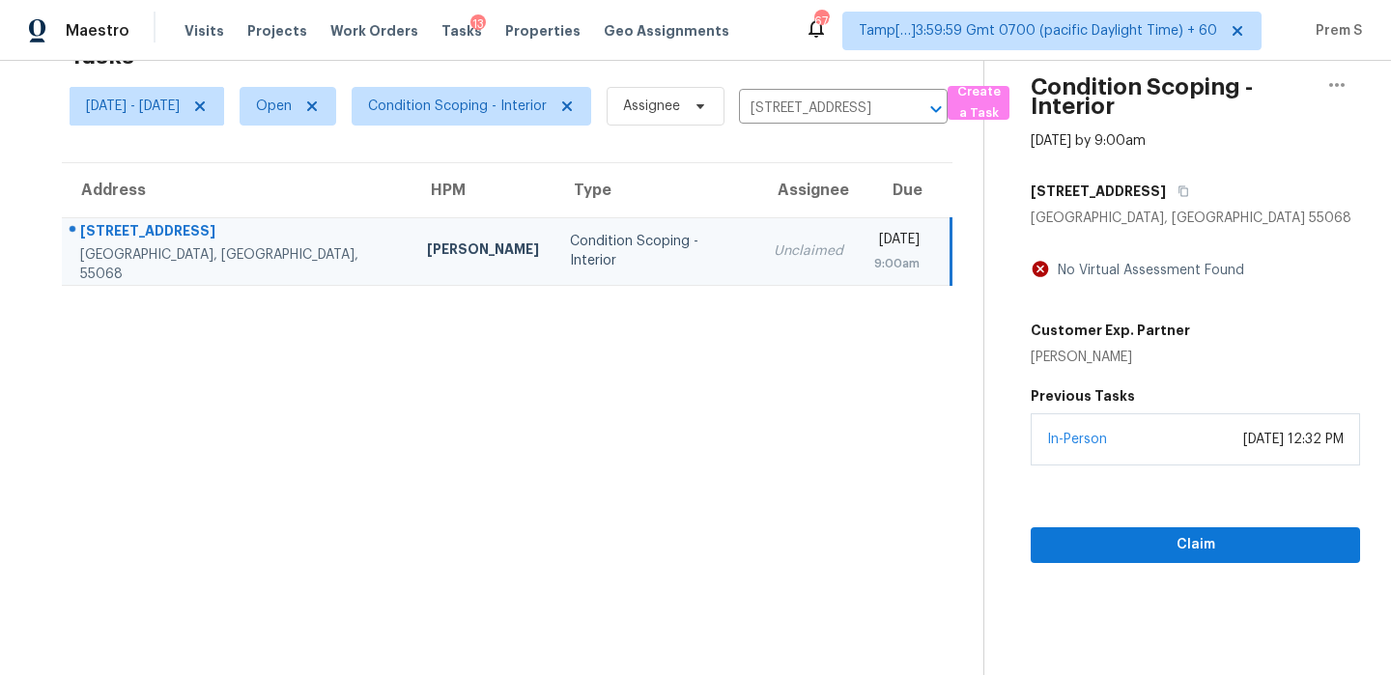
click at [1129, 459] on div "In-Person September 30, 2025 at 12:32 PM" at bounding box center [1194, 439] width 329 height 52
click at [1115, 540] on span "Claim" at bounding box center [1195, 545] width 298 height 24
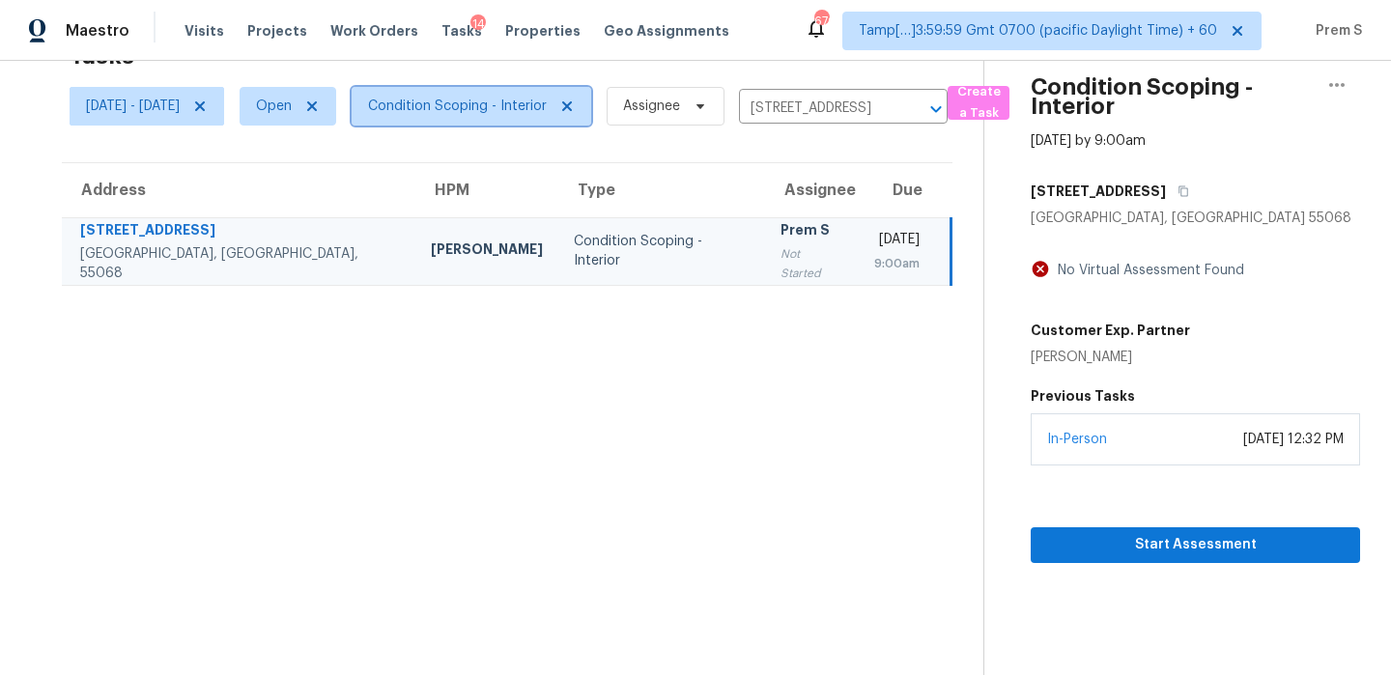
click at [547, 103] on span "Condition Scoping - Interior" at bounding box center [457, 106] width 179 height 19
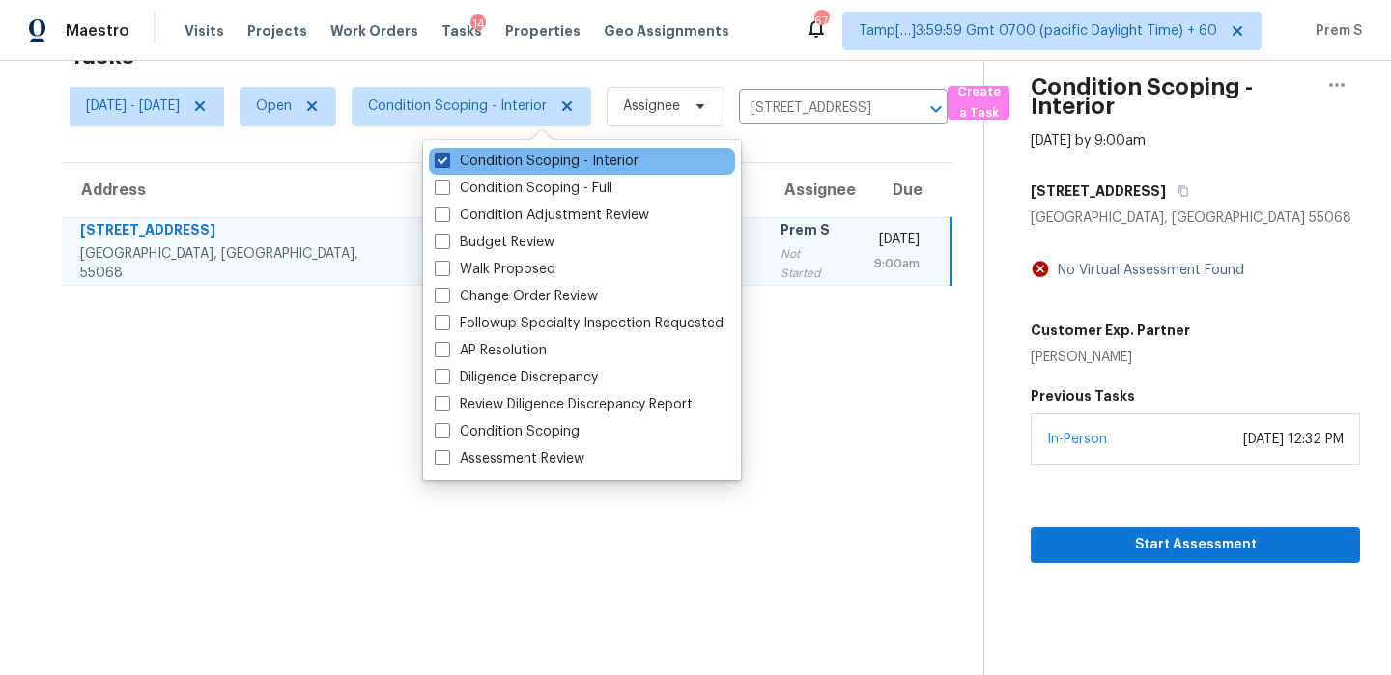
click at [527, 162] on label "Condition Scoping - Interior" at bounding box center [537, 161] width 204 height 19
click at [447, 162] on input "Condition Scoping - Interior" at bounding box center [441, 158] width 13 height 13
checkbox input "false"
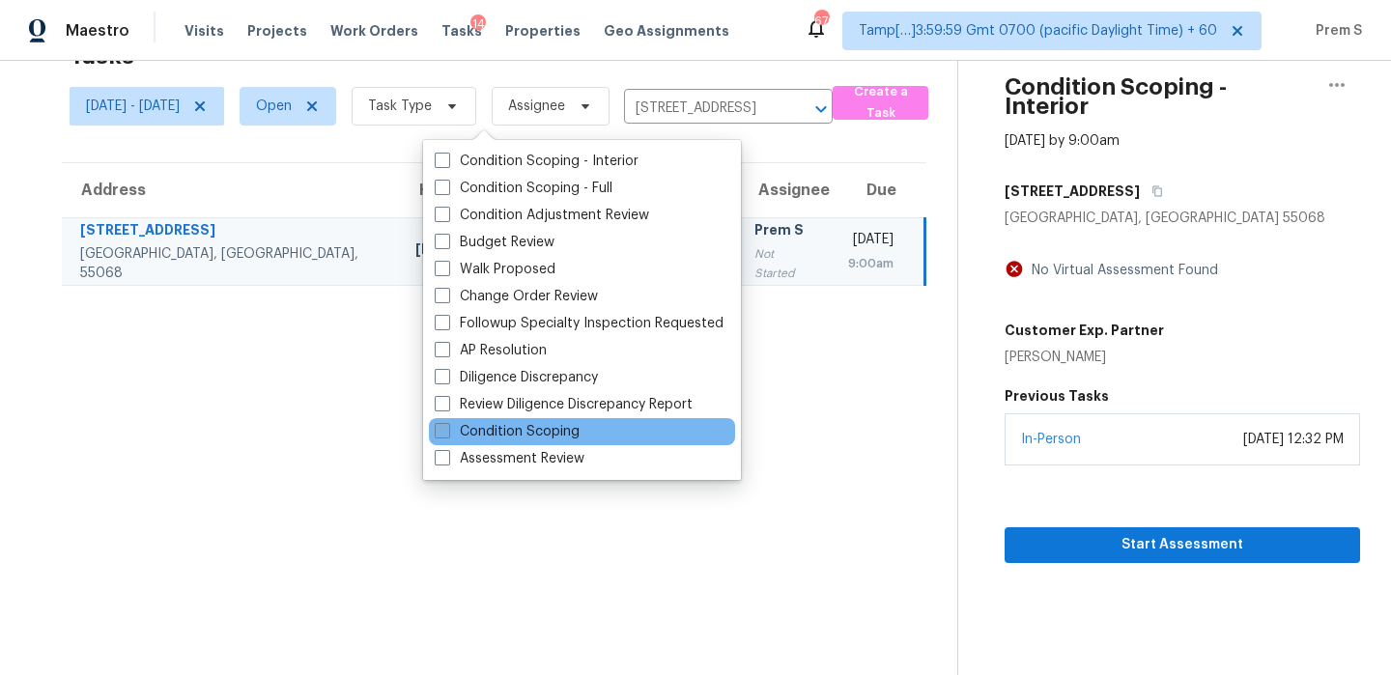
click at [518, 439] on label "Condition Scoping" at bounding box center [507, 431] width 145 height 19
click at [447, 435] on input "Condition Scoping" at bounding box center [441, 428] width 13 height 13
checkbox input "true"
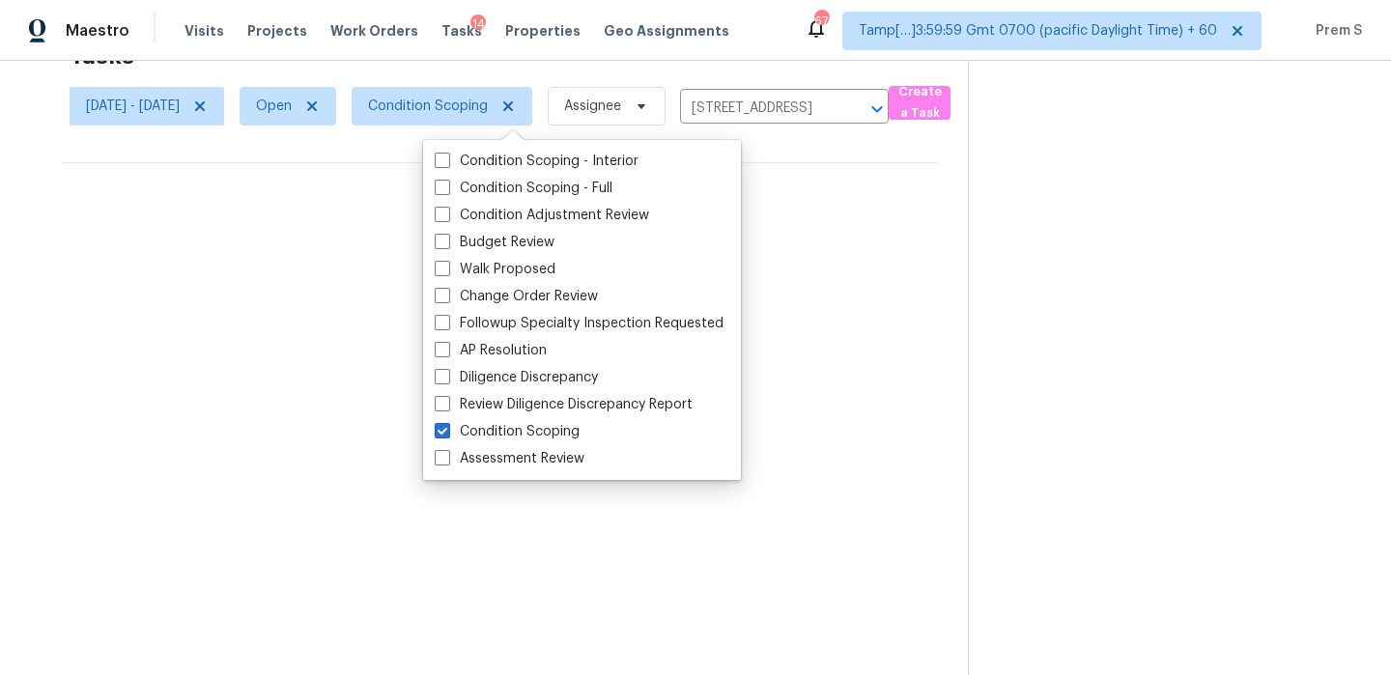
click at [1119, 359] on section at bounding box center [1164, 337] width 392 height 675
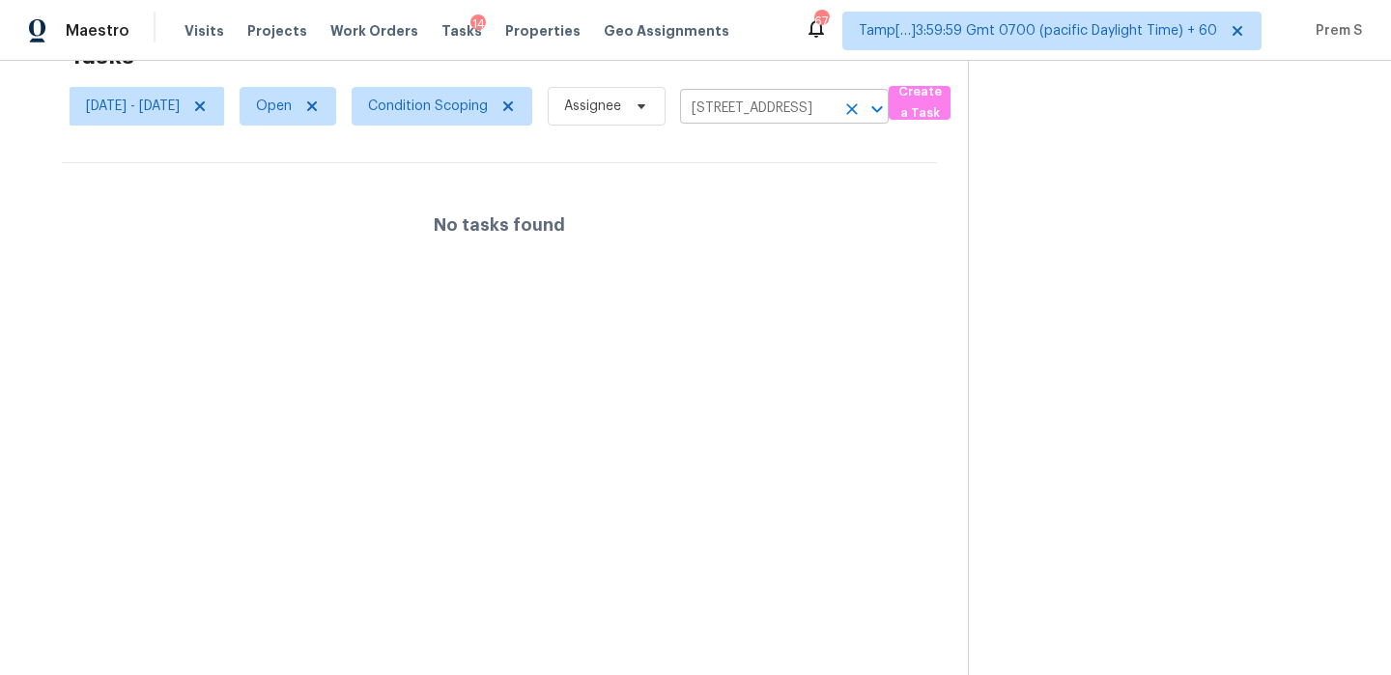
click at [861, 103] on icon "Clear" at bounding box center [851, 108] width 19 height 19
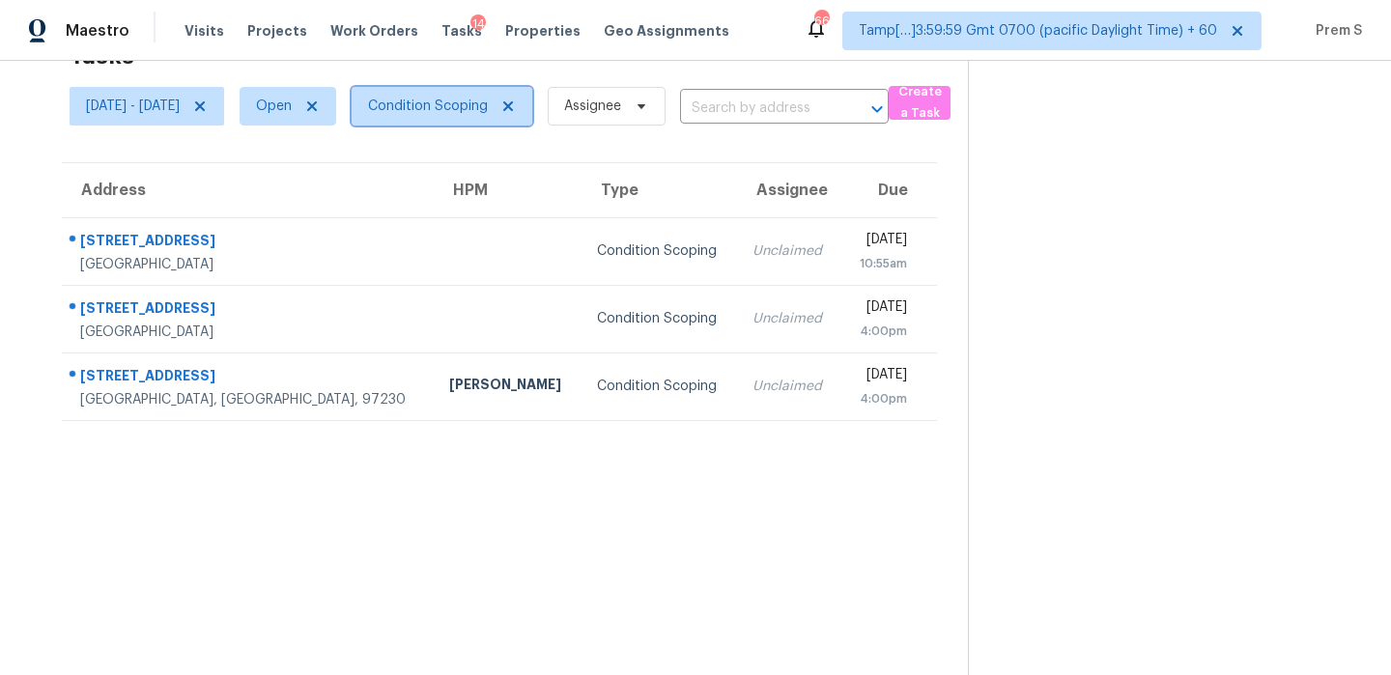
click at [488, 111] on span "Condition Scoping" at bounding box center [428, 106] width 120 height 19
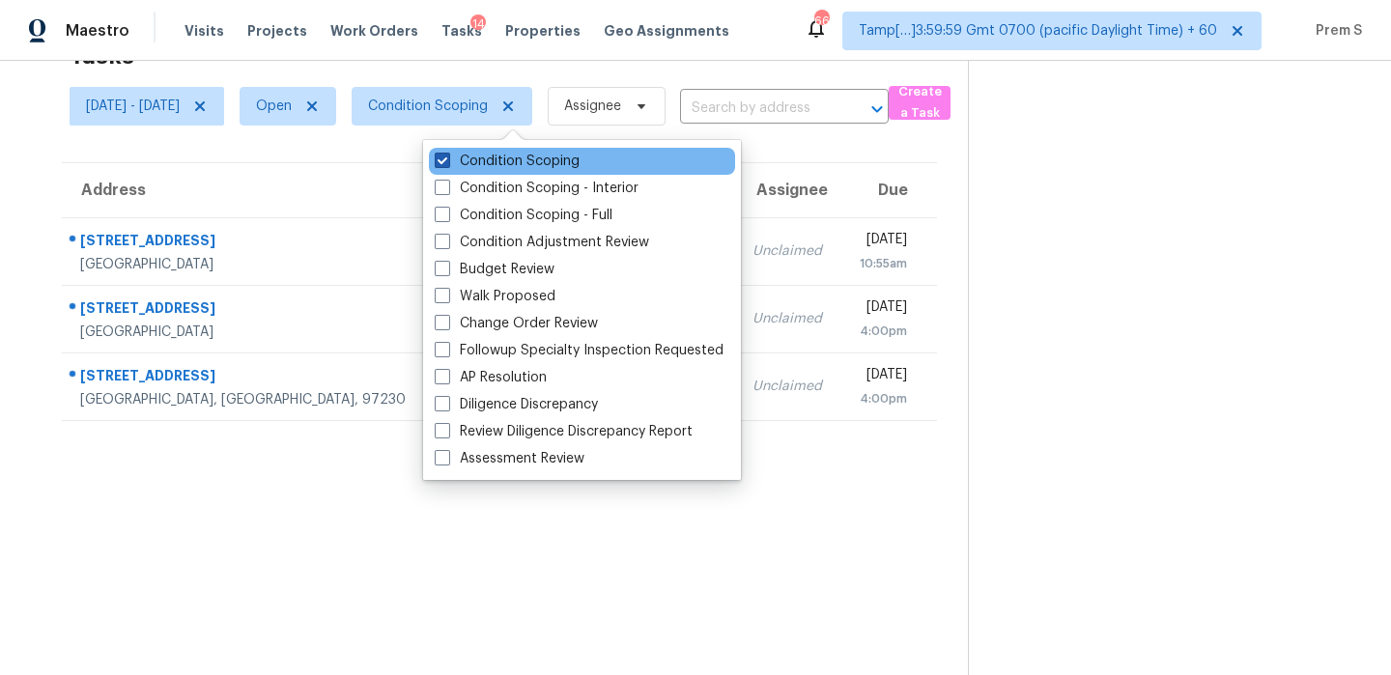
click at [532, 165] on label "Condition Scoping" at bounding box center [507, 161] width 145 height 19
click at [447, 164] on input "Condition Scoping" at bounding box center [441, 158] width 13 height 13
checkbox input "false"
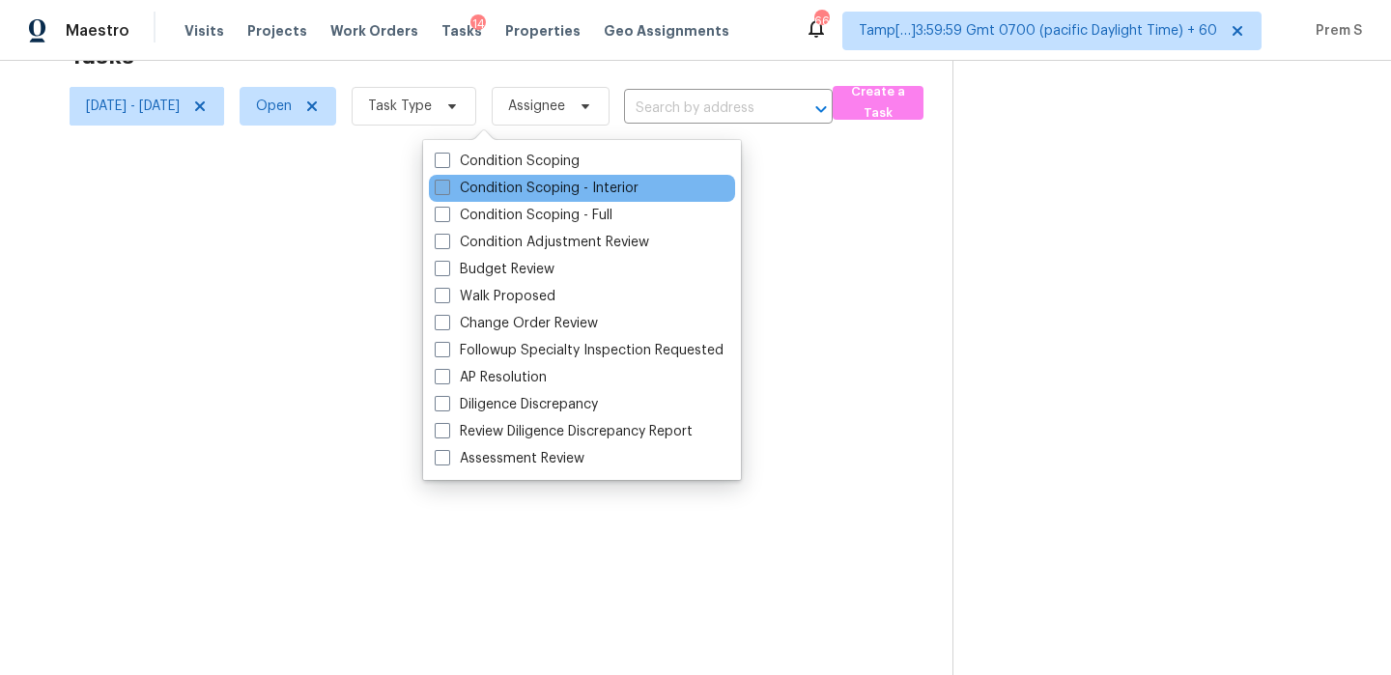
click at [525, 189] on label "Condition Scoping - Interior" at bounding box center [537, 188] width 204 height 19
click at [447, 189] on input "Condition Scoping - Interior" at bounding box center [441, 185] width 13 height 13
checkbox input "true"
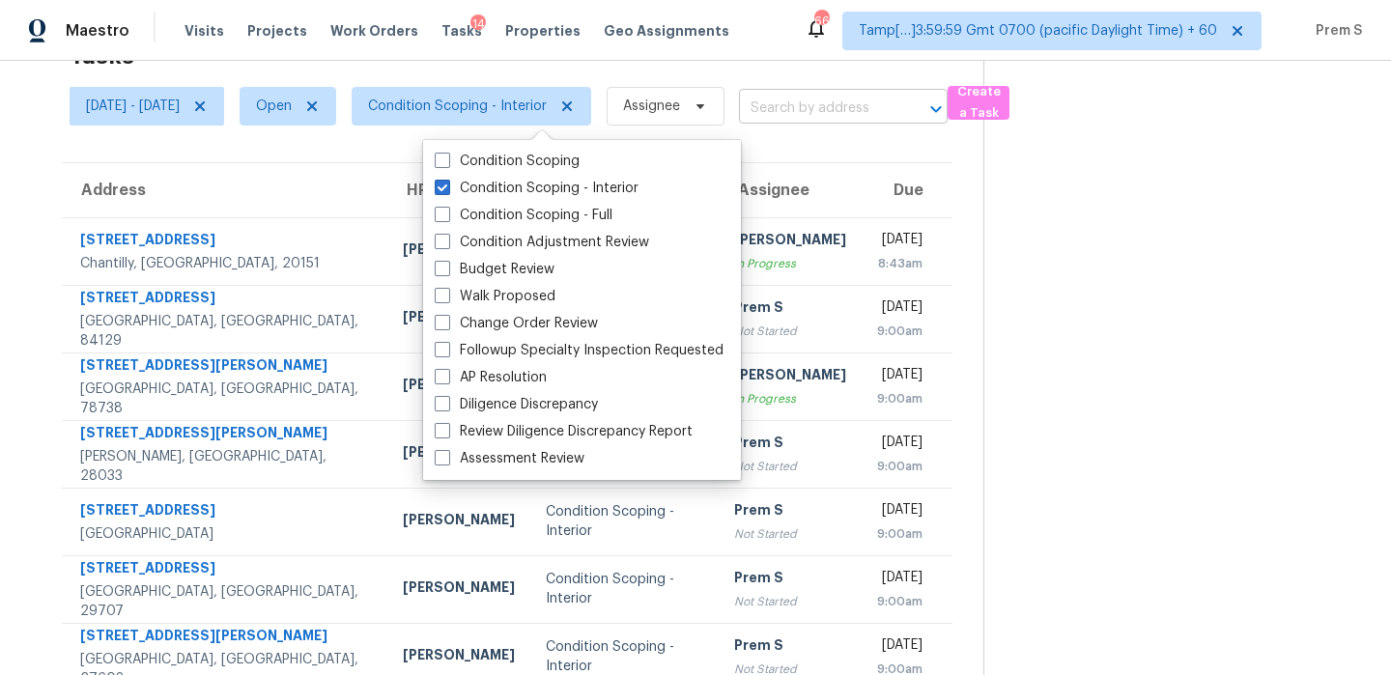
click at [849, 95] on input "text" at bounding box center [816, 109] width 155 height 30
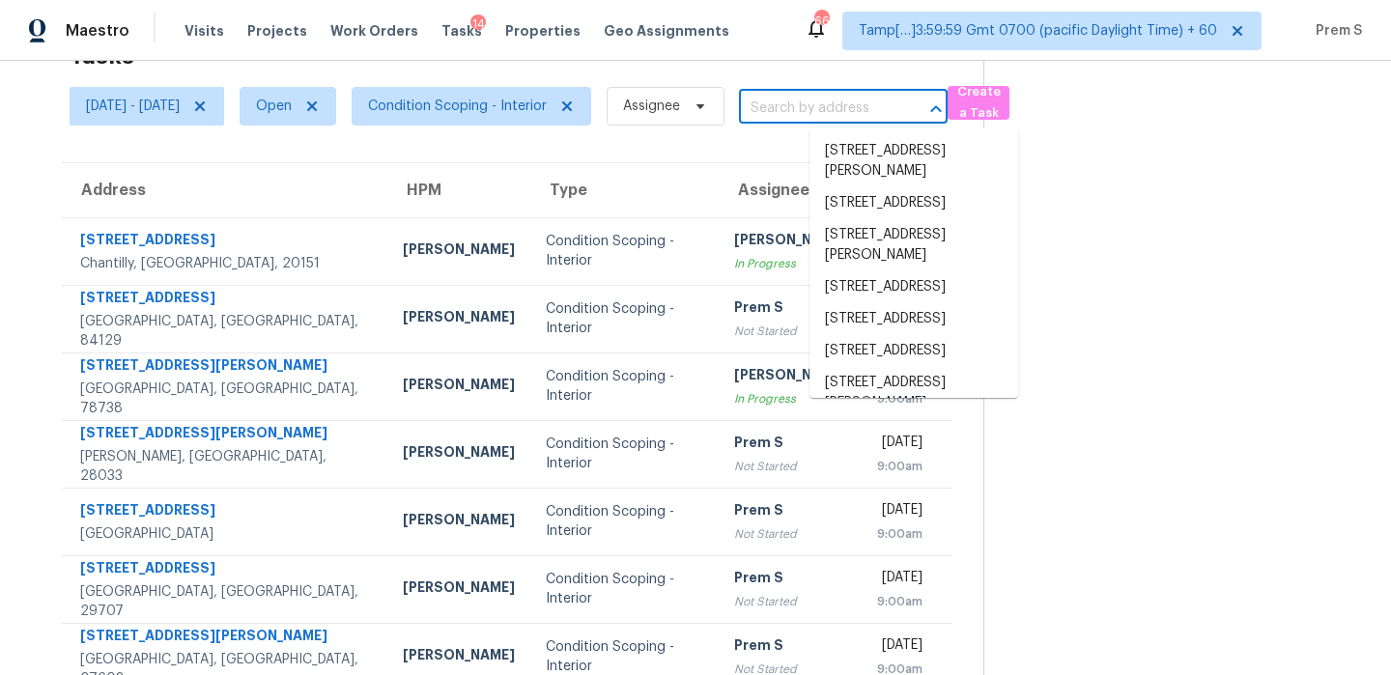
paste input "[STREET_ADDRESS]"
type input "[STREET_ADDRESS]"
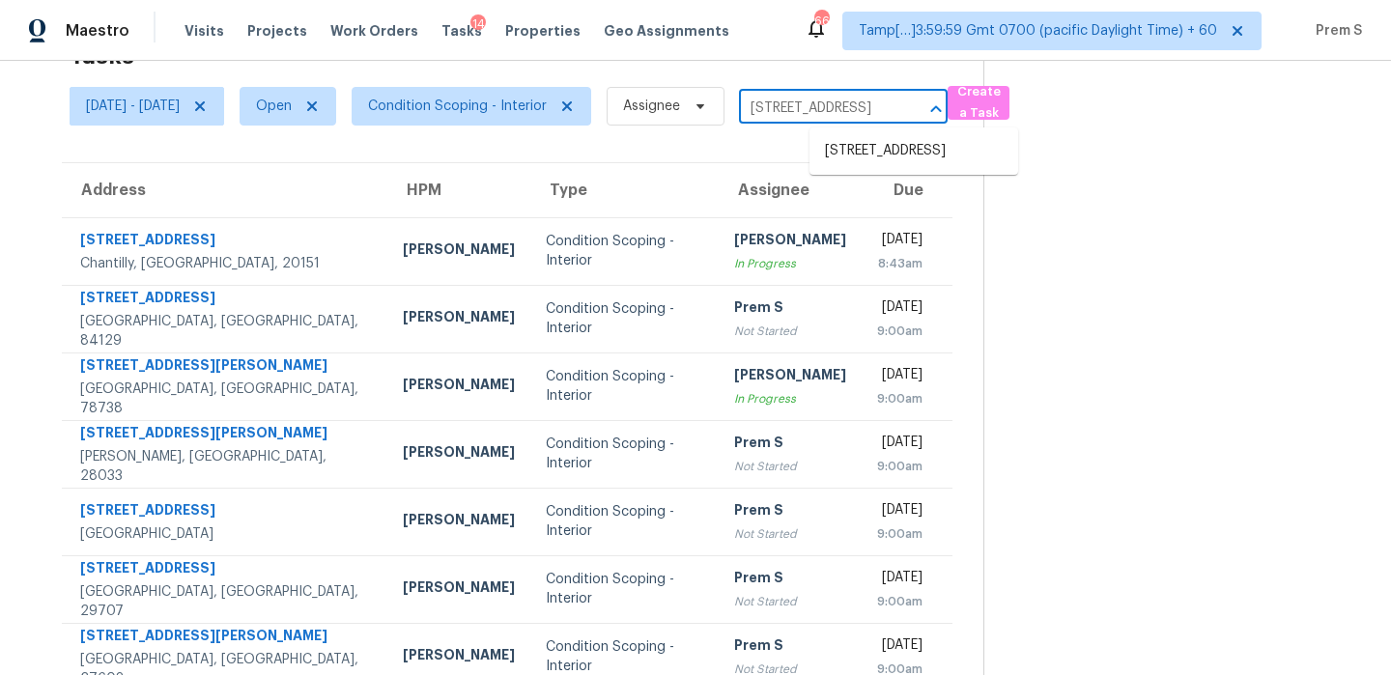
scroll to position [0, 101]
click at [886, 145] on li "[STREET_ADDRESS]" at bounding box center [913, 151] width 209 height 32
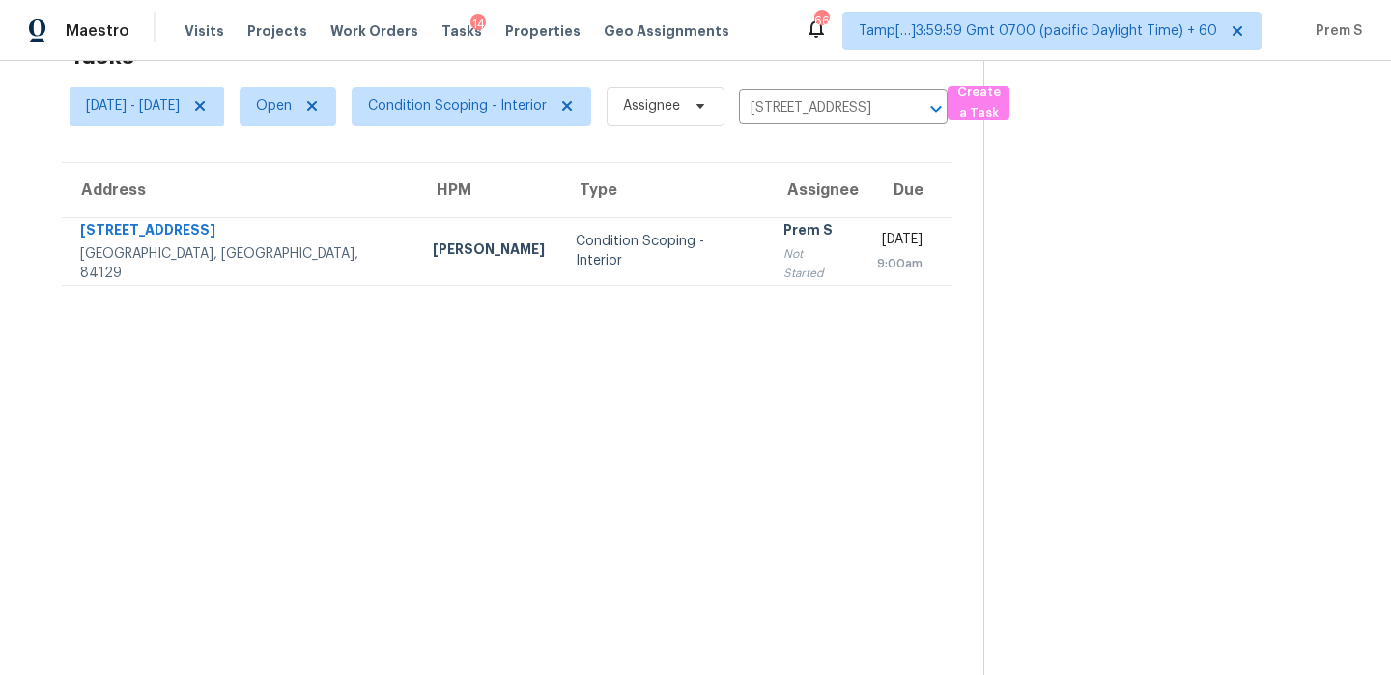
click at [816, 289] on section "Tasks 1 Results Wed, Oct 01 - Wed, Oct 01 Open Condition Scoping - Interior Ass…" at bounding box center [507, 353] width 952 height 644
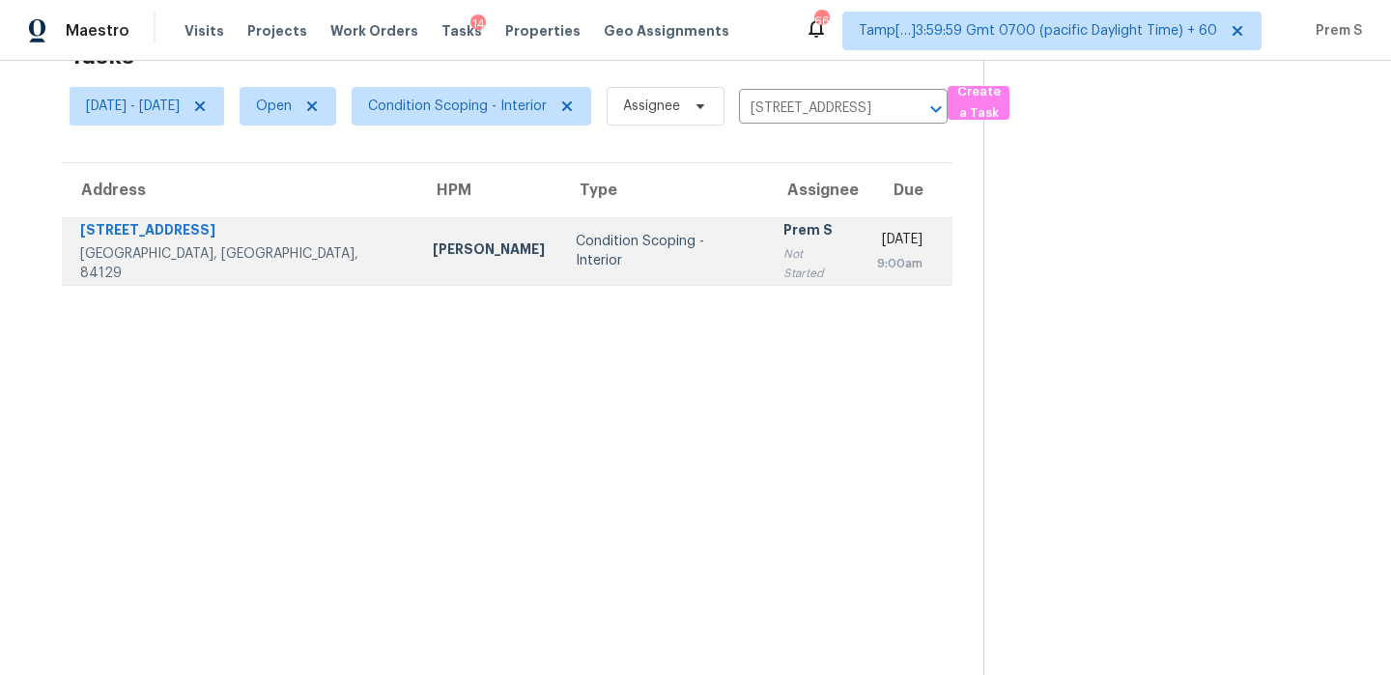
click at [877, 261] on div "9:00am" at bounding box center [899, 263] width 45 height 19
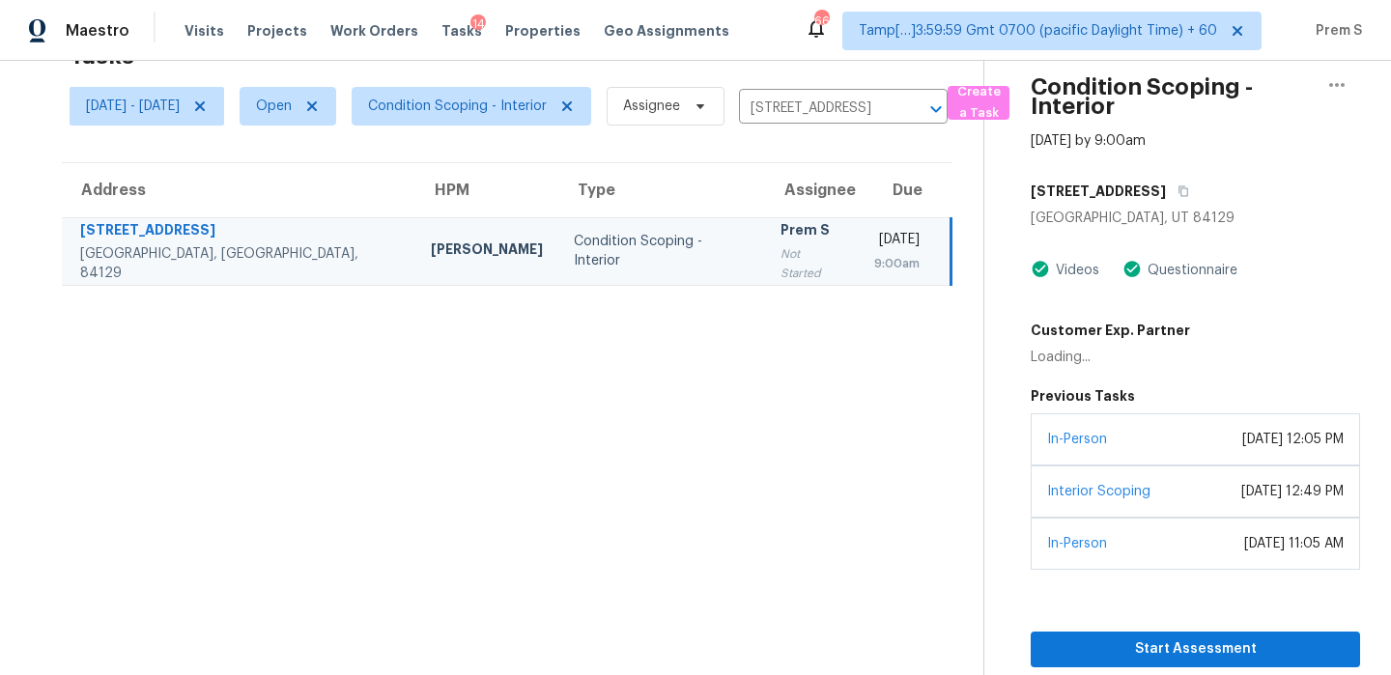
scroll to position [71, 0]
click at [858, 267] on td "Wed, Oct 1st 2025 9:00am" at bounding box center [904, 251] width 93 height 68
click at [1123, 661] on span "Start Assessment" at bounding box center [1195, 649] width 298 height 24
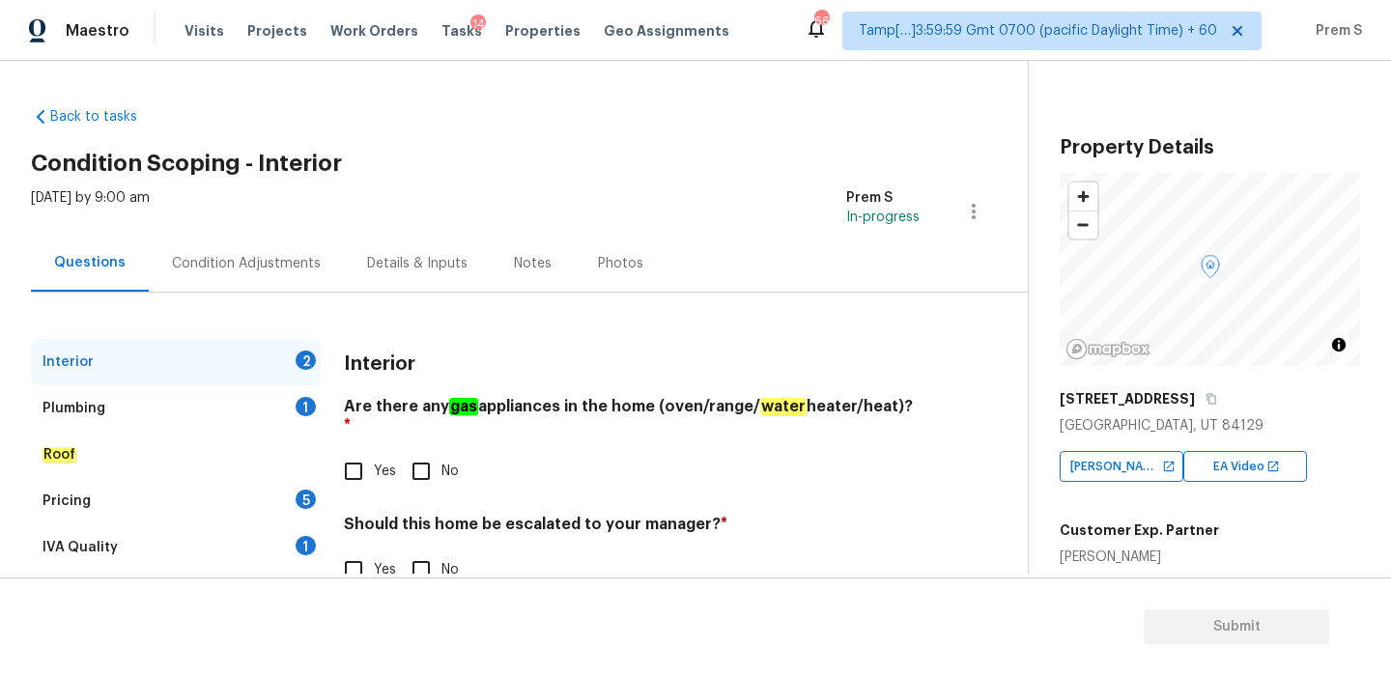
click at [346, 452] on input "Yes" at bounding box center [353, 471] width 41 height 41
checkbox input "true"
click at [361, 559] on input "Yes" at bounding box center [353, 569] width 41 height 41
checkbox input "true"
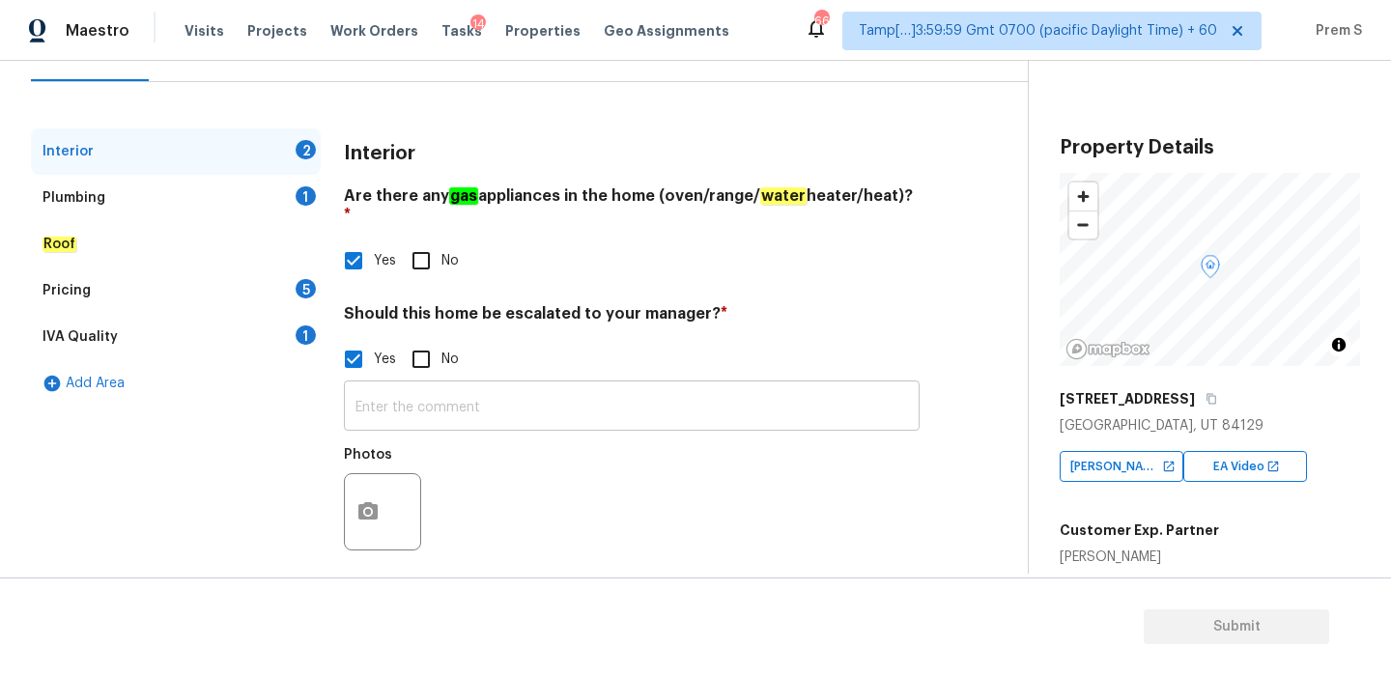
scroll to position [209, 0]
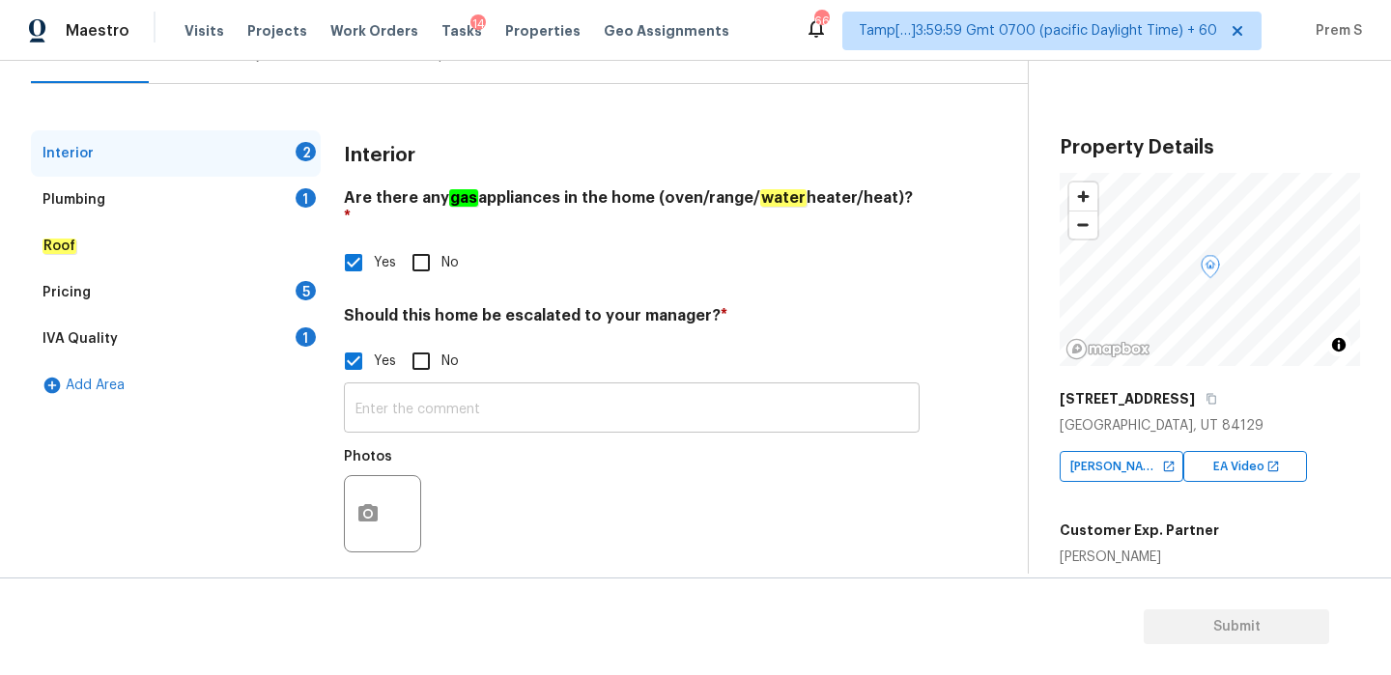
click at [488, 391] on input "text" at bounding box center [632, 409] width 576 height 45
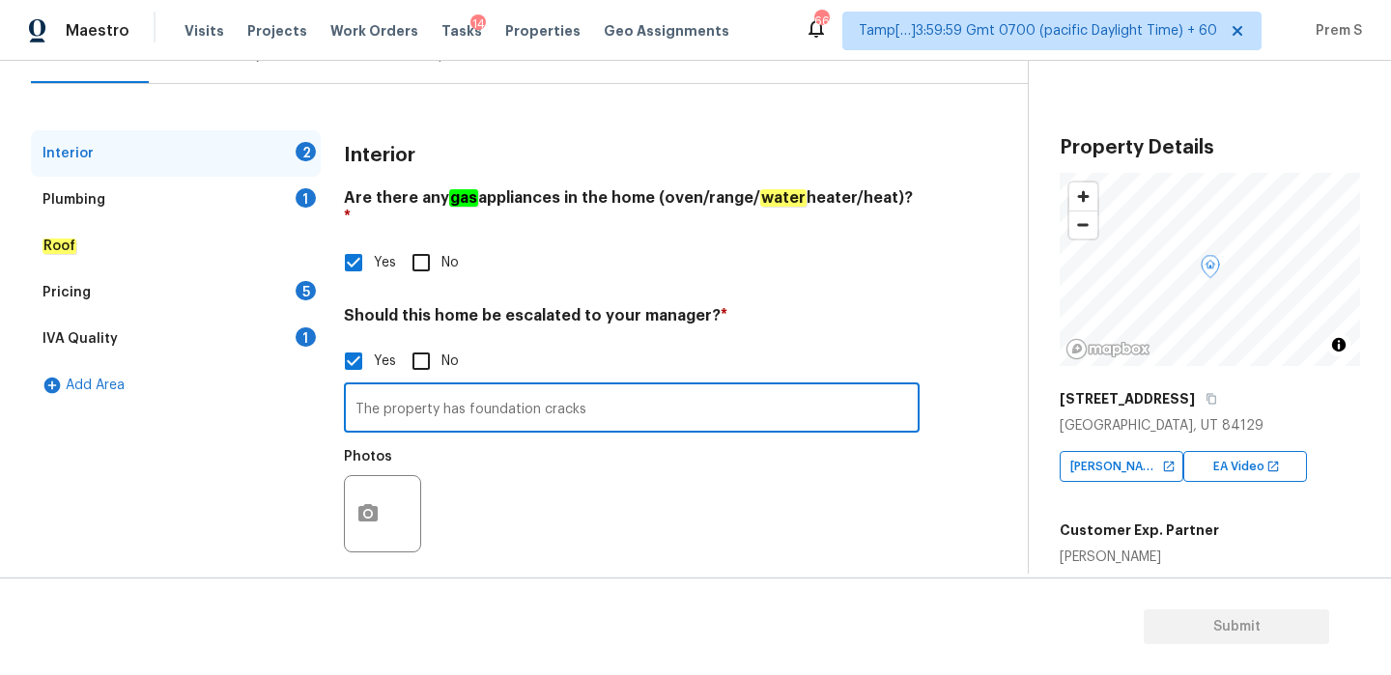
type input "The property has foundation cracks"
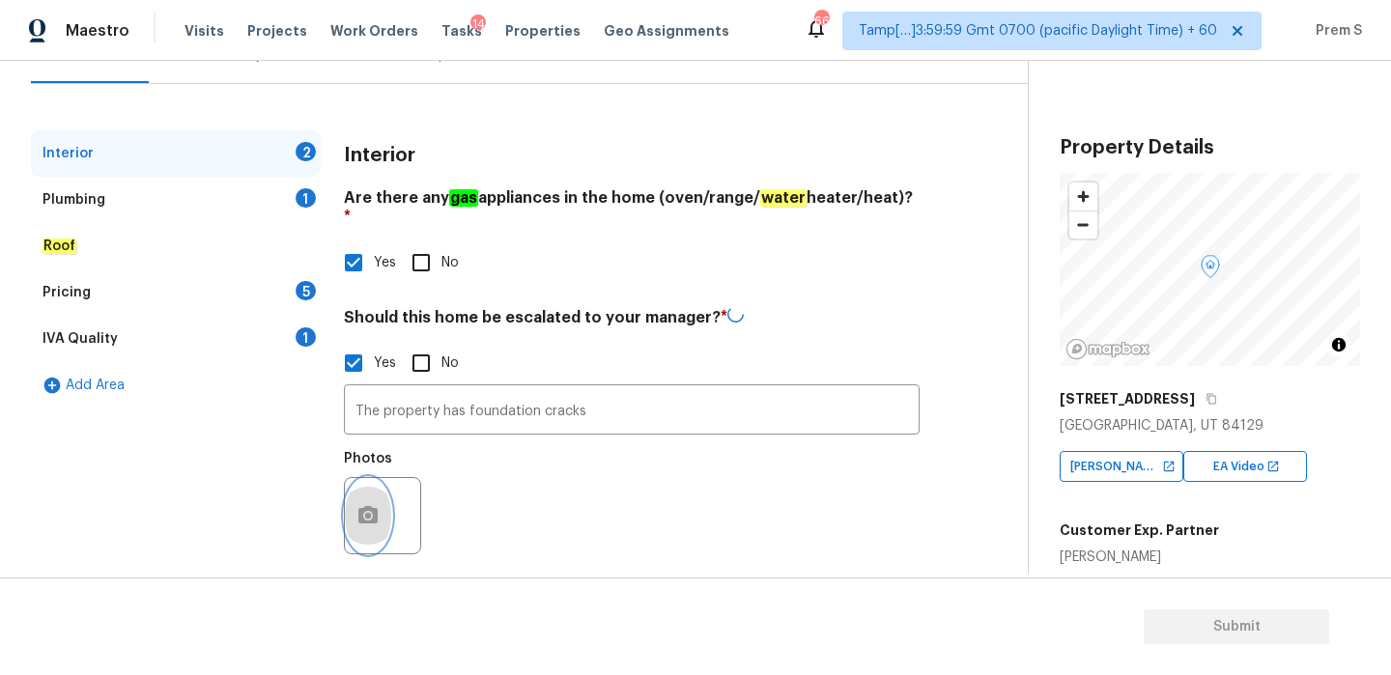
click at [367, 517] on button "button" at bounding box center [368, 515] width 46 height 75
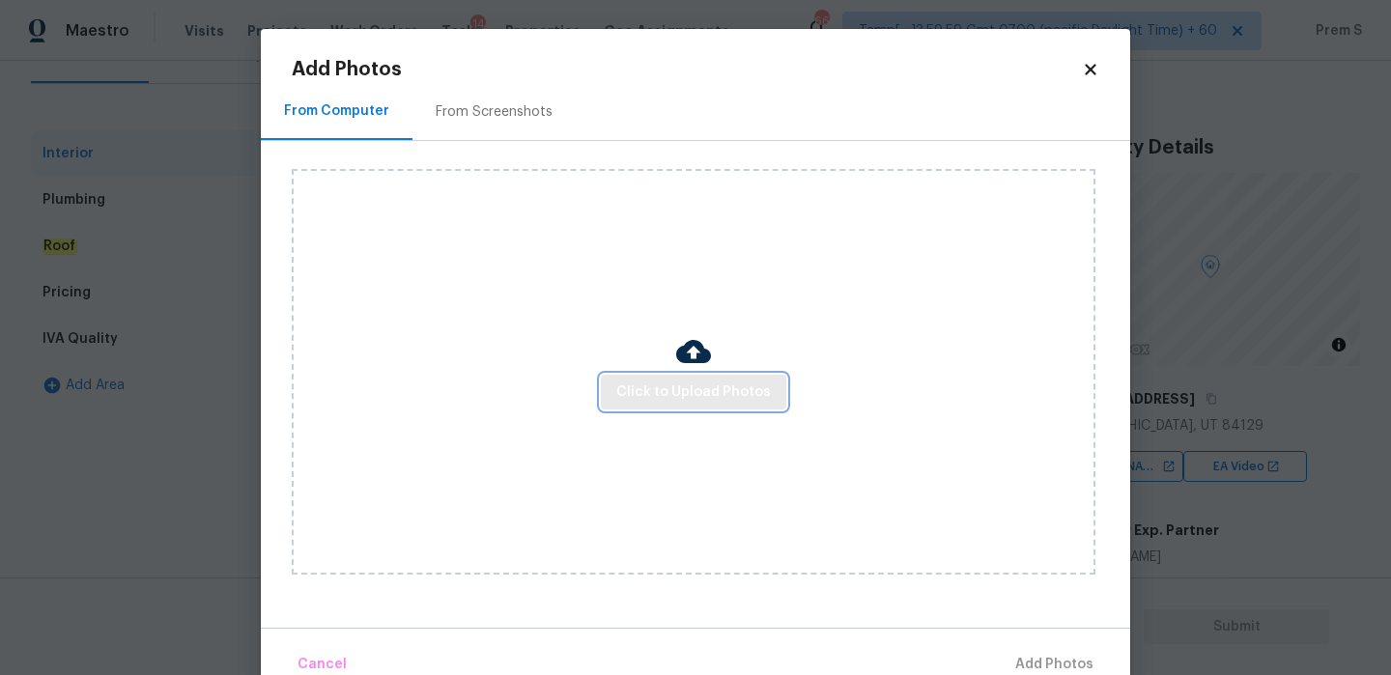
click at [674, 390] on span "Click to Upload Photos" at bounding box center [693, 392] width 155 height 24
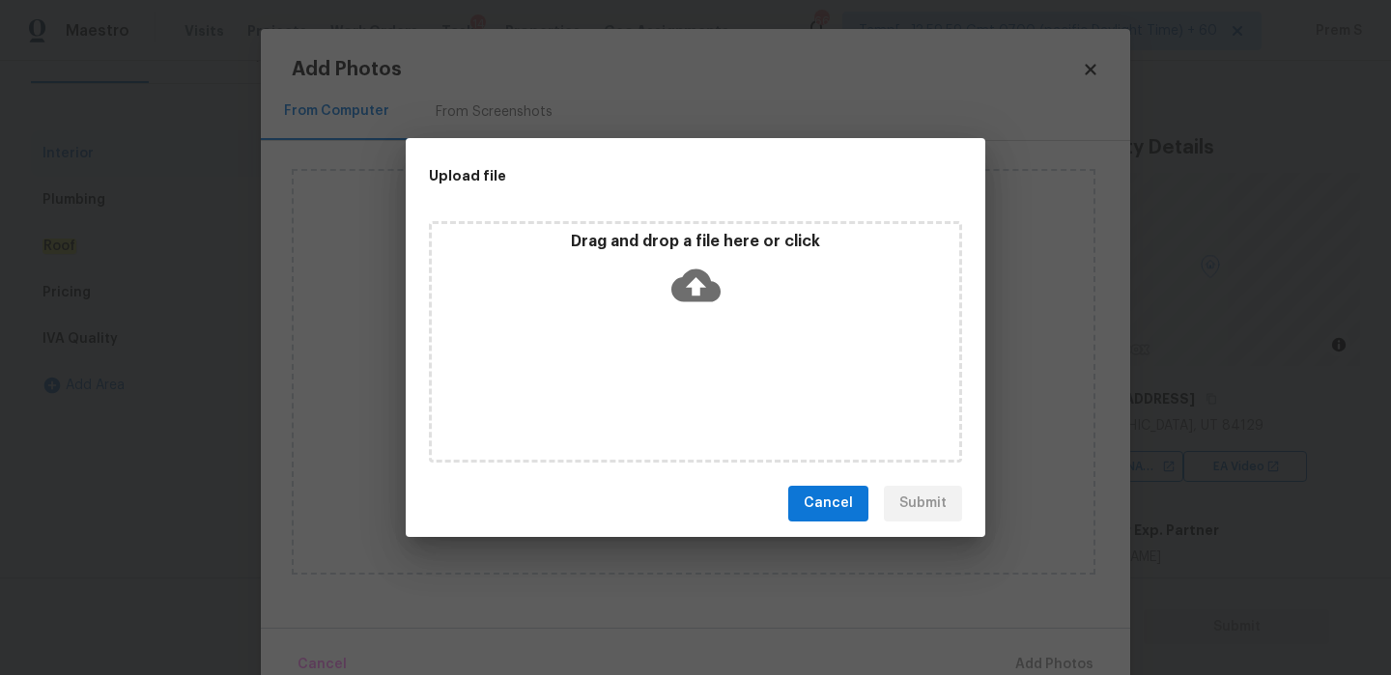
click at [696, 285] on icon at bounding box center [695, 285] width 49 height 49
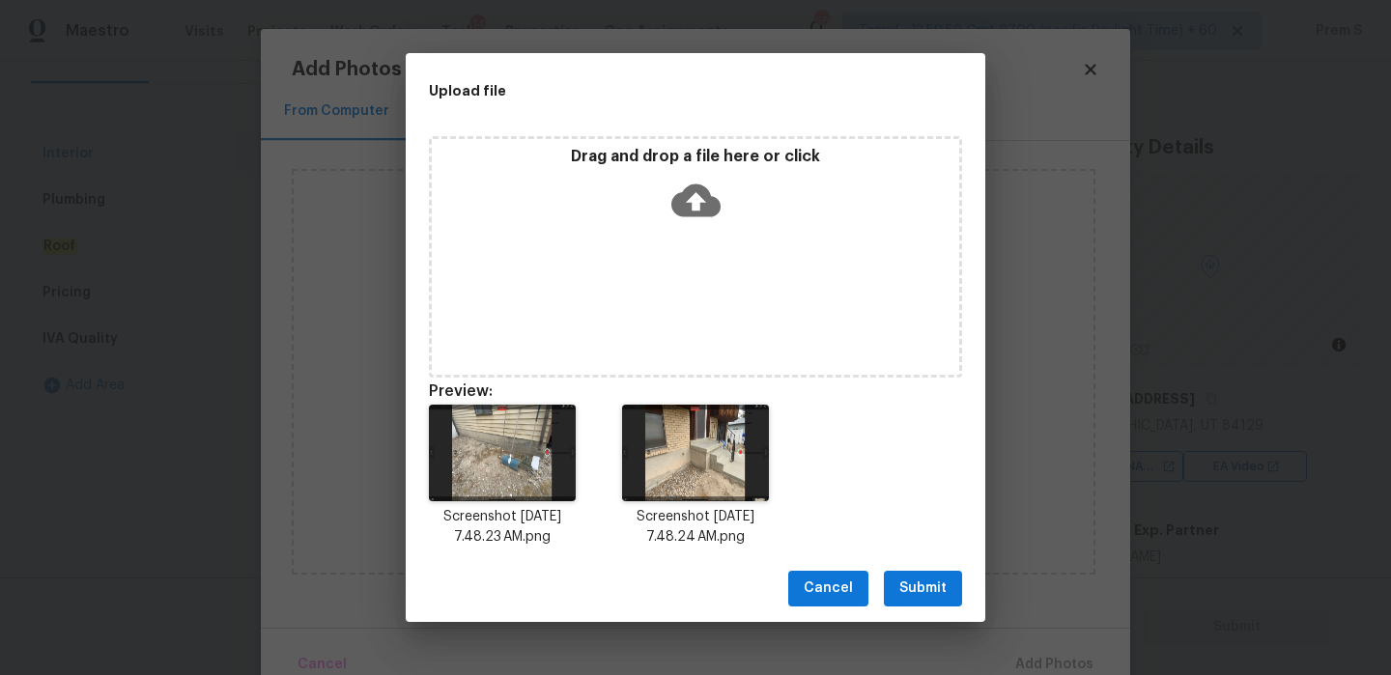
click at [933, 594] on span "Submit" at bounding box center [922, 588] width 47 height 24
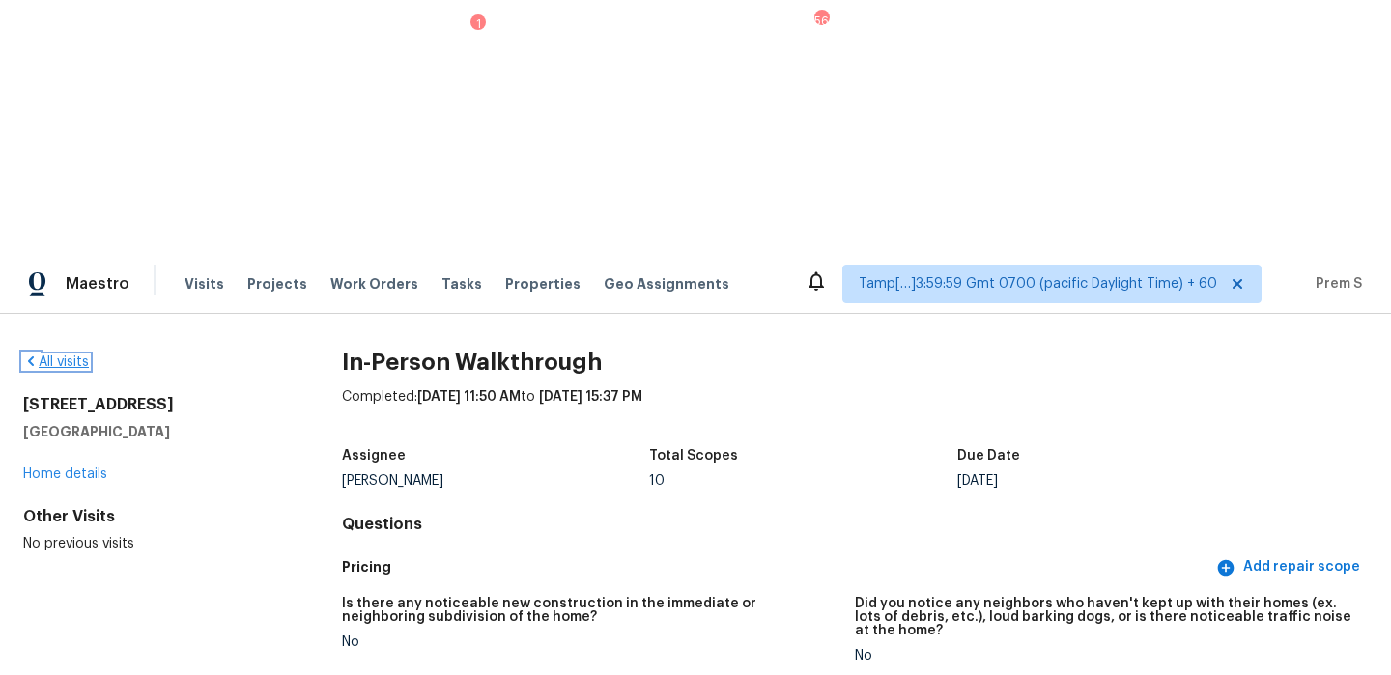
click at [69, 355] on link "All visits" at bounding box center [56, 362] width 66 height 14
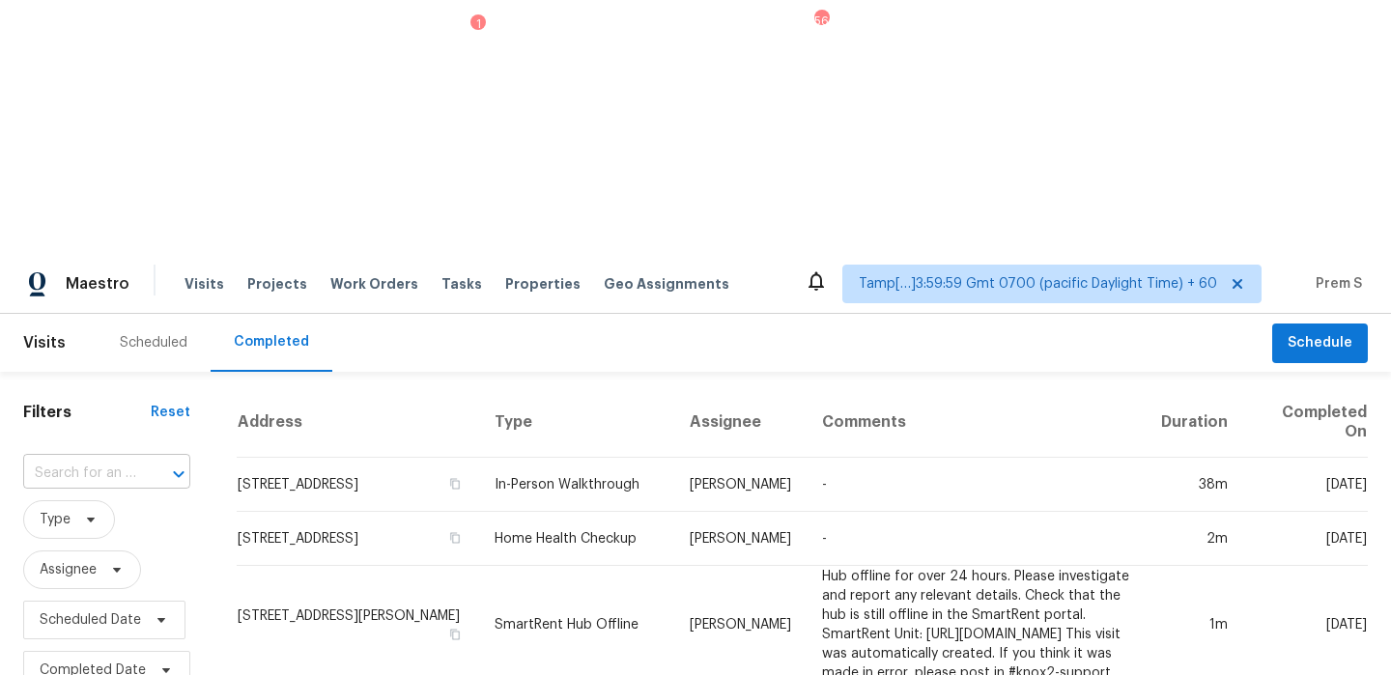
click at [133, 459] on div "​" at bounding box center [106, 474] width 167 height 30
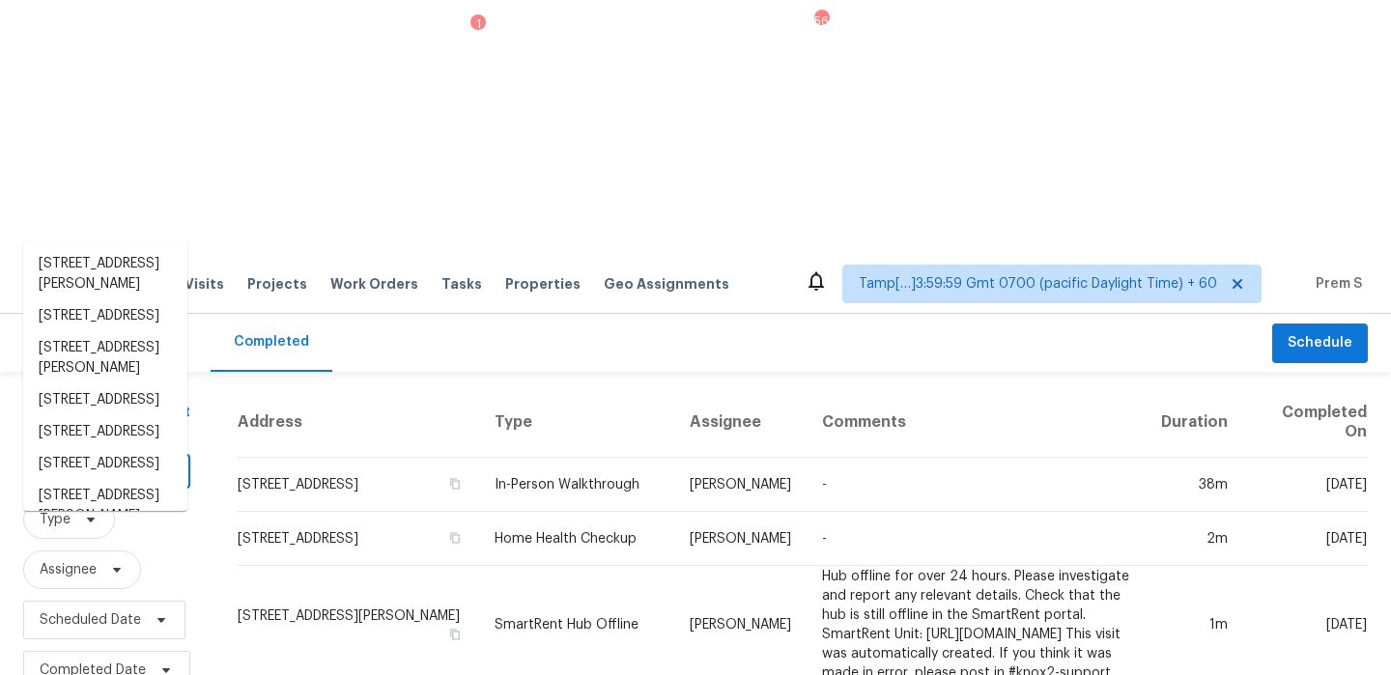
paste input "[STREET_ADDRESS]"
type input "[STREET_ADDRESS]"
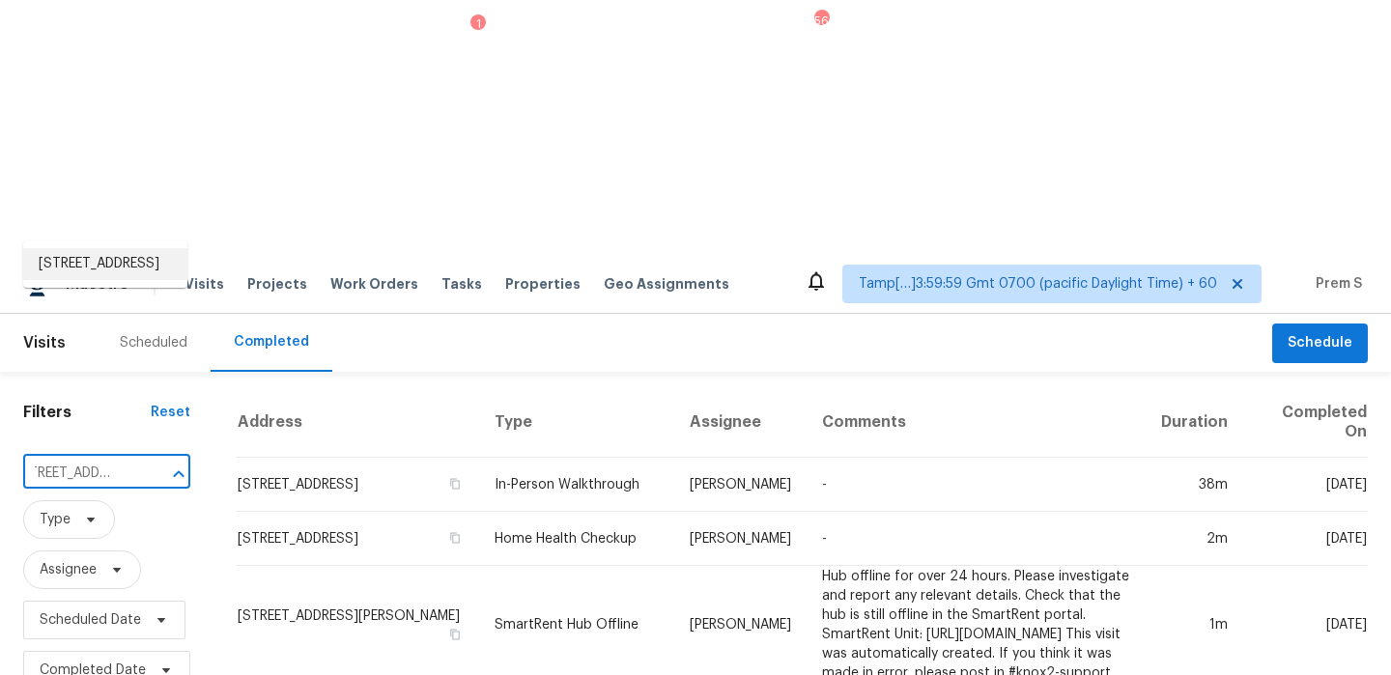
click at [137, 253] on li "[STREET_ADDRESS]" at bounding box center [105, 264] width 164 height 32
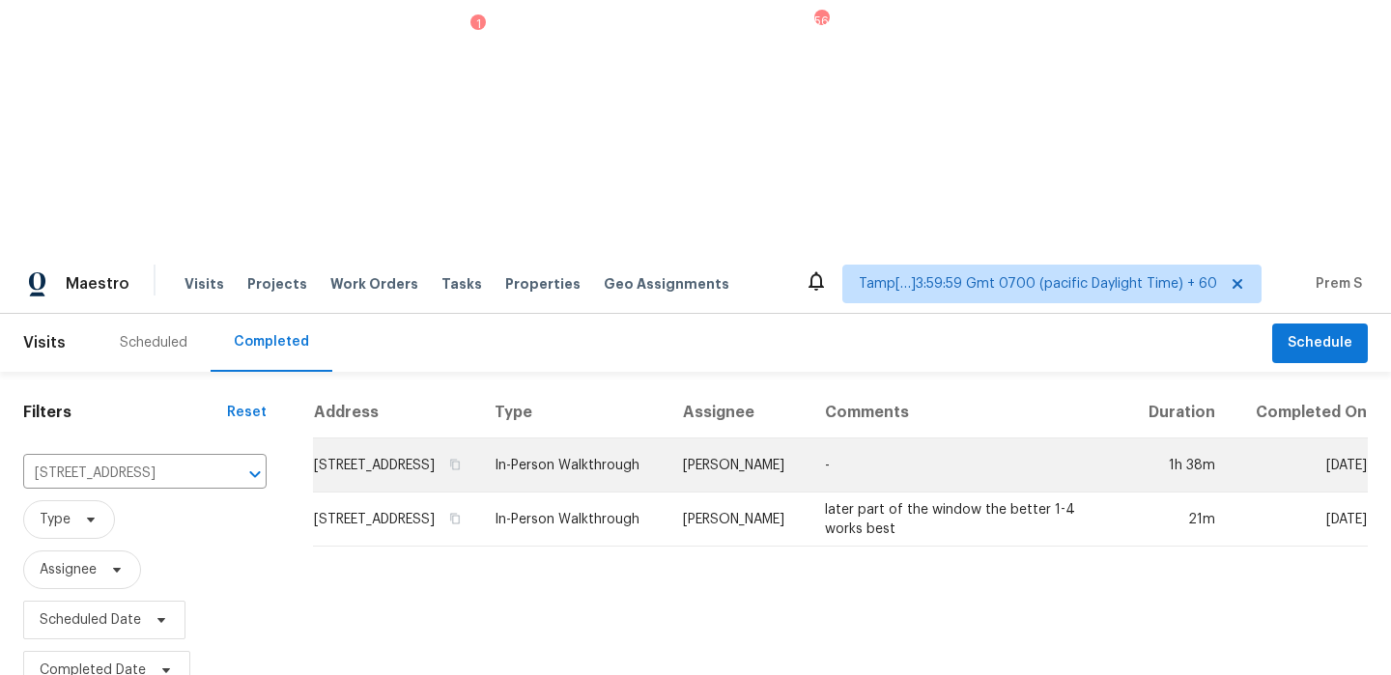
click at [364, 438] on td "[STREET_ADDRESS]" at bounding box center [396, 465] width 166 height 54
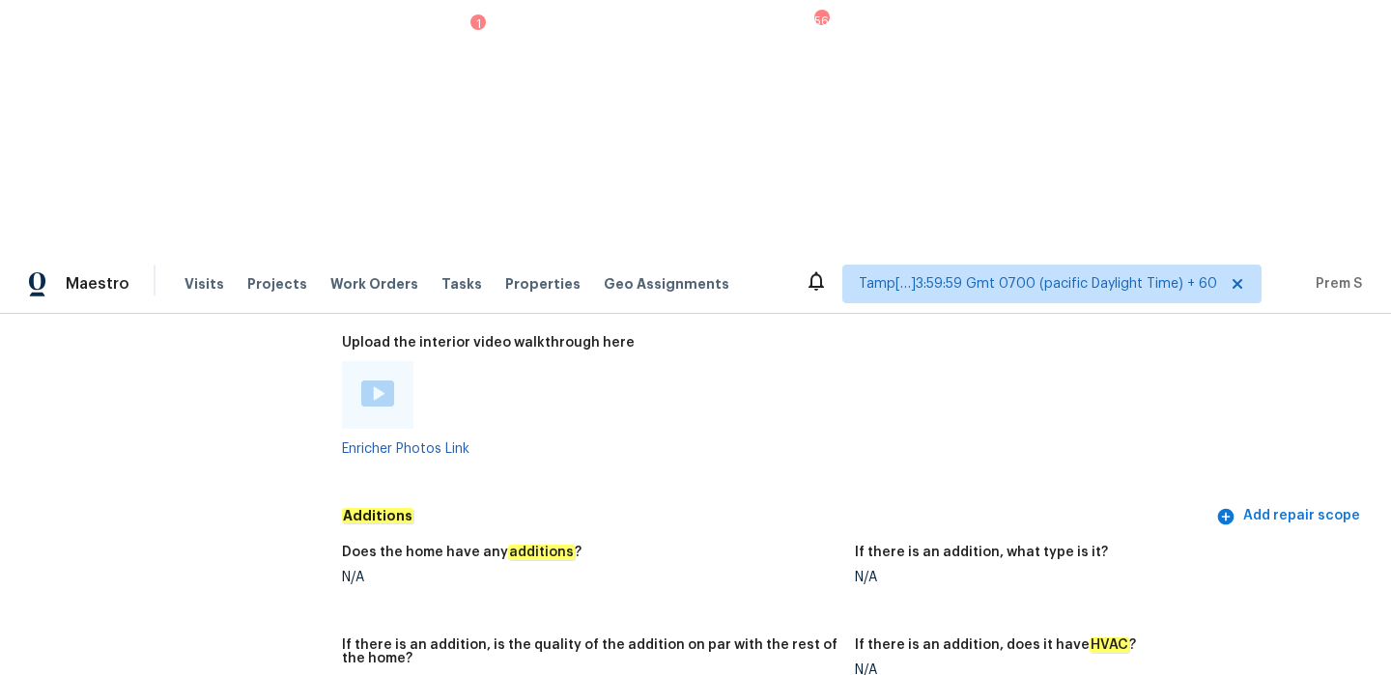
scroll to position [4386, 0]
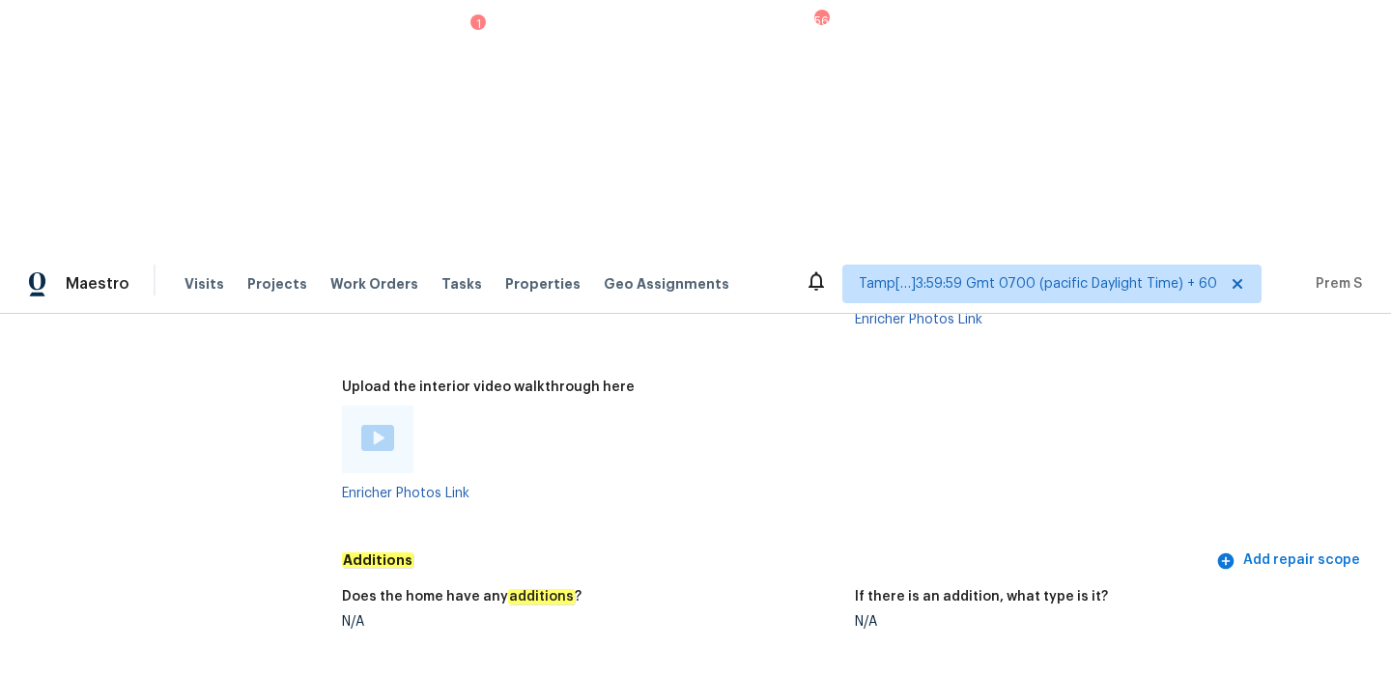
click at [380, 425] on img at bounding box center [377, 438] width 33 height 26
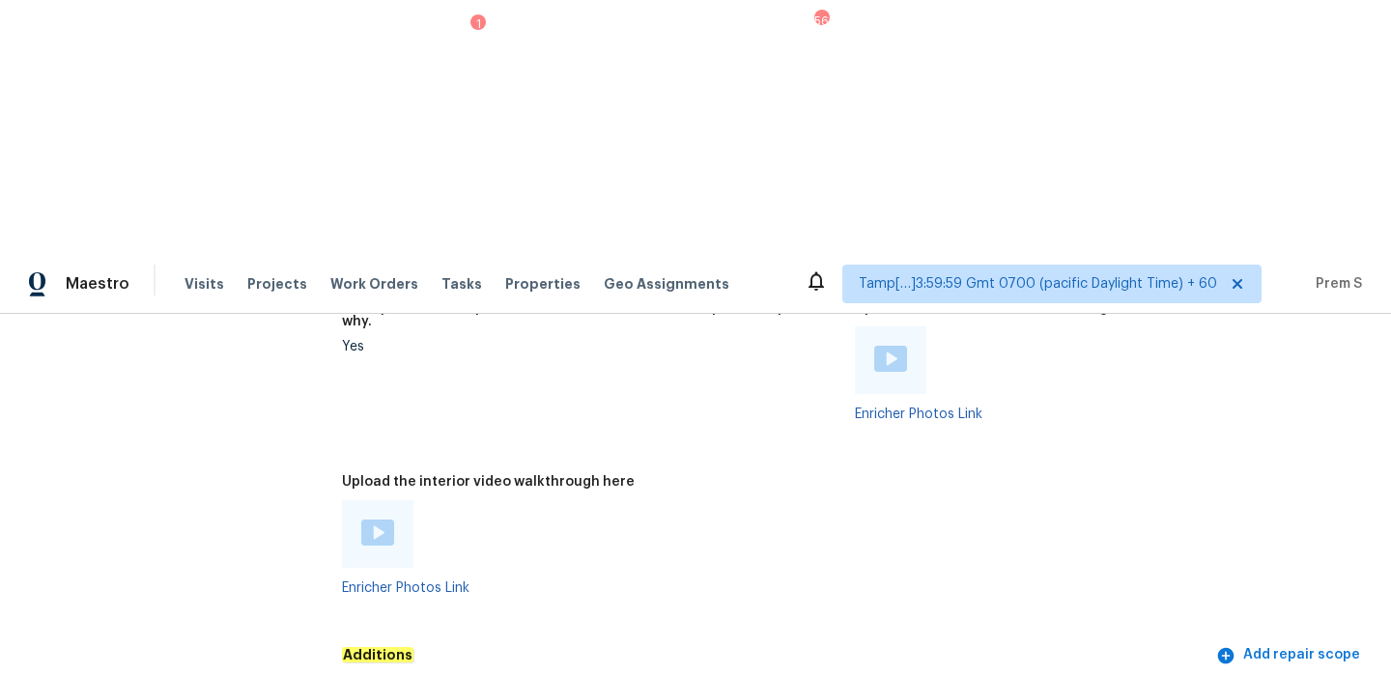
scroll to position [4418, 0]
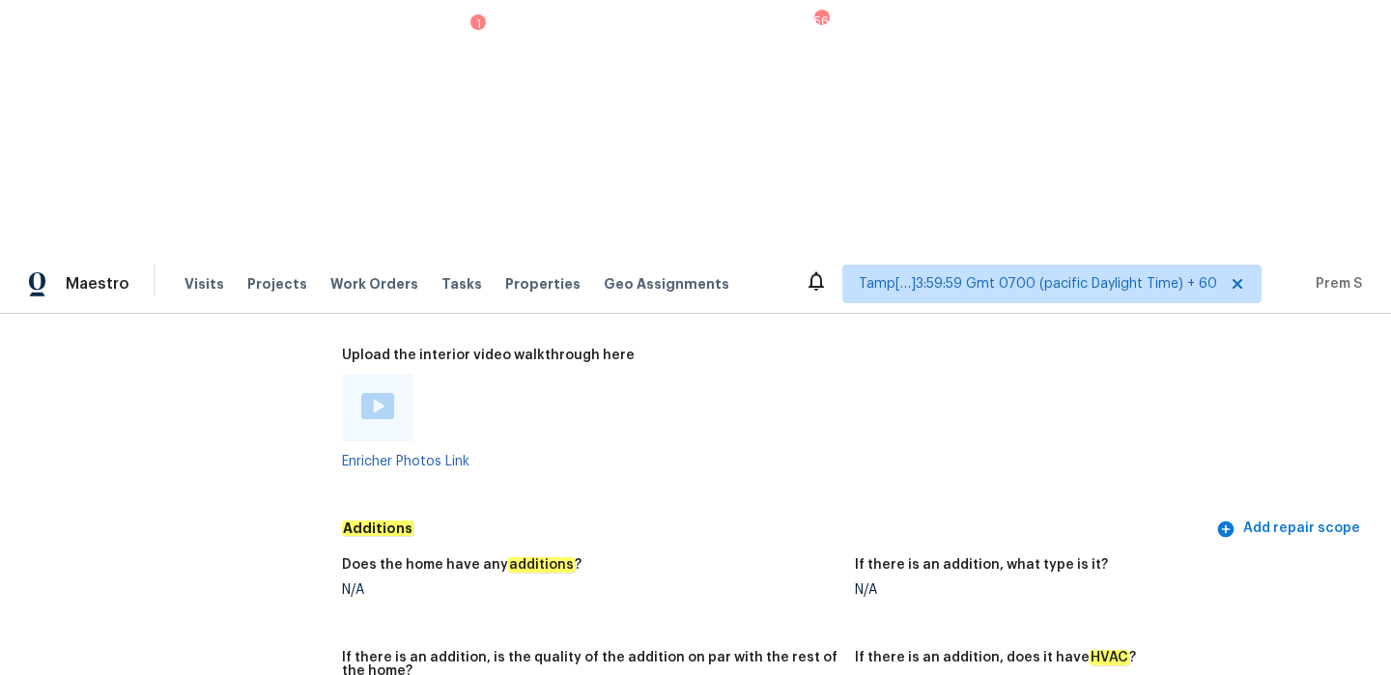
click at [379, 393] on img at bounding box center [377, 406] width 33 height 26
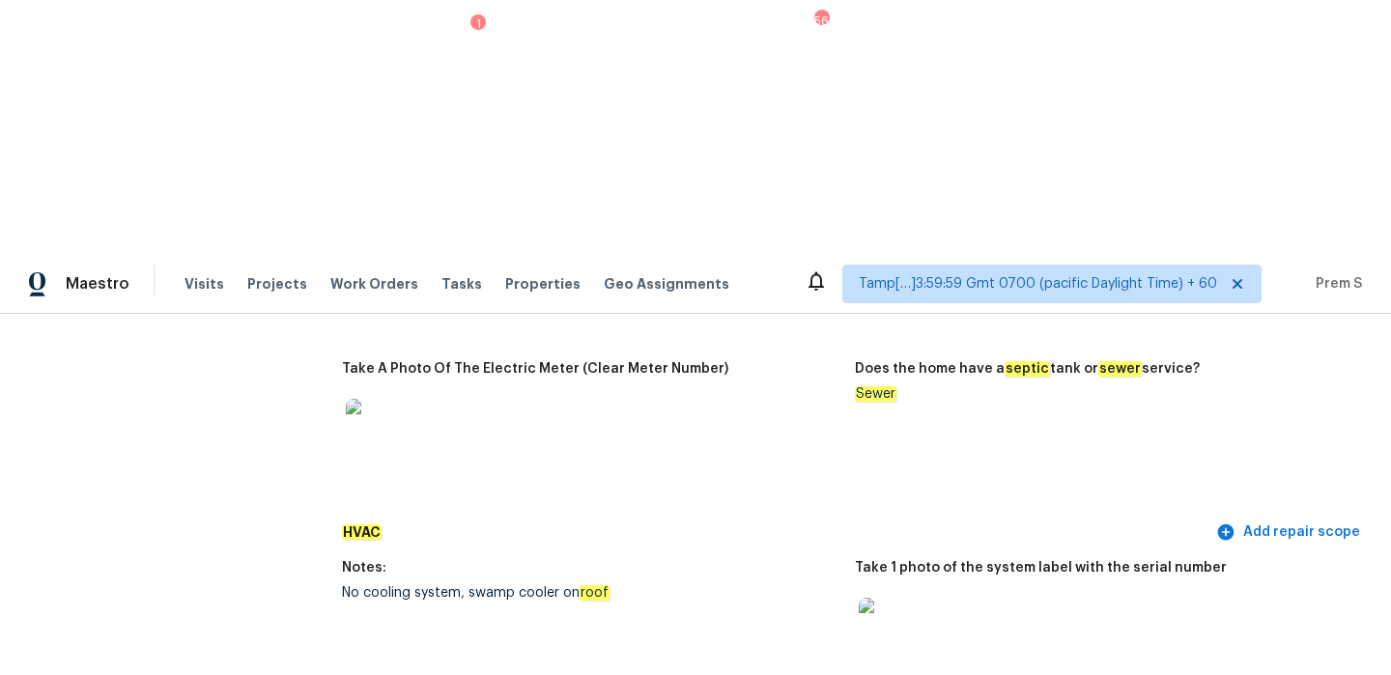
scroll to position [1645, 0]
click at [891, 597] on img at bounding box center [889, 628] width 62 height 62
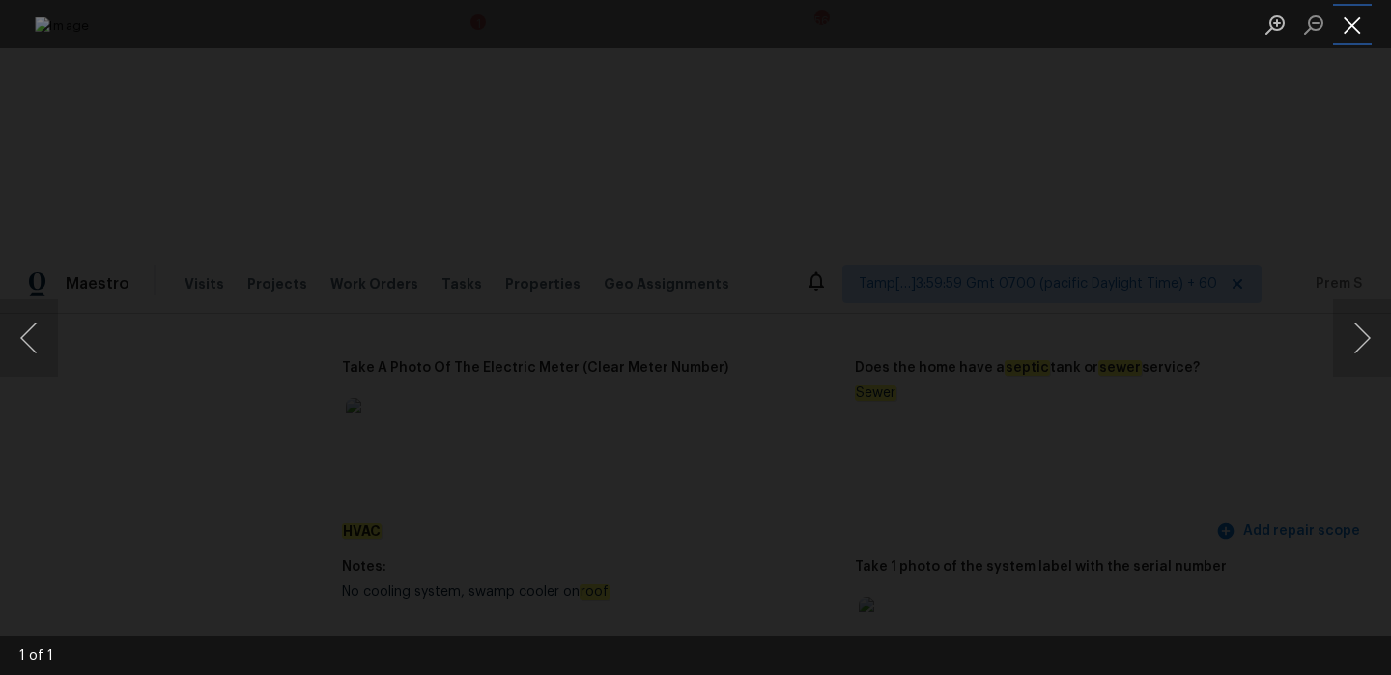
click at [1364, 13] on button "Close lightbox" at bounding box center [1352, 25] width 39 height 34
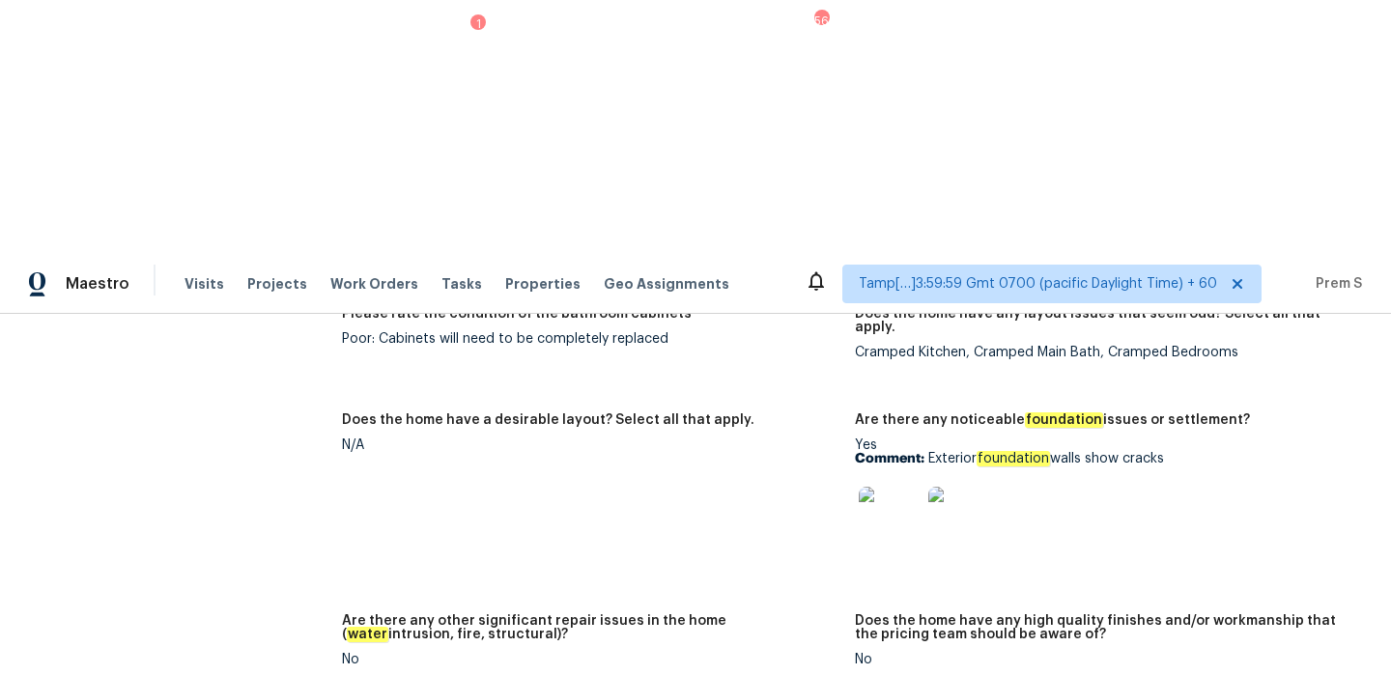
scroll to position [3495, 0]
click at [879, 486] on img at bounding box center [889, 517] width 62 height 62
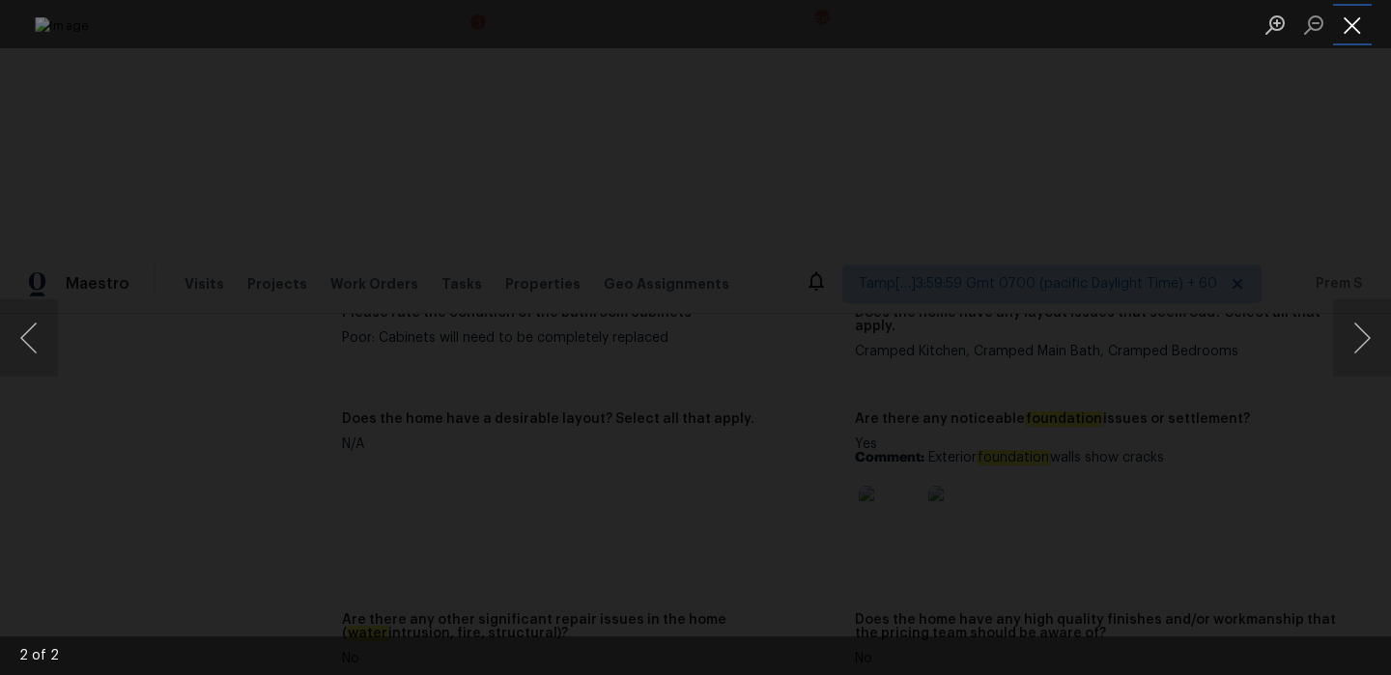
click at [1348, 34] on button "Close lightbox" at bounding box center [1352, 25] width 39 height 34
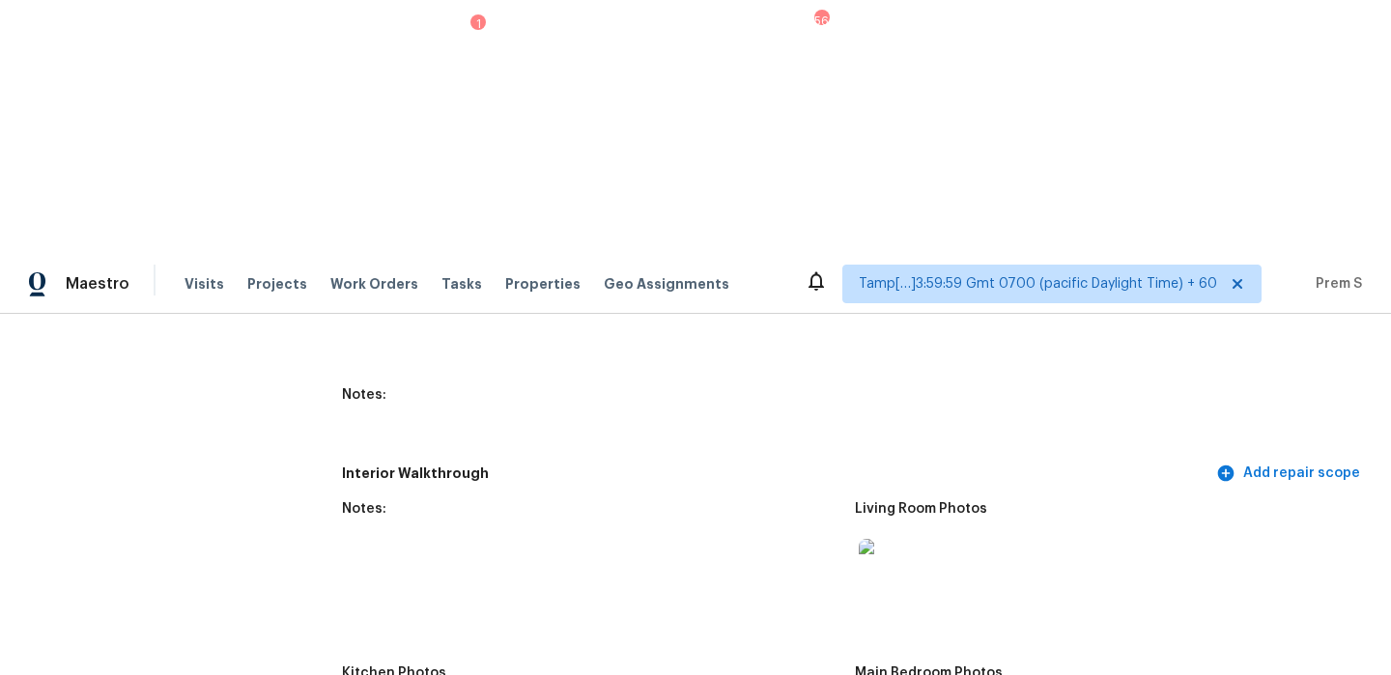
scroll to position [2554, 0]
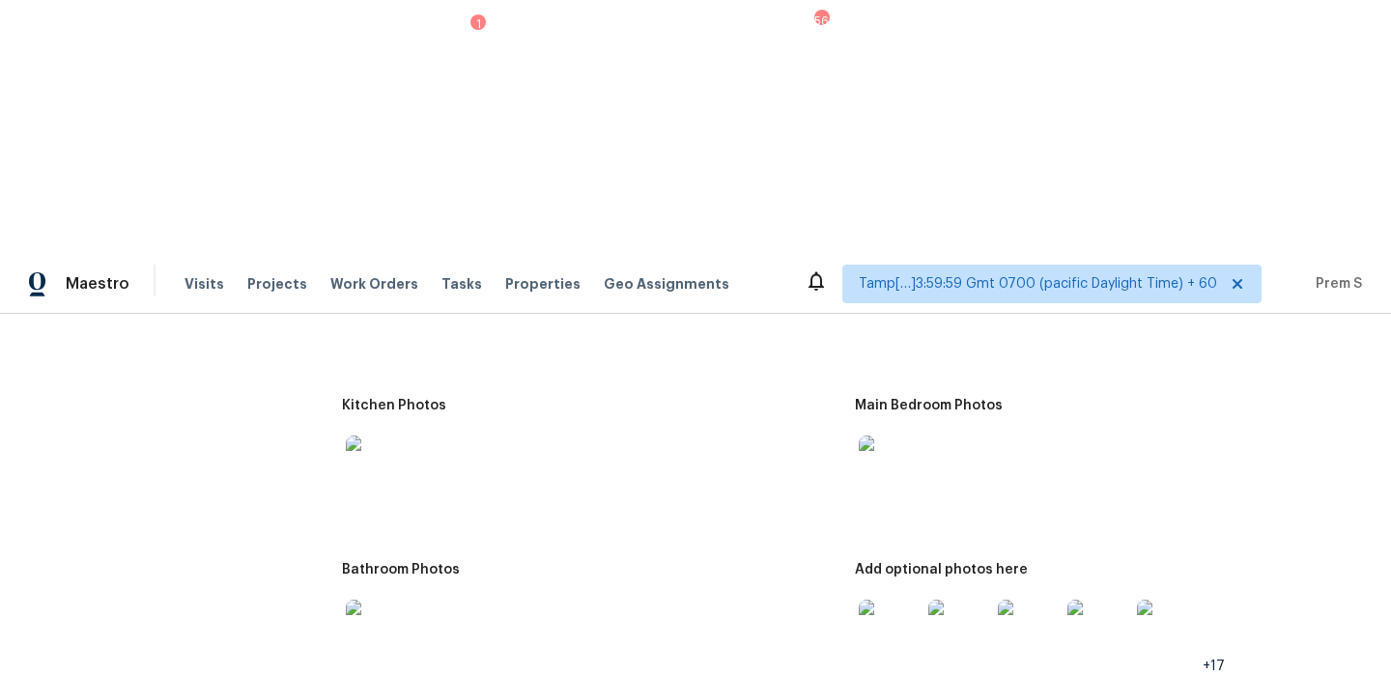
click at [882, 600] on img at bounding box center [889, 631] width 62 height 62
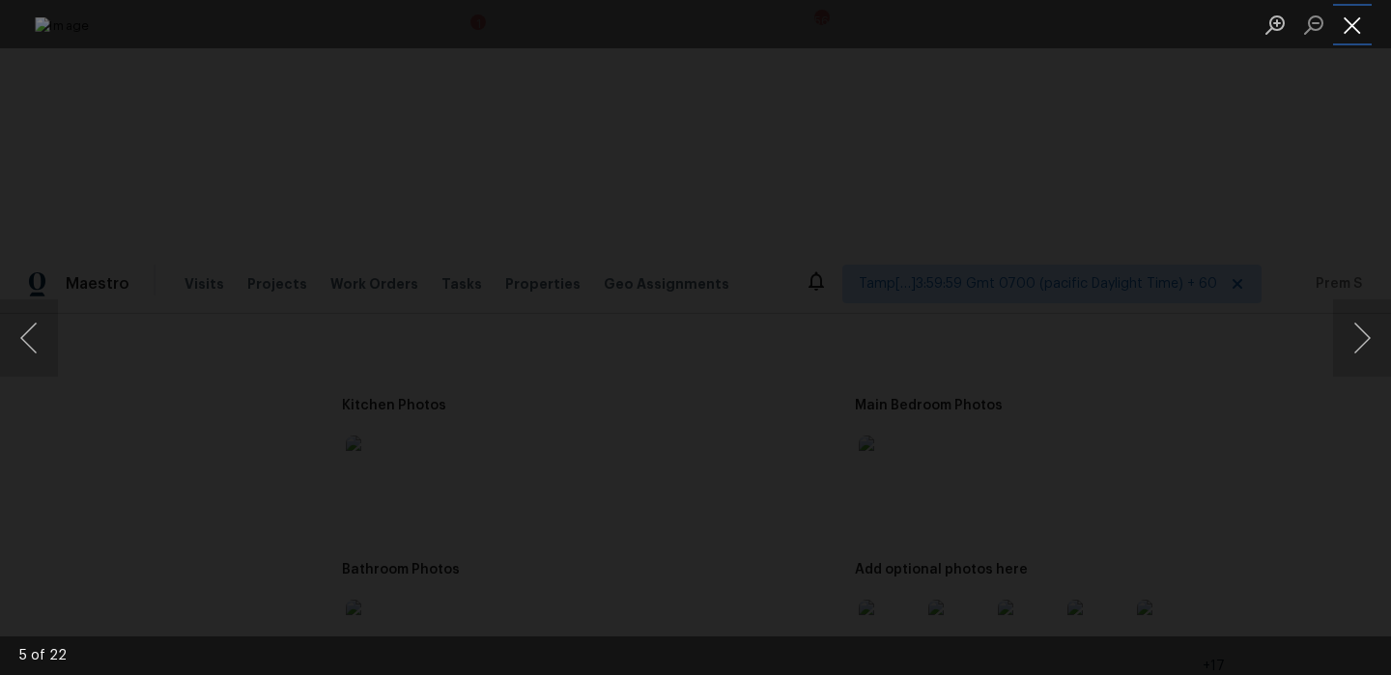
click at [1356, 16] on button "Close lightbox" at bounding box center [1352, 25] width 39 height 34
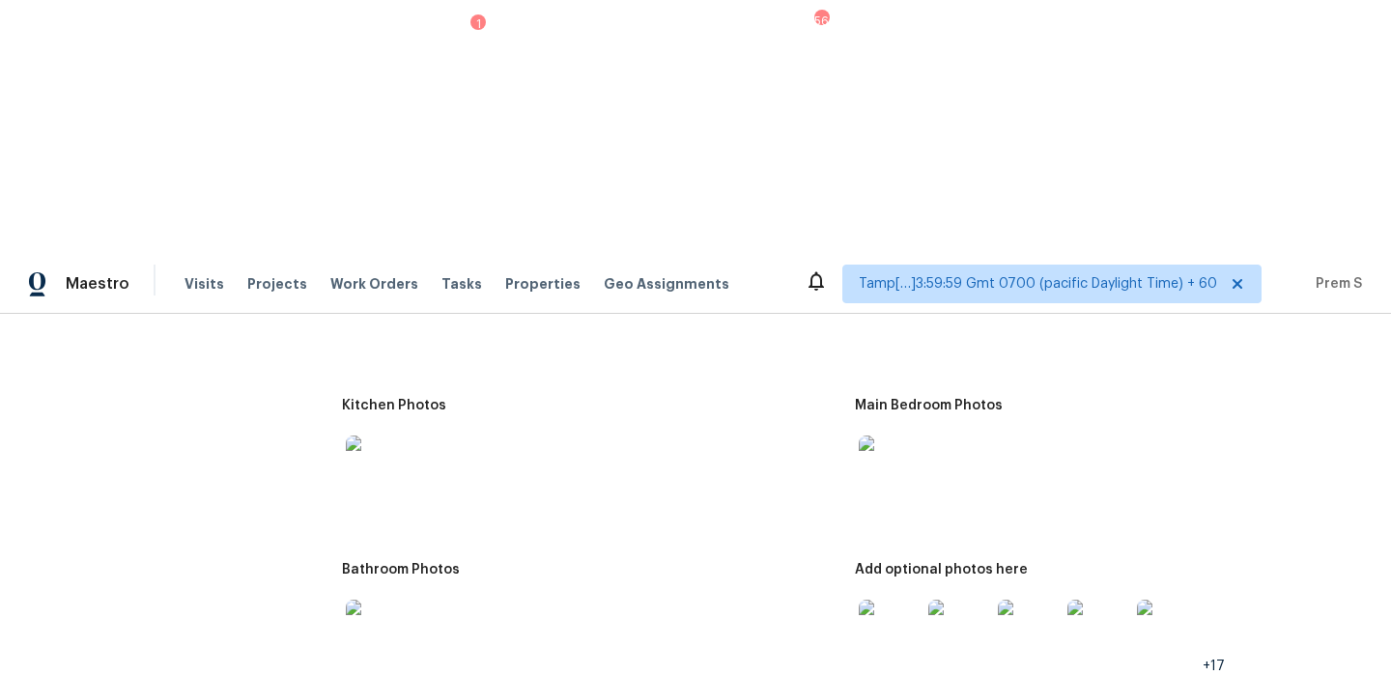
click at [369, 600] on img at bounding box center [377, 631] width 62 height 62
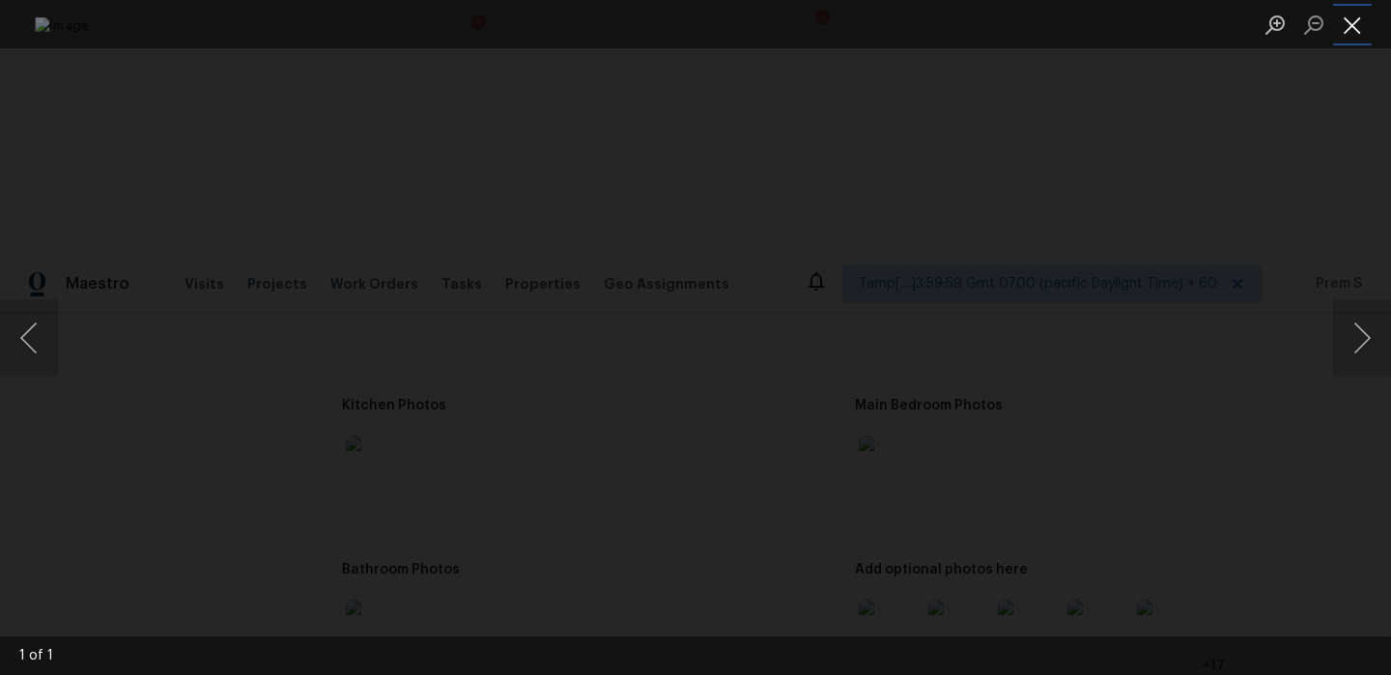
click at [1349, 28] on button "Close lightbox" at bounding box center [1352, 25] width 39 height 34
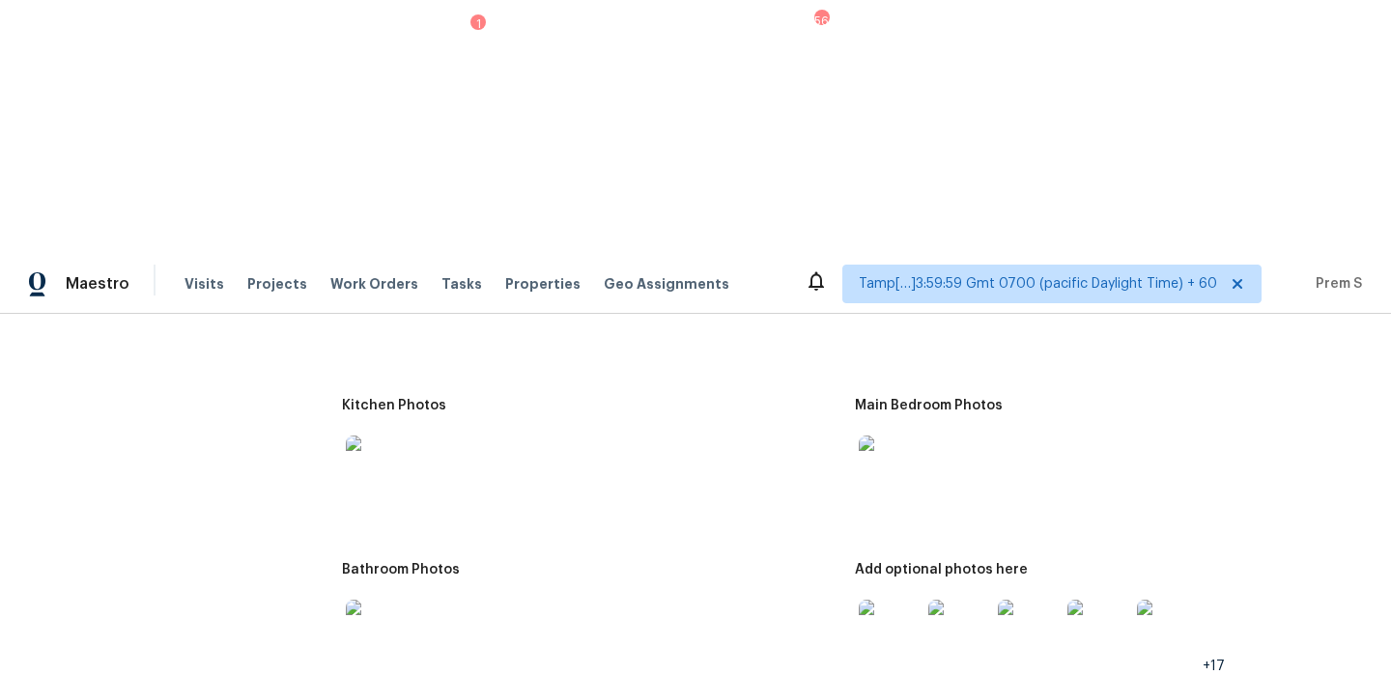
click at [868, 436] on img at bounding box center [889, 467] width 62 height 62
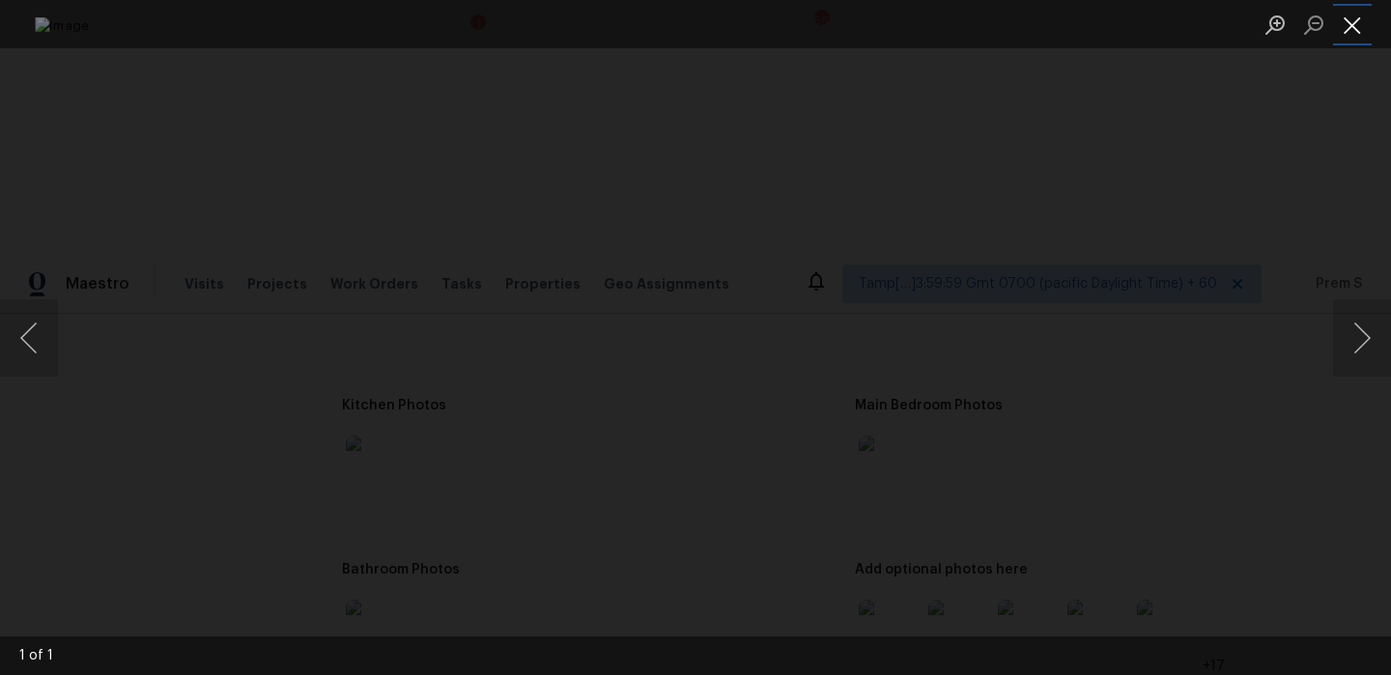
click at [1359, 36] on button "Close lightbox" at bounding box center [1352, 25] width 39 height 34
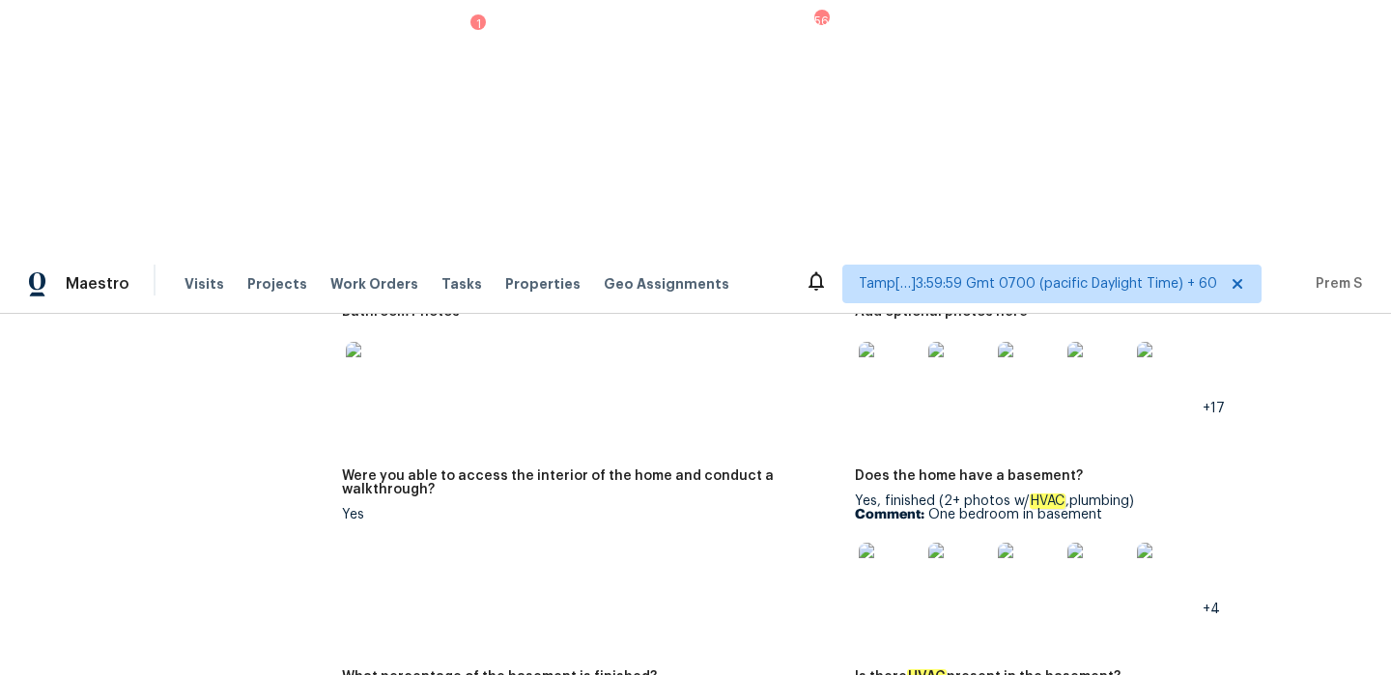
scroll to position [2811, 0]
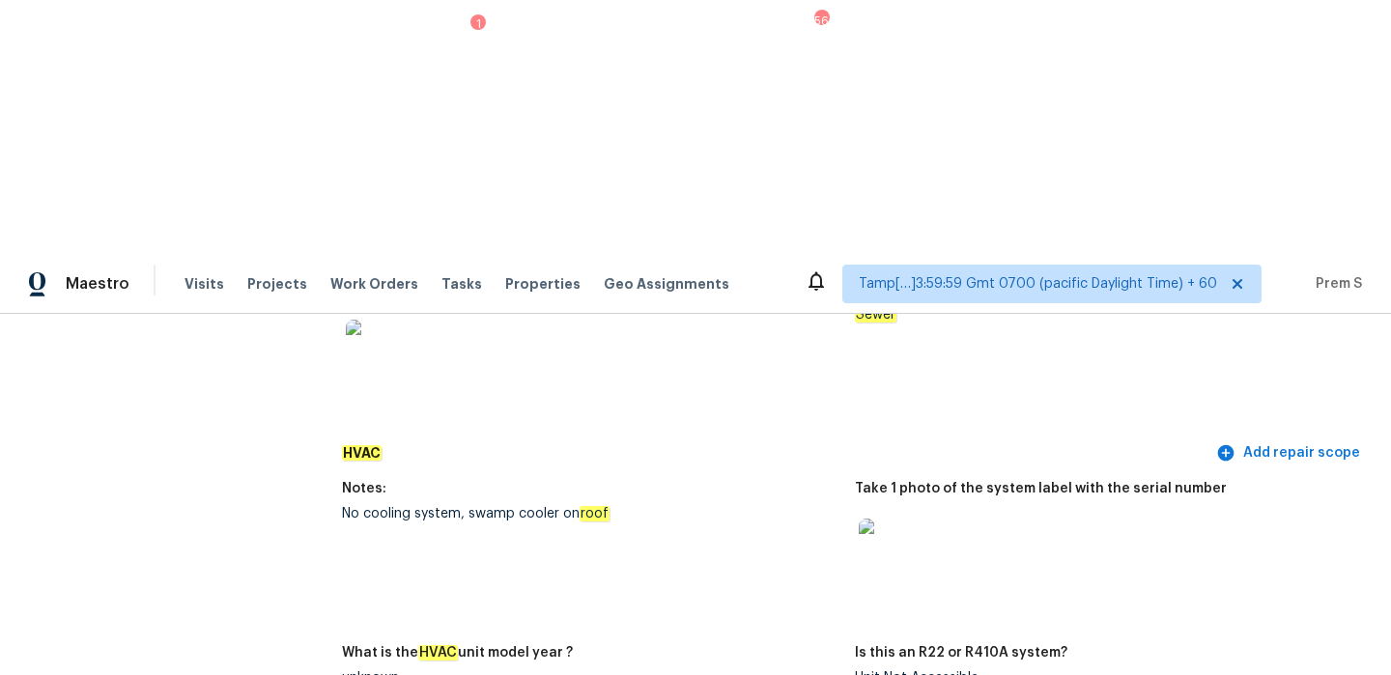
scroll to position [1749, 0]
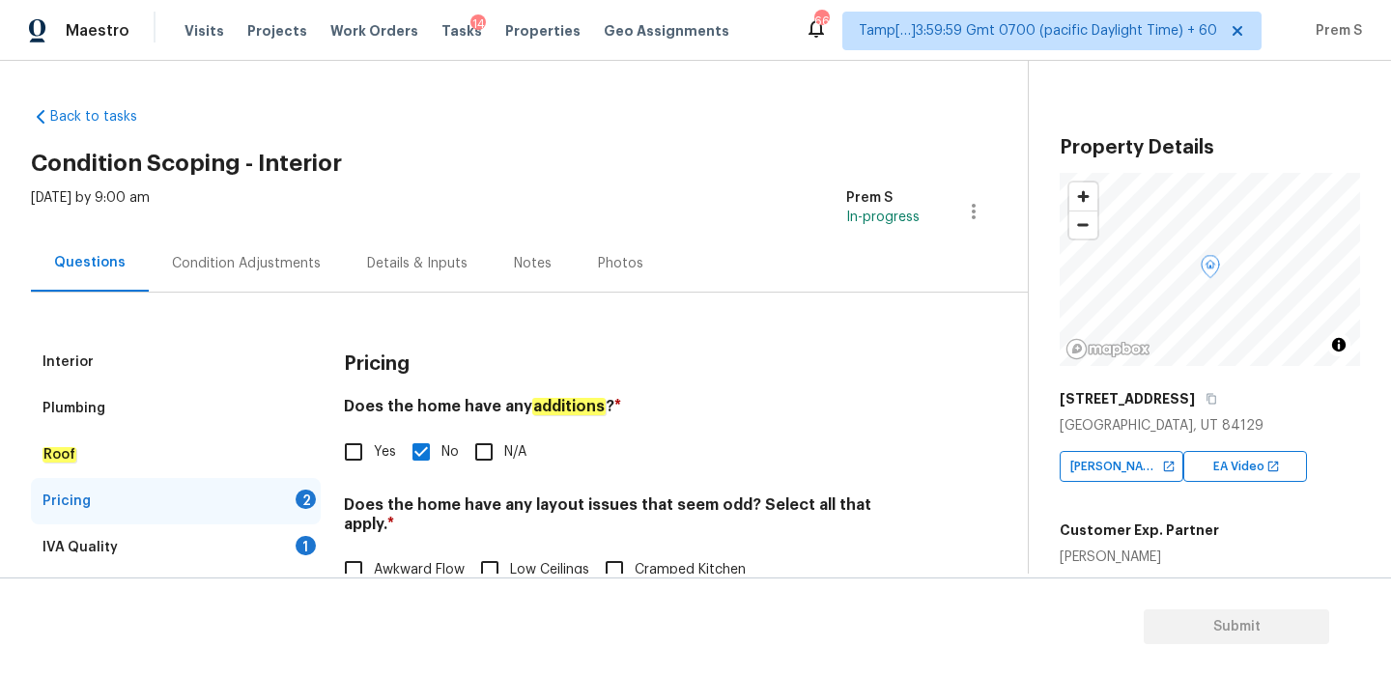
scroll to position [488, 0]
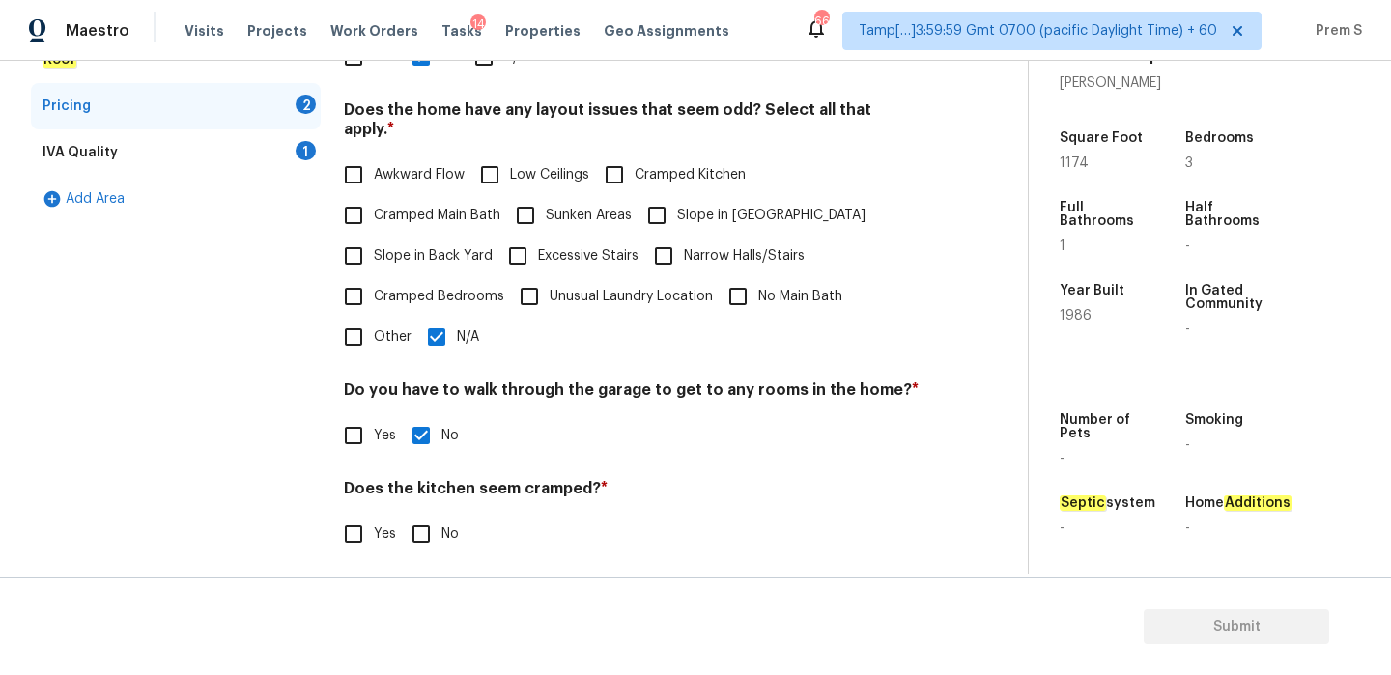
click at [432, 514] on input "No" at bounding box center [421, 534] width 41 height 41
checkbox input "true"
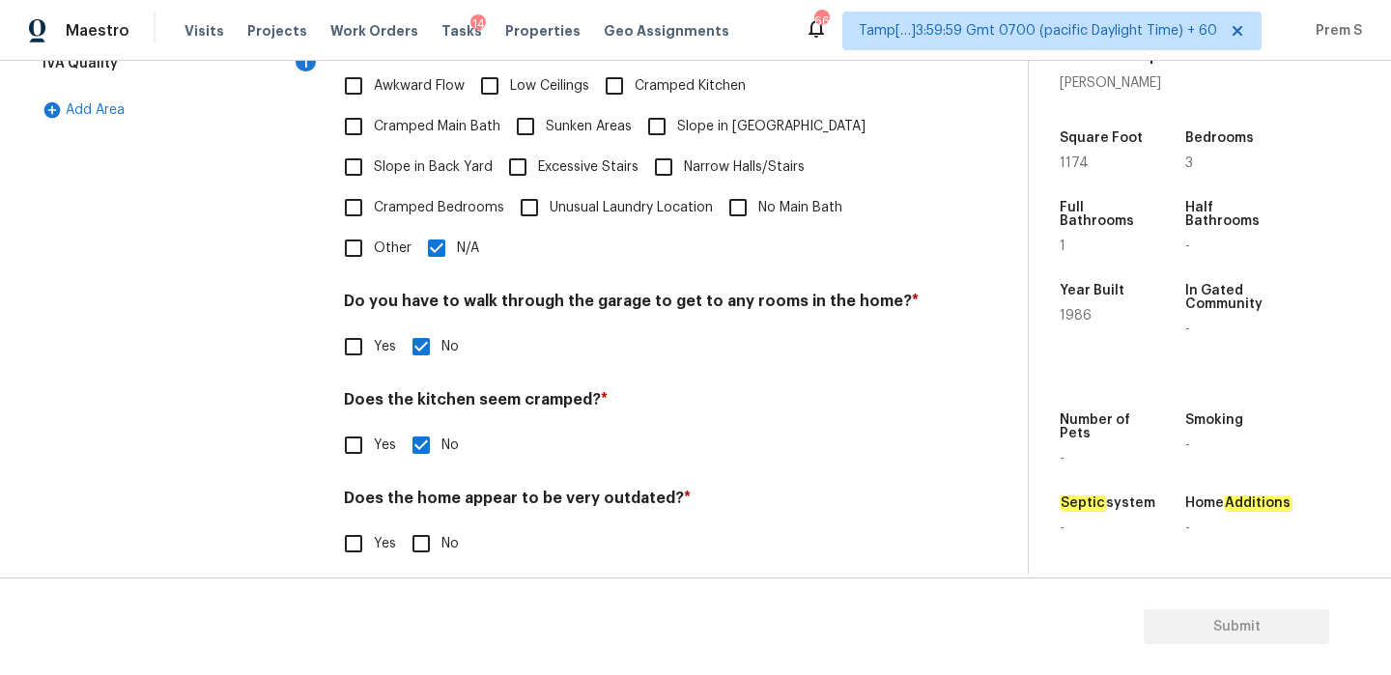
click at [432, 523] on input "No" at bounding box center [421, 543] width 41 height 41
checkbox input "true"
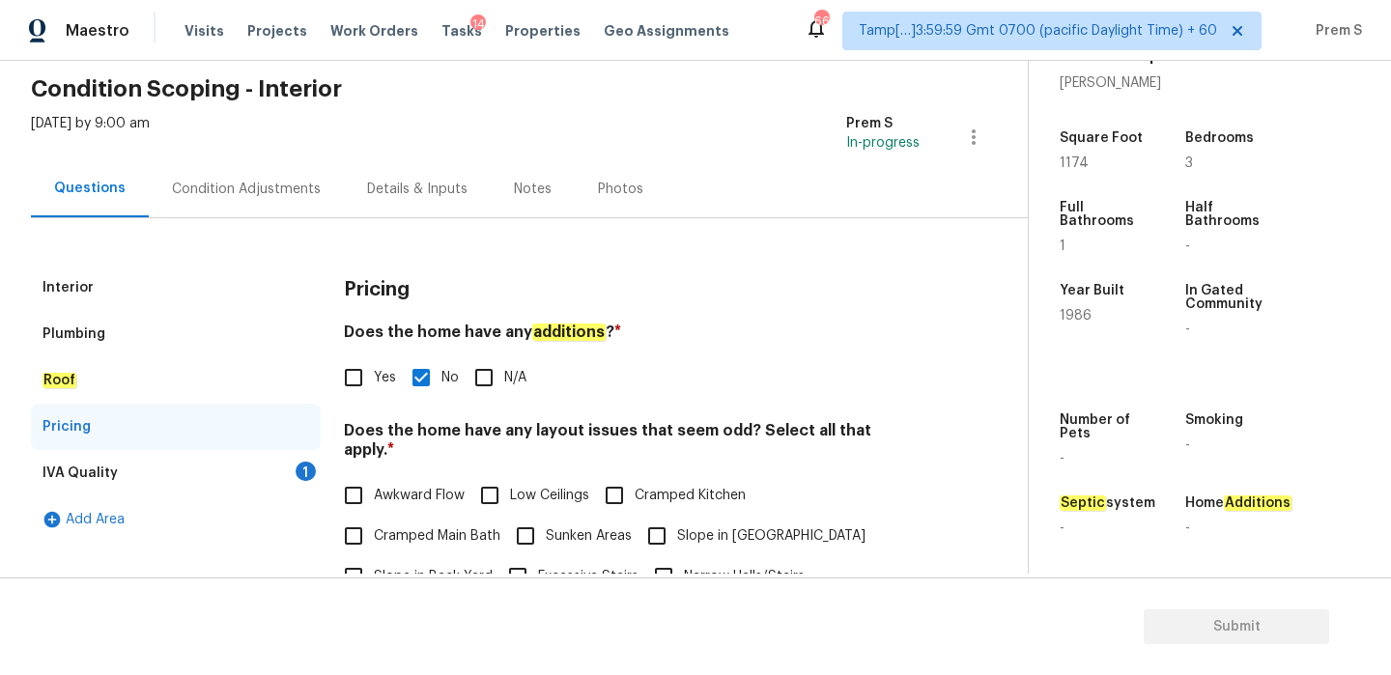
click at [309, 478] on div "1" at bounding box center [305, 471] width 20 height 19
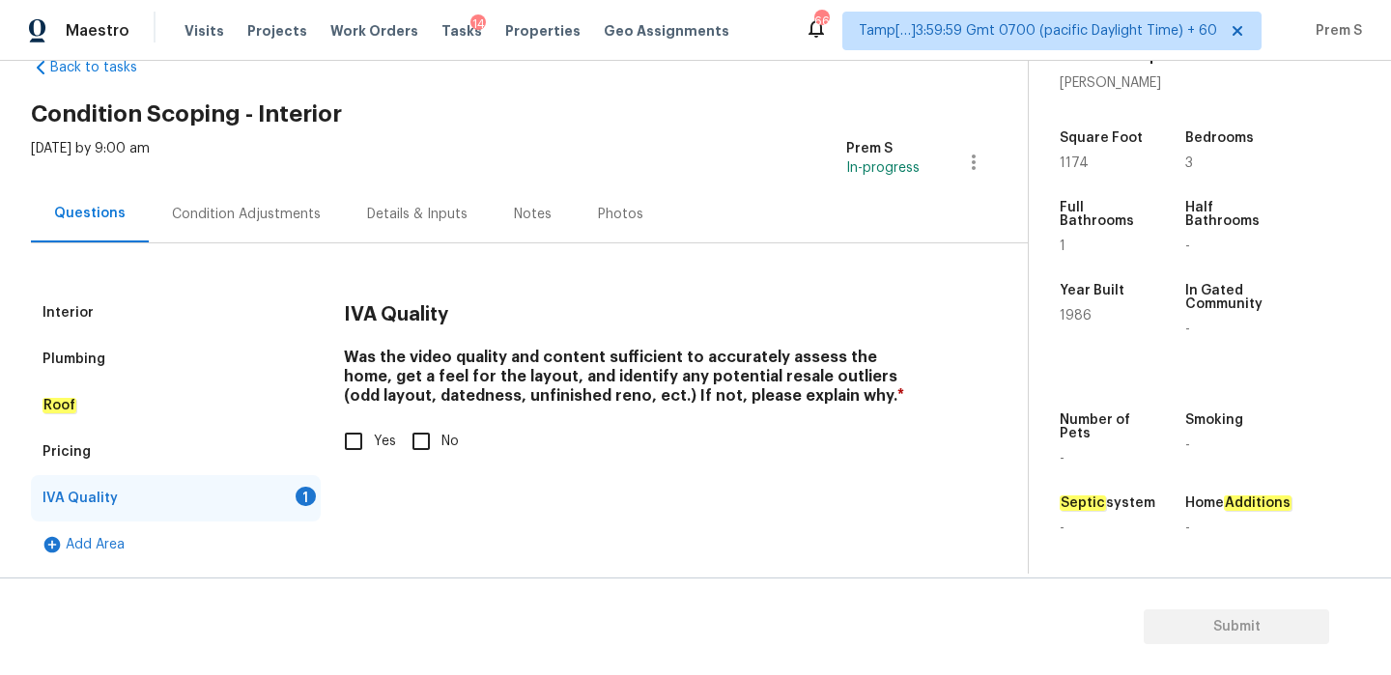
scroll to position [49, 0]
click at [366, 441] on input "Yes" at bounding box center [353, 441] width 41 height 41
checkbox input "true"
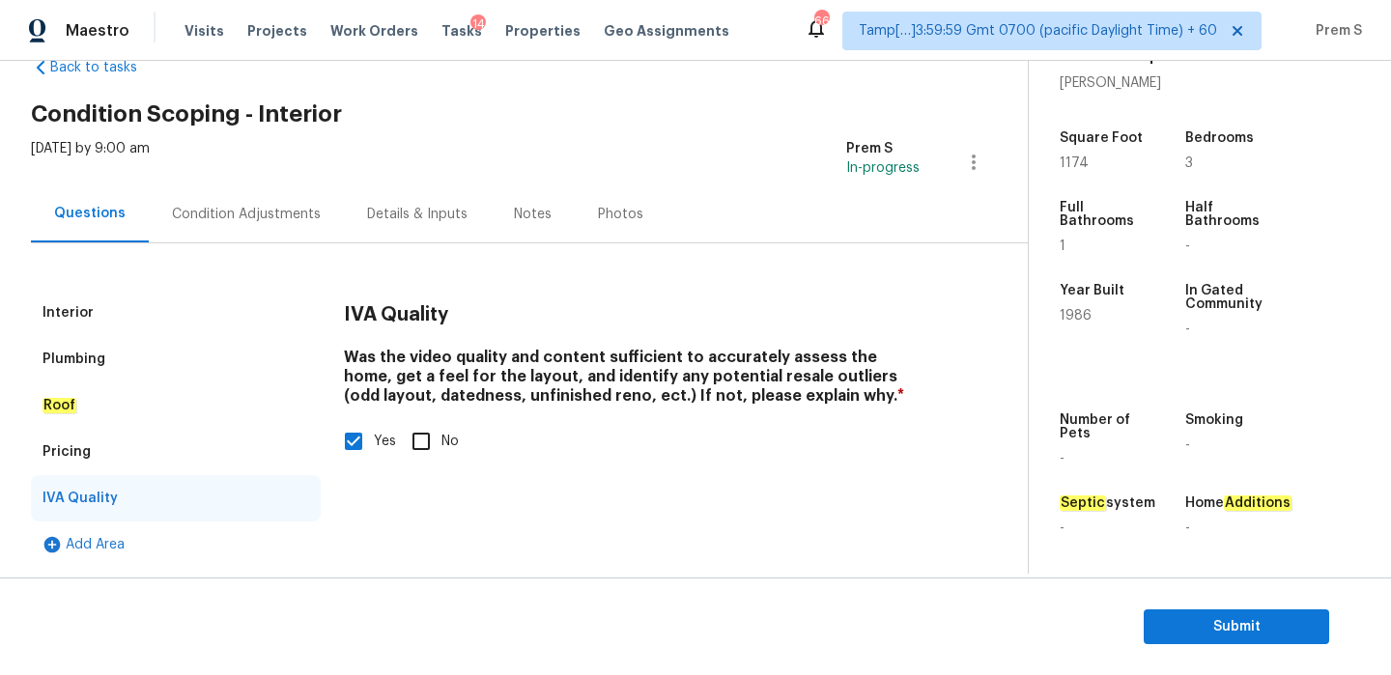
click at [263, 200] on div "Condition Adjustments" at bounding box center [246, 213] width 195 height 57
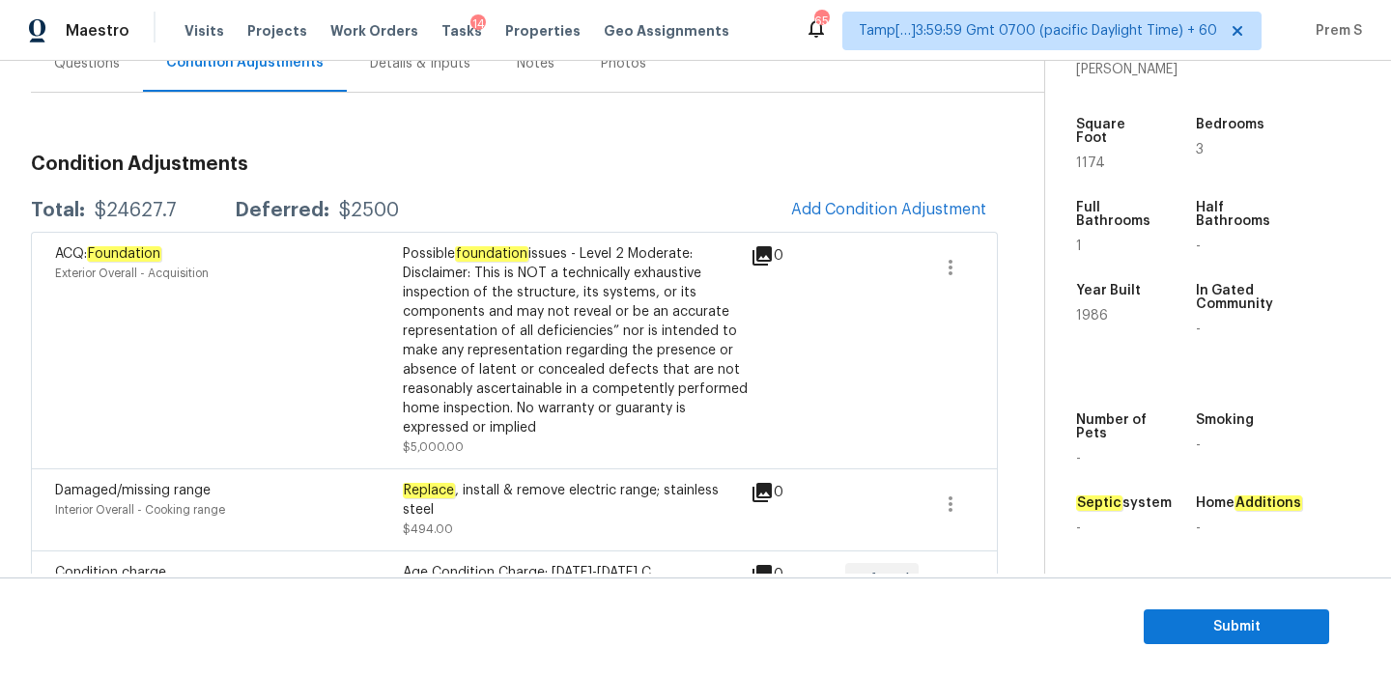
scroll to position [128, 0]
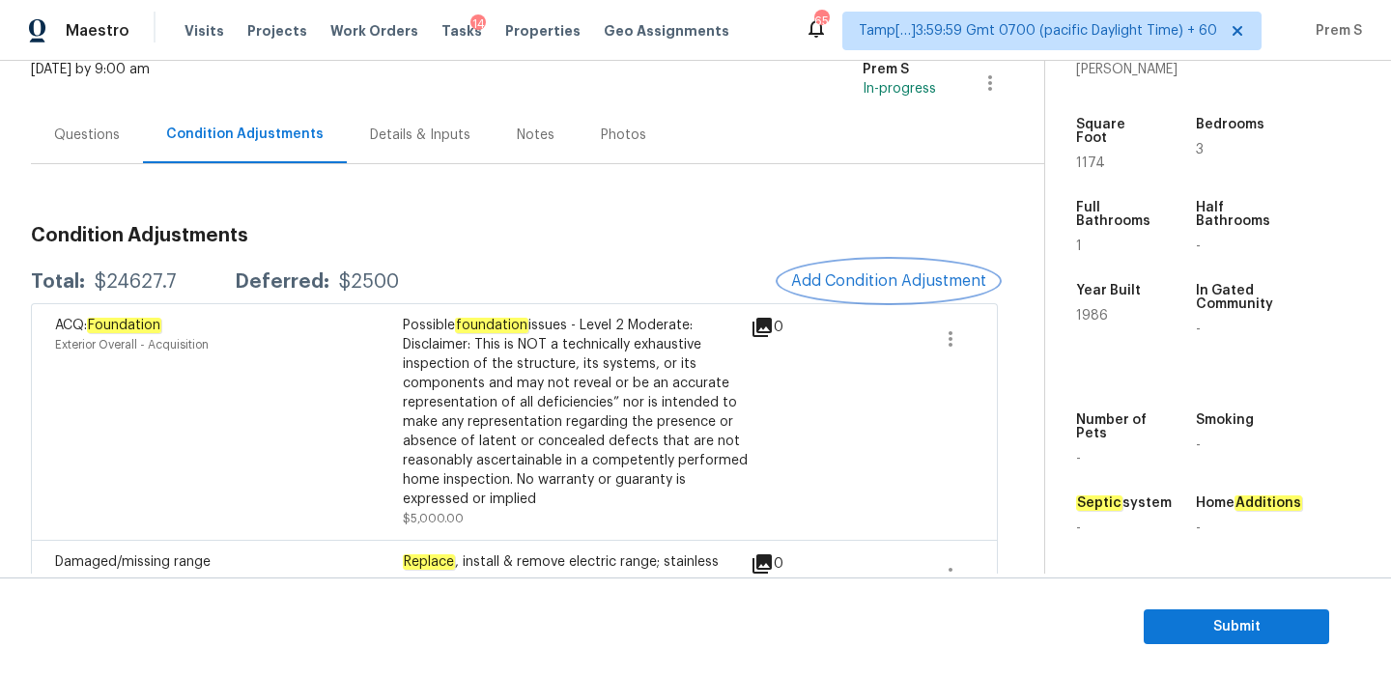
click at [891, 275] on span "Add Condition Adjustment" at bounding box center [888, 280] width 195 height 17
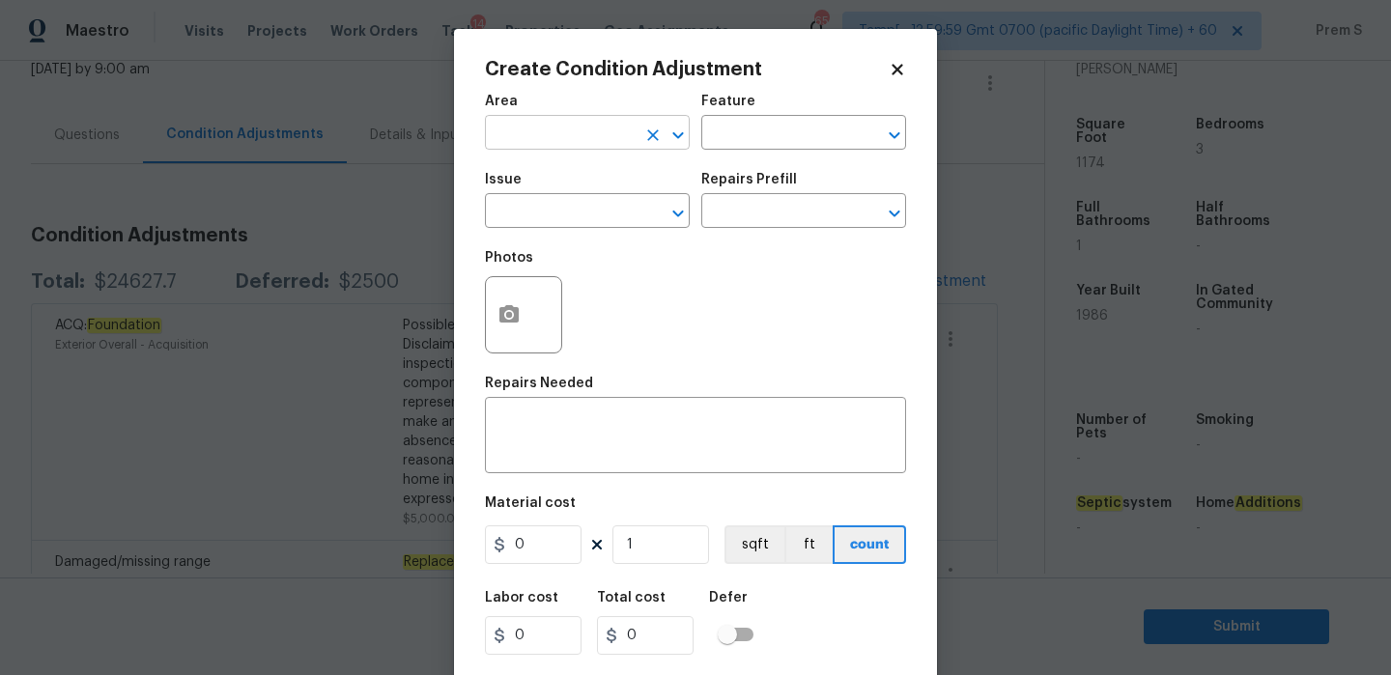
click at [578, 131] on input "text" at bounding box center [560, 135] width 151 height 30
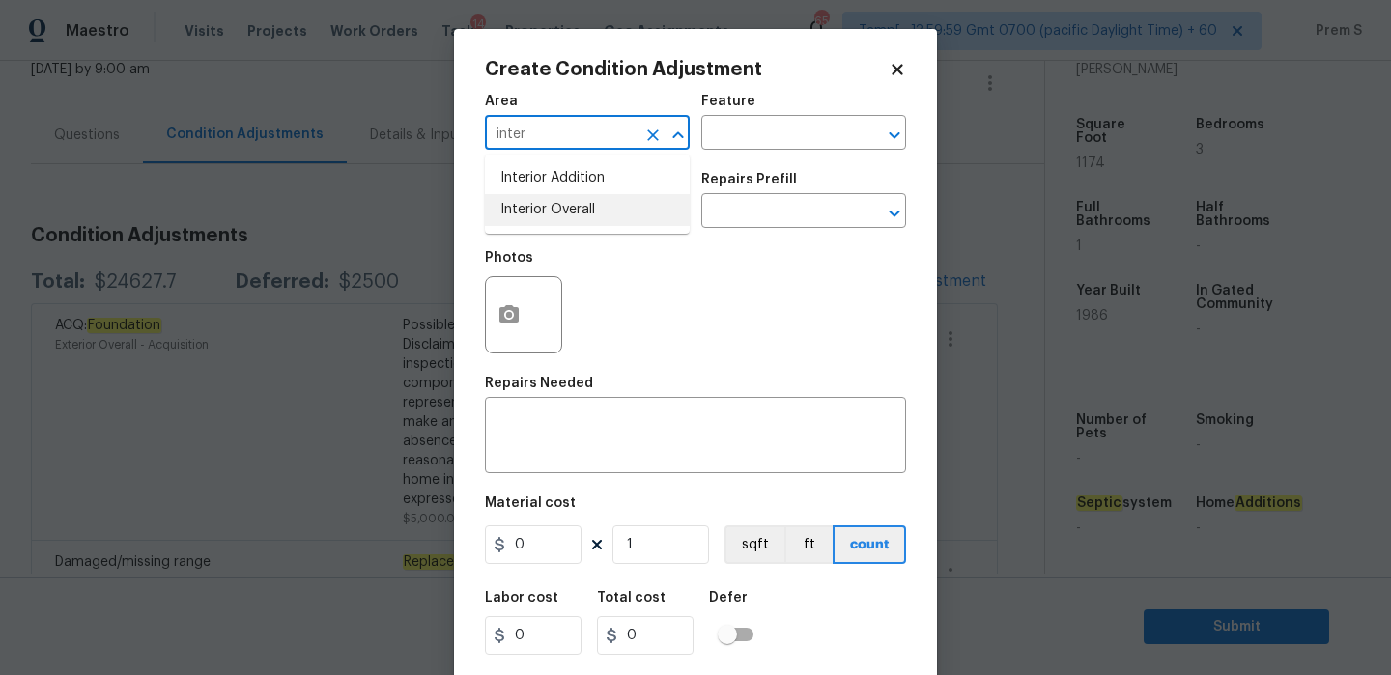
click at [586, 211] on li "Interior Overall" at bounding box center [587, 210] width 205 height 32
type input "Interior Overall"
click at [586, 211] on input "text" at bounding box center [560, 213] width 151 height 30
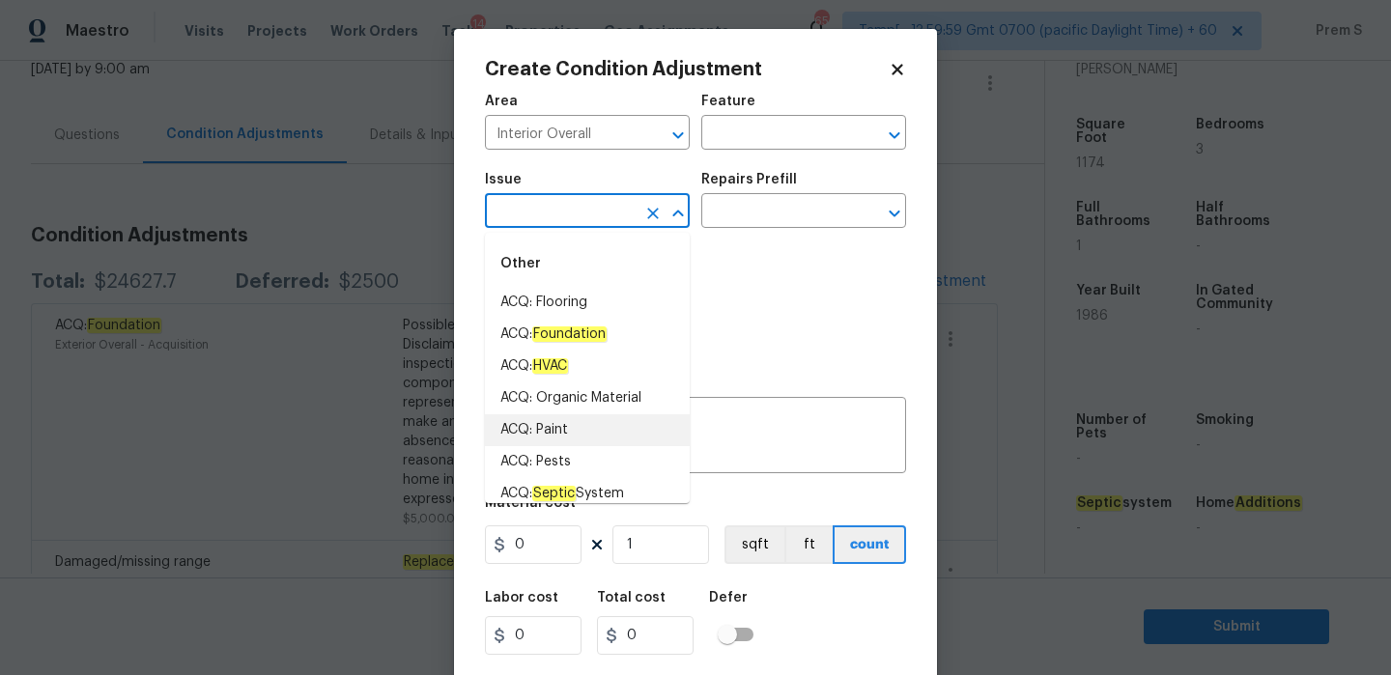
click at [585, 442] on li "ACQ: Paint" at bounding box center [587, 430] width 205 height 32
type input "ACQ: Paint"
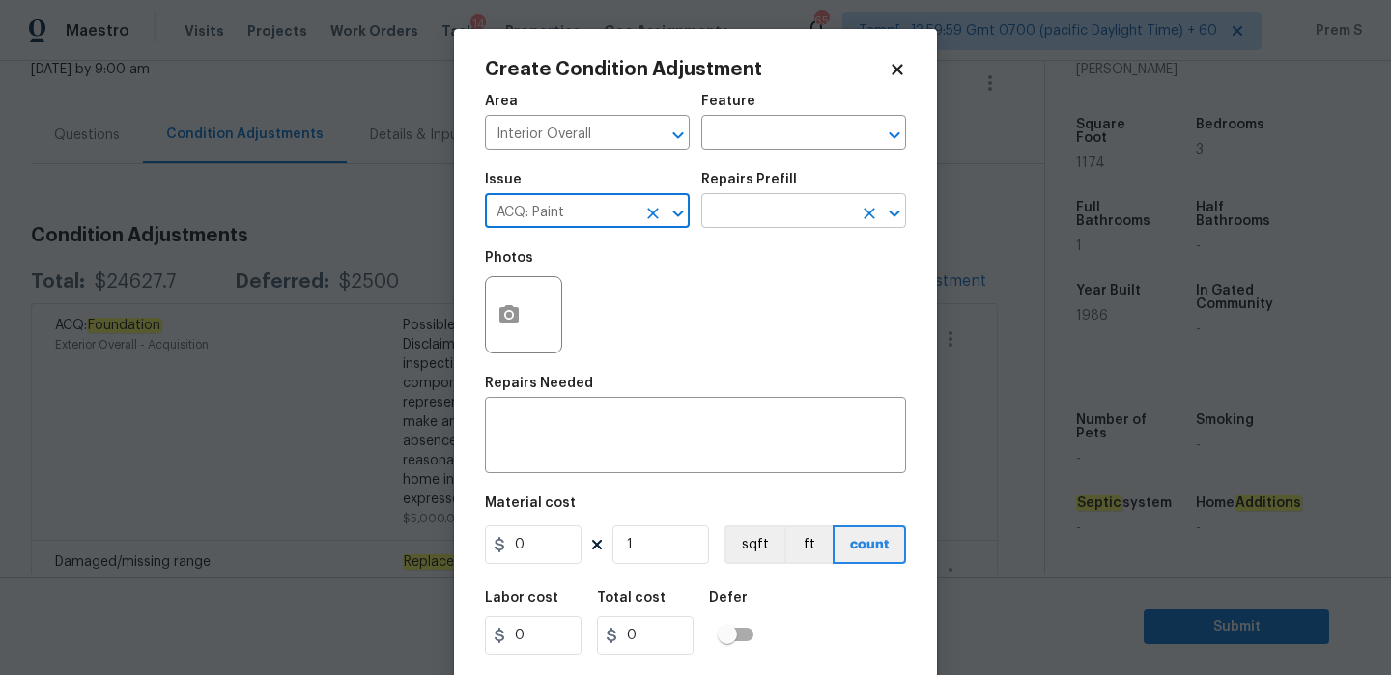
click at [789, 219] on input "text" at bounding box center [776, 213] width 151 height 30
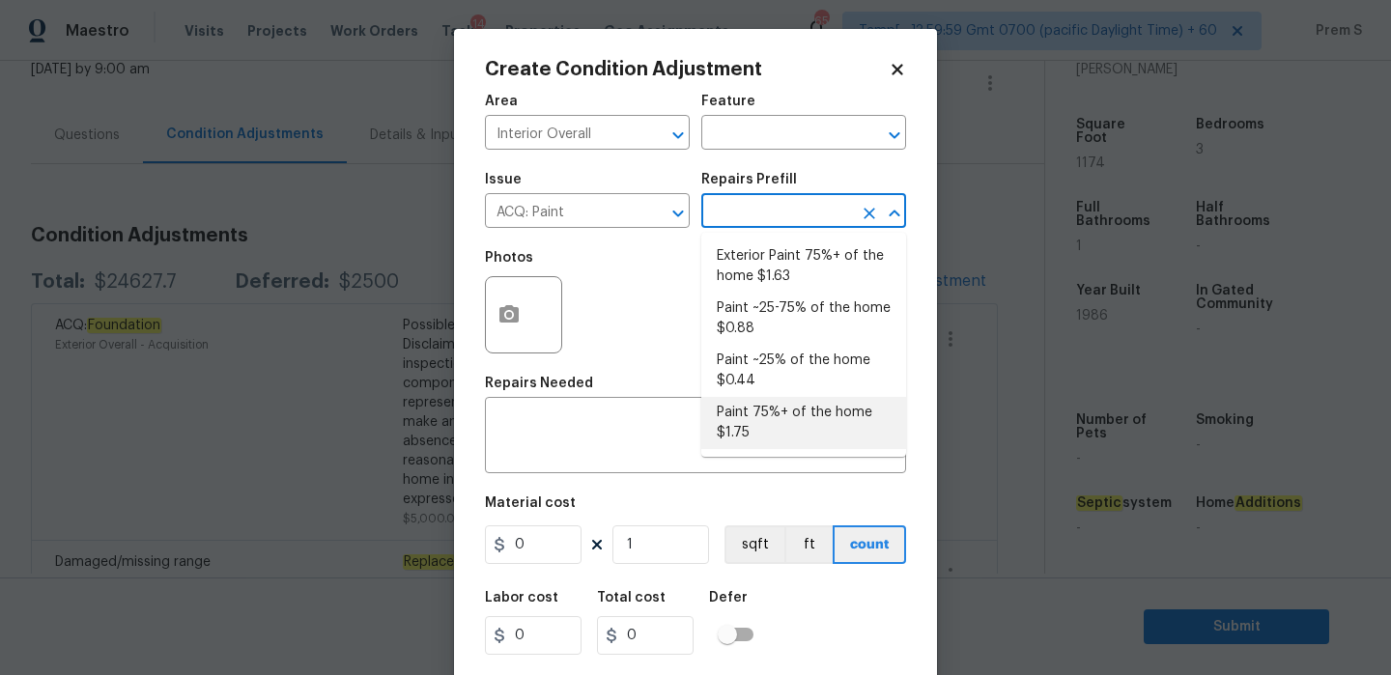
click at [774, 430] on li "Paint 75%+ of the home $1.75" at bounding box center [803, 423] width 205 height 52
type input "Acquisition"
type textarea "Acquisition Scope: 75%+ of the home will likely require interior paint"
type input "1.75"
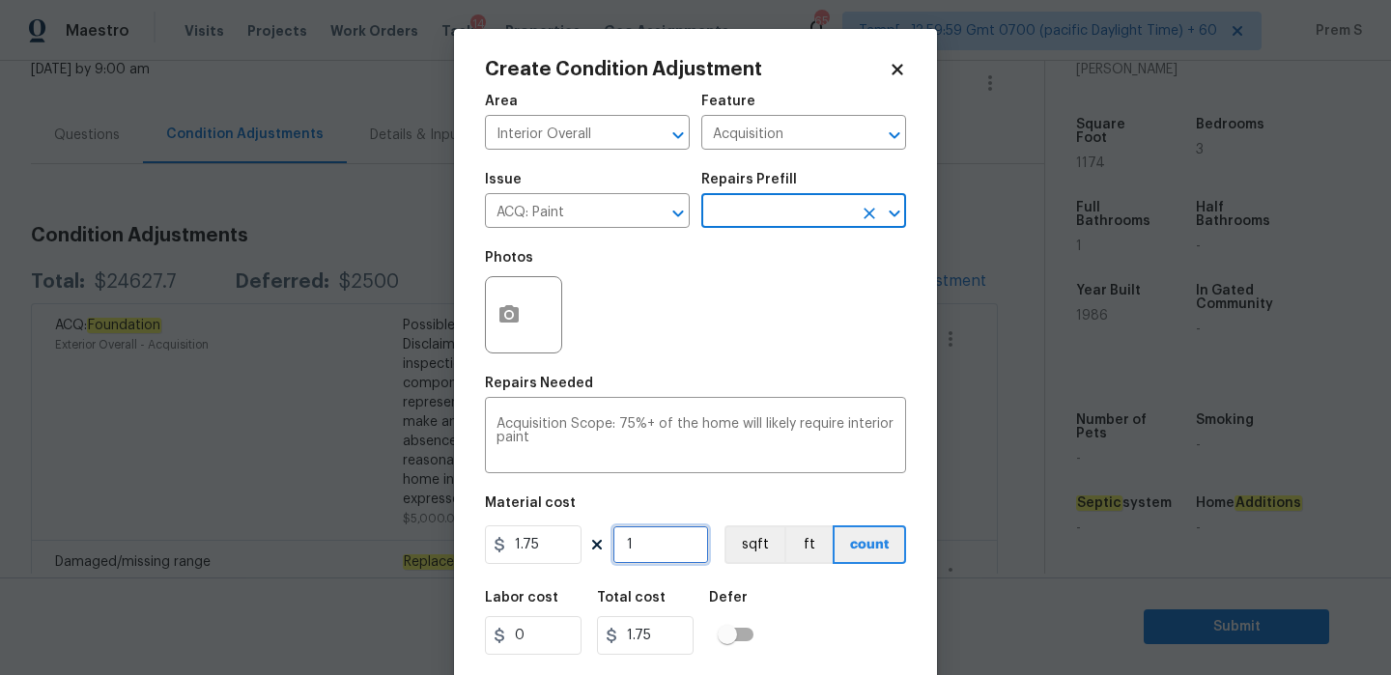
click at [658, 541] on input "1" at bounding box center [660, 544] width 97 height 39
type input "11"
type input "19.25"
type input "117"
type input "204.75"
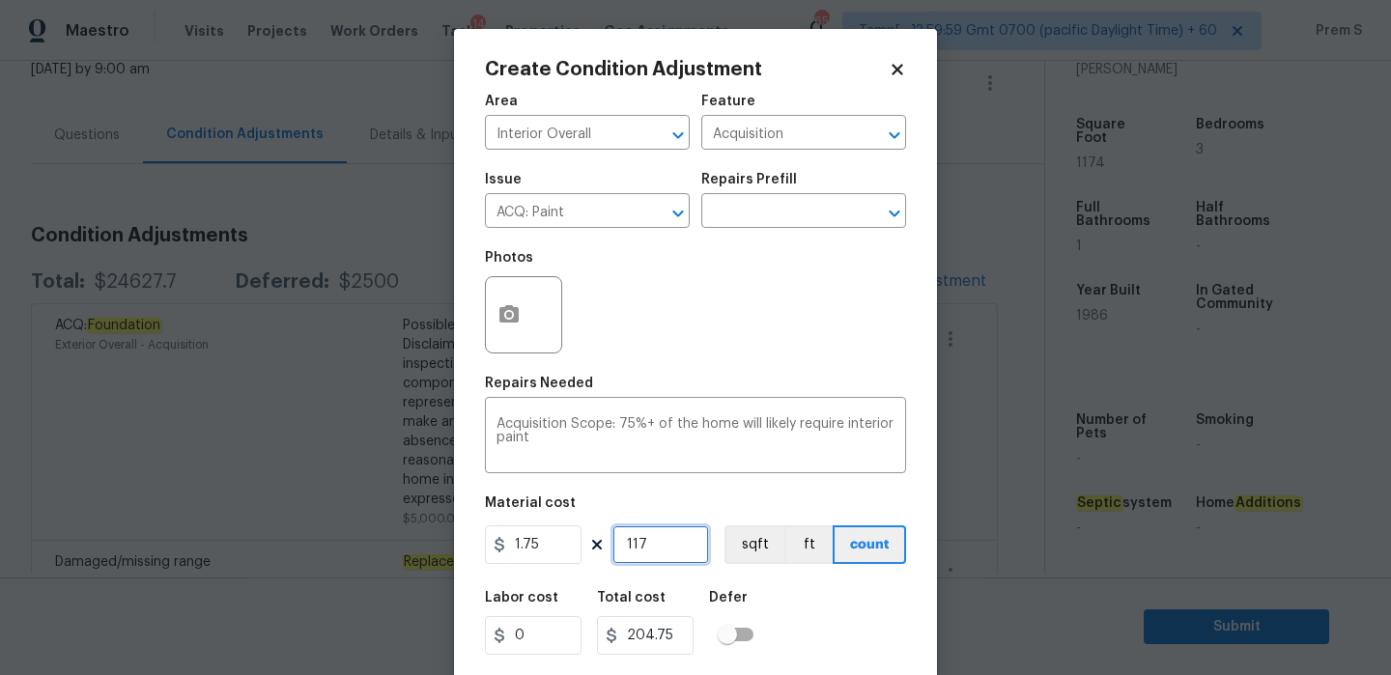
type input "1174"
type input "2054.5"
type input "1174"
click at [510, 321] on icon "button" at bounding box center [508, 313] width 19 height 17
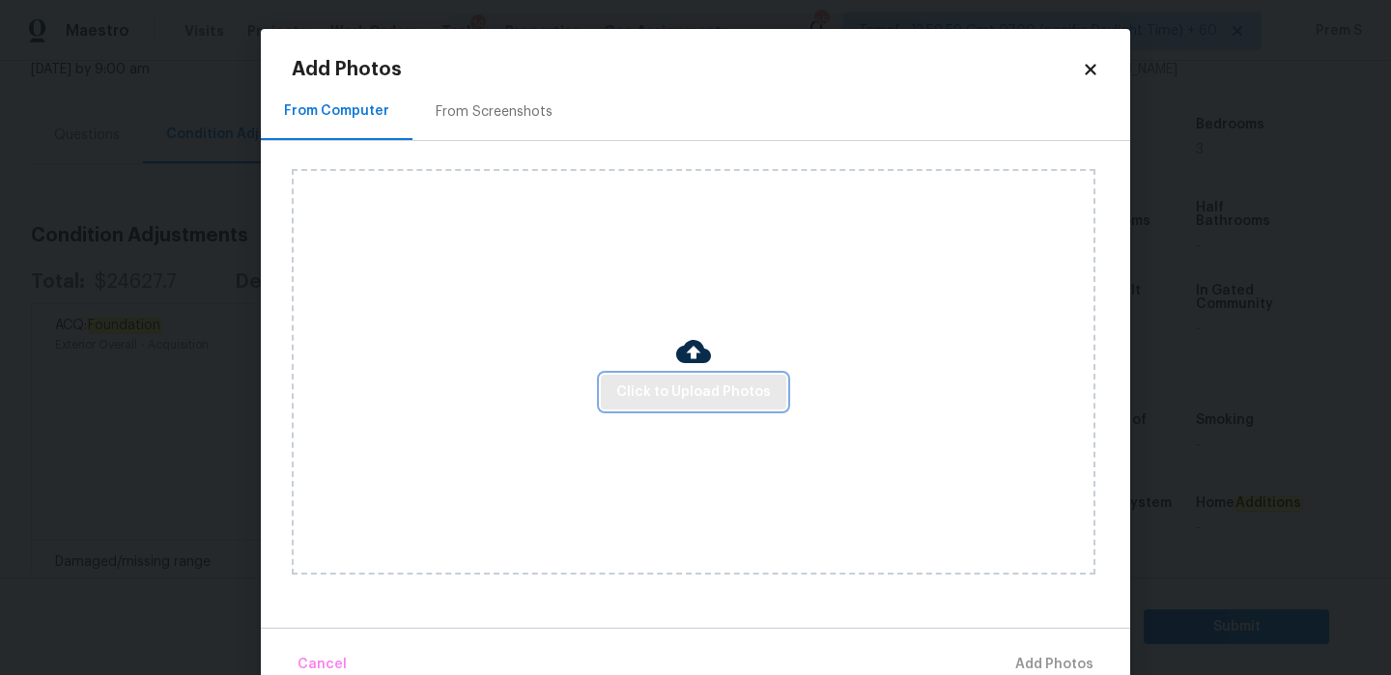
click at [646, 400] on span "Click to Upload Photos" at bounding box center [693, 392] width 155 height 24
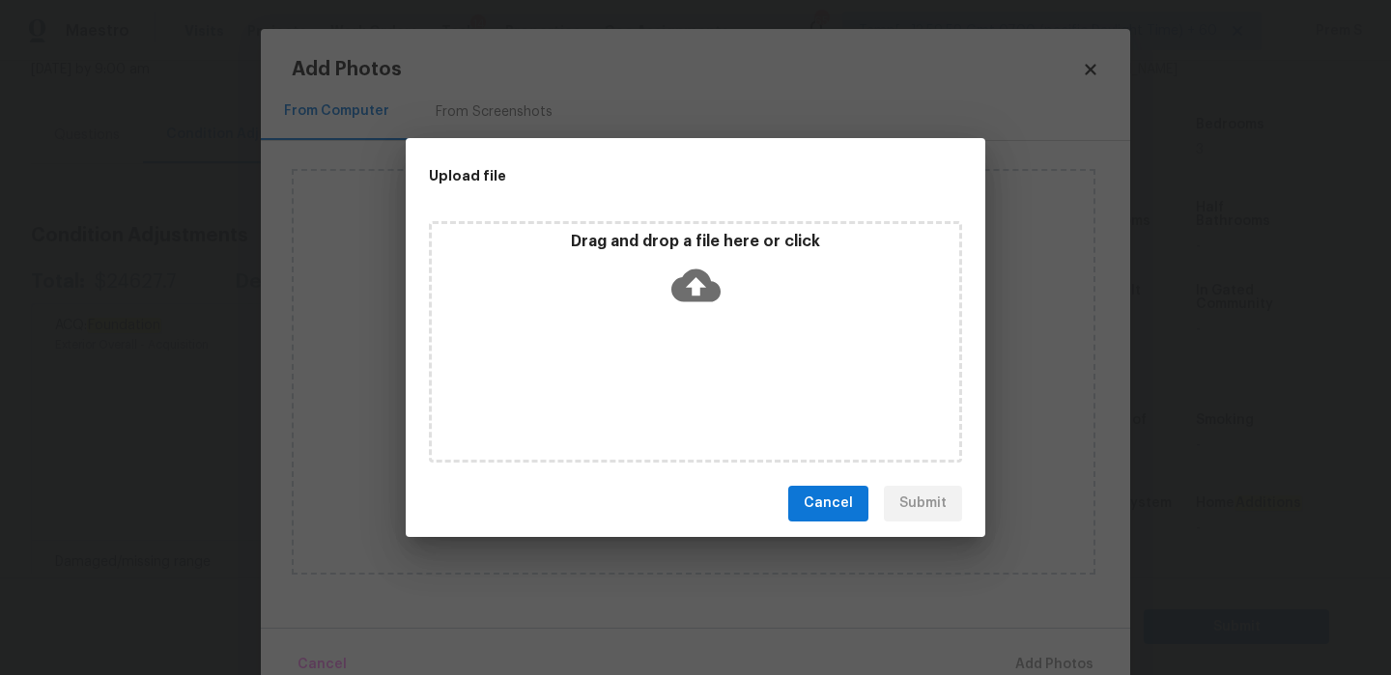
click at [690, 282] on icon at bounding box center [695, 285] width 49 height 49
